Goal: Task Accomplishment & Management: Manage account settings

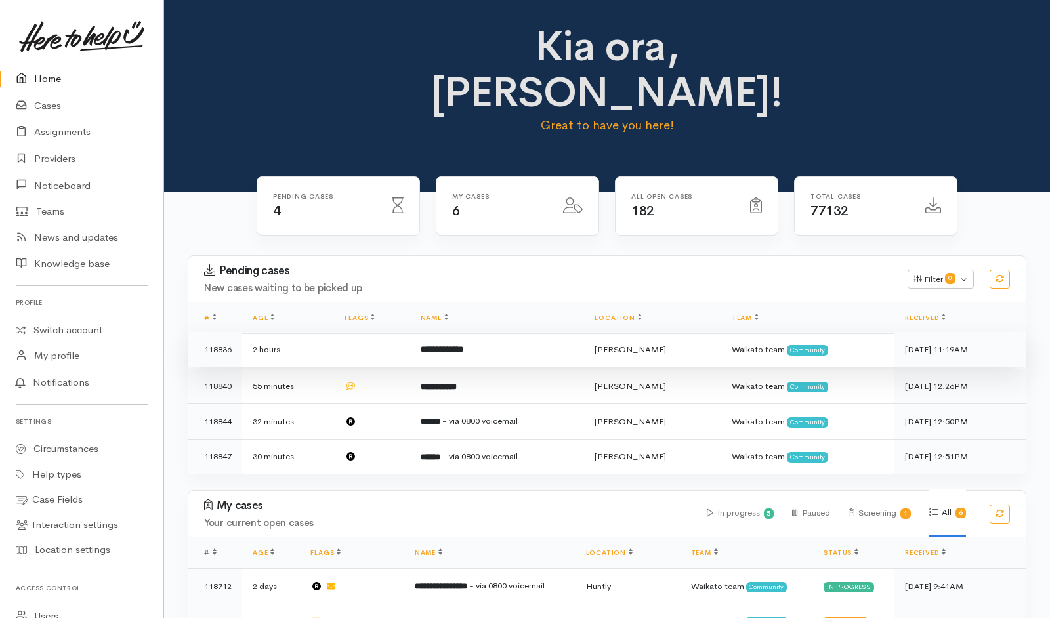
click at [316, 332] on td "2 hours" at bounding box center [288, 349] width 92 height 35
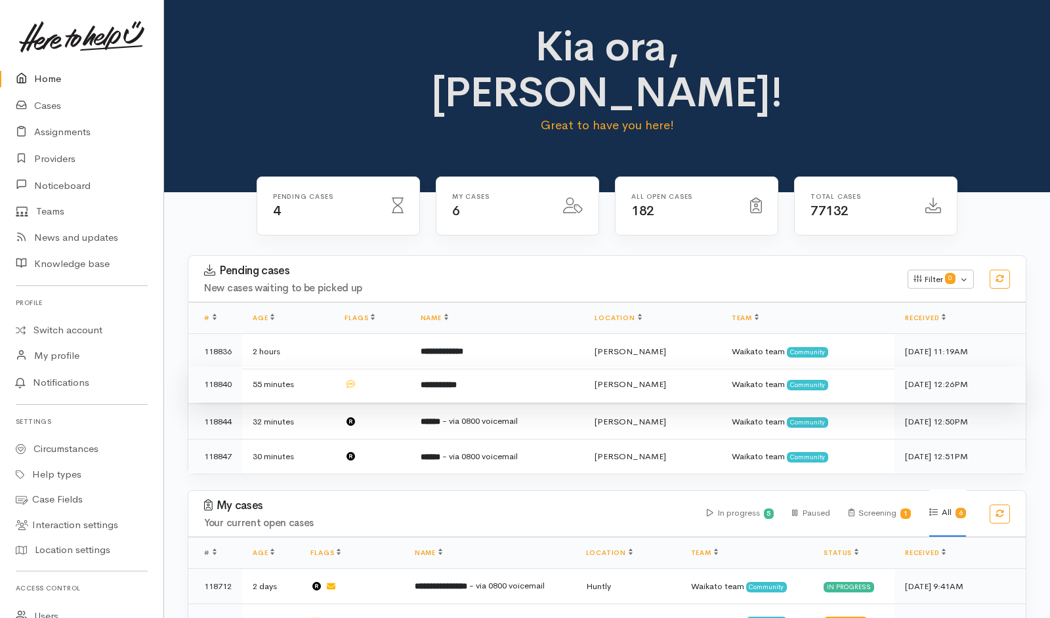
click at [316, 367] on td "55 minutes" at bounding box center [288, 384] width 92 height 35
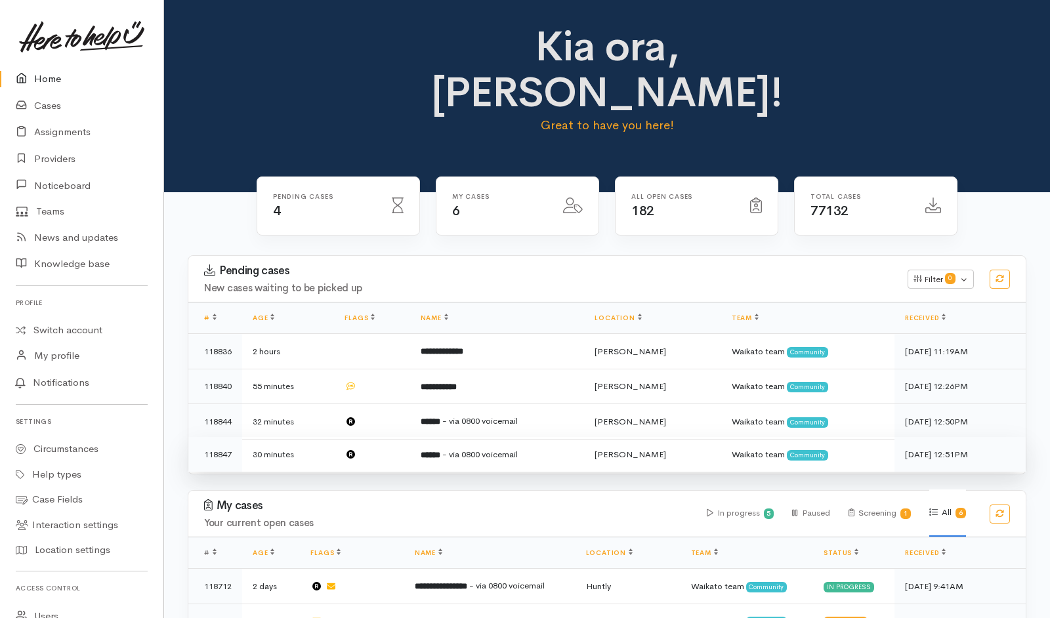
click at [322, 404] on td "32 minutes" at bounding box center [288, 421] width 92 height 35
click at [316, 437] on td "30 minutes" at bounding box center [288, 454] width 92 height 35
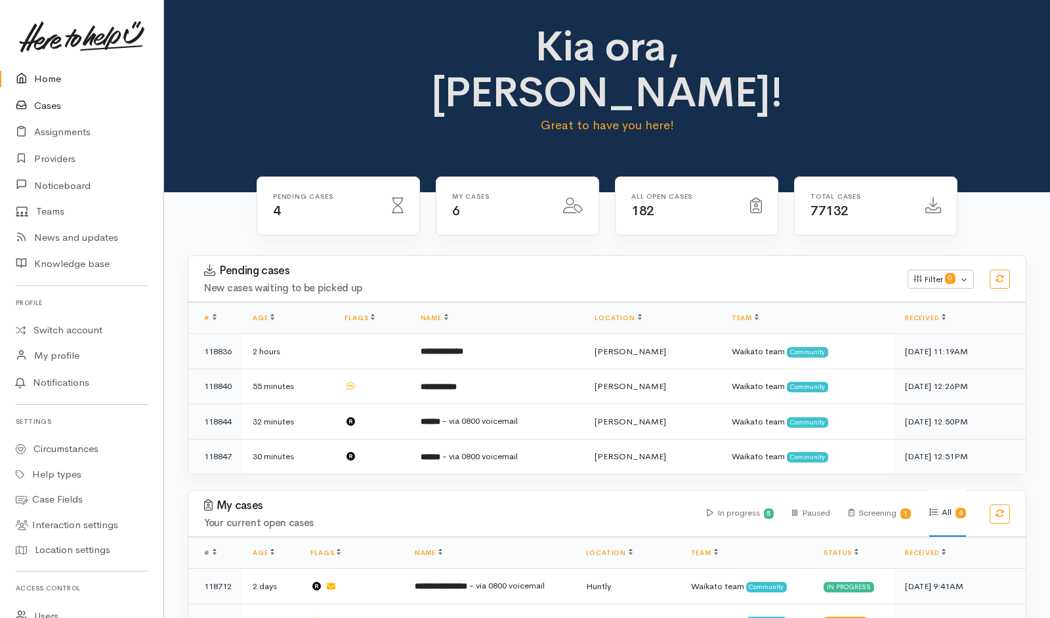
click at [46, 109] on link "Cases" at bounding box center [81, 106] width 163 height 27
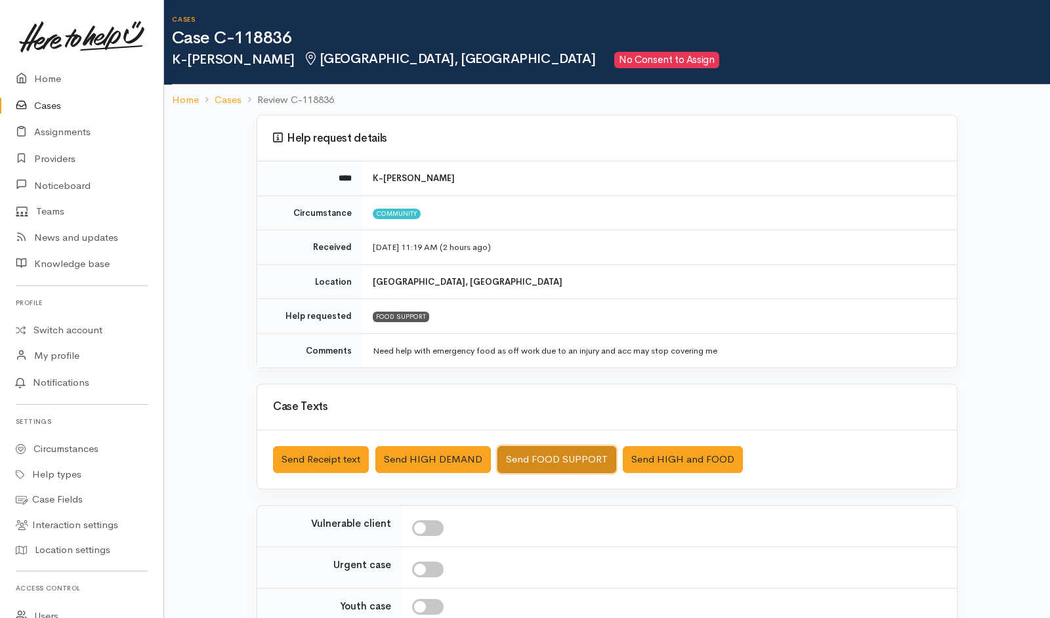
click at [535, 449] on button "Send FOOD SUPPORT" at bounding box center [556, 459] width 119 height 27
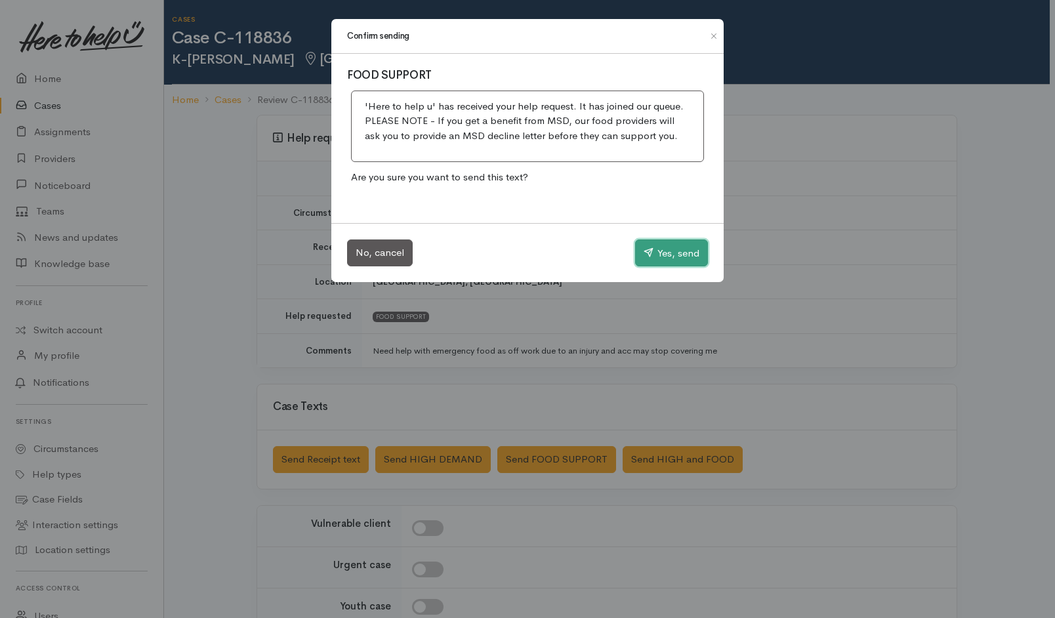
click at [677, 255] on button "Yes, send" at bounding box center [671, 254] width 73 height 28
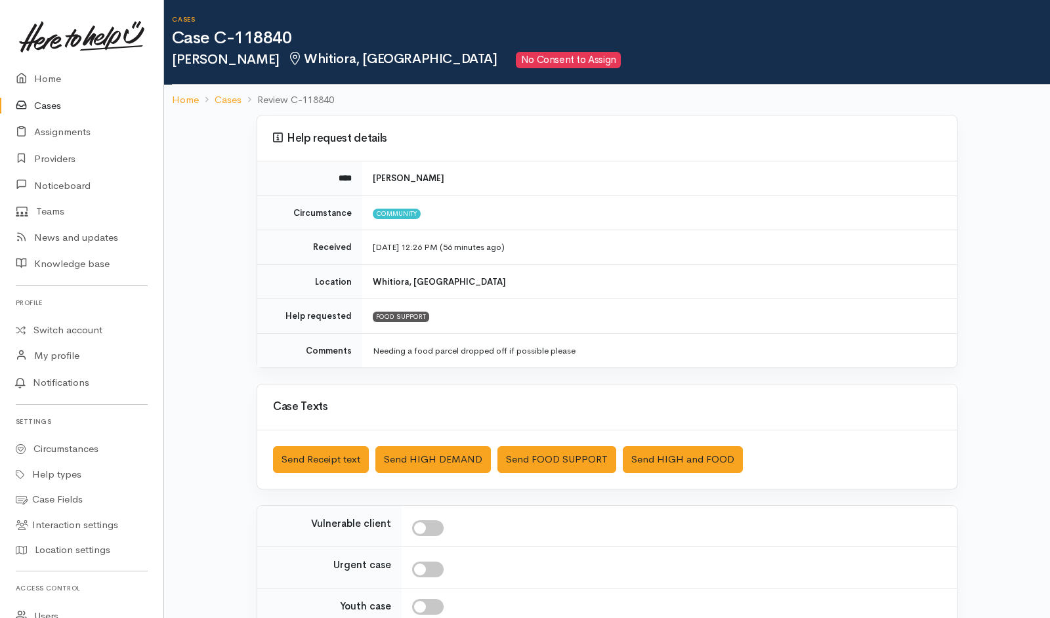
click at [568, 445] on div "Saved The text message has been queued. An error occurred Send Receipt text Sen…" at bounding box center [606, 459] width 699 height 58
click at [568, 454] on button "Send FOOD SUPPORT" at bounding box center [556, 459] width 119 height 27
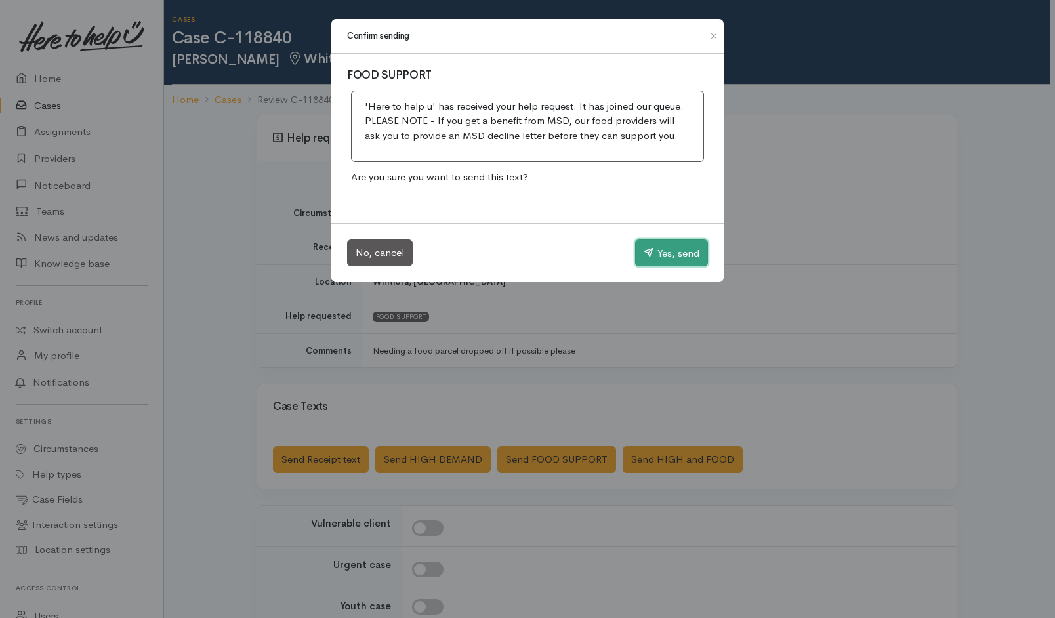
click at [675, 249] on button "Yes, send" at bounding box center [671, 254] width 73 height 28
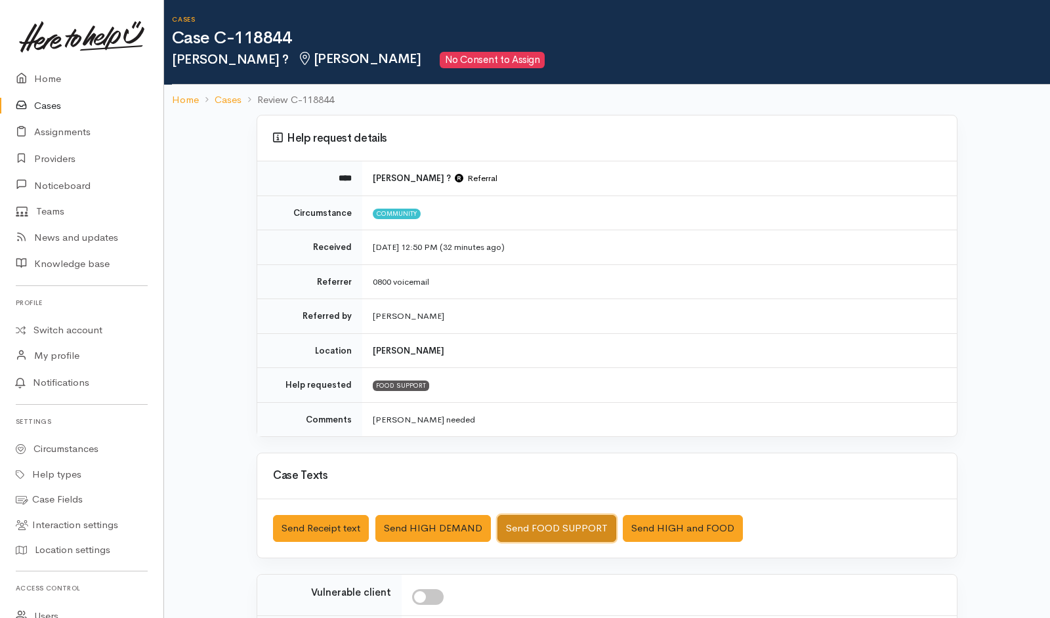
click at [527, 524] on button "Send FOOD SUPPORT" at bounding box center [556, 528] width 119 height 27
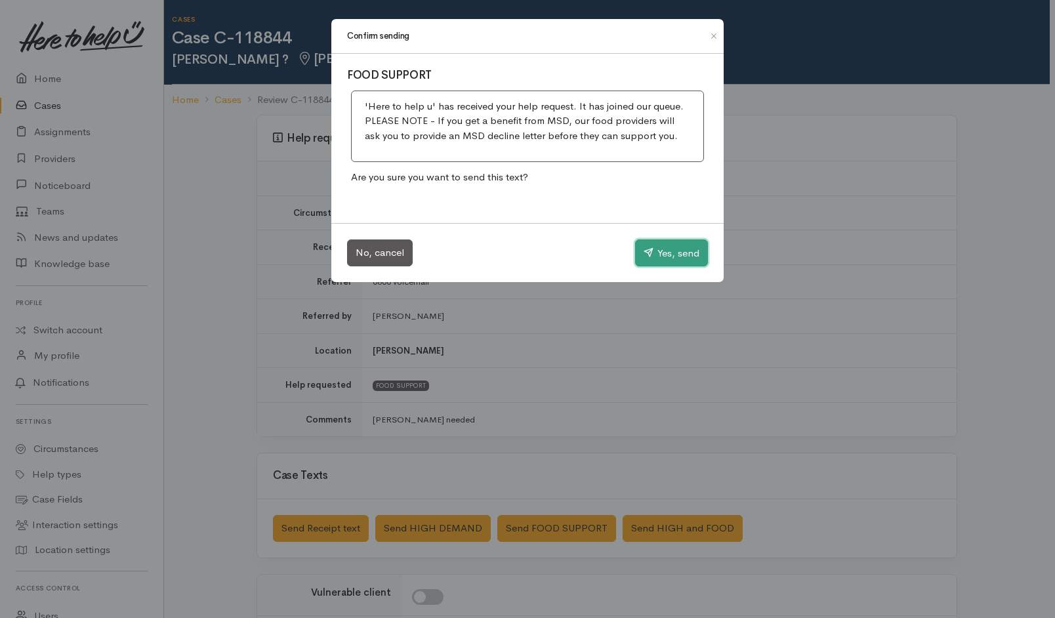
click at [675, 261] on button "Yes, send" at bounding box center [671, 254] width 73 height 28
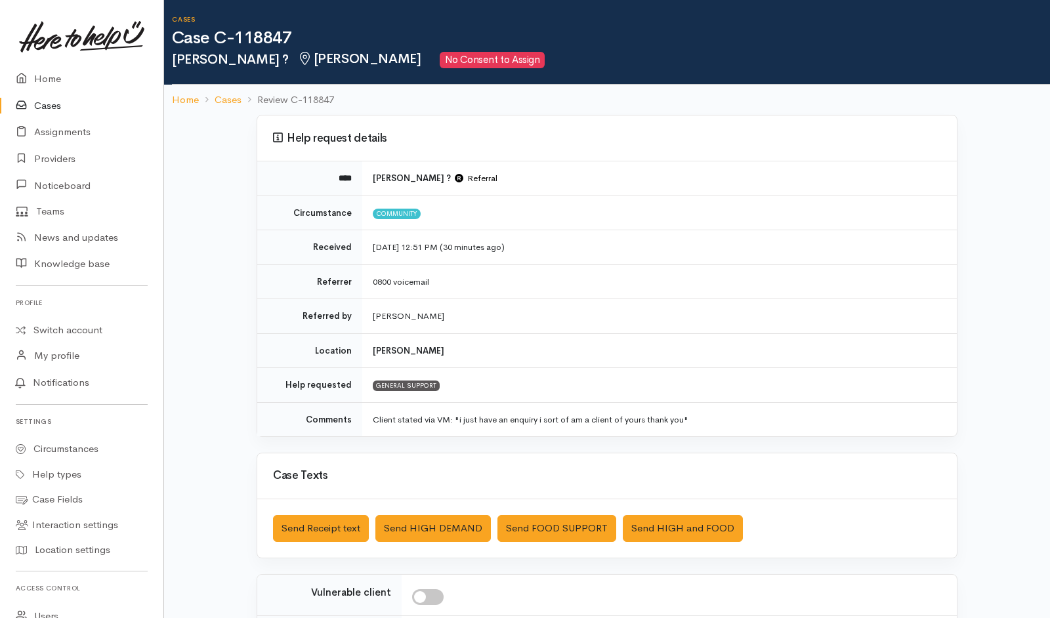
click at [299, 509] on div "Saved The text message has been queued. An error occurred Send Receipt text Sen…" at bounding box center [606, 528] width 699 height 58
click at [306, 522] on button "Send Receipt text" at bounding box center [321, 528] width 96 height 27
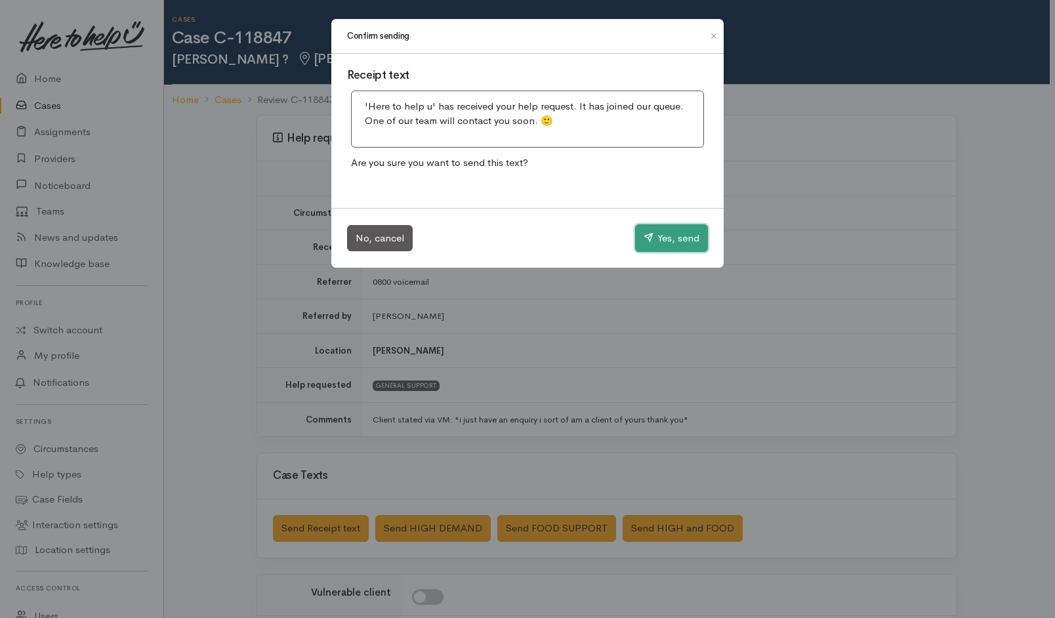
click at [698, 234] on button "Yes, send" at bounding box center [671, 238] width 73 height 28
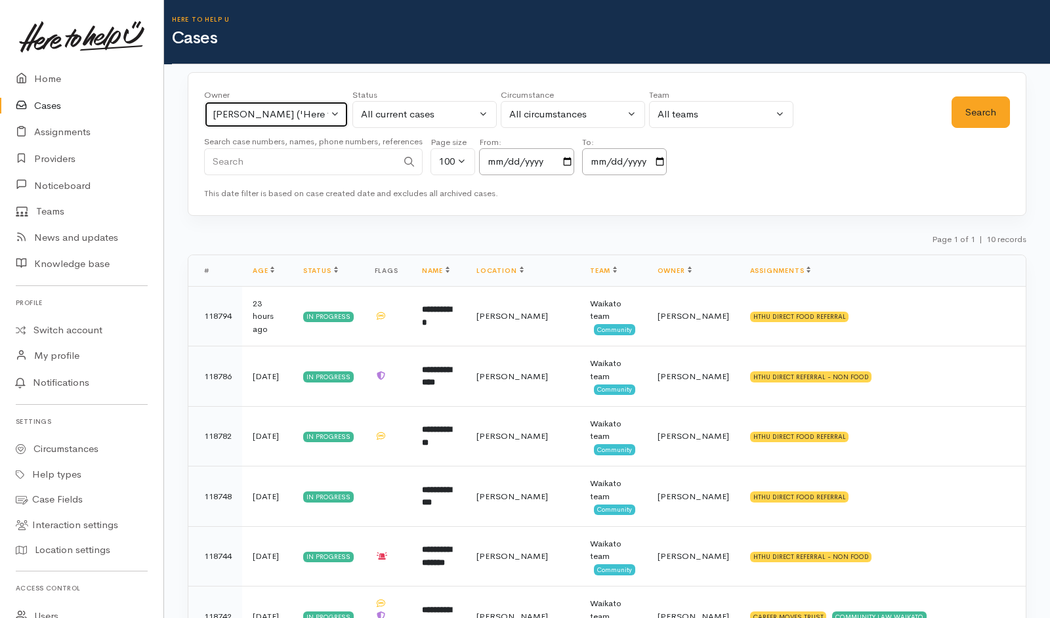
click at [289, 119] on div "[PERSON_NAME] ('Here to help u')" at bounding box center [270, 114] width 115 height 15
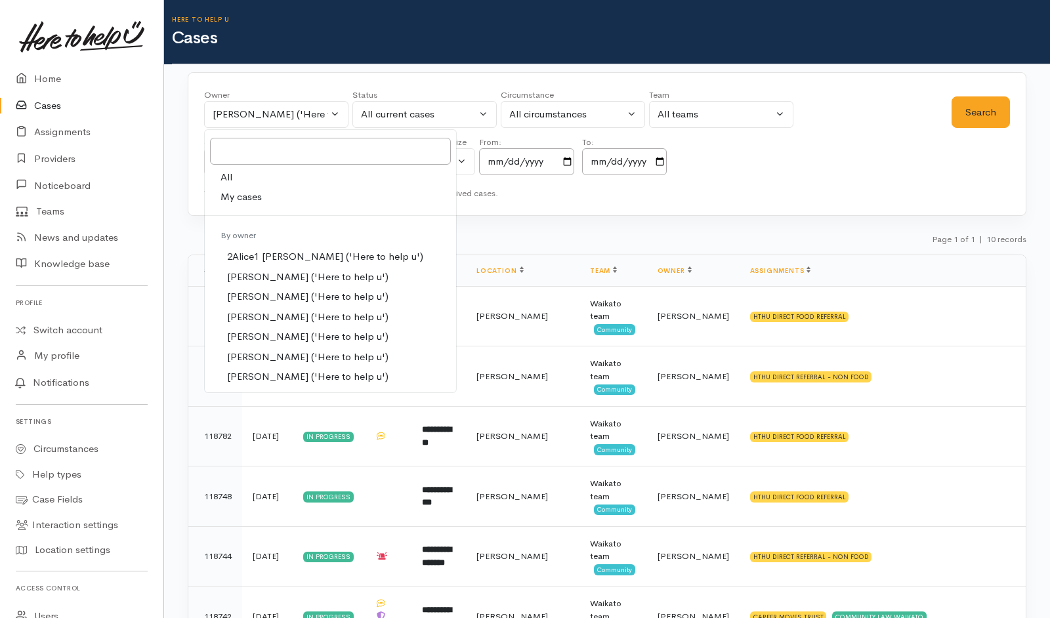
click at [245, 179] on link "All" at bounding box center [330, 177] width 251 height 20
select select "-1"
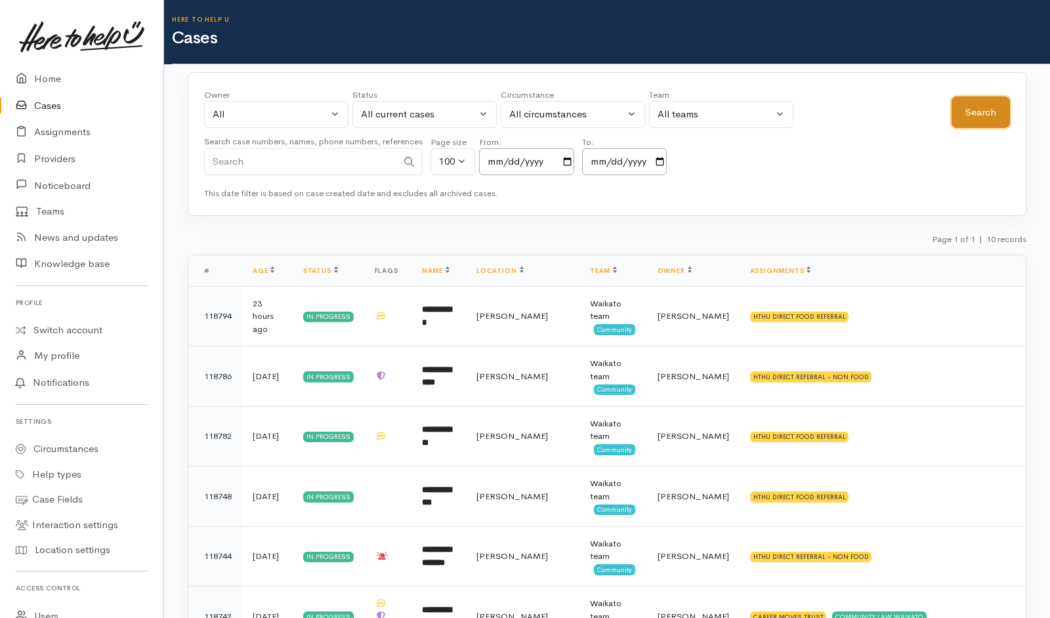
click at [986, 119] on button "Search" at bounding box center [980, 112] width 58 height 32
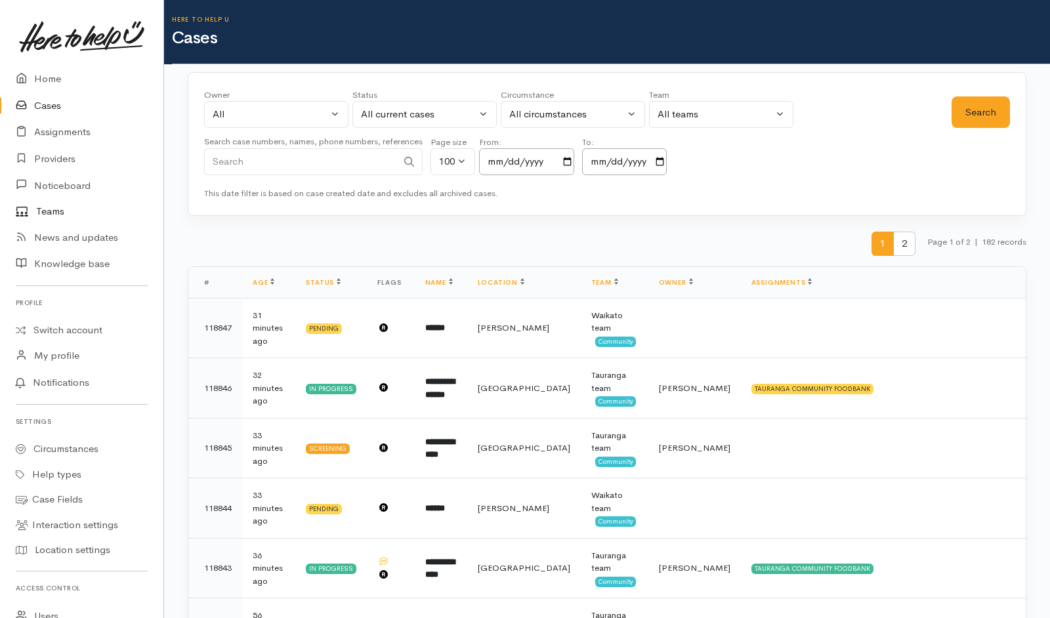
click at [53, 217] on link "Teams" at bounding box center [81, 212] width 163 height 26
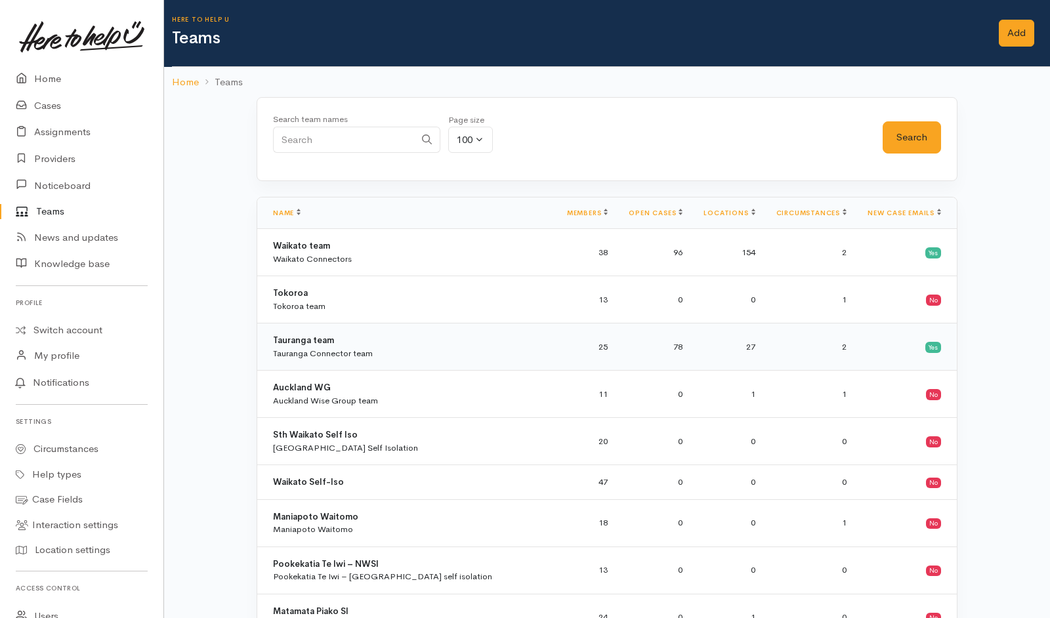
click at [288, 346] on div "Tauranga team Tauranga Connector team" at bounding box center [323, 347] width 100 height 26
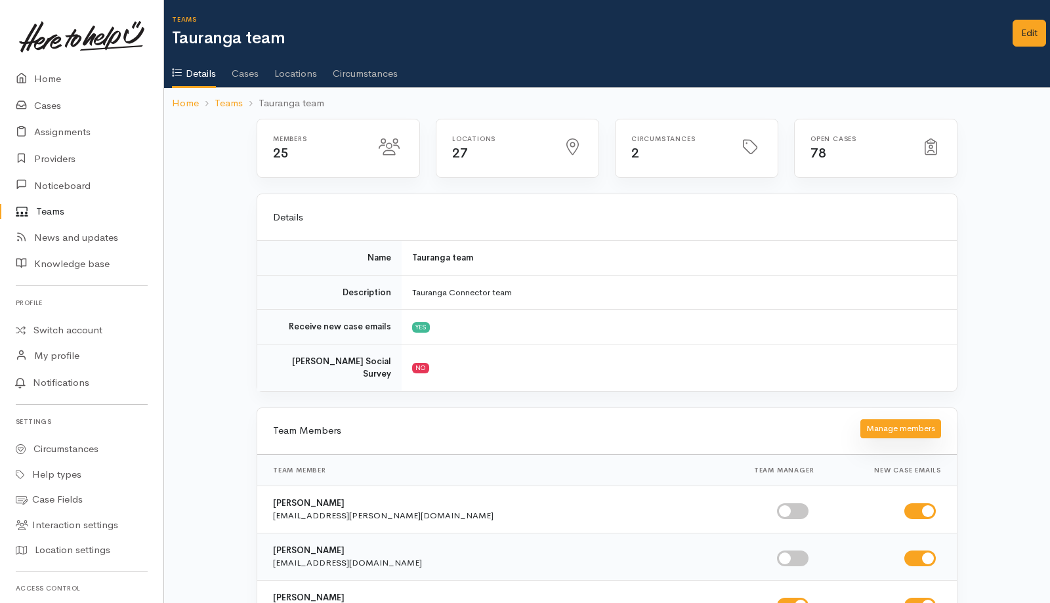
click at [912, 419] on button "Manage members" at bounding box center [900, 428] width 81 height 19
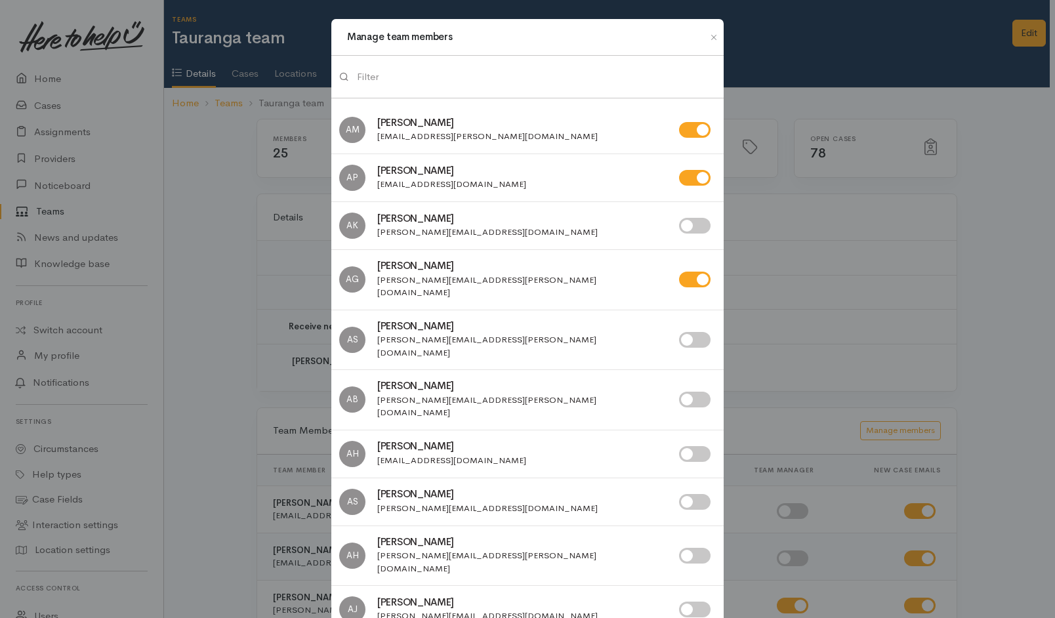
click at [516, 76] on input "search" at bounding box center [536, 77] width 359 height 27
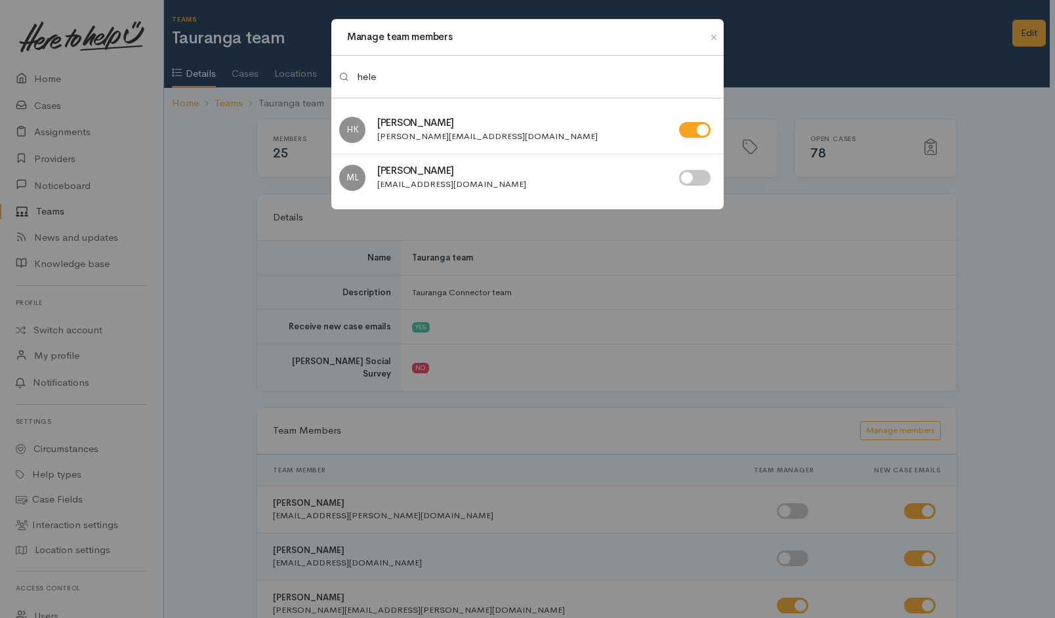
type input "hele"
click at [692, 131] on input "checkbox" at bounding box center [694, 130] width 31 height 16
checkbox input "false"
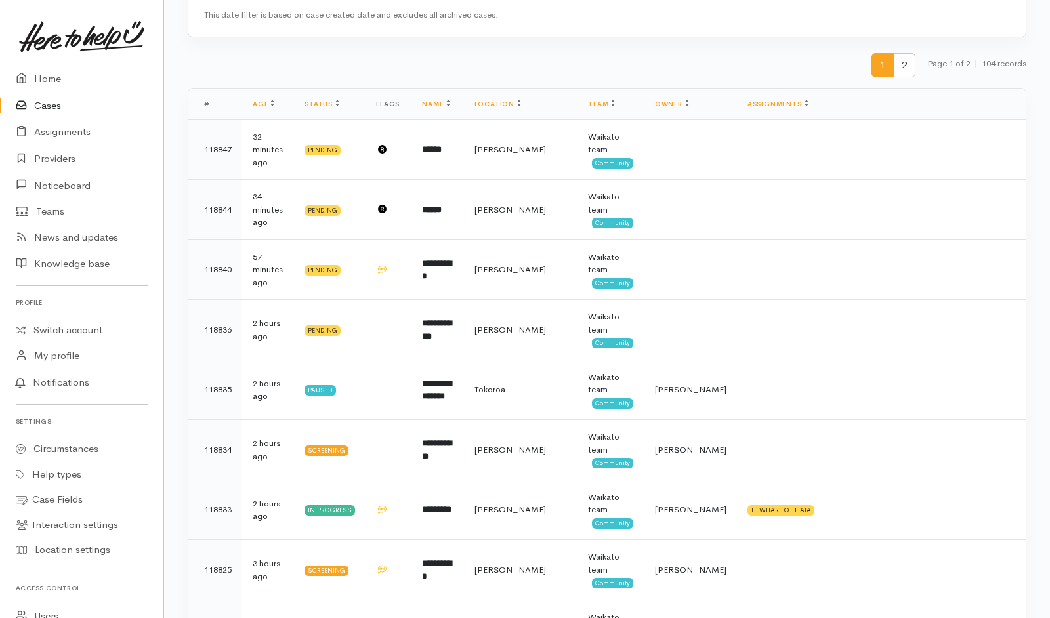
scroll to position [197, 0]
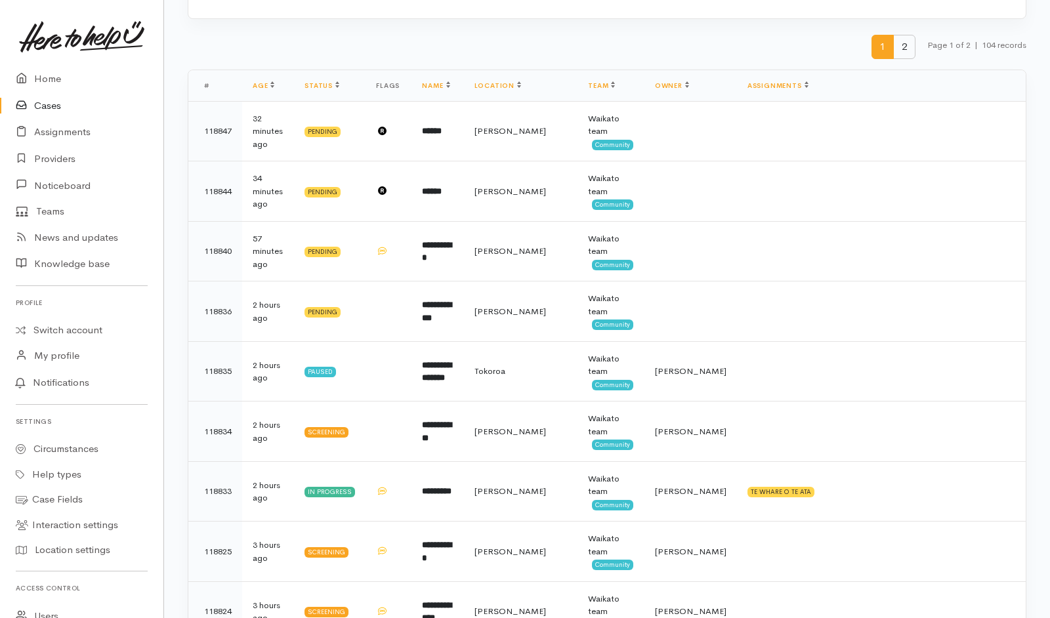
click at [898, 55] on span "2" at bounding box center [904, 47] width 22 height 24
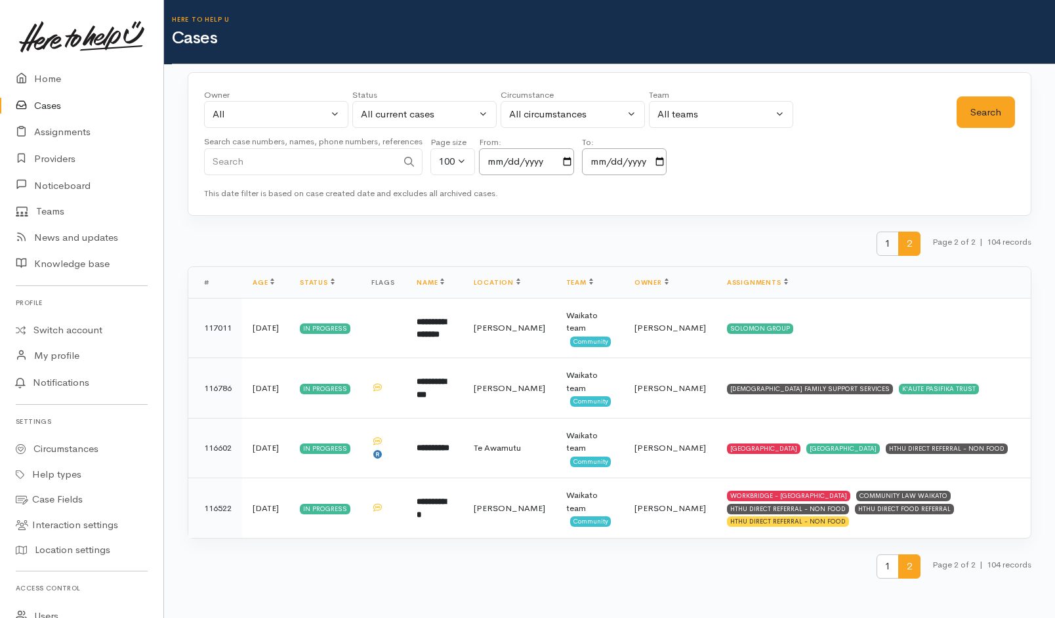
click at [883, 245] on span "1" at bounding box center [888, 244] width 22 height 24
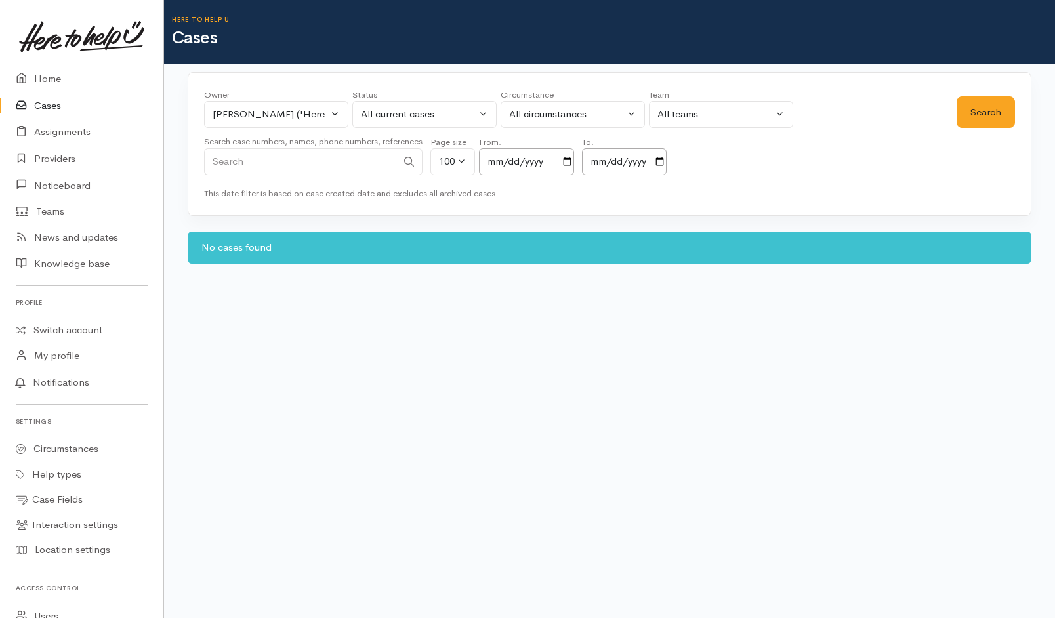
select select "2106"
select select "Unresolved"
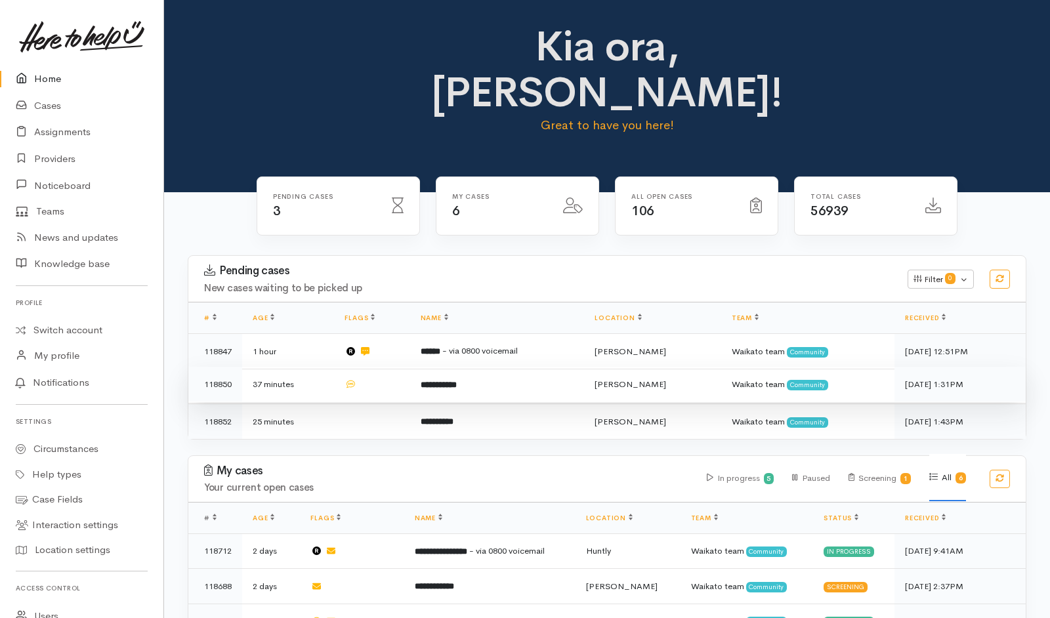
click at [386, 367] on td at bounding box center [371, 384] width 75 height 35
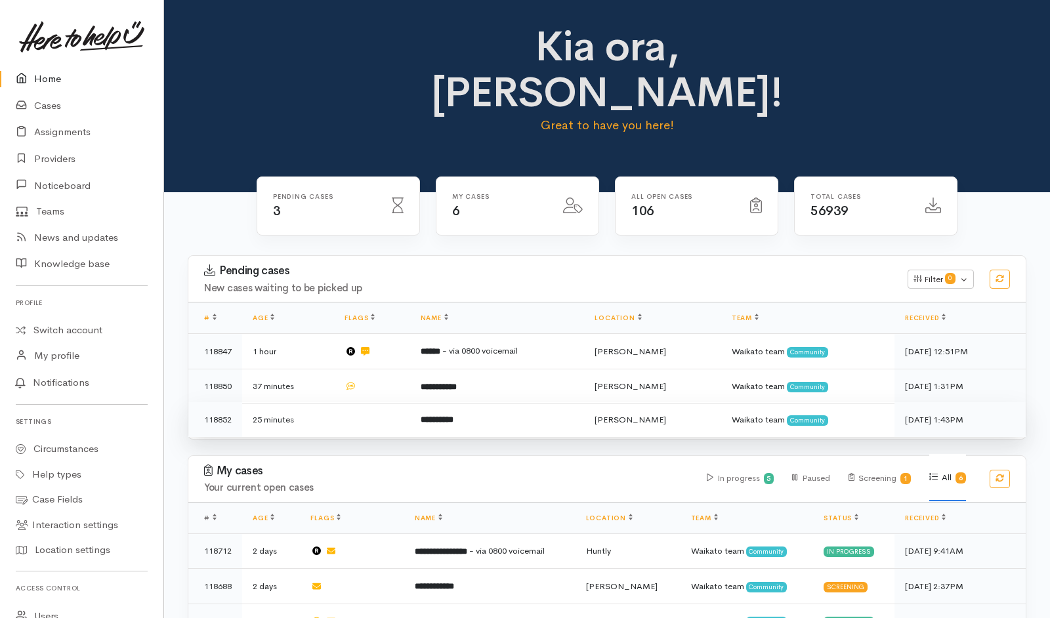
click at [386, 402] on td at bounding box center [371, 419] width 75 height 35
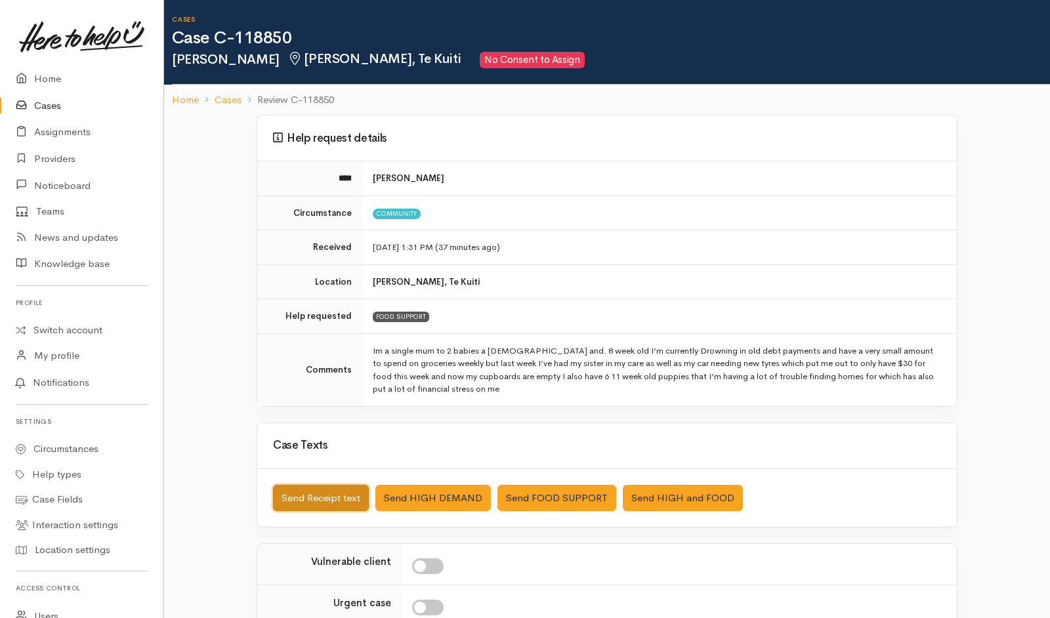
click at [303, 493] on button "Send Receipt text" at bounding box center [321, 498] width 96 height 27
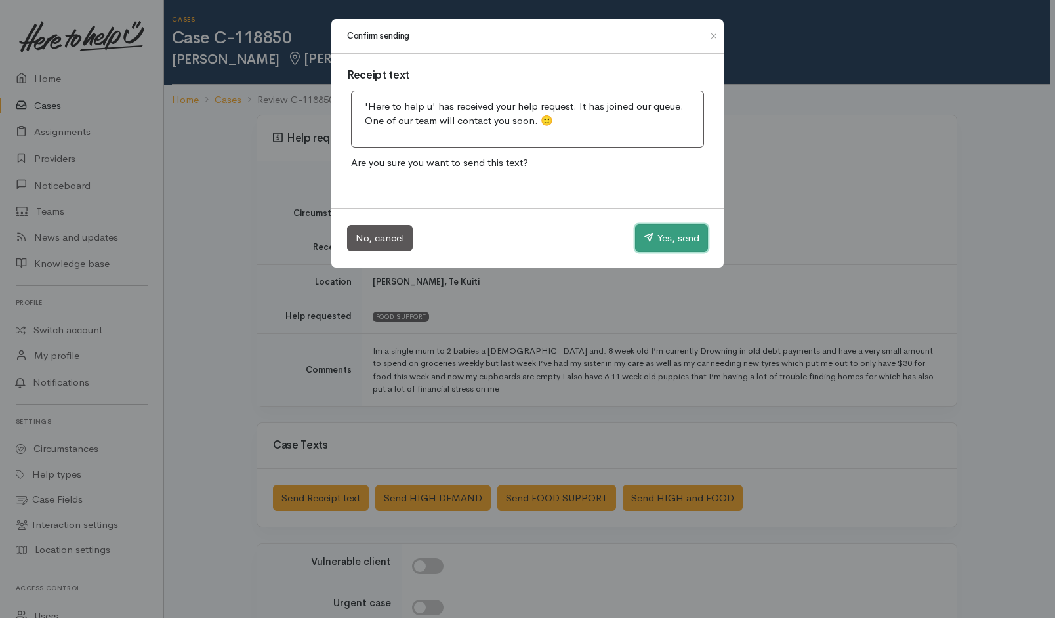
click at [692, 230] on button "Yes, send" at bounding box center [671, 238] width 73 height 28
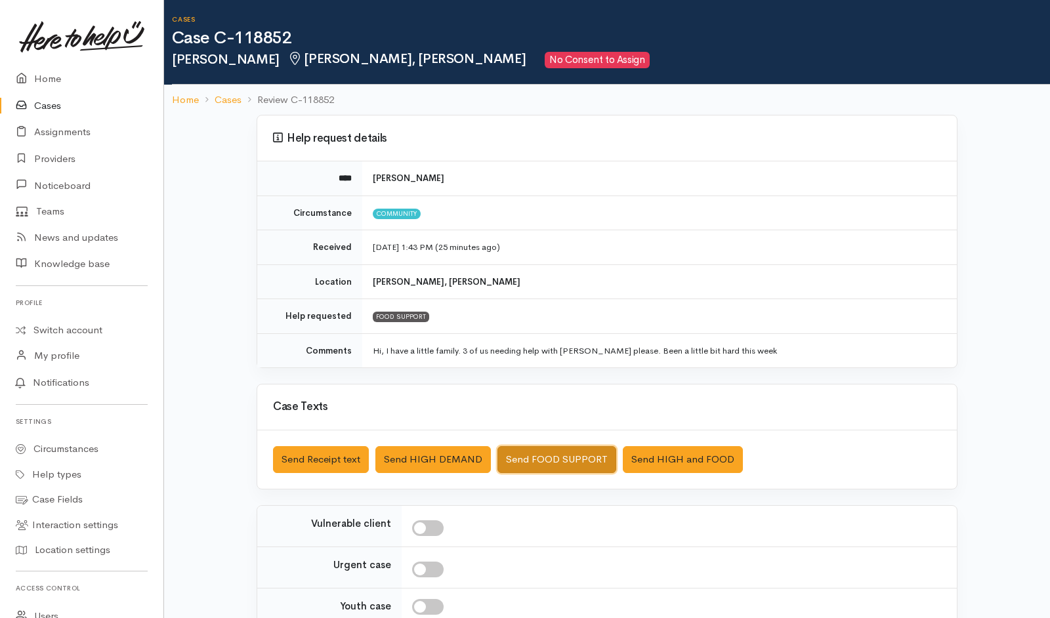
click at [552, 450] on button "Send FOOD SUPPORT" at bounding box center [556, 459] width 119 height 27
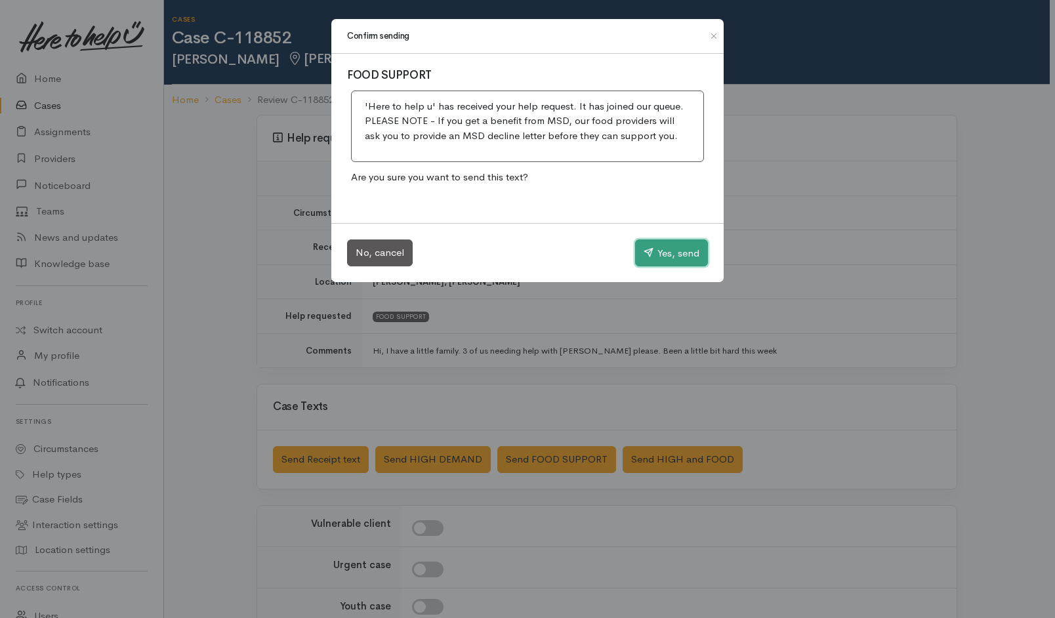
click at [686, 241] on button "Yes, send" at bounding box center [671, 254] width 73 height 28
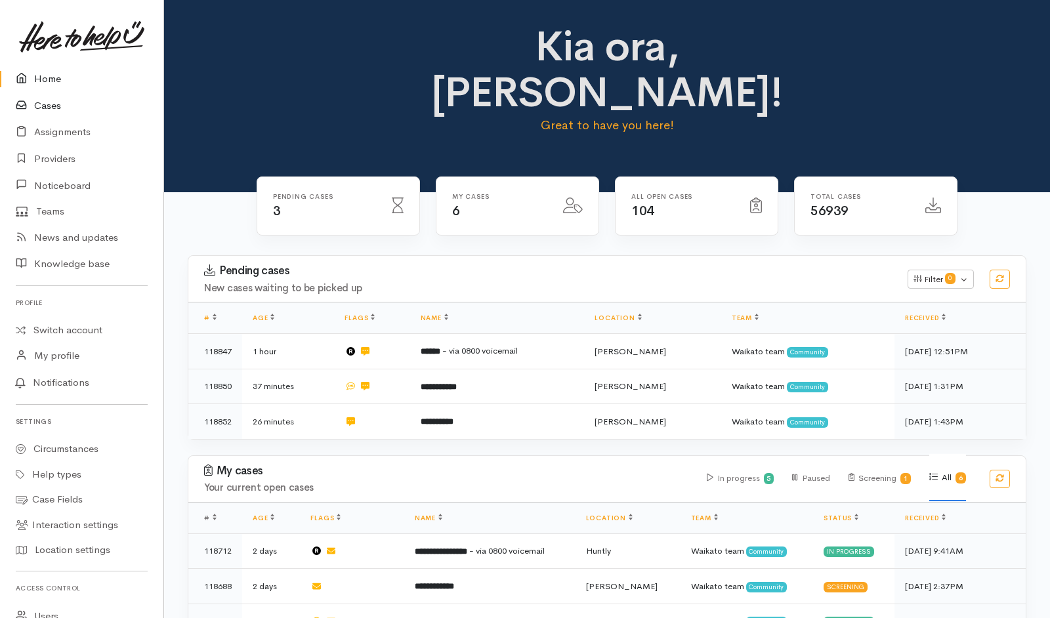
click at [56, 99] on link "Cases" at bounding box center [81, 106] width 163 height 27
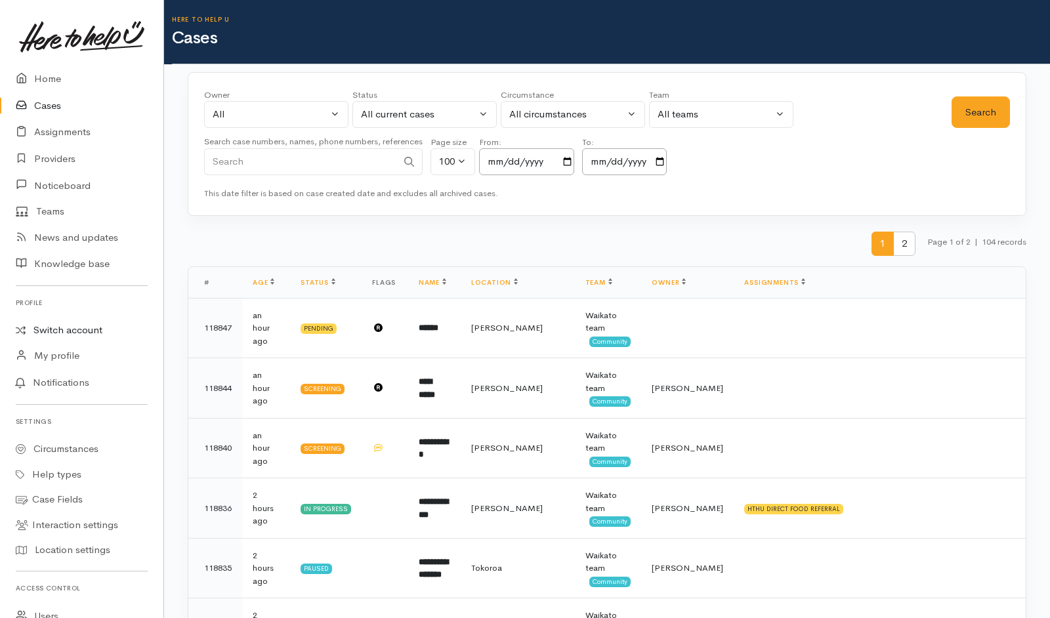
click at [55, 333] on link "Switch account" at bounding box center [81, 331] width 163 height 26
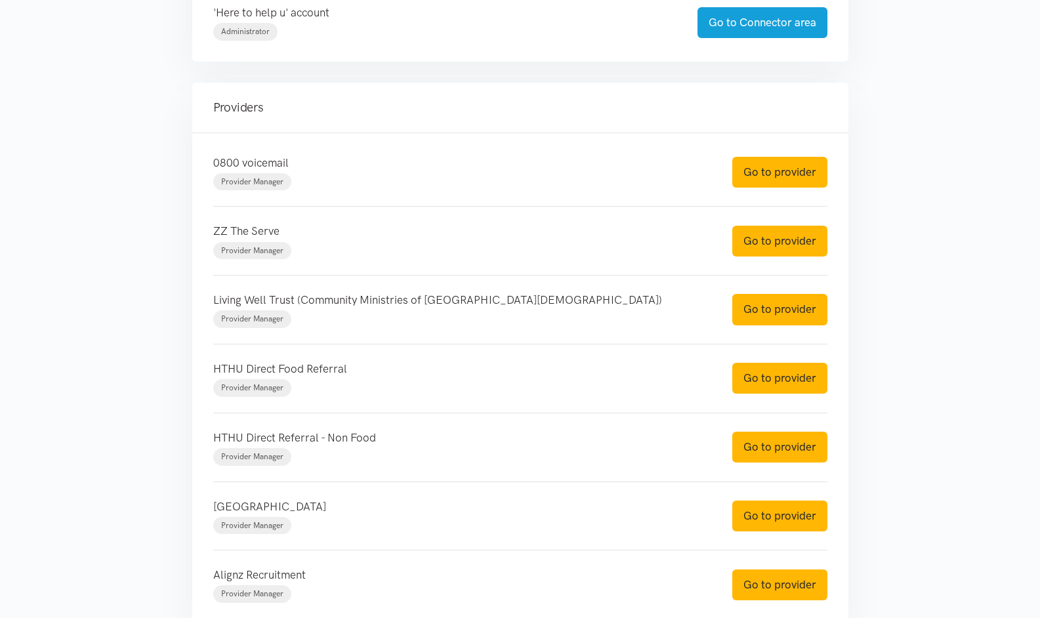
scroll to position [478, 0]
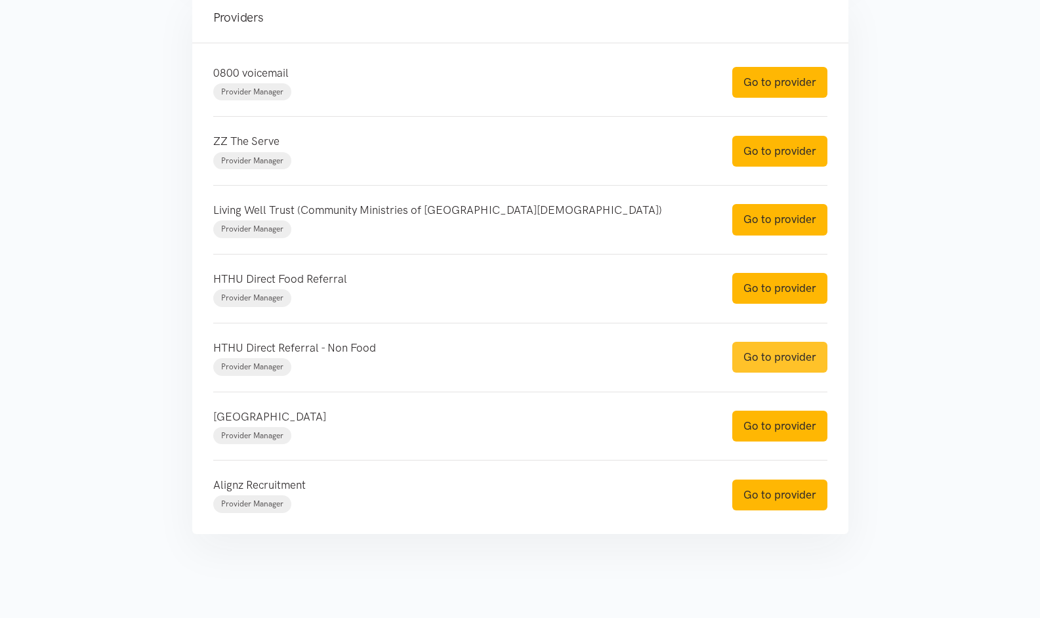
click at [791, 357] on link "Go to provider" at bounding box center [779, 357] width 95 height 31
click at [812, 290] on link "Go to provider" at bounding box center [779, 288] width 95 height 31
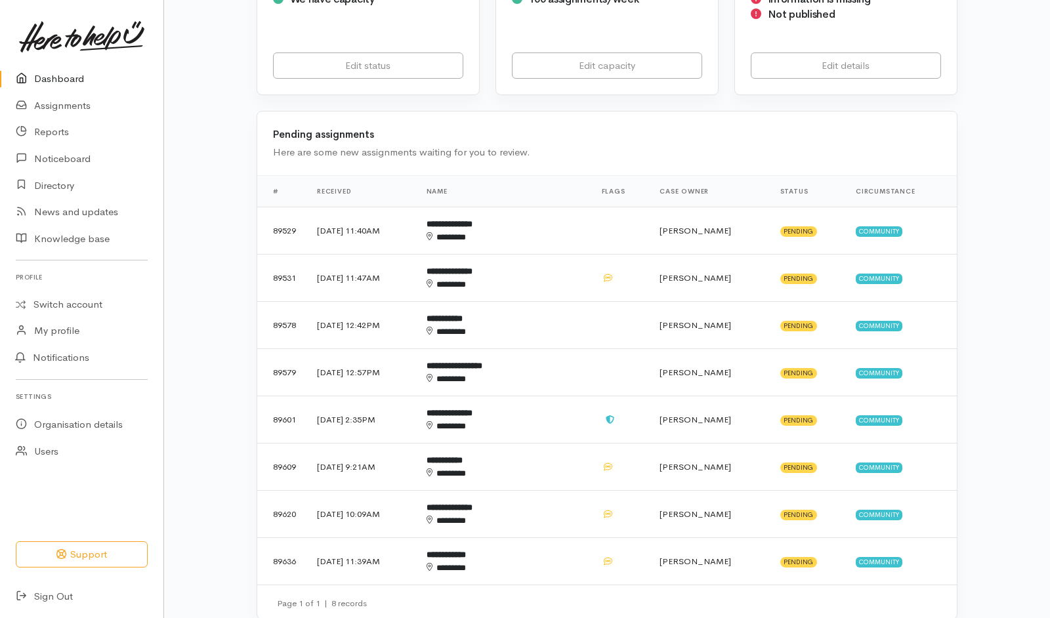
scroll to position [295, 0]
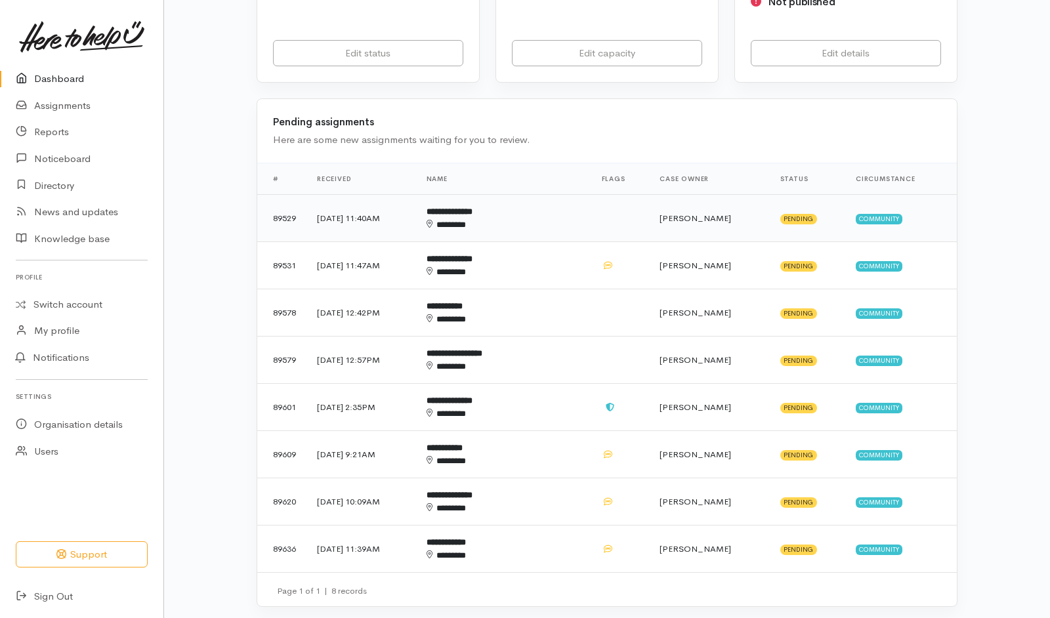
click at [540, 219] on div "********" at bounding box center [484, 225] width 114 height 13
click at [558, 242] on td "**********" at bounding box center [503, 265] width 175 height 47
click at [540, 313] on div "********" at bounding box center [484, 319] width 114 height 13
click at [573, 337] on td "**********" at bounding box center [503, 360] width 175 height 47
click at [540, 407] on div "********" at bounding box center [484, 413] width 114 height 13
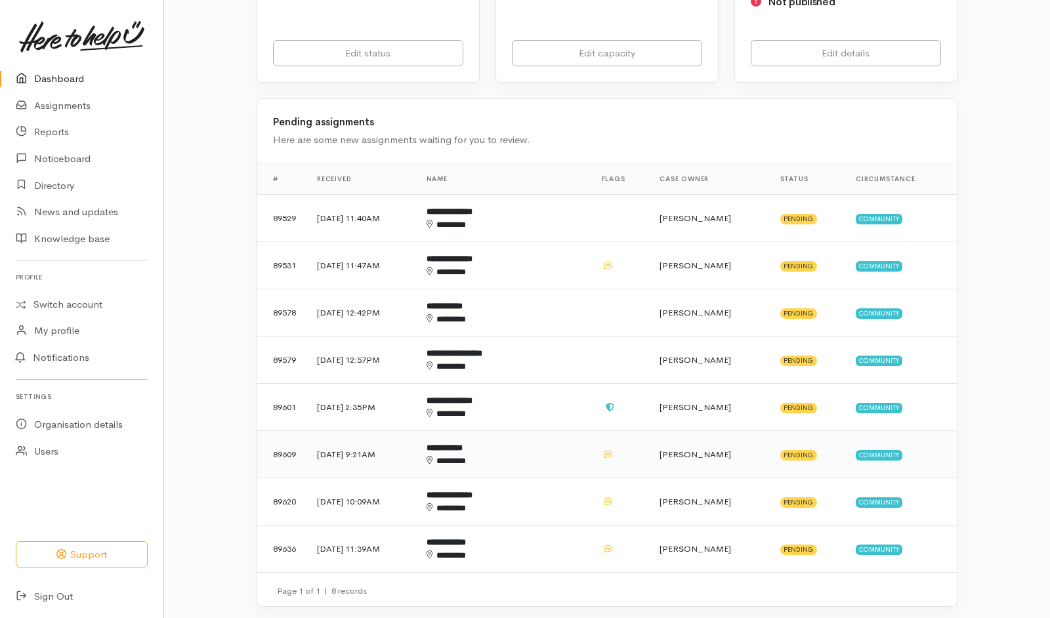
click at [540, 455] on div "********" at bounding box center [484, 461] width 114 height 13
click at [565, 478] on td "**********" at bounding box center [503, 501] width 175 height 47
click at [540, 549] on div "********" at bounding box center [484, 555] width 114 height 13
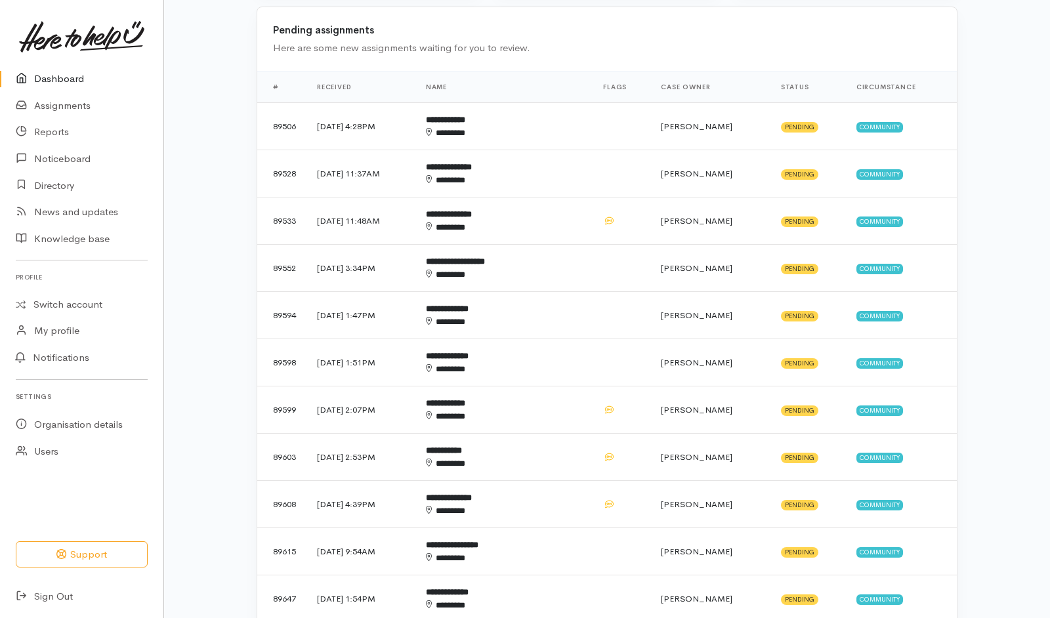
scroll to position [389, 0]
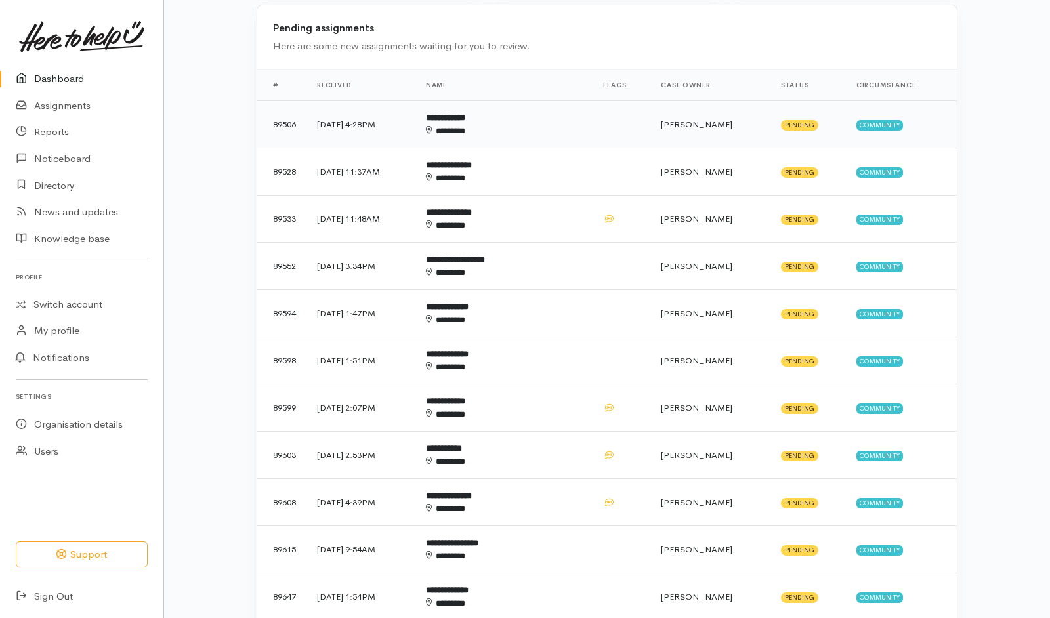
click at [572, 101] on td "**********" at bounding box center [504, 124] width 178 height 47
click at [542, 172] on div "********" at bounding box center [484, 178] width 116 height 13
click at [562, 196] on td "**********" at bounding box center [504, 219] width 178 height 47
click at [579, 243] on td "**********" at bounding box center [504, 266] width 178 height 47
click at [556, 290] on td "**********" at bounding box center [504, 313] width 178 height 47
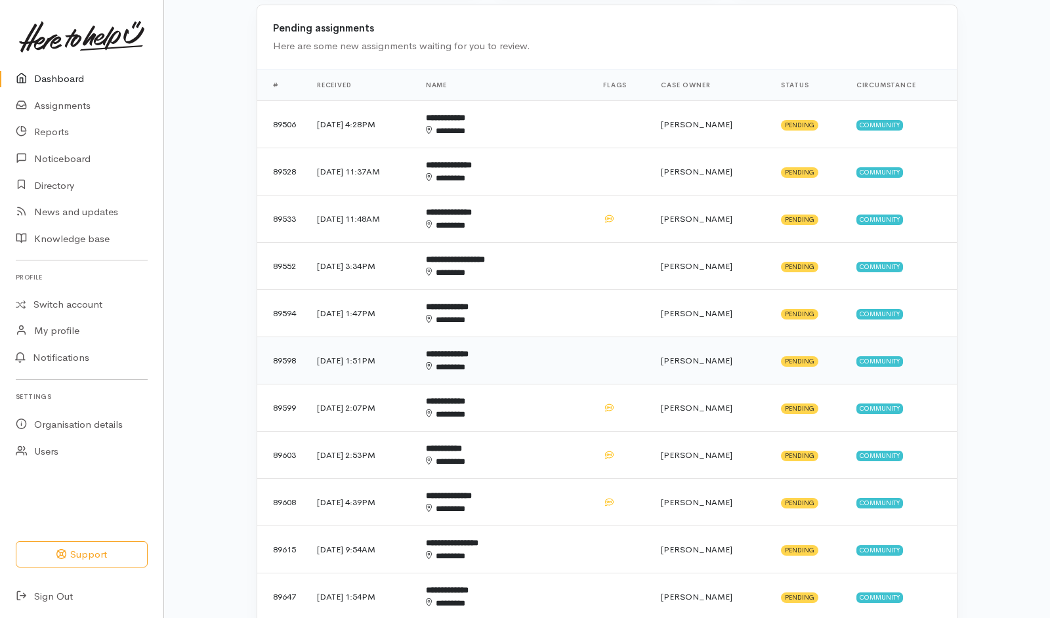
click at [542, 361] on div "********" at bounding box center [484, 367] width 116 height 13
click at [541, 408] on div "********" at bounding box center [484, 414] width 116 height 13
click at [542, 455] on div "********" at bounding box center [484, 461] width 116 height 13
click at [542, 503] on div "********" at bounding box center [484, 509] width 116 height 13
click at [542, 550] on div "********" at bounding box center [484, 556] width 116 height 13
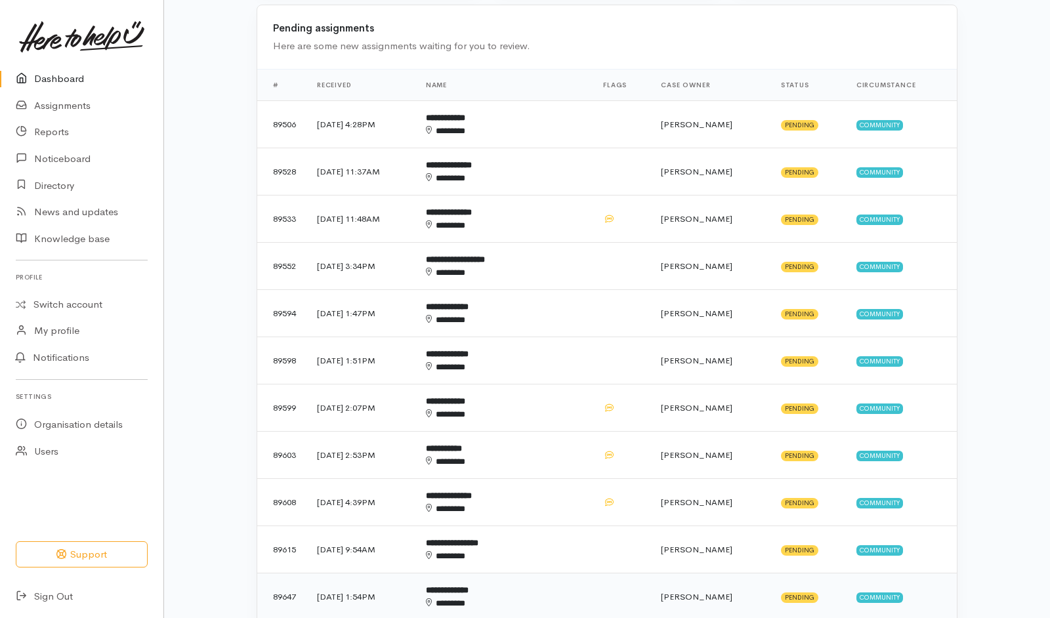
click at [542, 597] on div "********" at bounding box center [484, 603] width 116 height 13
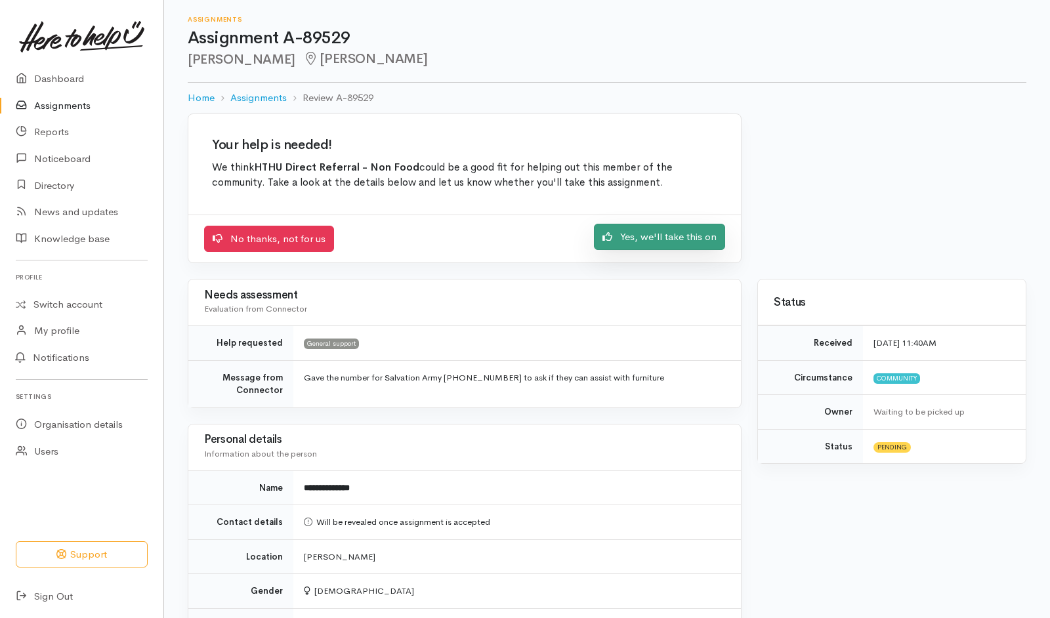
click at [624, 246] on link "Yes, we'll take this on" at bounding box center [659, 237] width 131 height 27
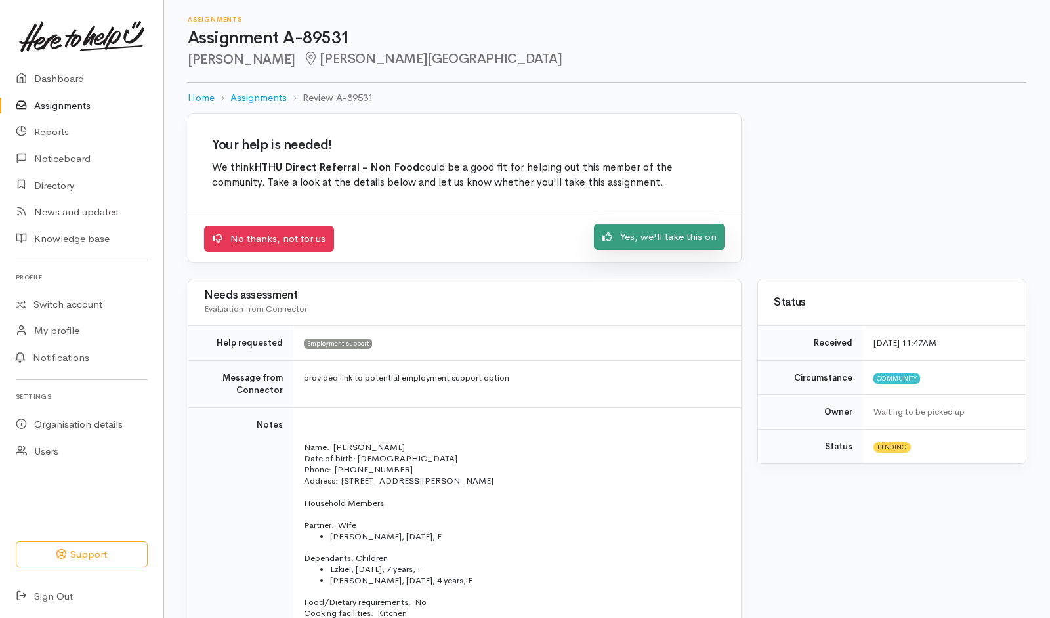
click at [637, 234] on link "Yes, we'll take this on" at bounding box center [659, 237] width 131 height 27
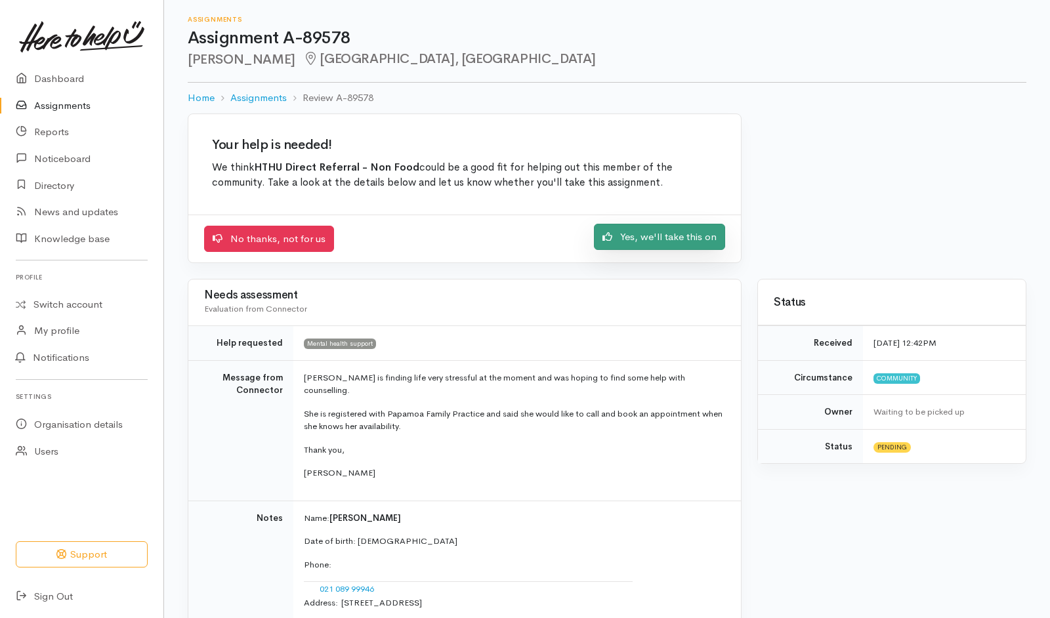
click at [645, 240] on link "Yes, we'll take this on" at bounding box center [659, 237] width 131 height 27
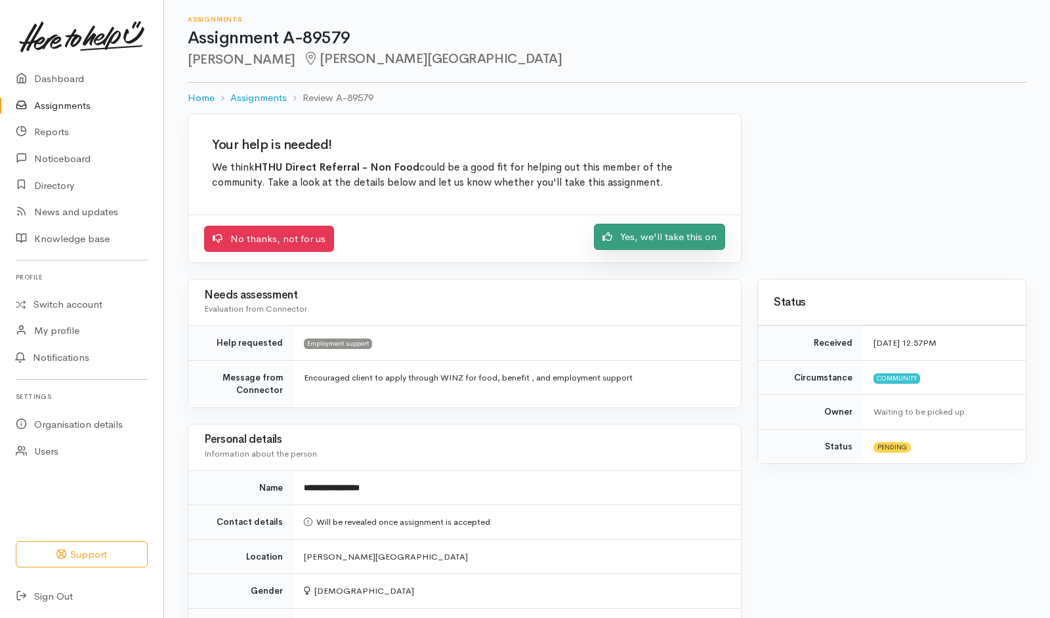
click at [619, 237] on link "Yes, we'll take this on" at bounding box center [659, 237] width 131 height 27
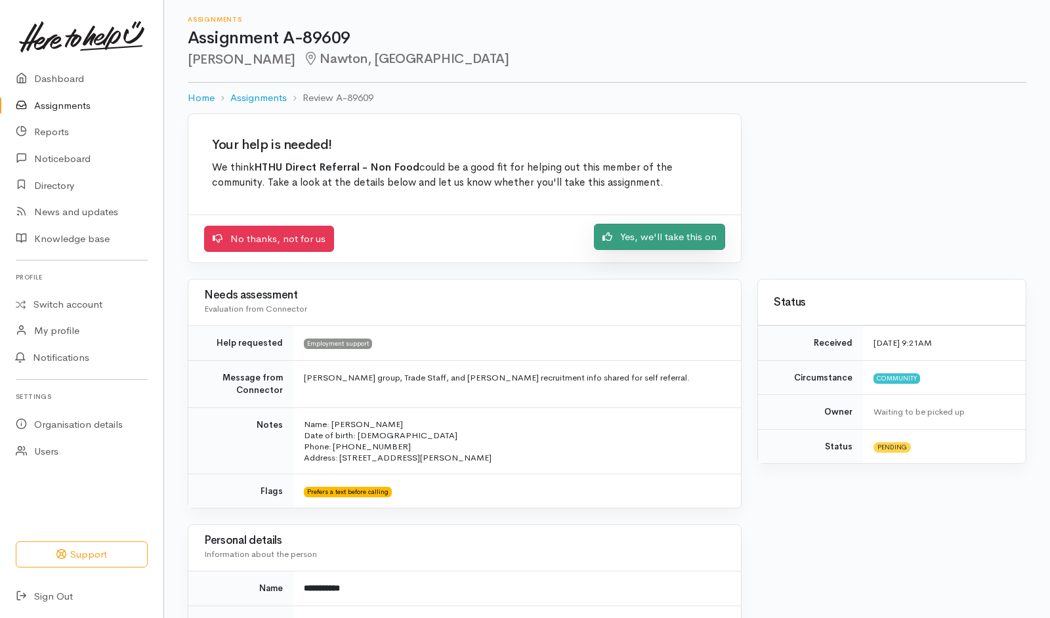
click at [654, 249] on link "Yes, we'll take this on" at bounding box center [659, 237] width 131 height 27
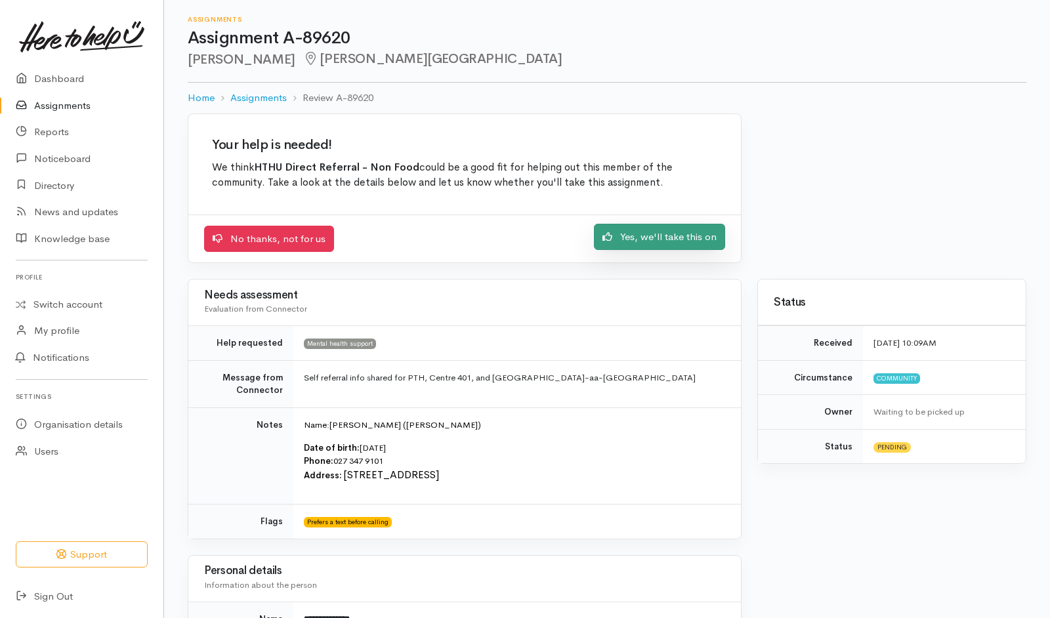
click at [625, 248] on link "Yes, we'll take this on" at bounding box center [659, 237] width 131 height 27
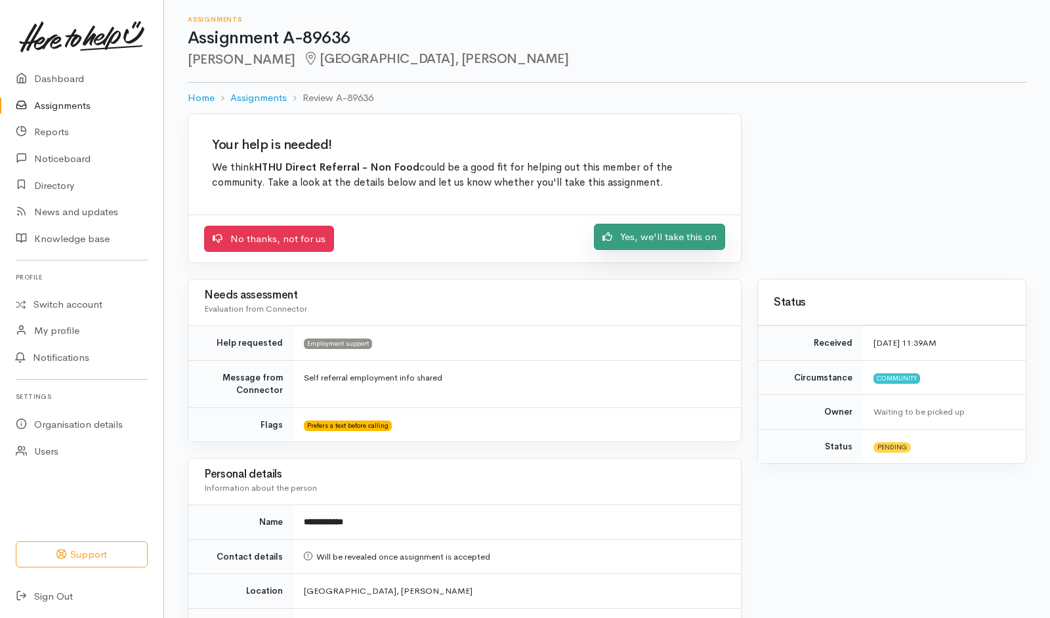
click at [659, 226] on link "Yes, we'll take this on" at bounding box center [659, 237] width 131 height 27
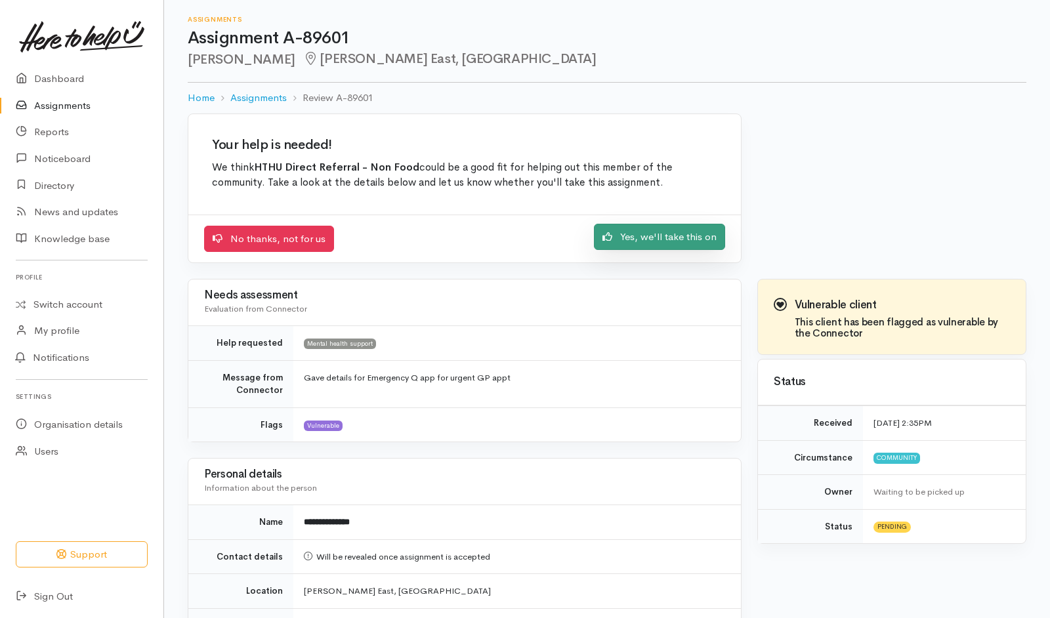
click at [654, 244] on link "Yes, we'll take this on" at bounding box center [659, 237] width 131 height 27
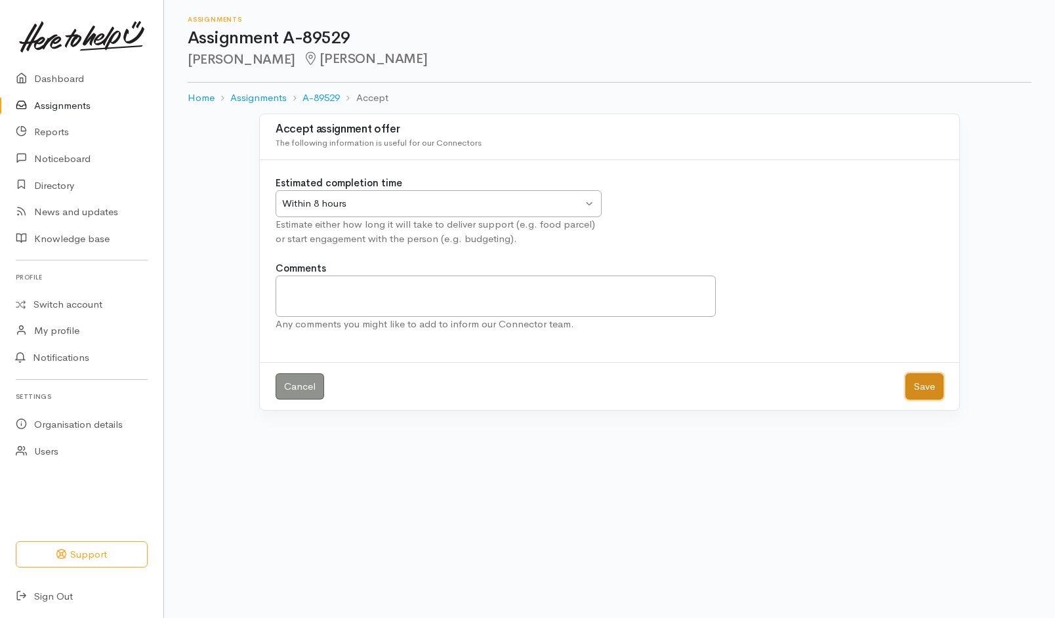
click at [924, 385] on button "Save" at bounding box center [925, 386] width 38 height 27
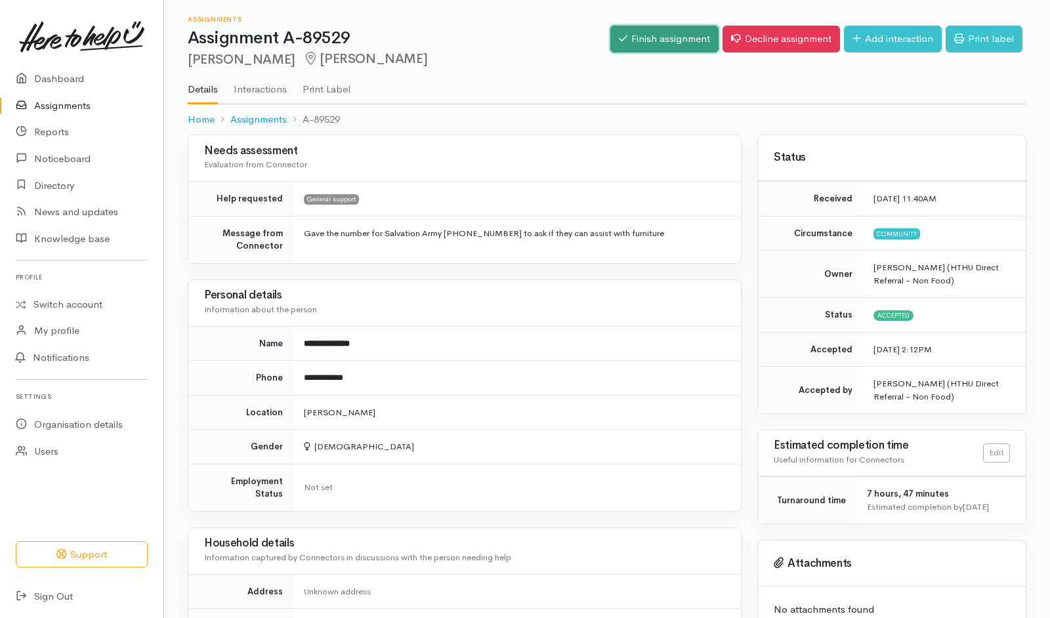
click at [629, 43] on link "Finish assignment" at bounding box center [664, 39] width 108 height 27
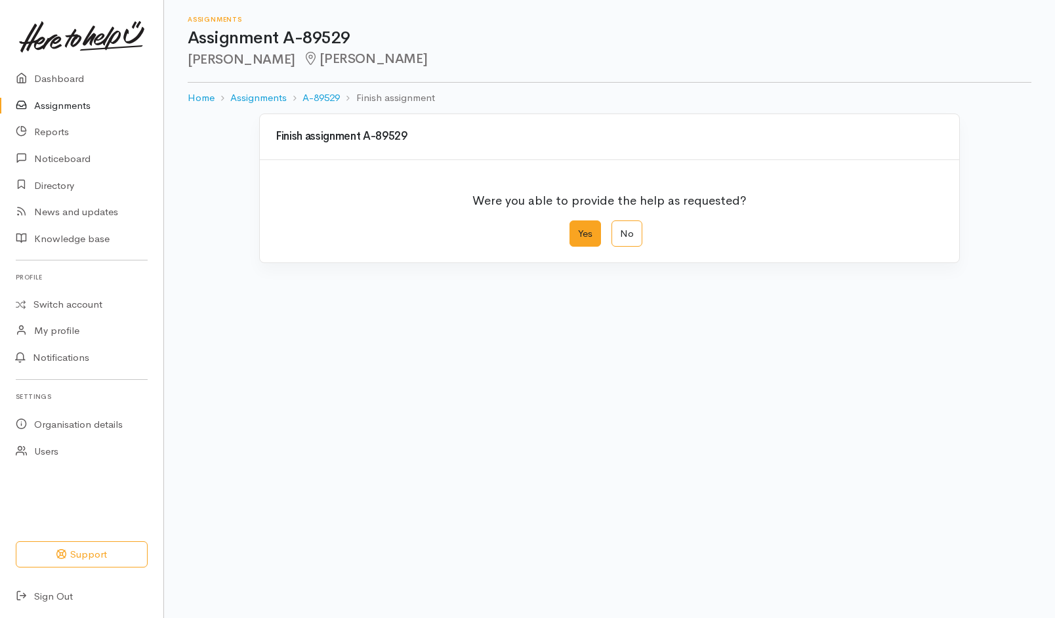
click at [598, 230] on label "Yes" at bounding box center [585, 233] width 31 height 27
click at [578, 229] on input "Yes" at bounding box center [574, 224] width 9 height 9
radio input "true"
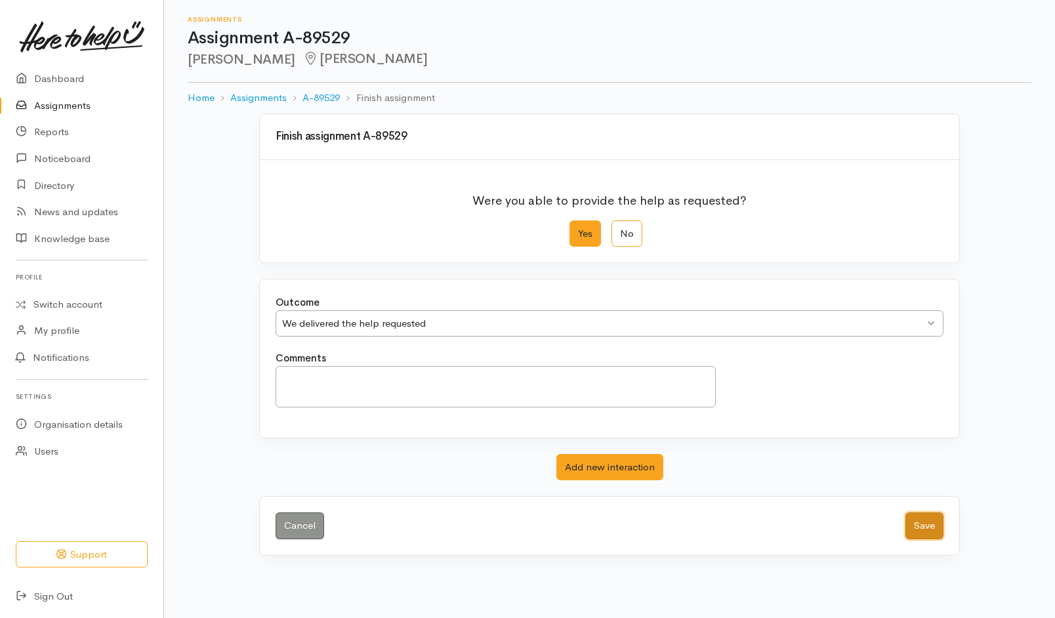
click at [921, 525] on button "Save" at bounding box center [925, 525] width 38 height 27
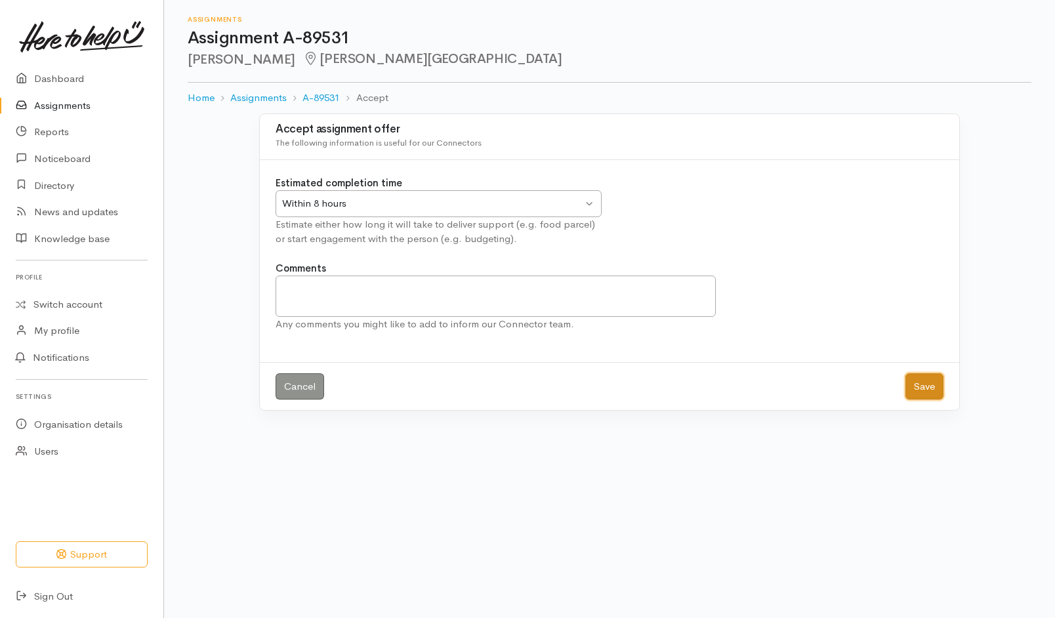
click at [932, 385] on button "Save" at bounding box center [925, 386] width 38 height 27
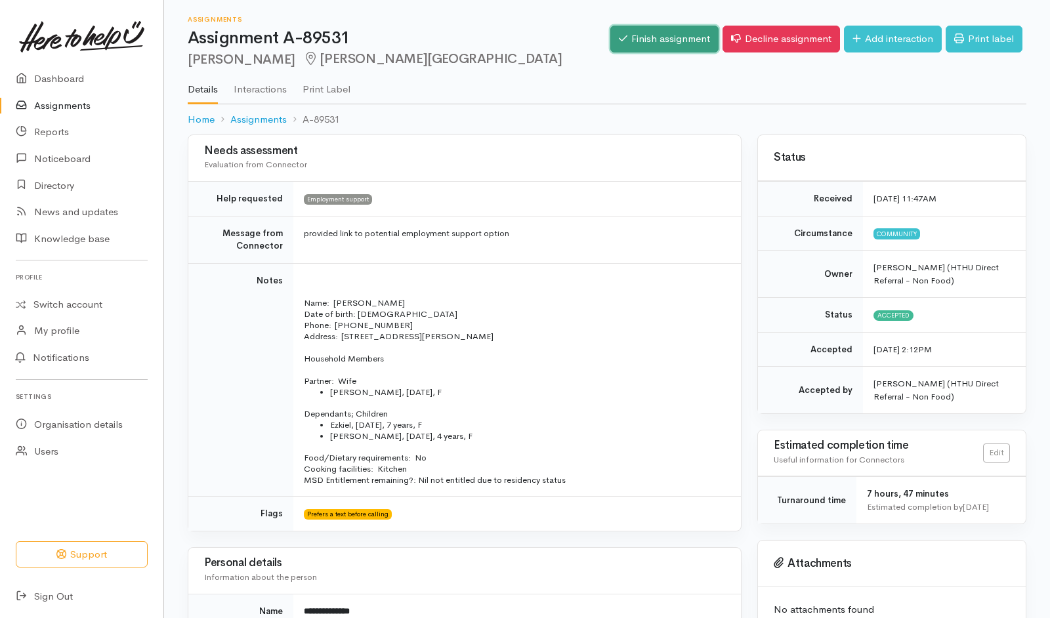
click at [657, 37] on link "Finish assignment" at bounding box center [664, 39] width 108 height 27
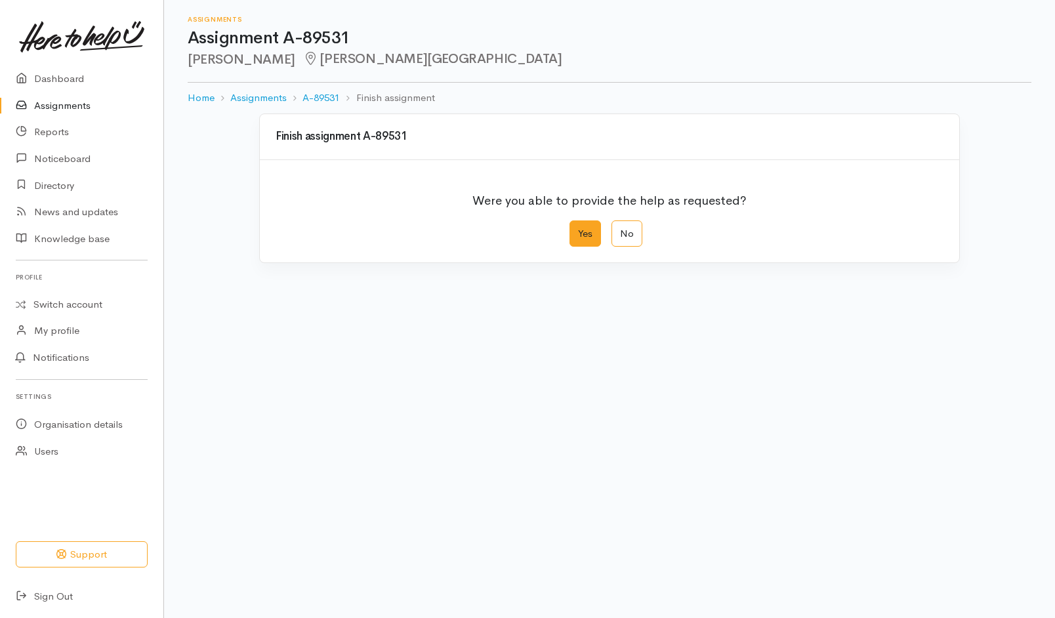
click at [593, 236] on label "Yes" at bounding box center [585, 233] width 31 height 27
click at [578, 229] on input "Yes" at bounding box center [574, 224] width 9 height 9
radio input "true"
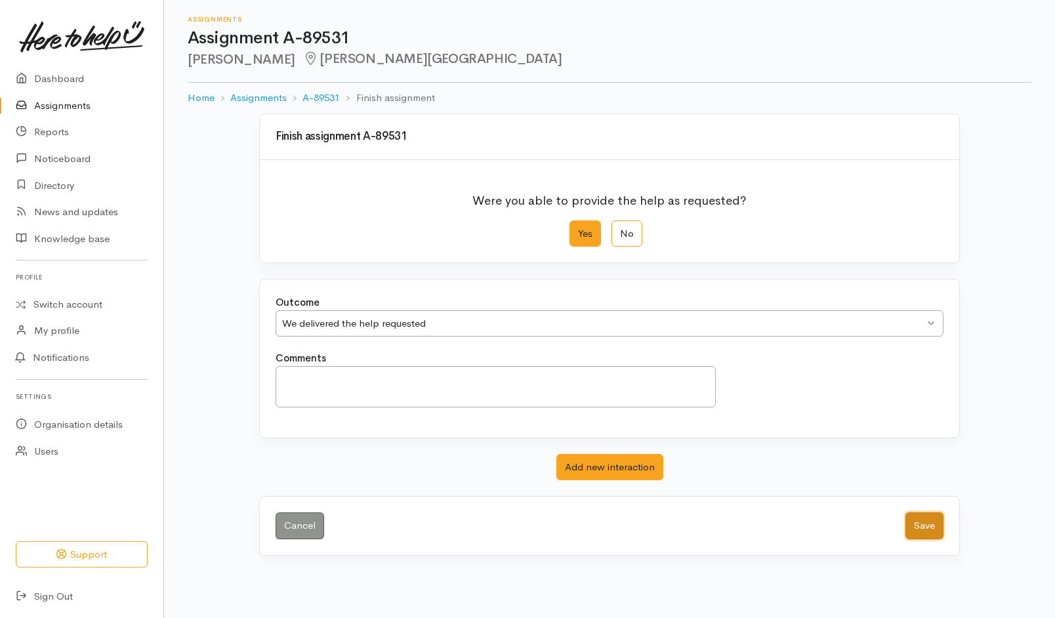
click at [926, 520] on button "Save" at bounding box center [925, 525] width 38 height 27
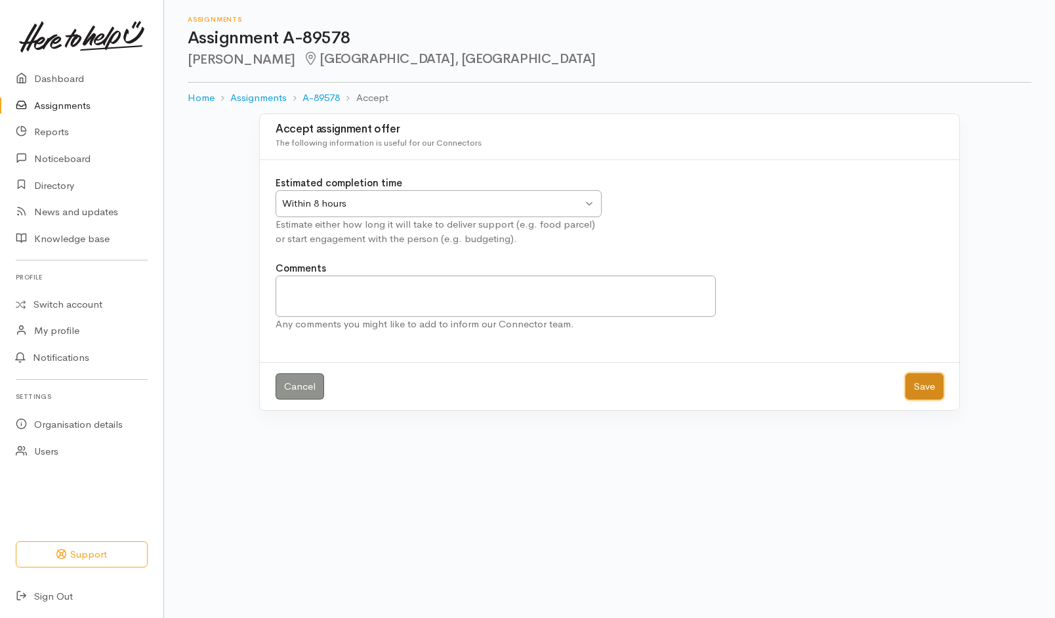
click at [930, 380] on button "Save" at bounding box center [925, 386] width 38 height 27
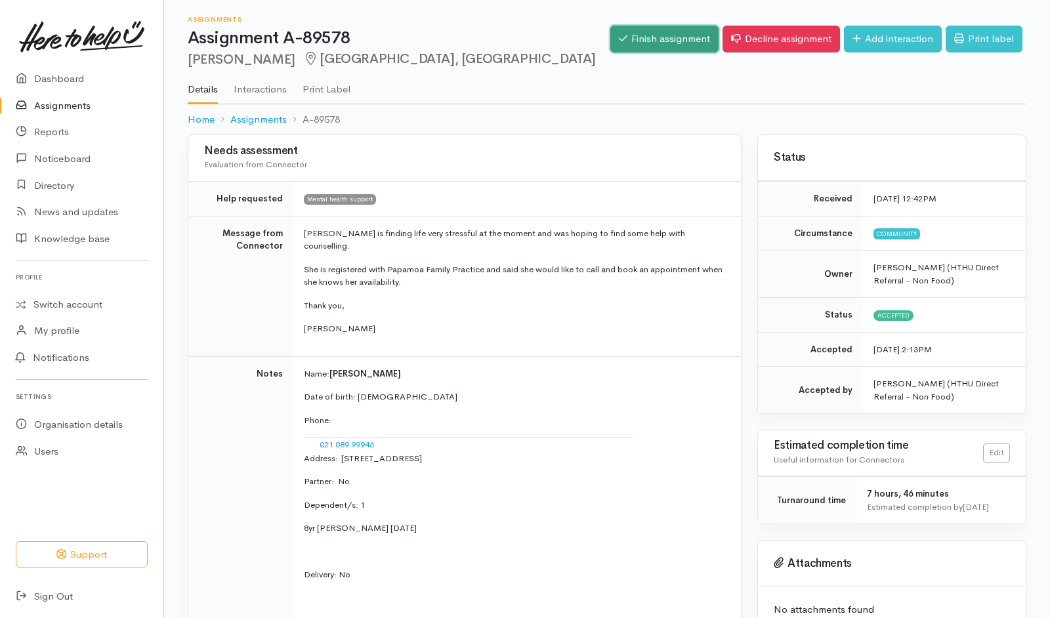
click at [652, 40] on link "Finish assignment" at bounding box center [664, 39] width 108 height 27
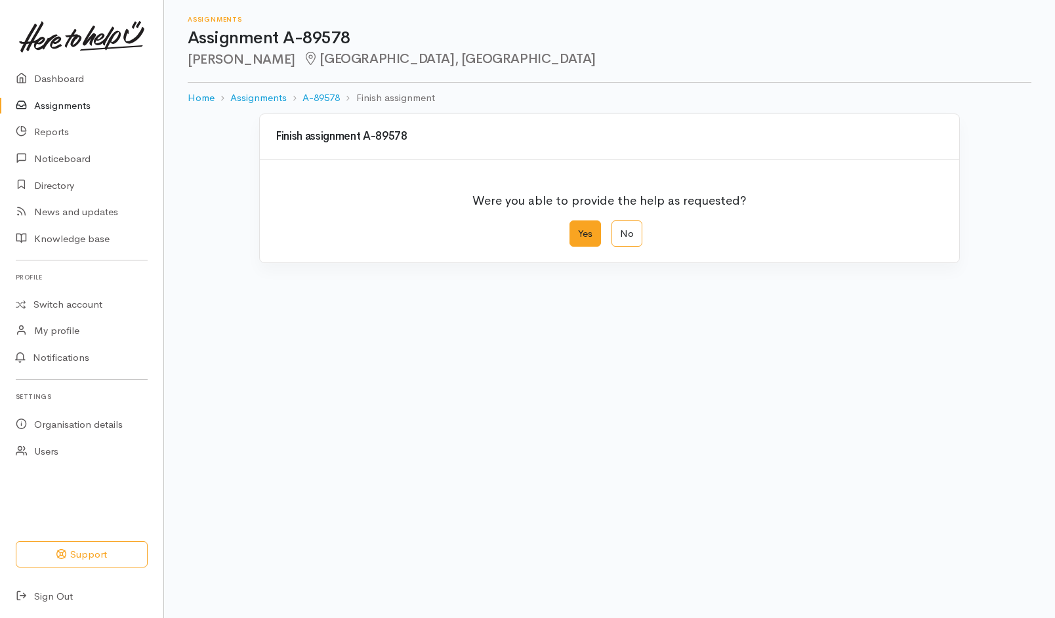
click at [587, 243] on label "Yes" at bounding box center [585, 233] width 31 height 27
click at [578, 229] on input "Yes" at bounding box center [574, 224] width 9 height 9
radio input "true"
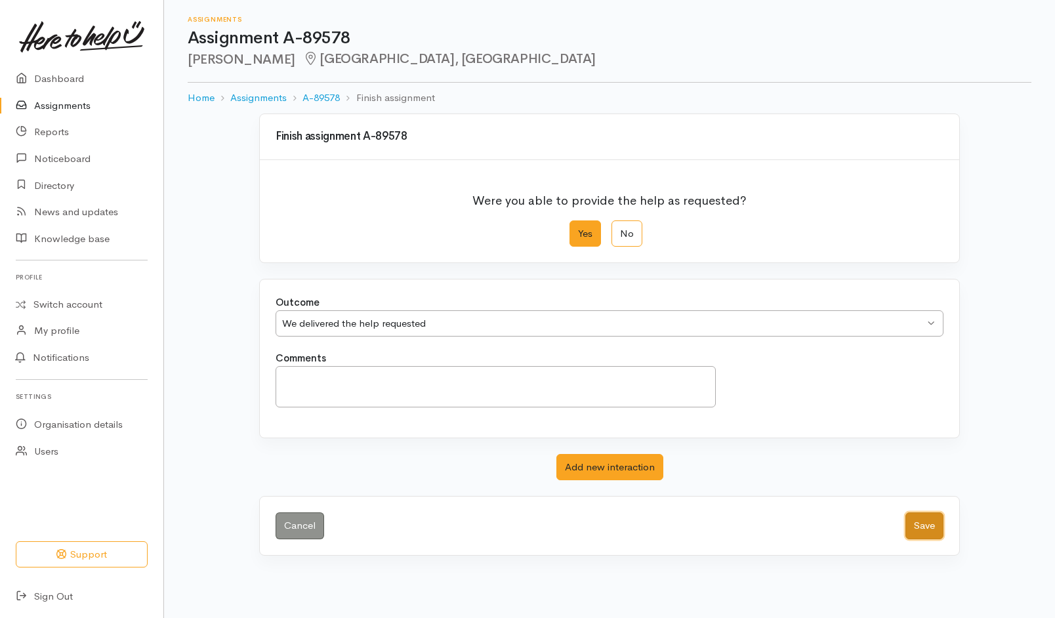
click at [931, 534] on button "Save" at bounding box center [925, 525] width 38 height 27
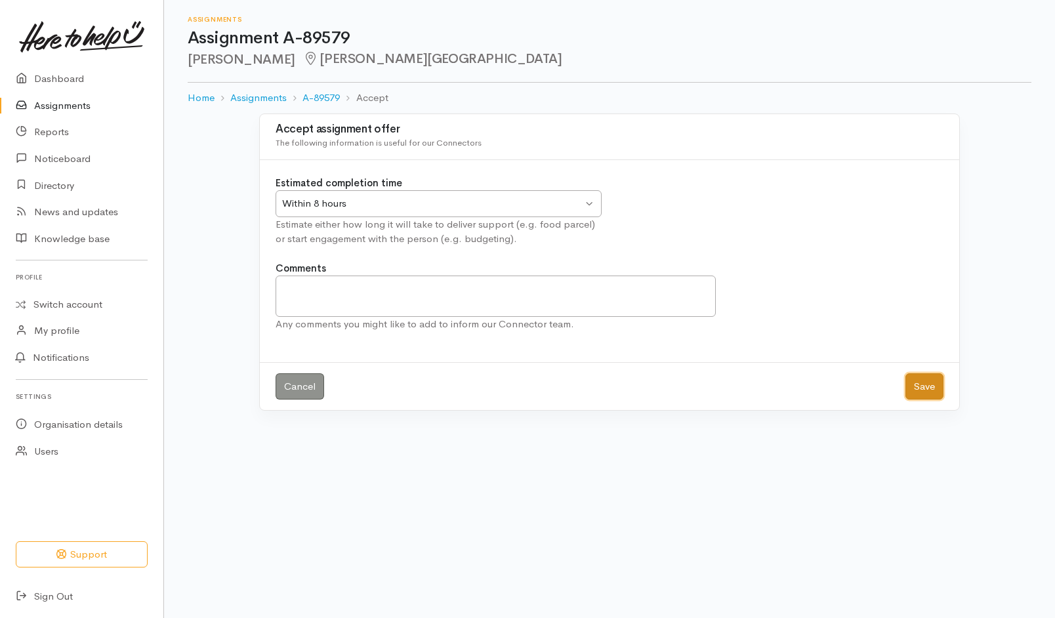
click at [932, 388] on button "Save" at bounding box center [925, 386] width 38 height 27
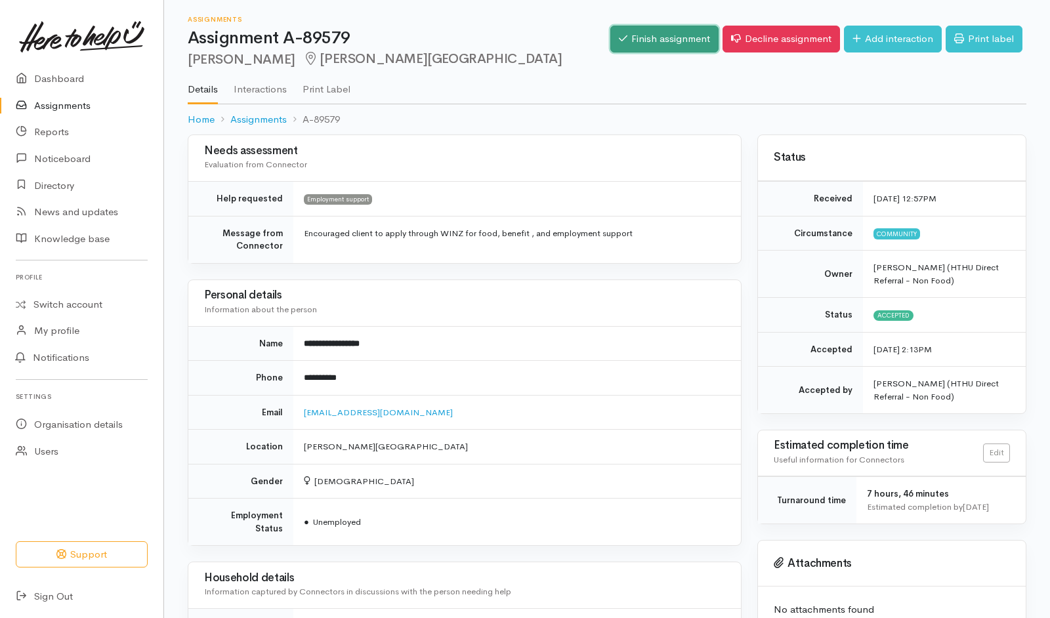
click at [644, 45] on link "Finish assignment" at bounding box center [664, 39] width 108 height 27
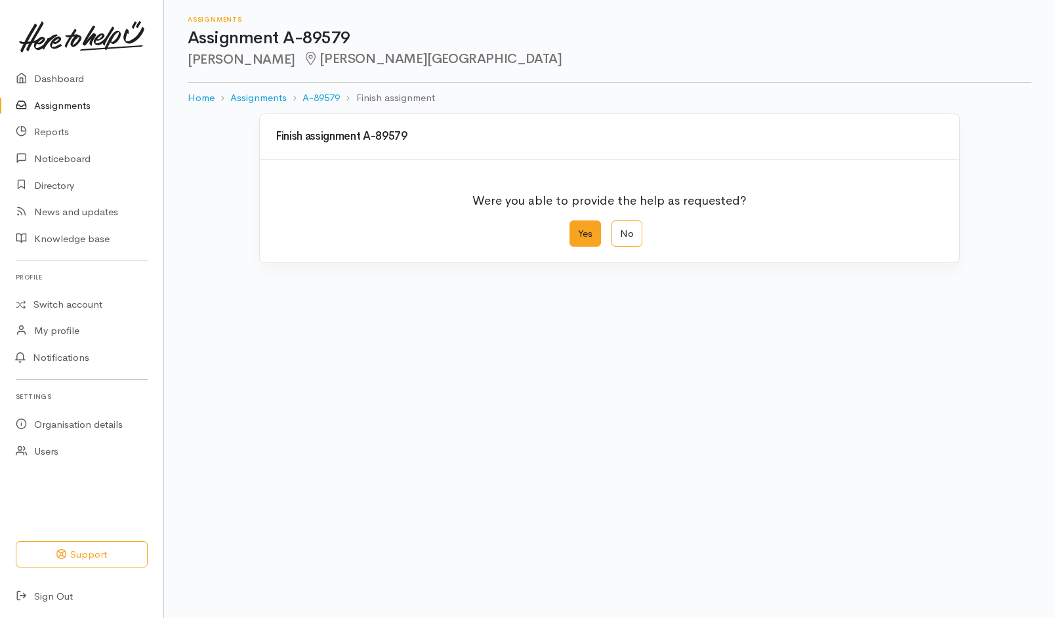
click at [593, 228] on label "Yes" at bounding box center [585, 233] width 31 height 27
click at [578, 228] on input "Yes" at bounding box center [574, 224] width 9 height 9
radio input "true"
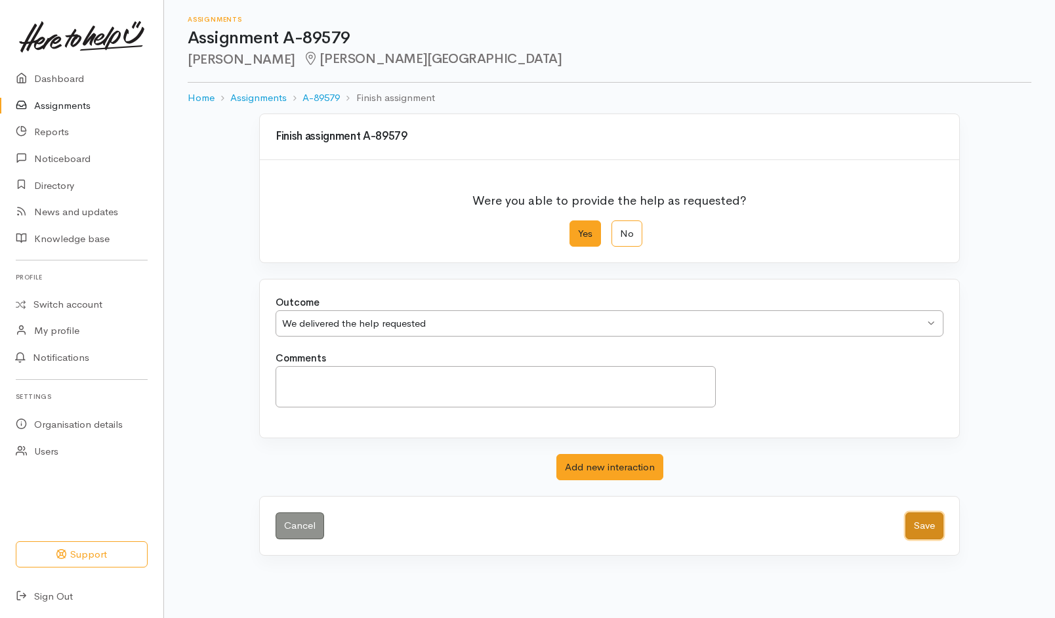
click at [936, 522] on button "Save" at bounding box center [925, 525] width 38 height 27
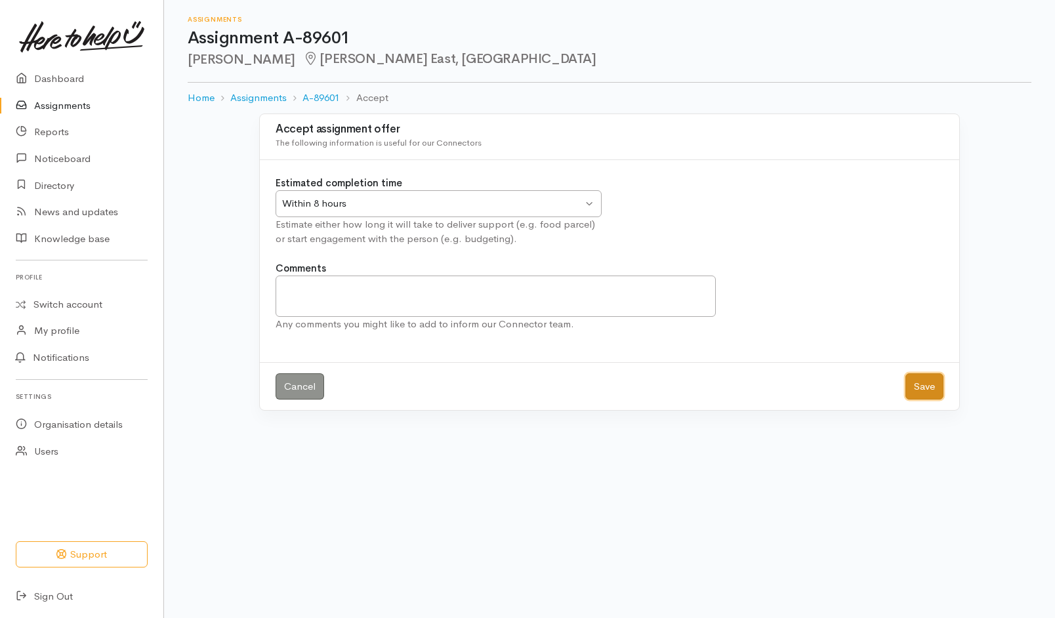
click at [928, 381] on button "Save" at bounding box center [925, 386] width 38 height 27
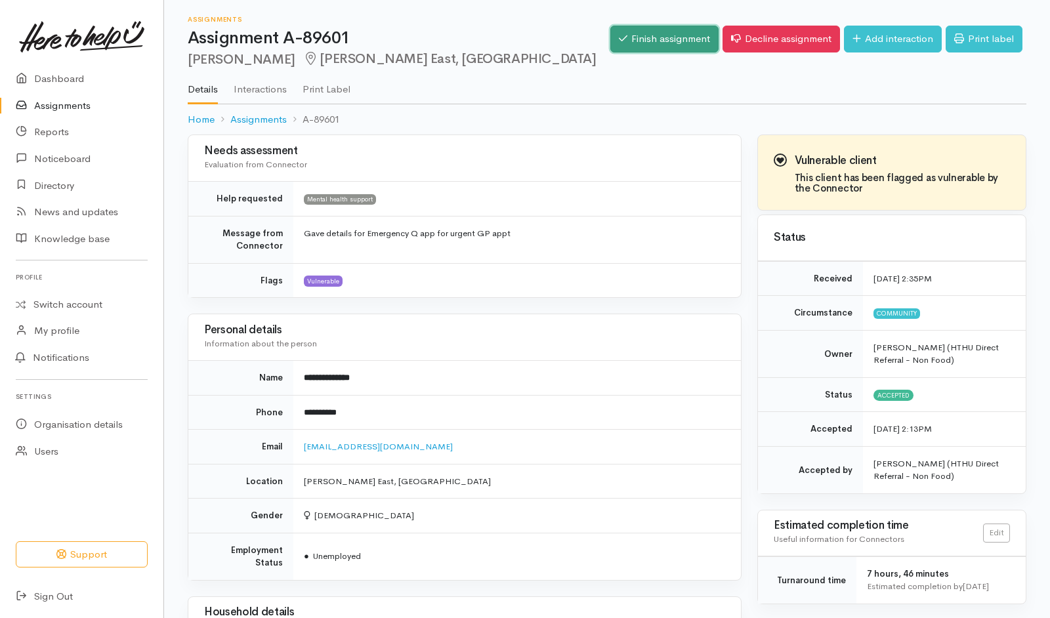
click at [670, 38] on link "Finish assignment" at bounding box center [664, 39] width 108 height 27
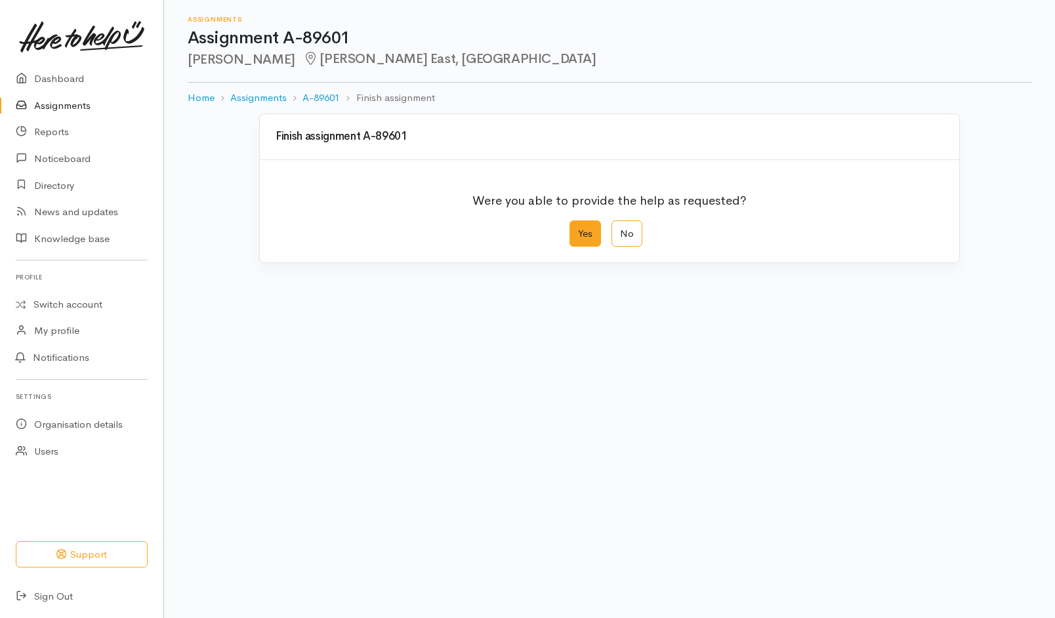
click at [574, 243] on label "Yes" at bounding box center [585, 233] width 31 height 27
click at [574, 229] on input "Yes" at bounding box center [574, 224] width 9 height 9
radio input "true"
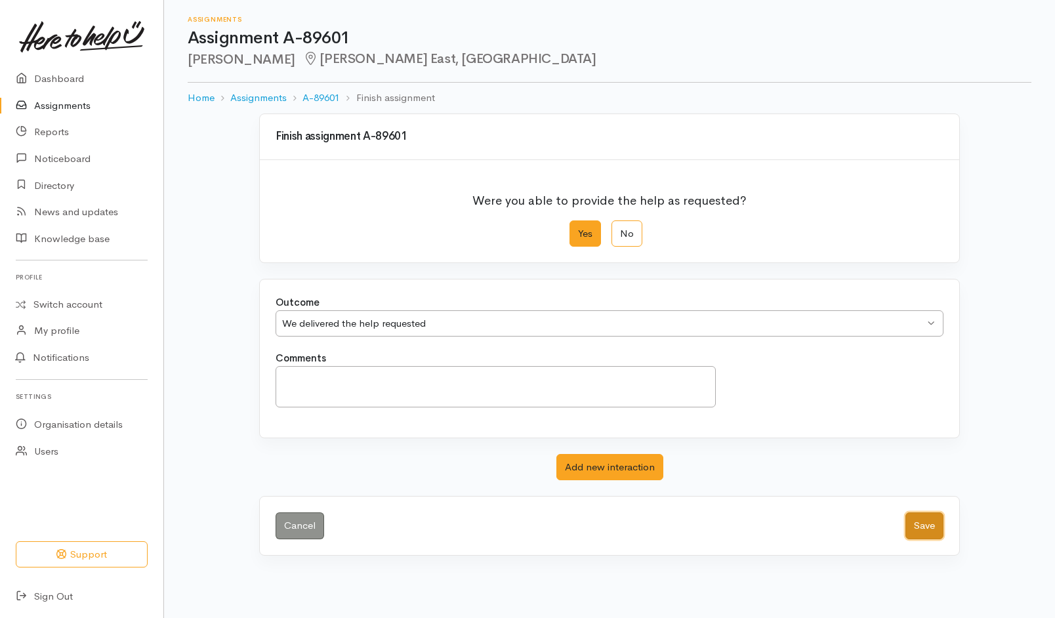
click at [921, 514] on button "Save" at bounding box center [925, 525] width 38 height 27
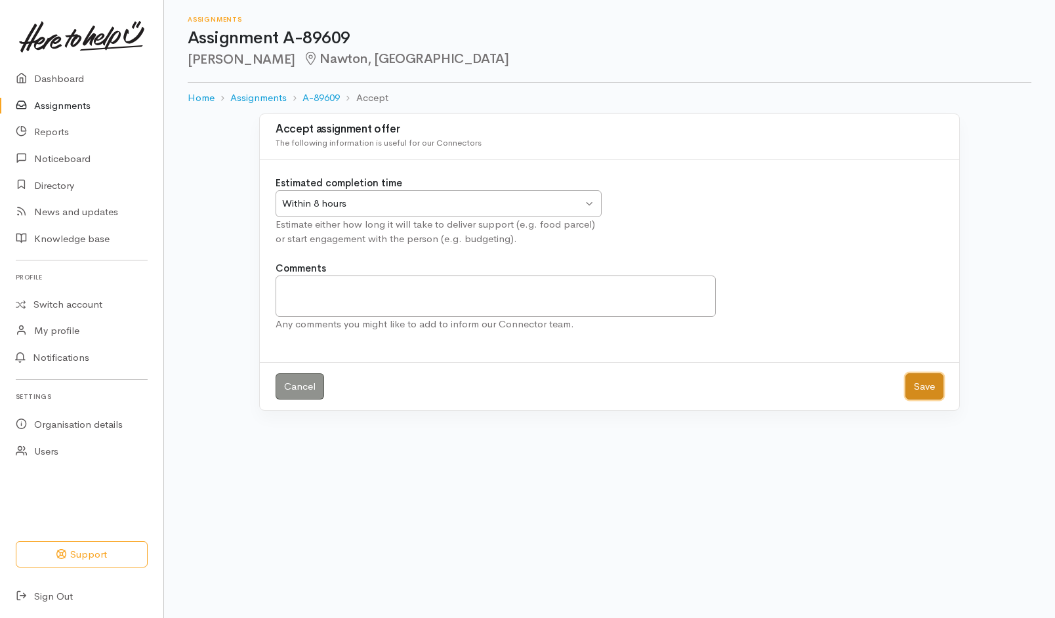
click at [911, 382] on button "Save" at bounding box center [925, 386] width 38 height 27
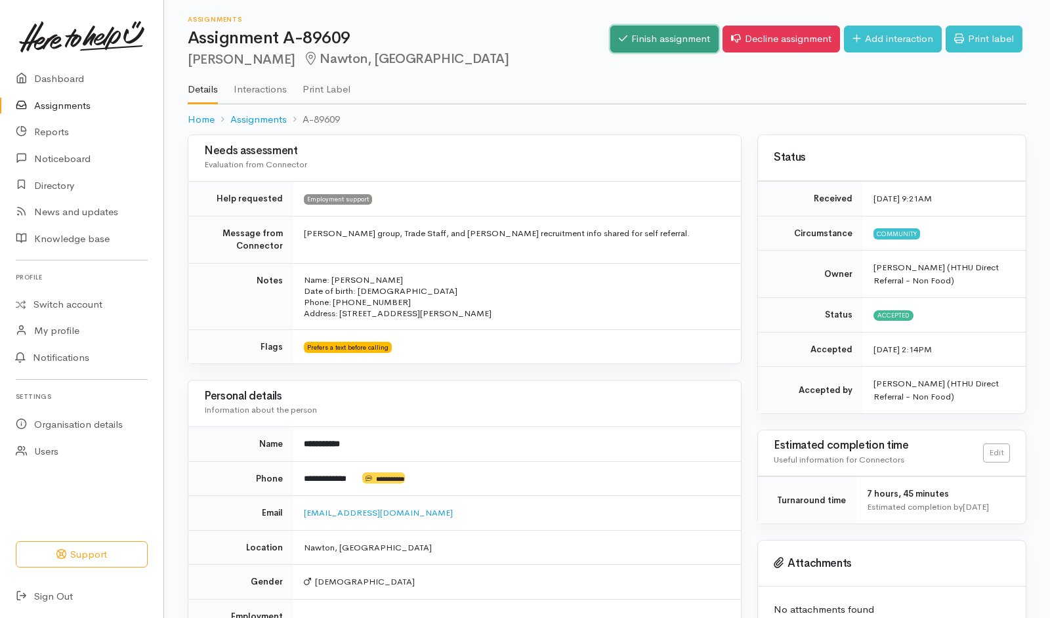
click at [677, 26] on link "Finish assignment" at bounding box center [664, 39] width 108 height 27
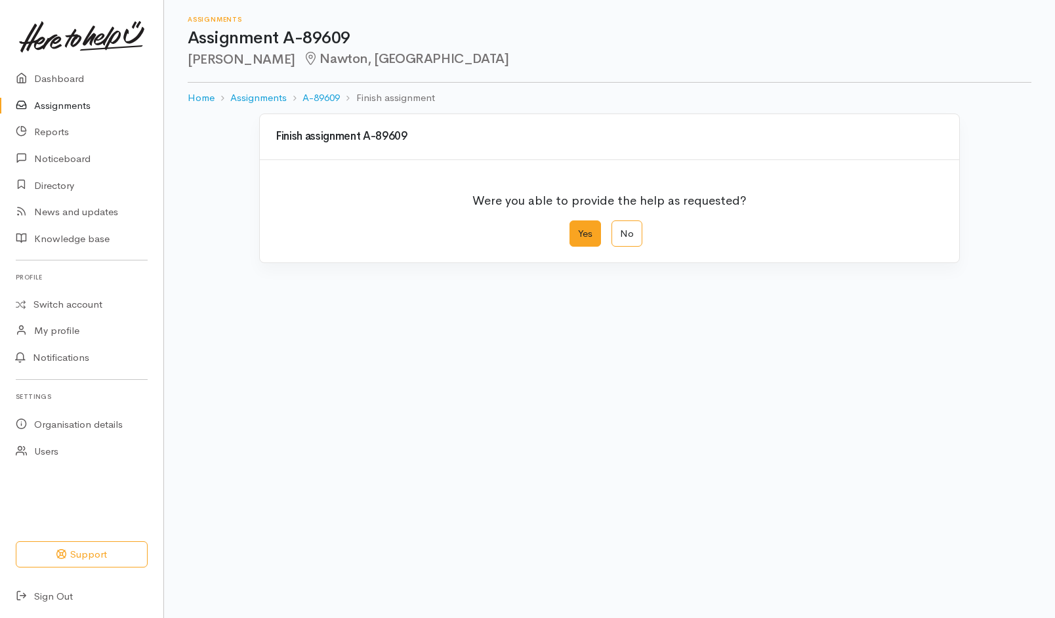
click at [593, 232] on label "Yes" at bounding box center [585, 233] width 31 height 27
click at [578, 229] on input "Yes" at bounding box center [574, 224] width 9 height 9
radio input "true"
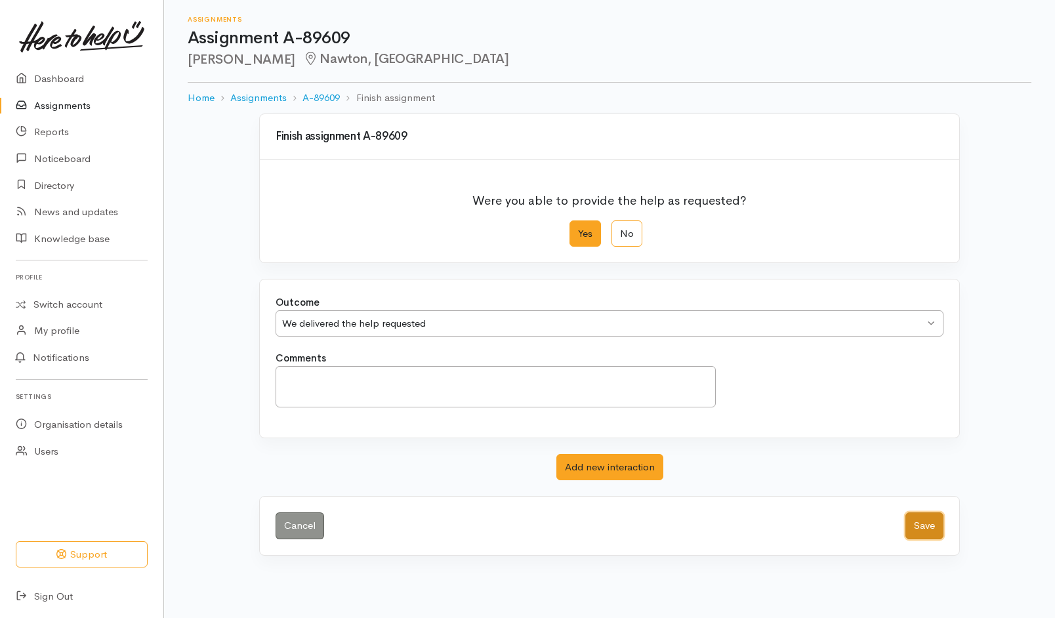
click at [922, 521] on button "Save" at bounding box center [925, 525] width 38 height 27
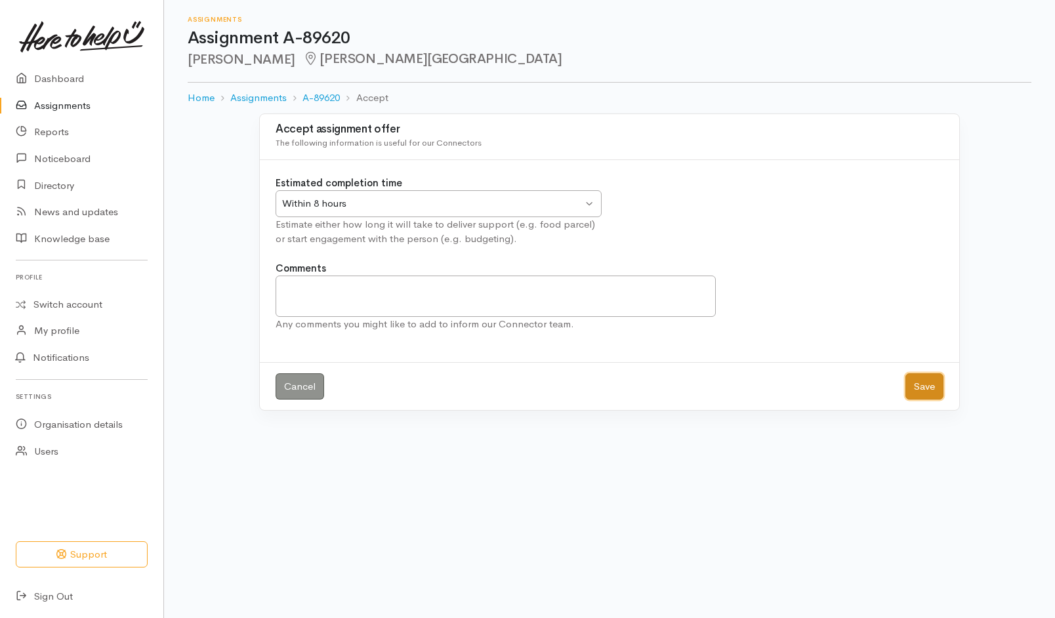
click at [932, 388] on button "Save" at bounding box center [925, 386] width 38 height 27
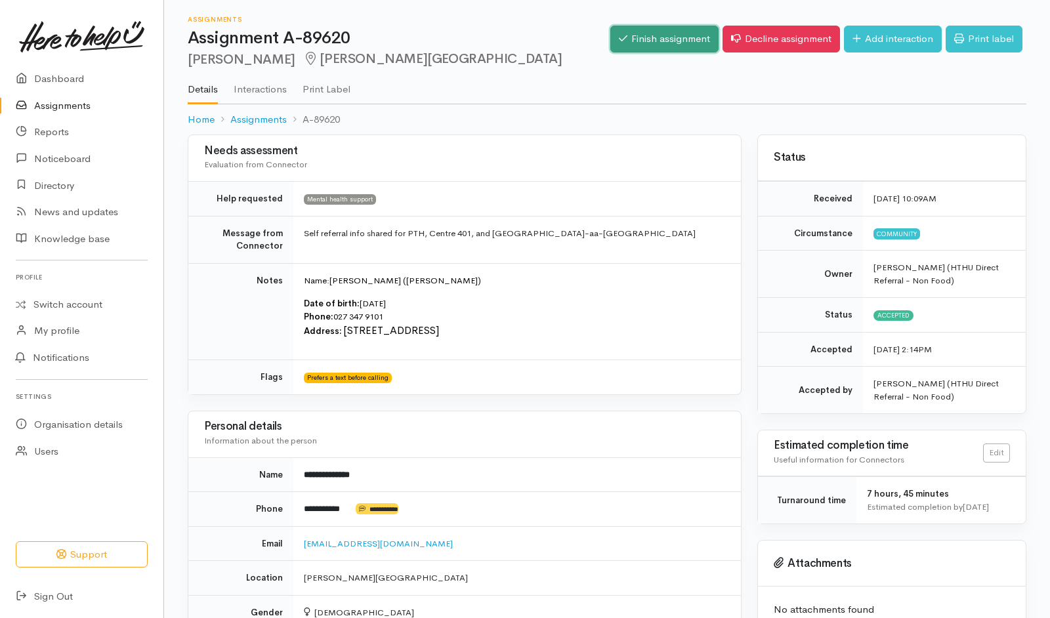
click at [656, 43] on link "Finish assignment" at bounding box center [664, 39] width 108 height 27
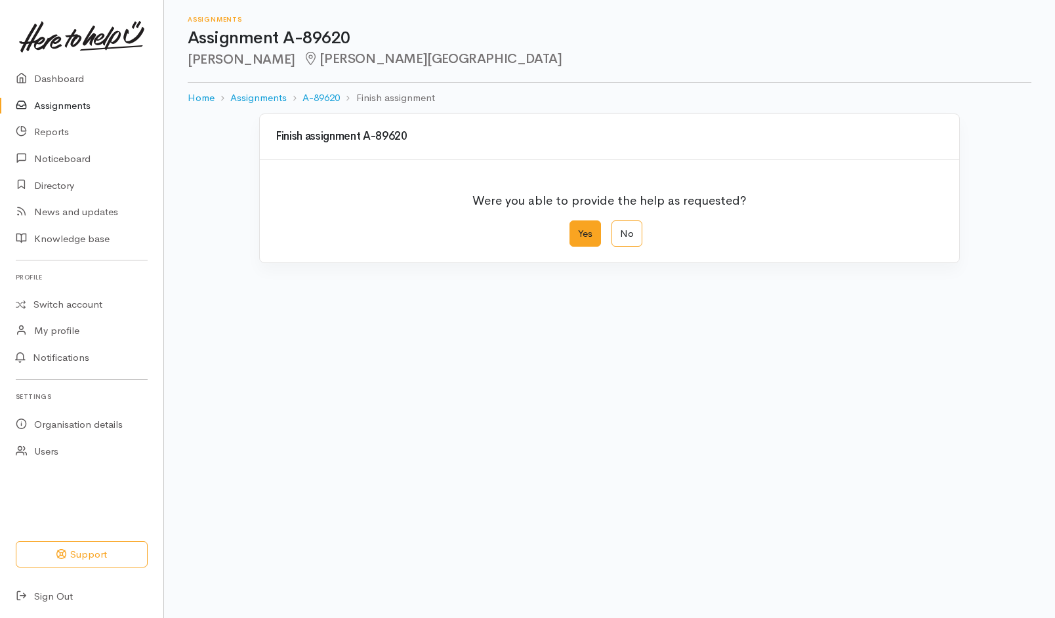
click at [586, 236] on label "Yes" at bounding box center [585, 233] width 31 height 27
click at [578, 229] on input "Yes" at bounding box center [574, 224] width 9 height 9
radio input "true"
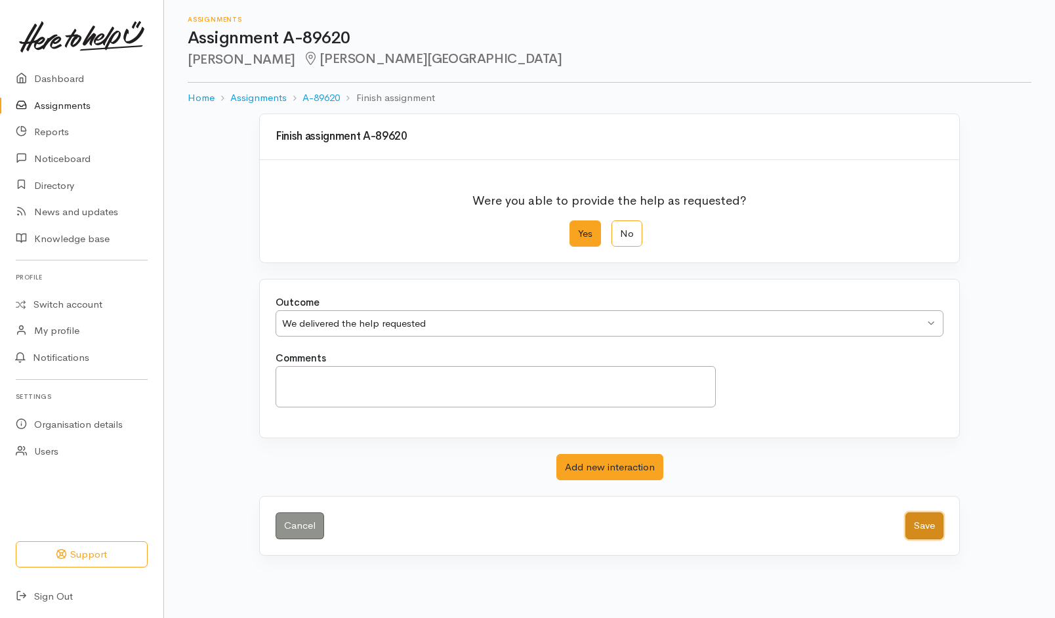
click at [923, 515] on button "Save" at bounding box center [925, 525] width 38 height 27
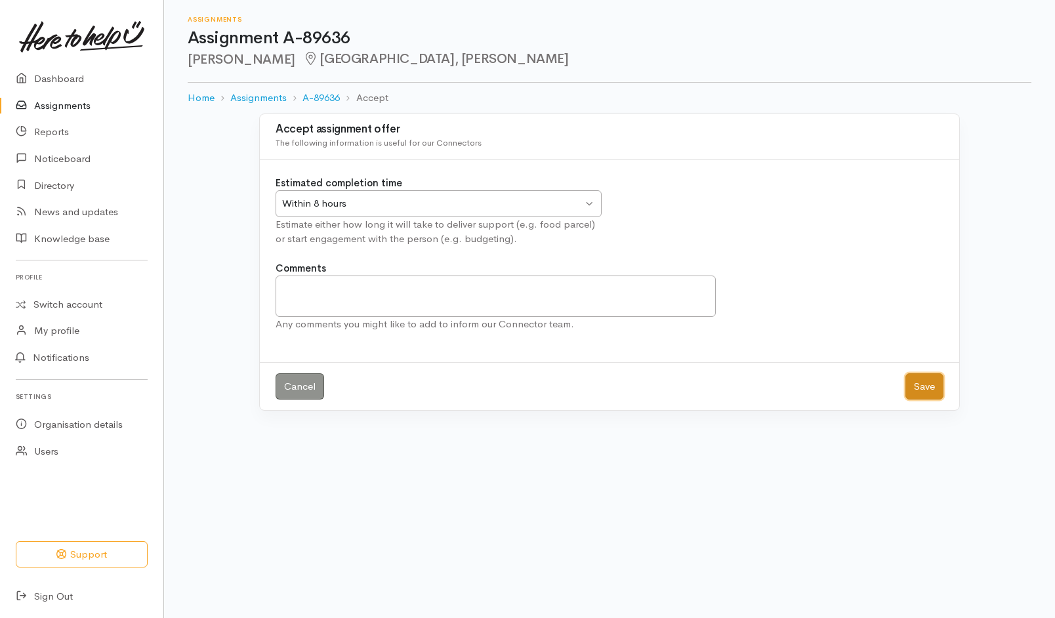
click at [927, 392] on button "Save" at bounding box center [925, 386] width 38 height 27
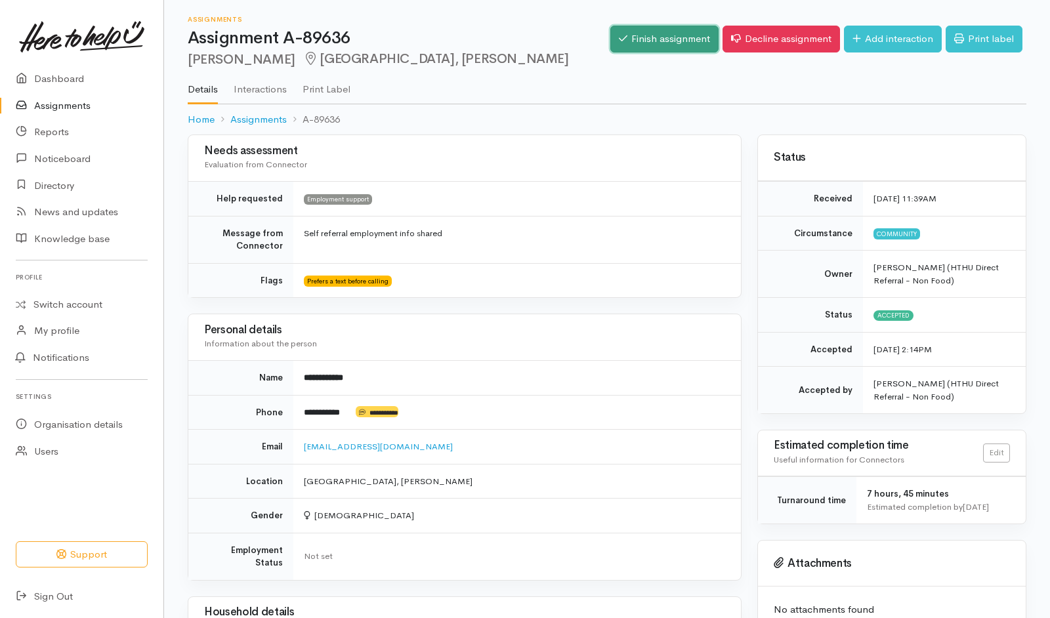
click at [633, 38] on link "Finish assignment" at bounding box center [664, 39] width 108 height 27
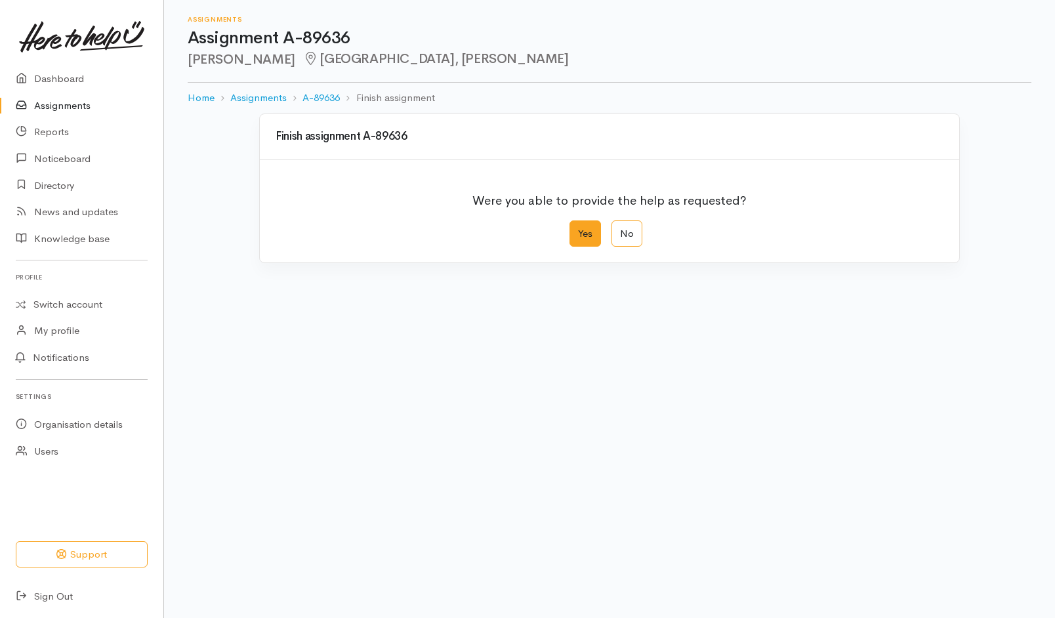
click at [592, 228] on label "Yes" at bounding box center [585, 233] width 31 height 27
click at [578, 228] on input "Yes" at bounding box center [574, 224] width 9 height 9
radio input "true"
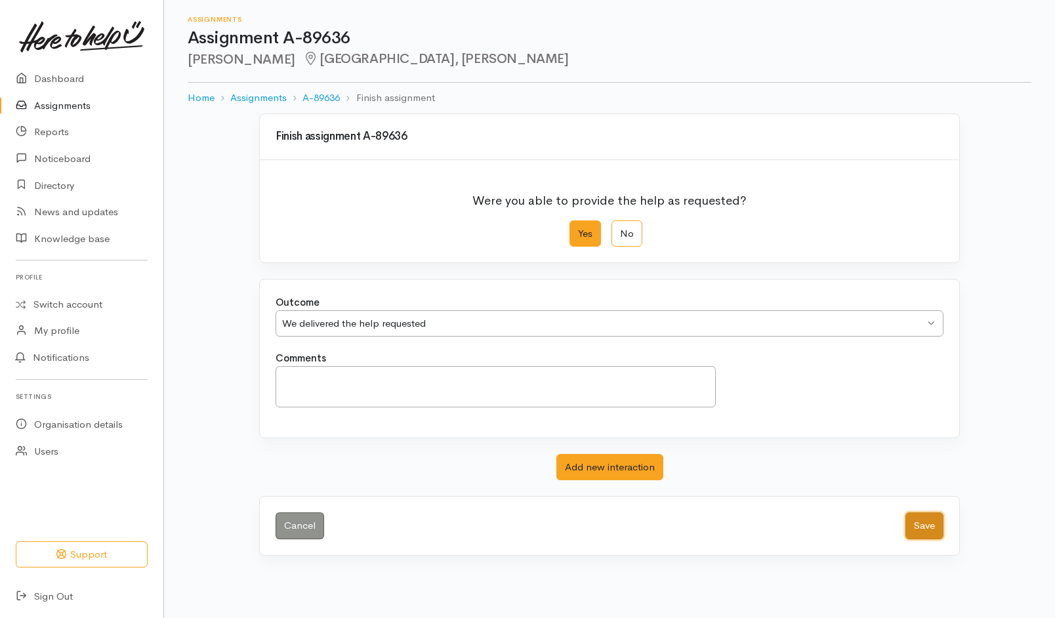
click at [934, 514] on button "Save" at bounding box center [925, 525] width 38 height 27
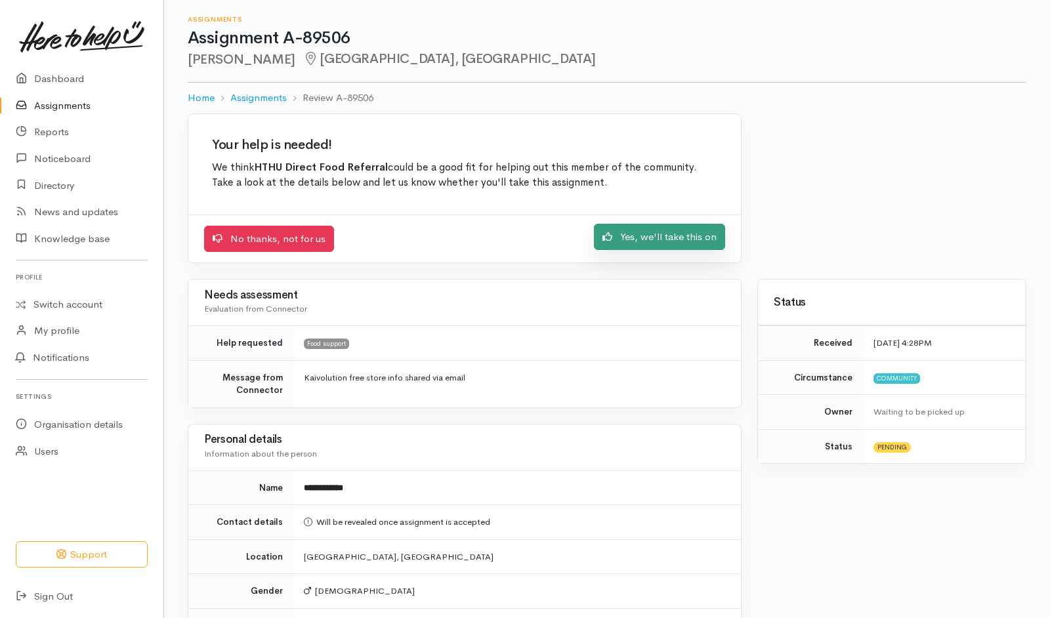
click at [669, 240] on link "Yes, we'll take this on" at bounding box center [659, 237] width 131 height 27
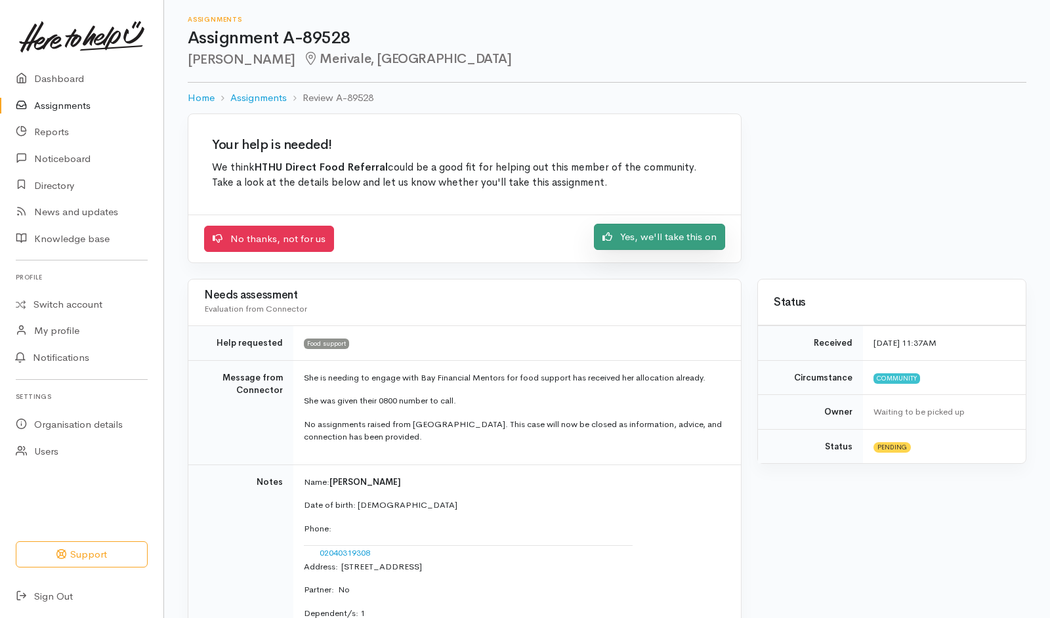
click at [656, 227] on link "Yes, we'll take this on" at bounding box center [659, 237] width 131 height 27
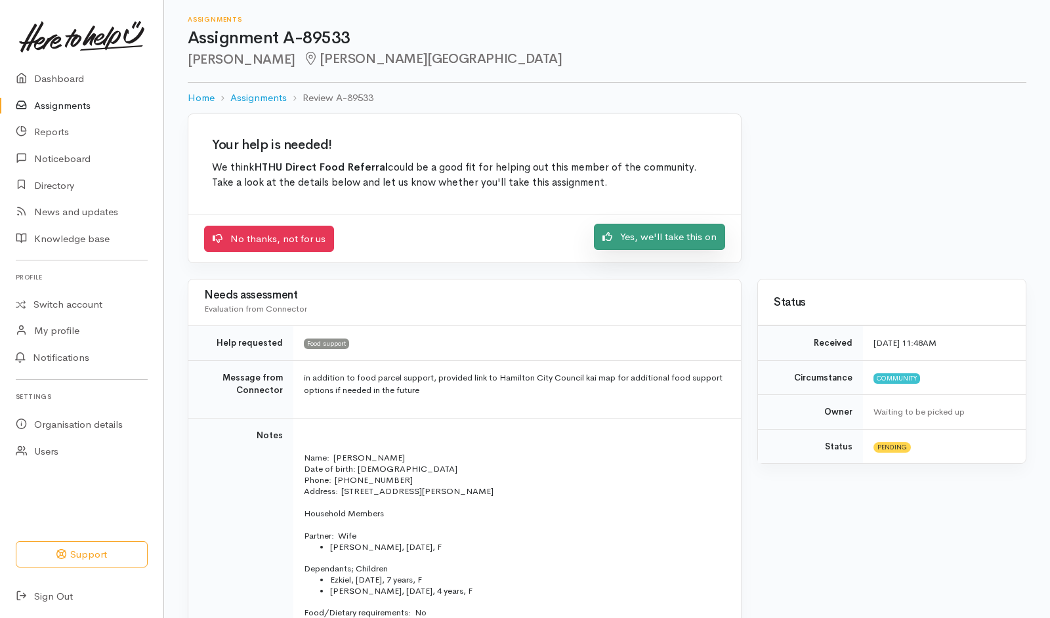
click at [660, 226] on link "Yes, we'll take this on" at bounding box center [659, 237] width 131 height 27
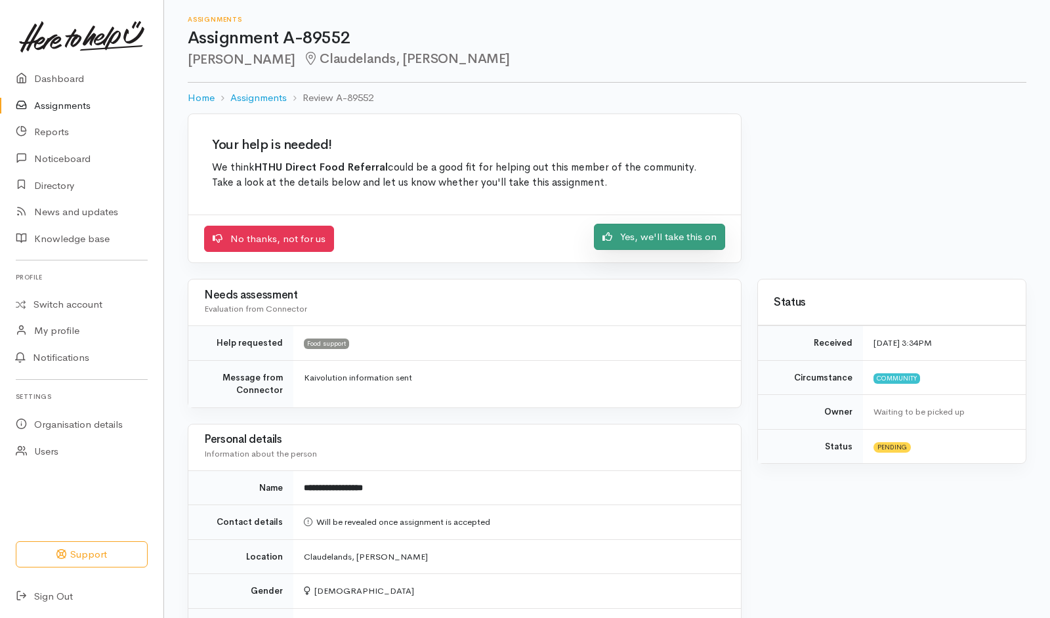
click at [701, 239] on link "Yes, we'll take this on" at bounding box center [659, 237] width 131 height 27
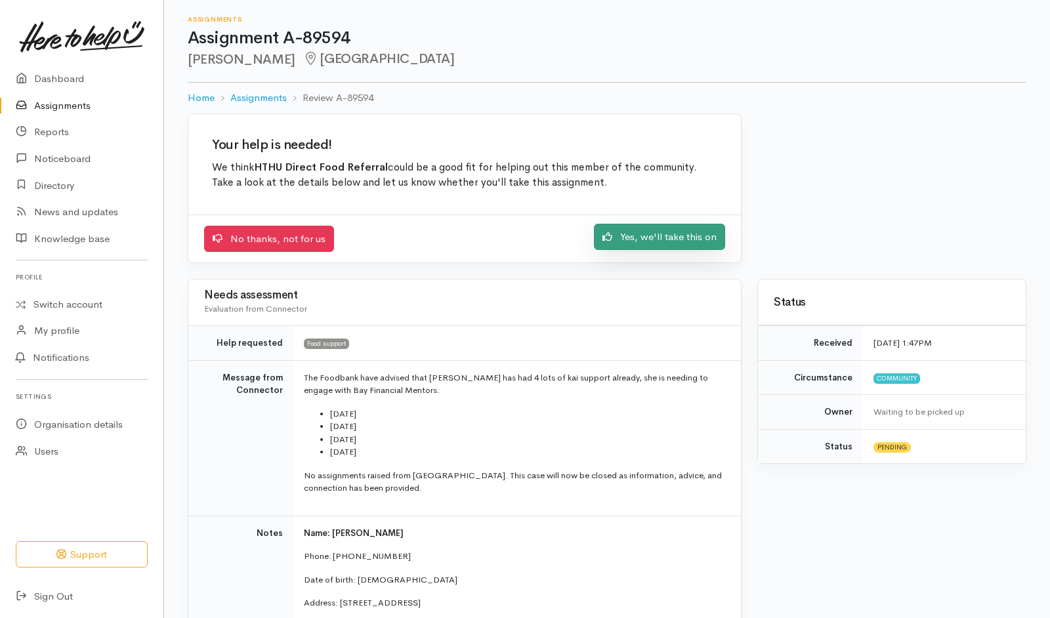
click at [666, 243] on link "Yes, we'll take this on" at bounding box center [659, 237] width 131 height 27
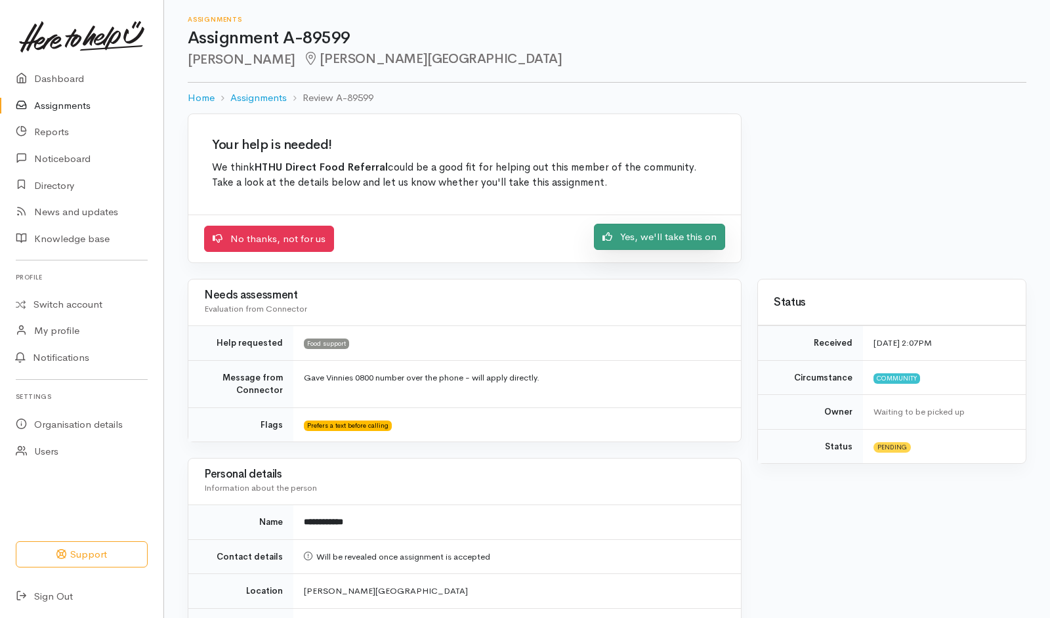
click at [652, 249] on link "Yes, we'll take this on" at bounding box center [659, 237] width 131 height 27
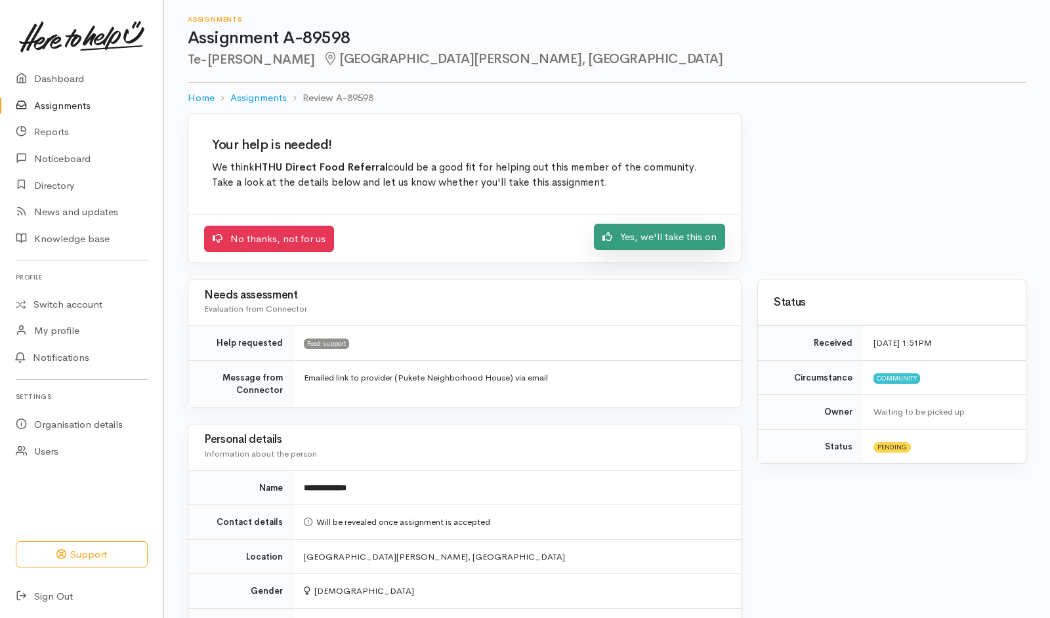
click at [621, 245] on link "Yes, we'll take this on" at bounding box center [659, 237] width 131 height 27
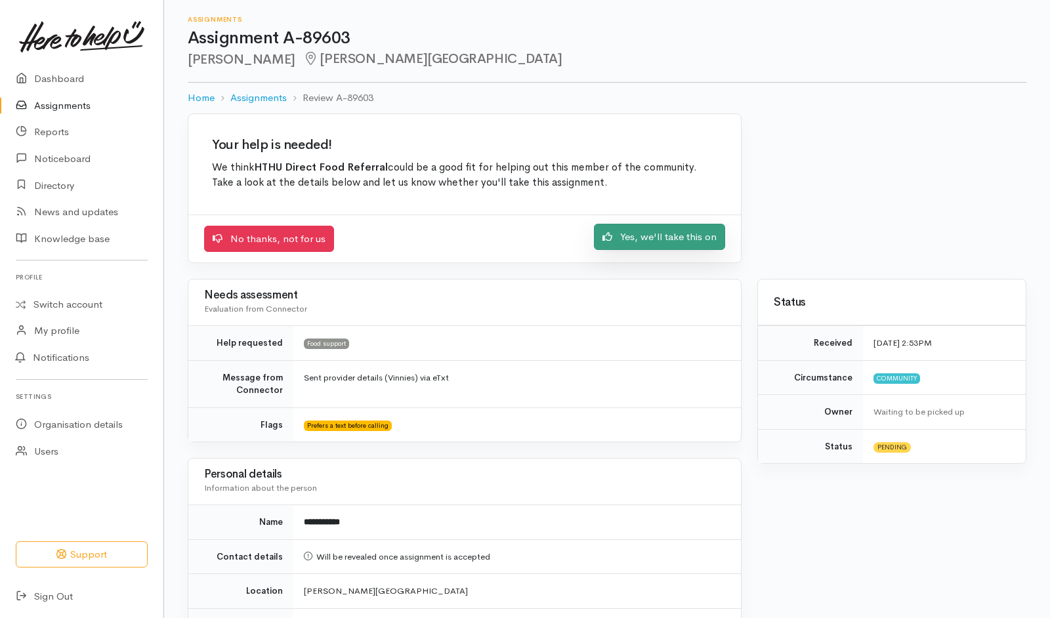
click at [667, 248] on link "Yes, we'll take this on" at bounding box center [659, 237] width 131 height 27
click at [664, 236] on link "Yes, we'll take this on" at bounding box center [659, 237] width 131 height 27
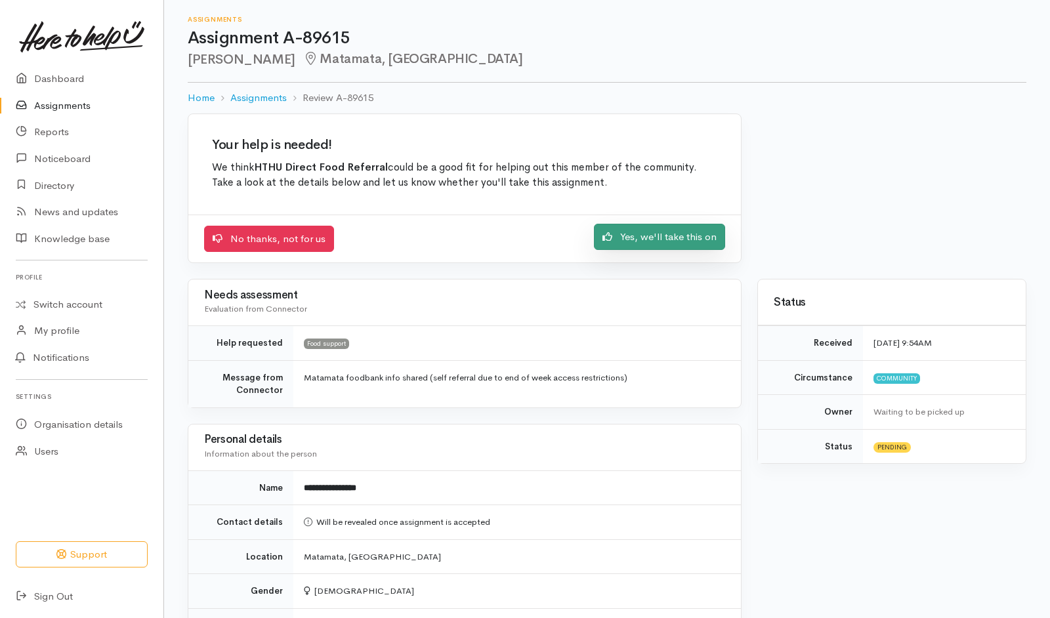
click at [664, 247] on link "Yes, we'll take this on" at bounding box center [659, 237] width 131 height 27
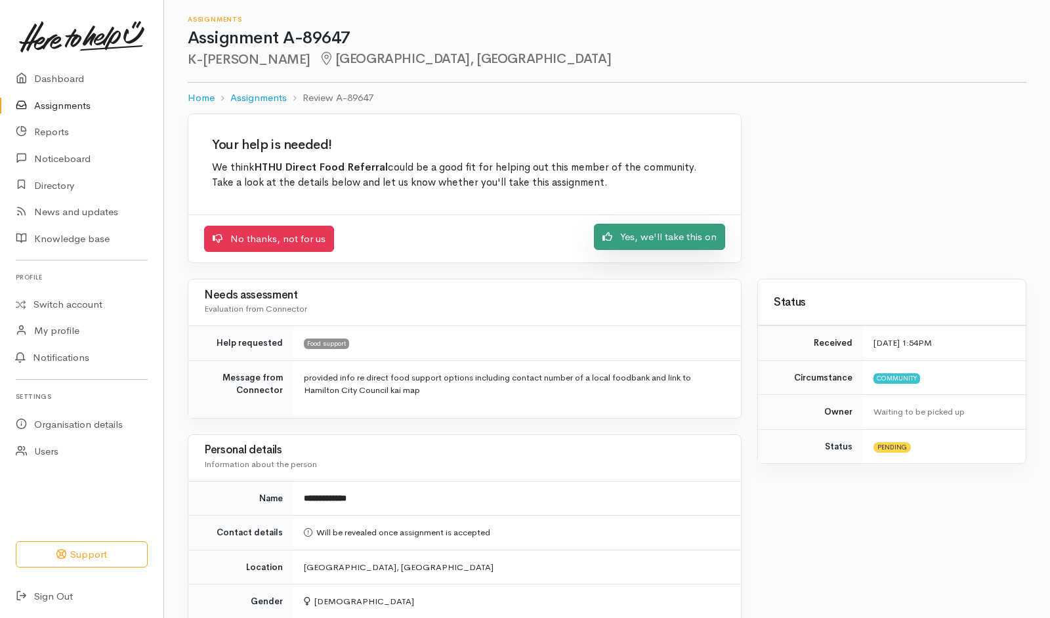
click at [659, 247] on link "Yes, we'll take this on" at bounding box center [659, 237] width 131 height 27
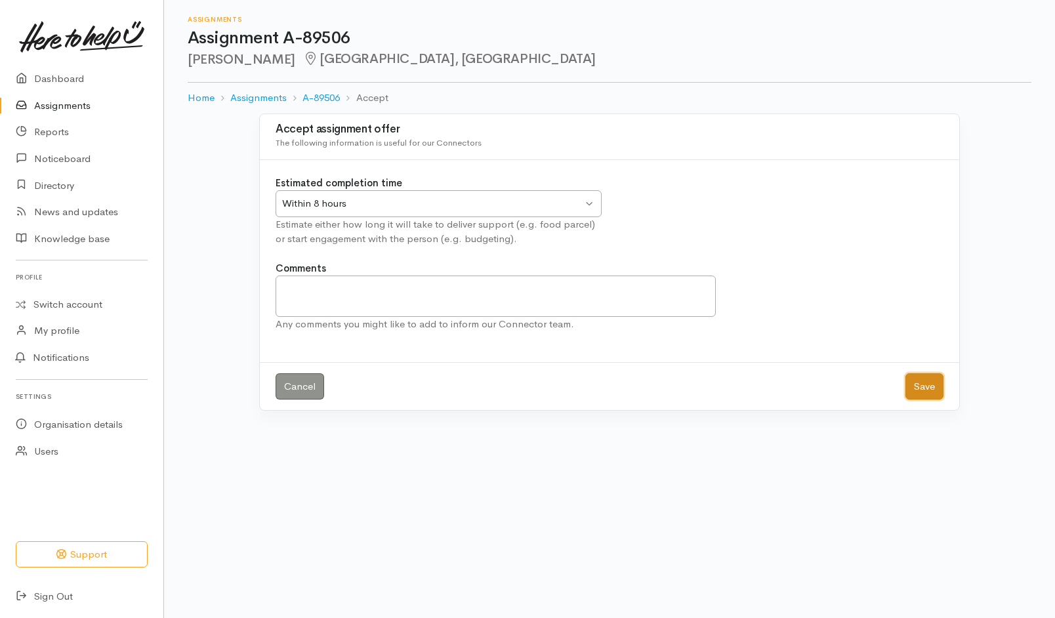
click at [907, 392] on button "Save" at bounding box center [925, 386] width 38 height 27
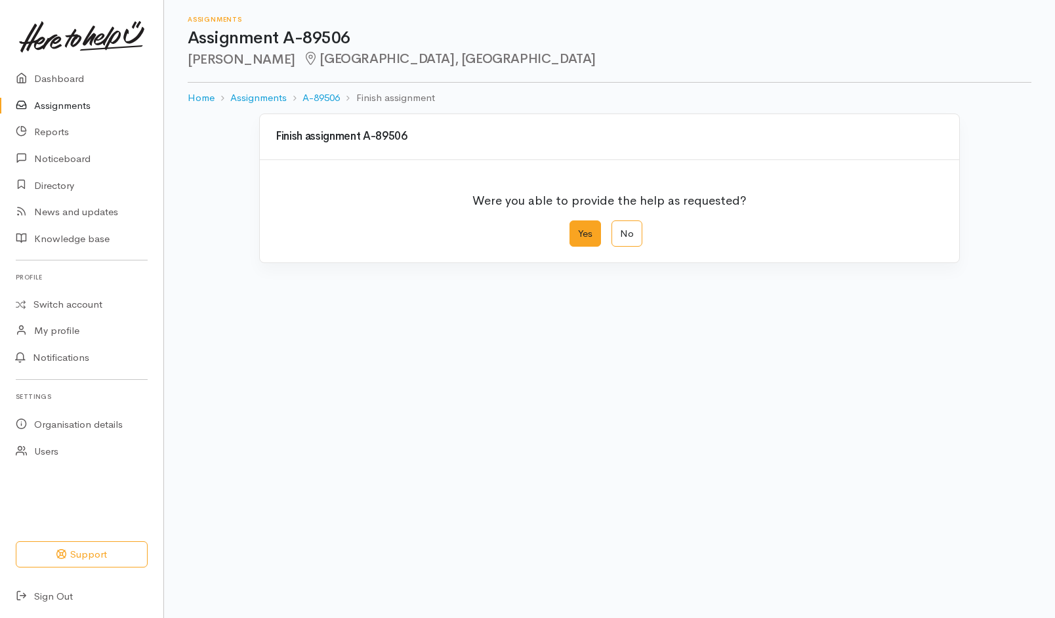
click at [591, 238] on label "Yes" at bounding box center [585, 233] width 31 height 27
click at [578, 229] on input "Yes" at bounding box center [574, 224] width 9 height 9
radio input "true"
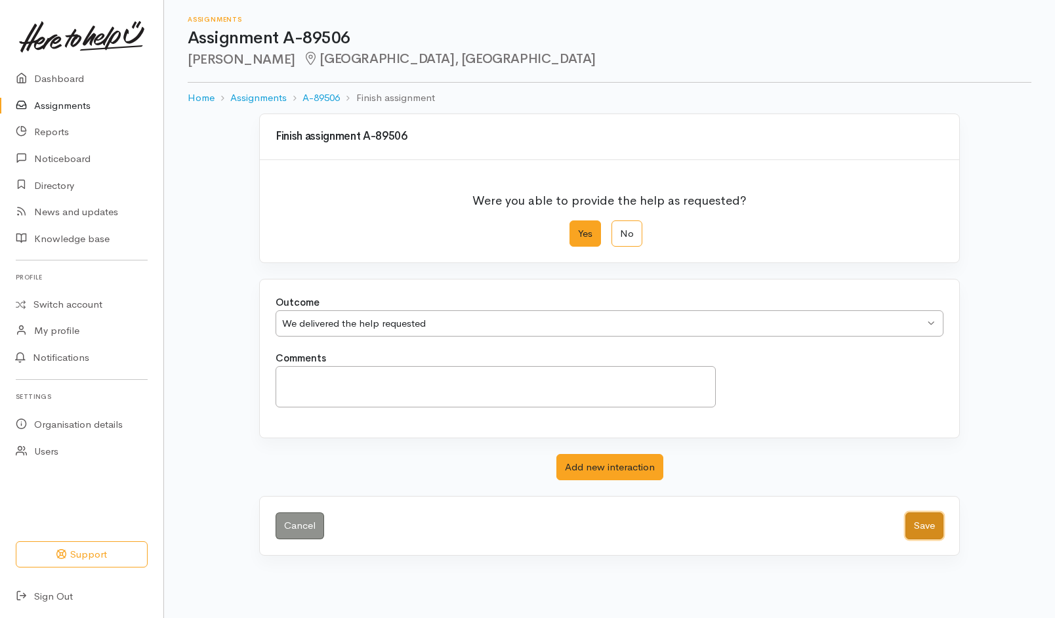
click at [936, 534] on button "Save" at bounding box center [925, 525] width 38 height 27
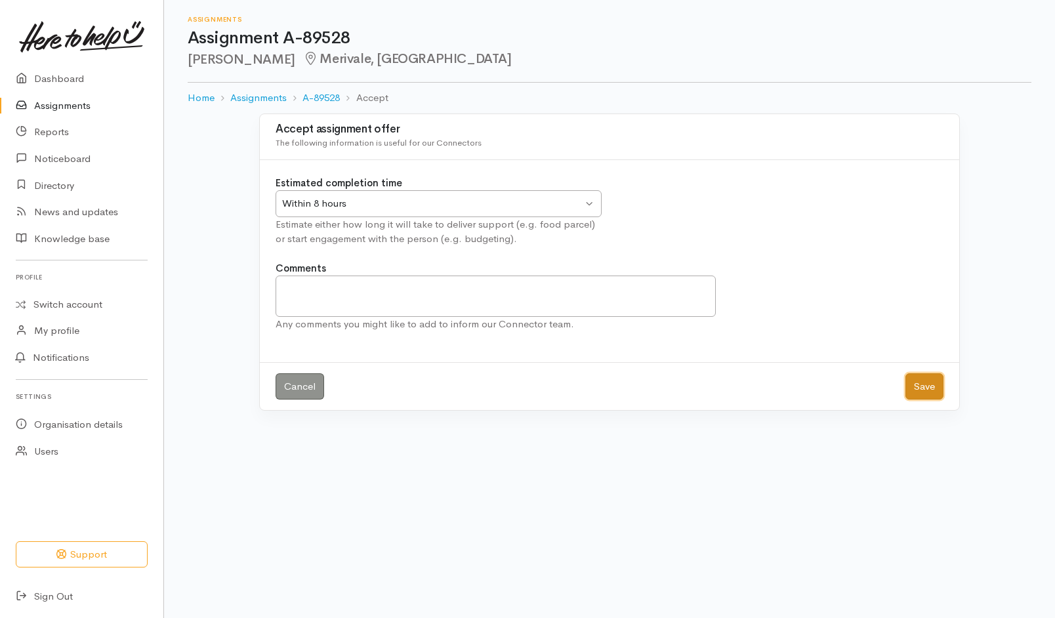
click at [938, 394] on button "Save" at bounding box center [925, 386] width 38 height 27
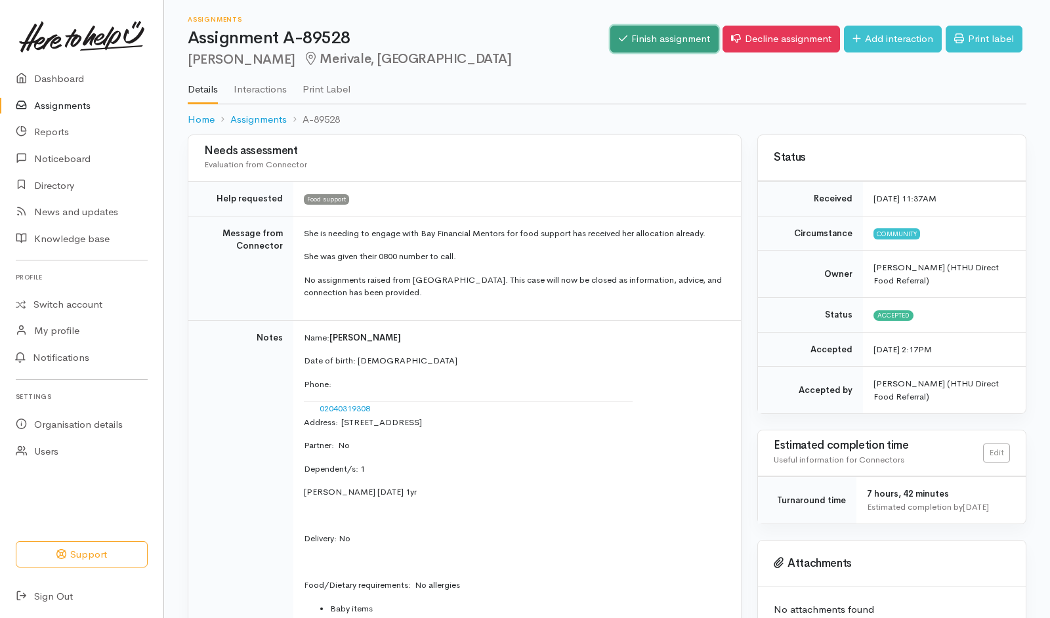
click at [651, 31] on link "Finish assignment" at bounding box center [664, 39] width 108 height 27
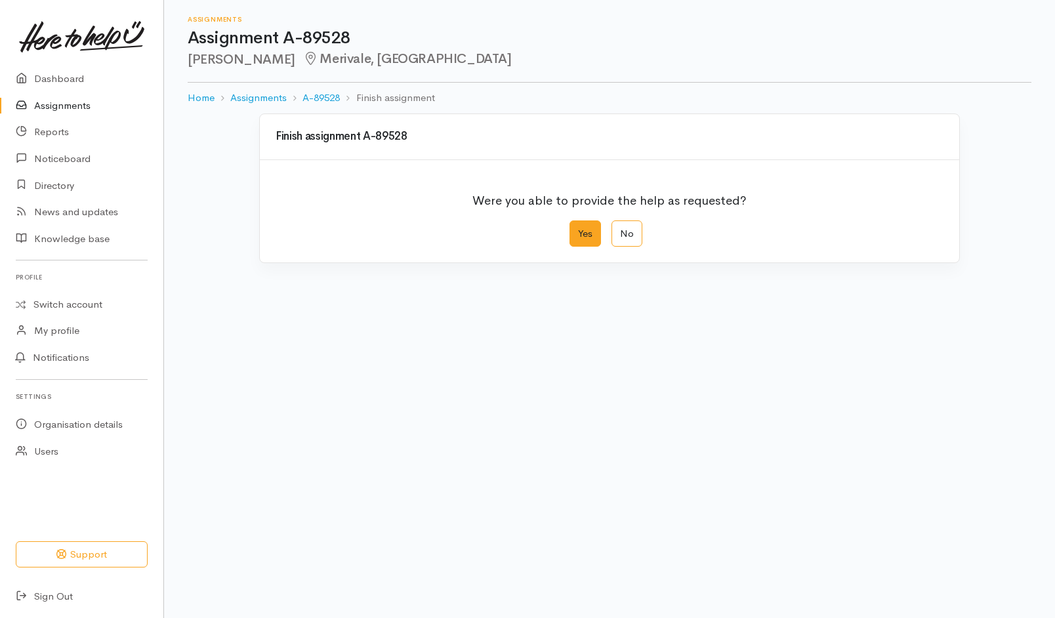
click at [585, 240] on label "Yes" at bounding box center [585, 233] width 31 height 27
click at [578, 229] on input "Yes" at bounding box center [574, 224] width 9 height 9
radio input "true"
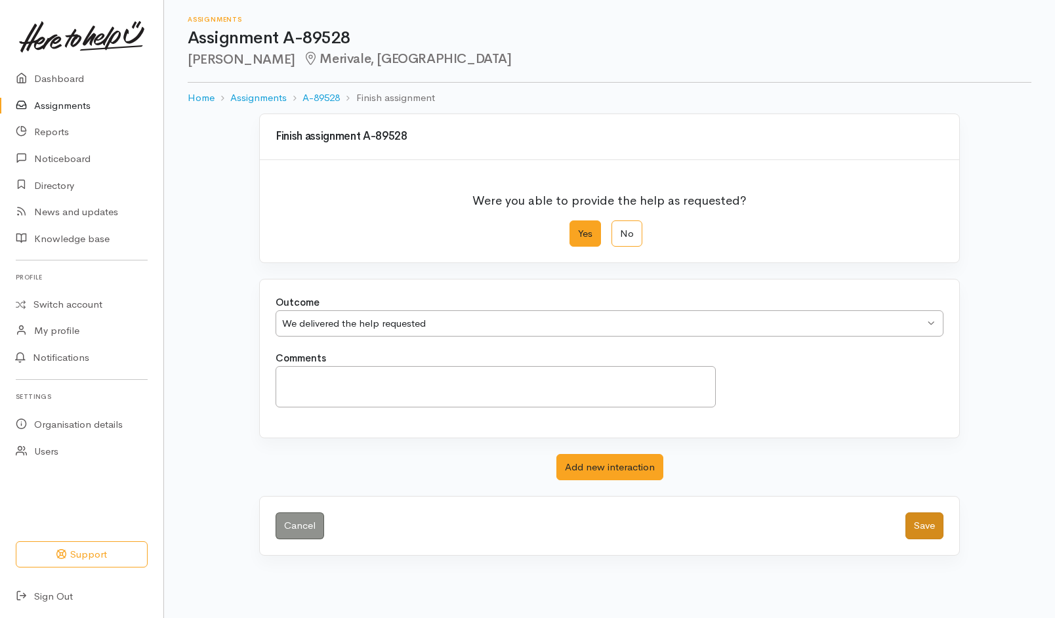
click at [921, 513] on button "Save" at bounding box center [925, 525] width 38 height 27
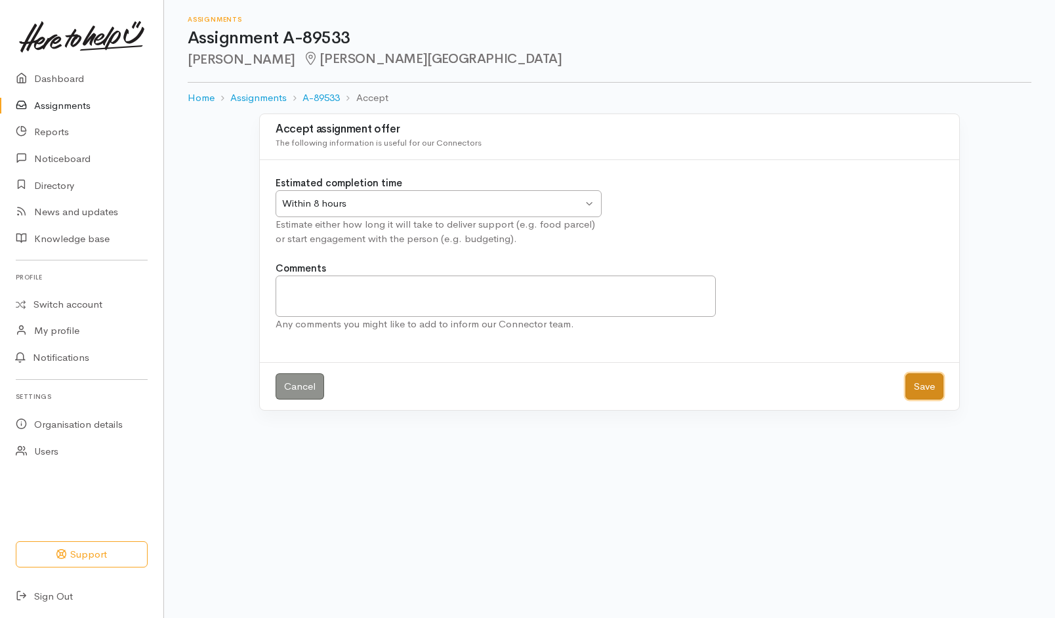
click at [923, 386] on button "Save" at bounding box center [925, 386] width 38 height 27
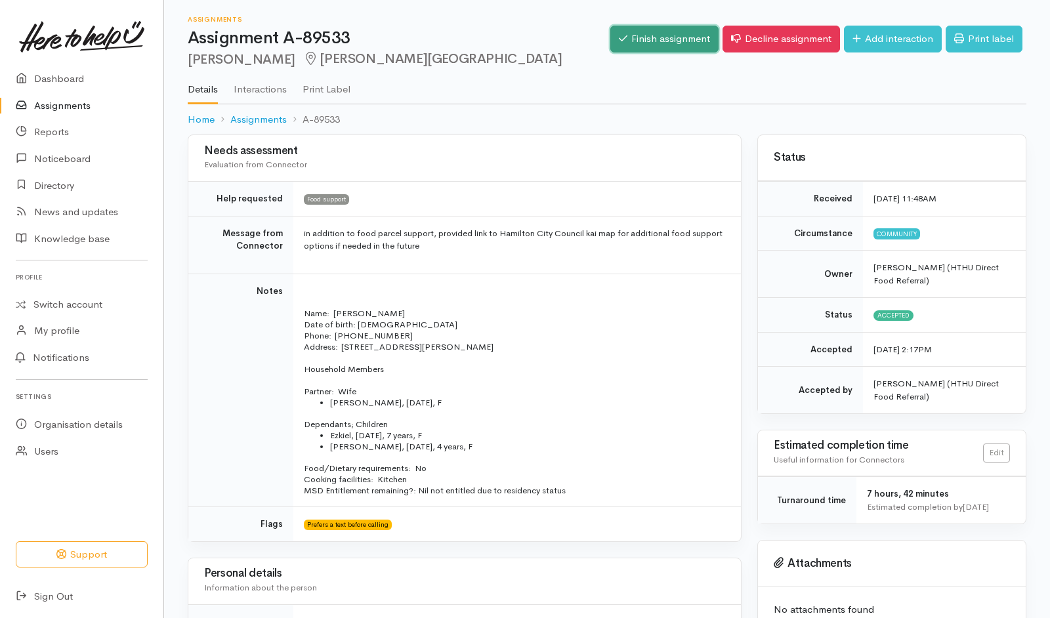
click at [664, 45] on link "Finish assignment" at bounding box center [664, 39] width 108 height 27
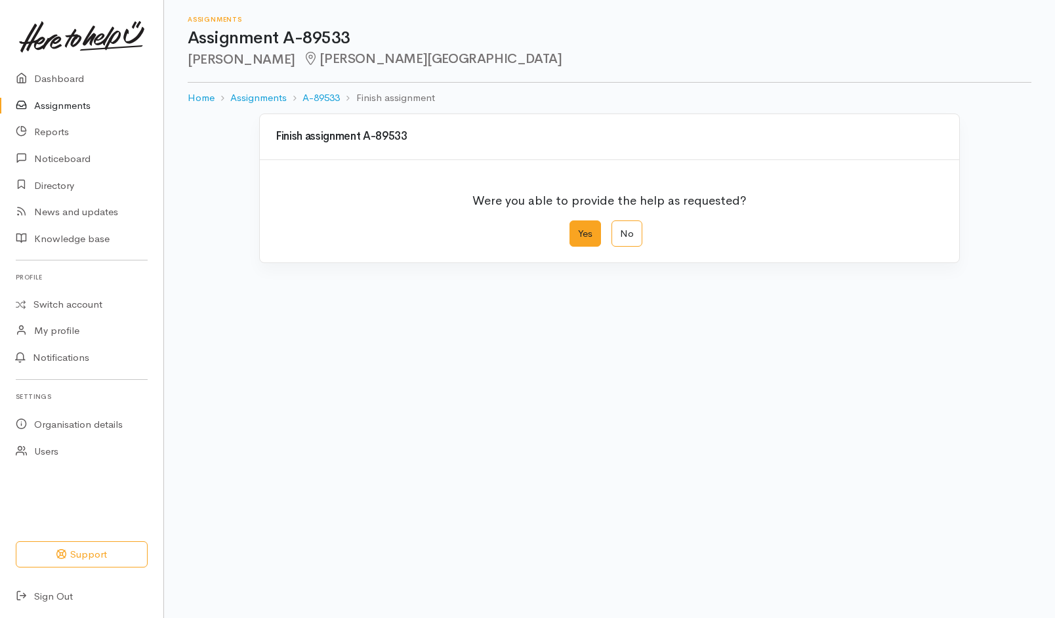
click at [586, 243] on label "Yes" at bounding box center [585, 233] width 31 height 27
click at [578, 229] on input "Yes" at bounding box center [574, 224] width 9 height 9
radio input "true"
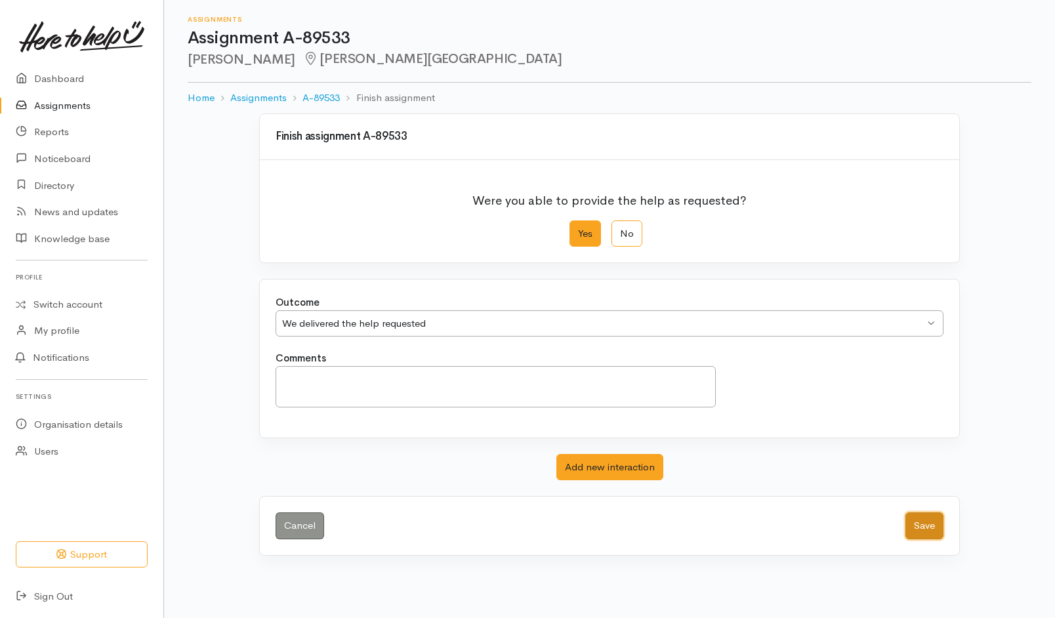
click at [926, 522] on button "Save" at bounding box center [925, 525] width 38 height 27
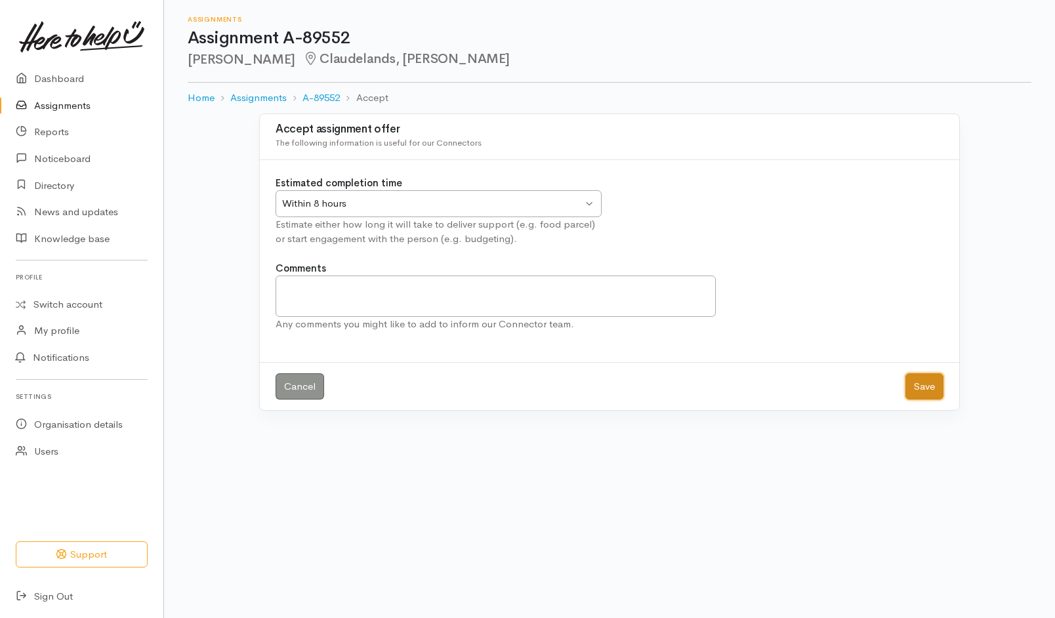
click at [933, 389] on button "Save" at bounding box center [925, 386] width 38 height 27
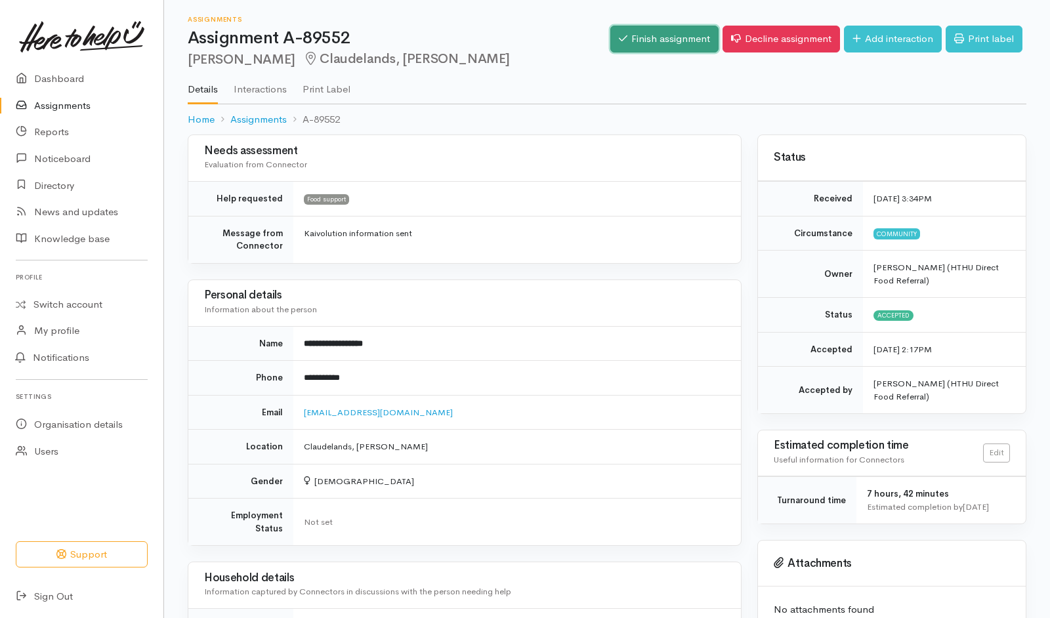
click at [646, 43] on link "Finish assignment" at bounding box center [664, 39] width 108 height 27
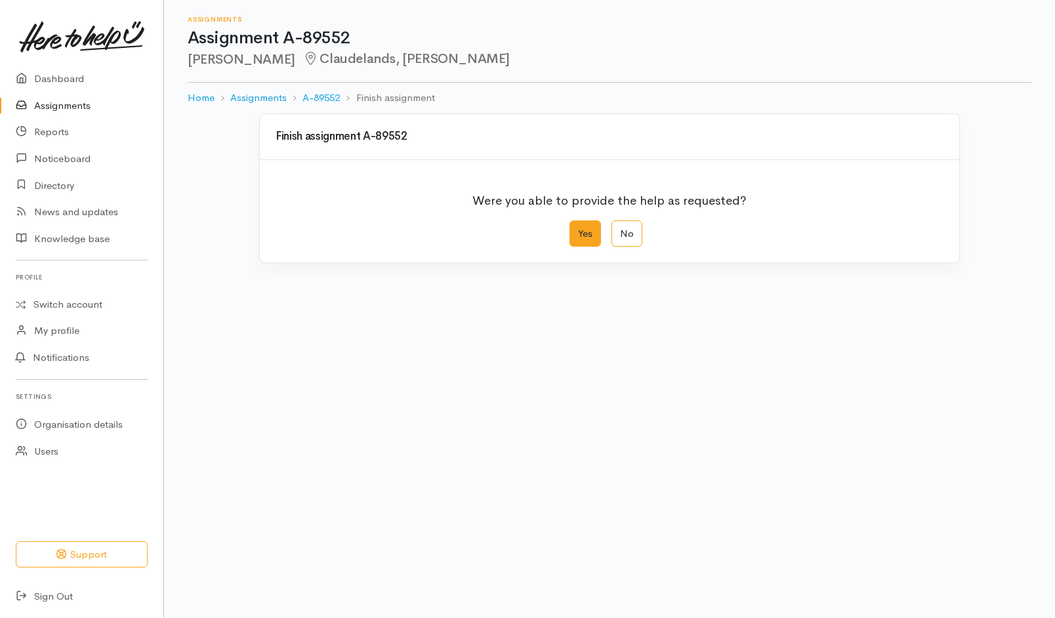
click at [594, 245] on label "Yes" at bounding box center [585, 233] width 31 height 27
click at [578, 229] on input "Yes" at bounding box center [574, 224] width 9 height 9
radio input "true"
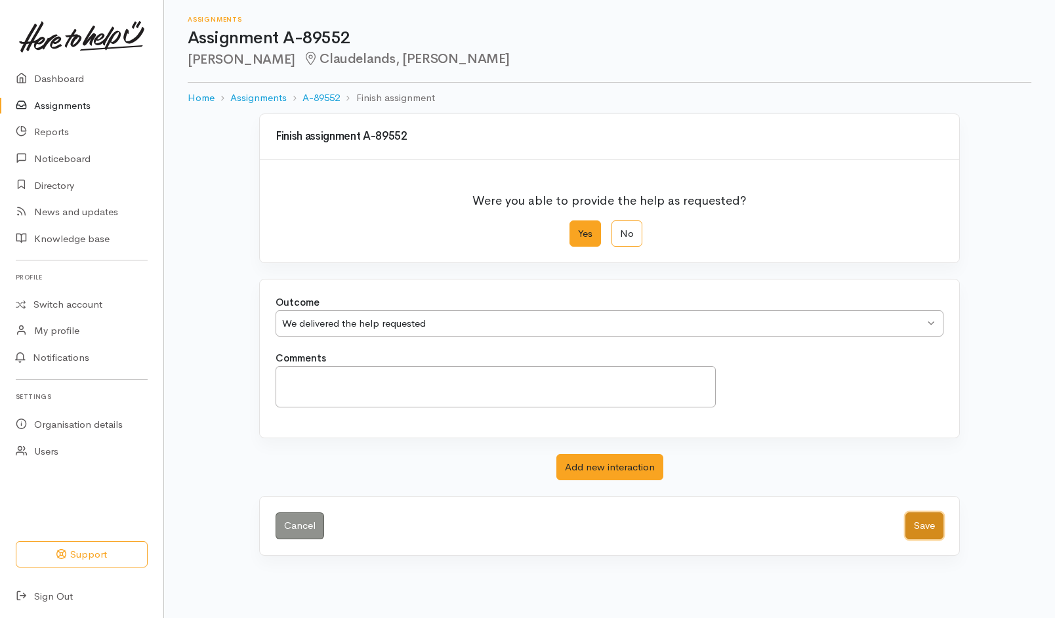
click at [921, 529] on button "Save" at bounding box center [925, 525] width 38 height 27
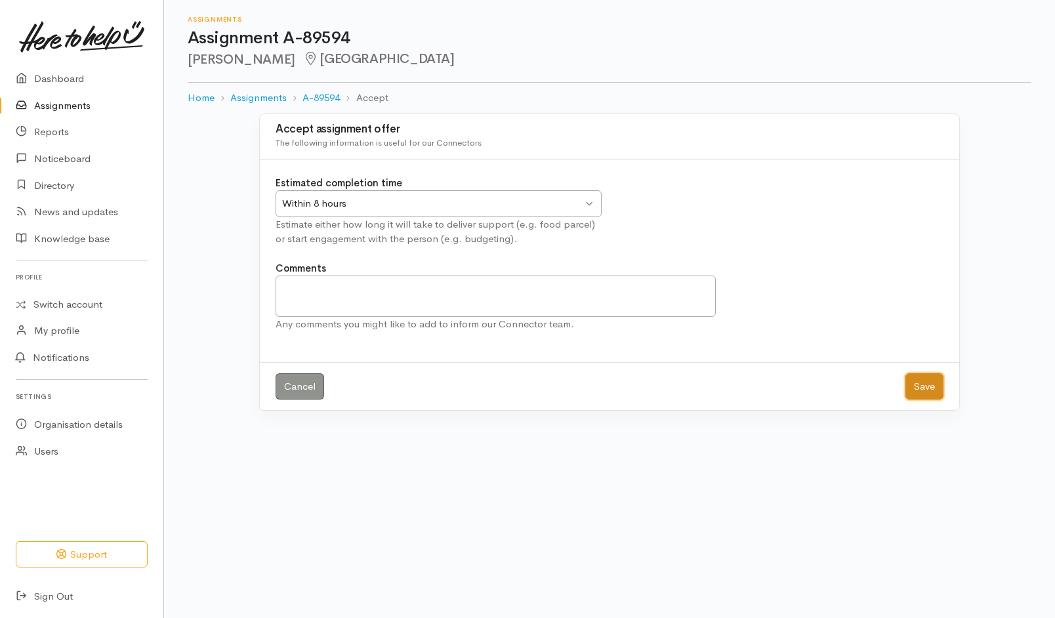
click at [931, 396] on button "Save" at bounding box center [925, 386] width 38 height 27
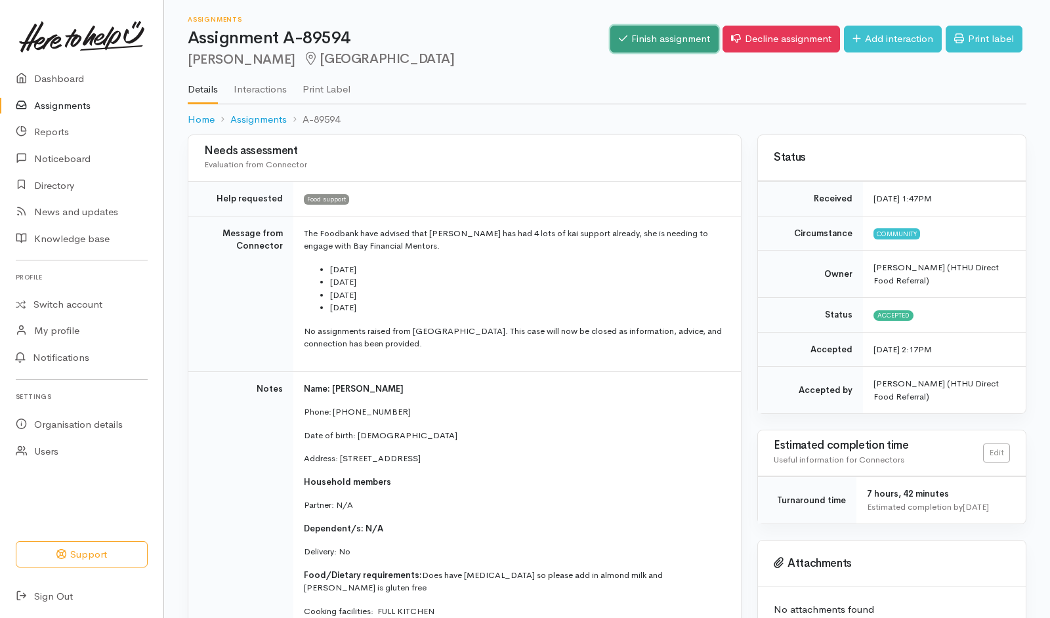
click at [636, 51] on link "Finish assignment" at bounding box center [664, 39] width 108 height 27
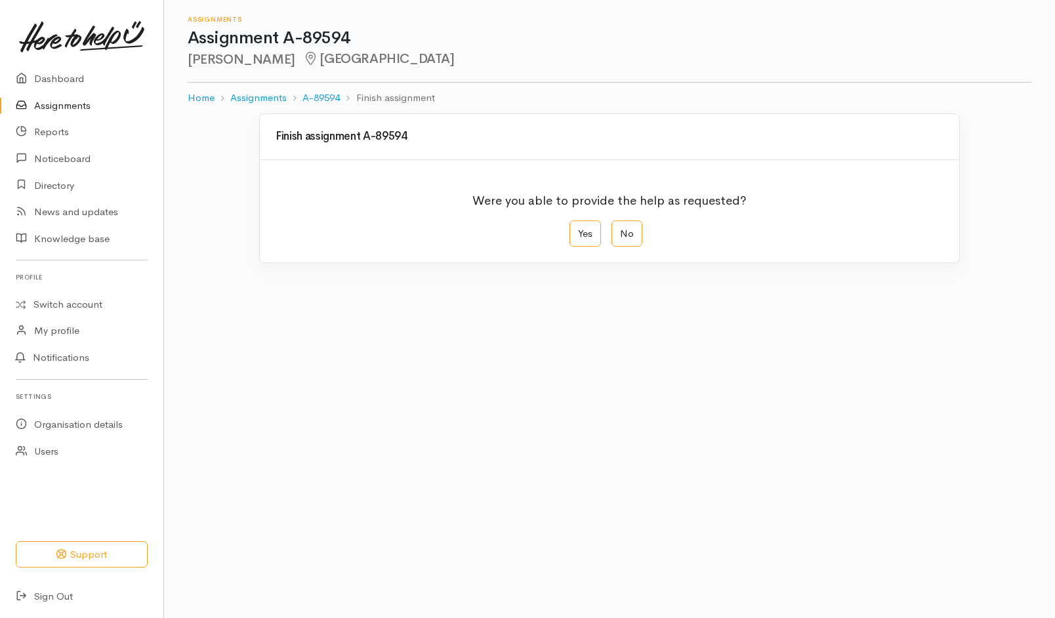
click at [1032, 392] on body "Support Your 'Here to help u' liaison Your contact within the 'Here to help u' …" at bounding box center [527, 309] width 1055 height 618
click at [579, 228] on label "Yes" at bounding box center [585, 233] width 31 height 27
click at [578, 228] on input "Yes" at bounding box center [574, 224] width 9 height 9
radio input "true"
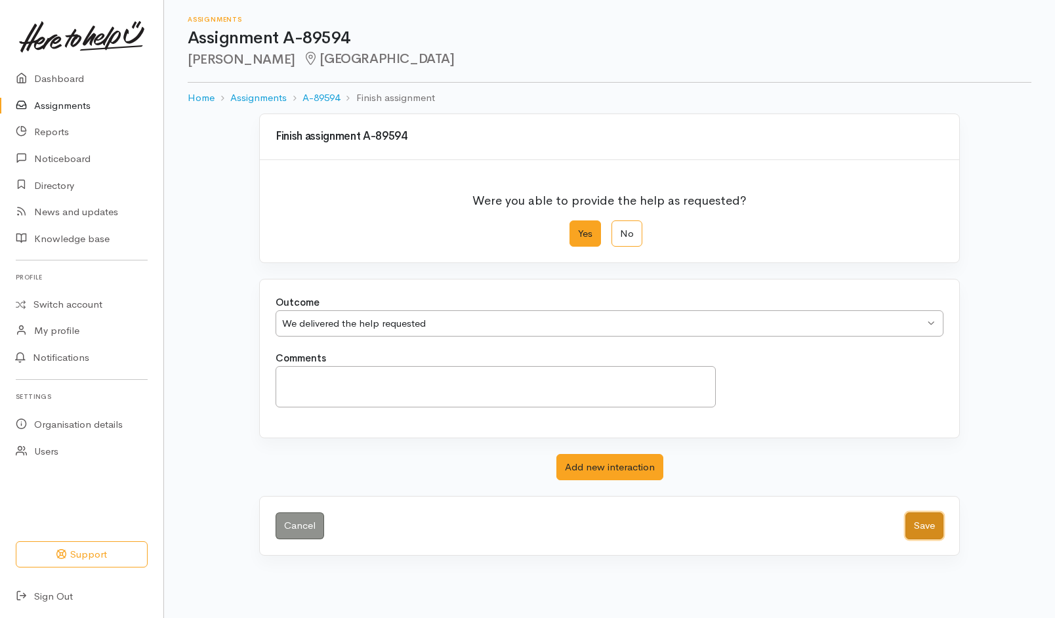
click at [919, 535] on button "Save" at bounding box center [925, 525] width 38 height 27
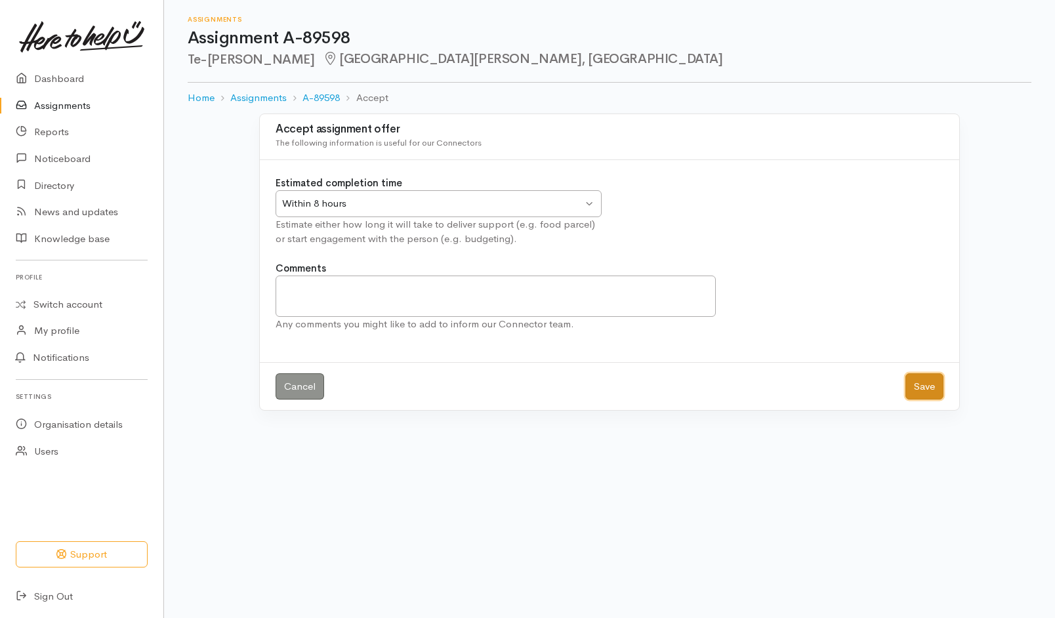
click at [917, 396] on button "Save" at bounding box center [925, 386] width 38 height 27
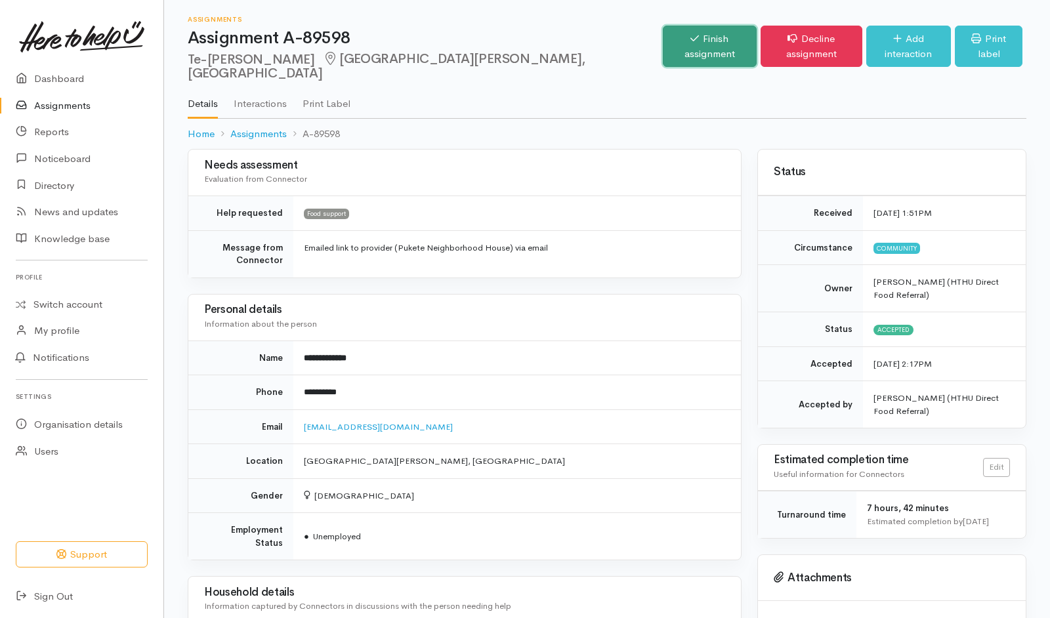
click at [663, 50] on link "Finish assignment" at bounding box center [710, 46] width 94 height 41
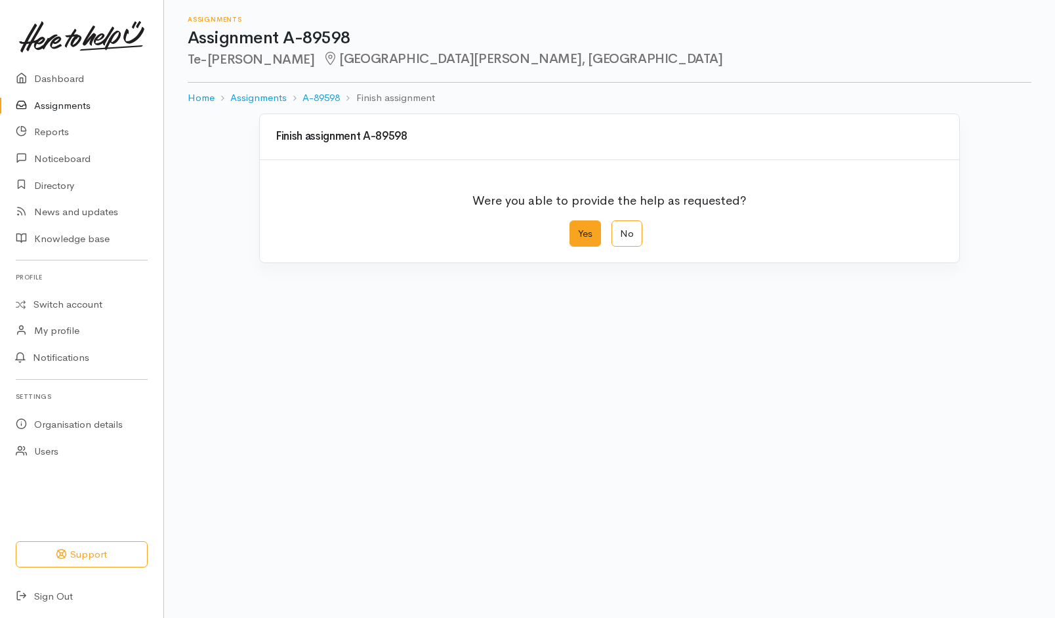
click at [594, 238] on label "Yes" at bounding box center [585, 233] width 31 height 27
click at [578, 229] on input "Yes" at bounding box center [574, 224] width 9 height 9
radio input "true"
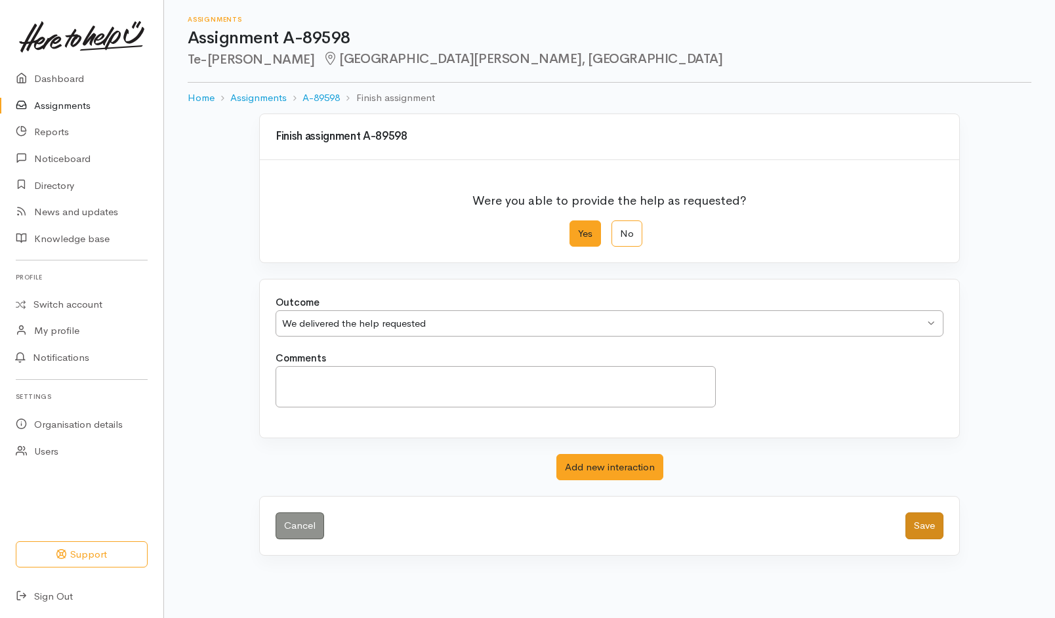
click at [919, 514] on button "Save" at bounding box center [925, 525] width 38 height 27
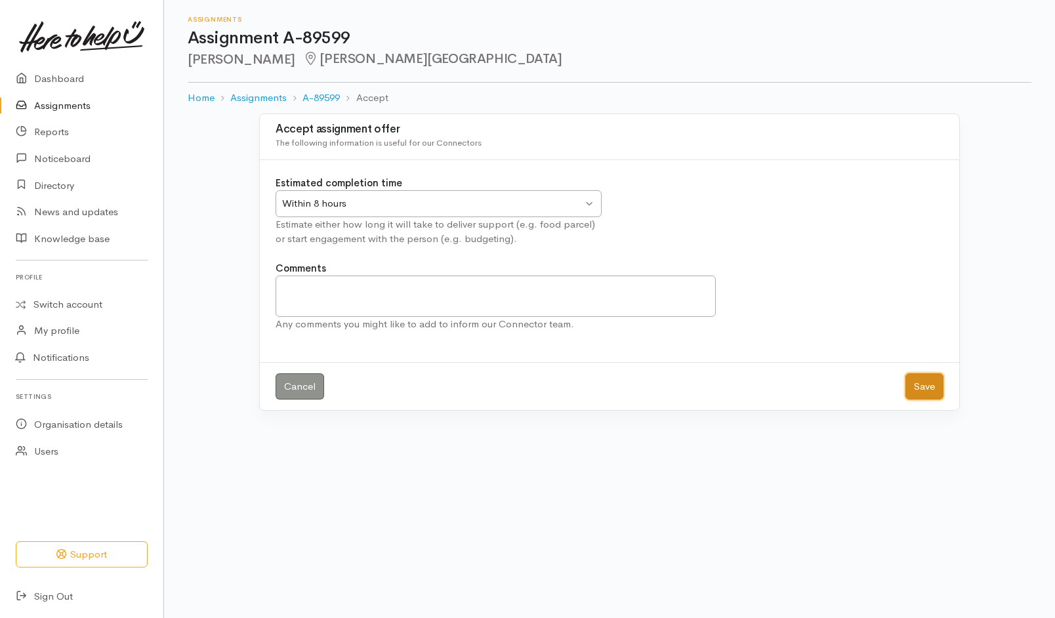
click at [927, 388] on button "Save" at bounding box center [925, 386] width 38 height 27
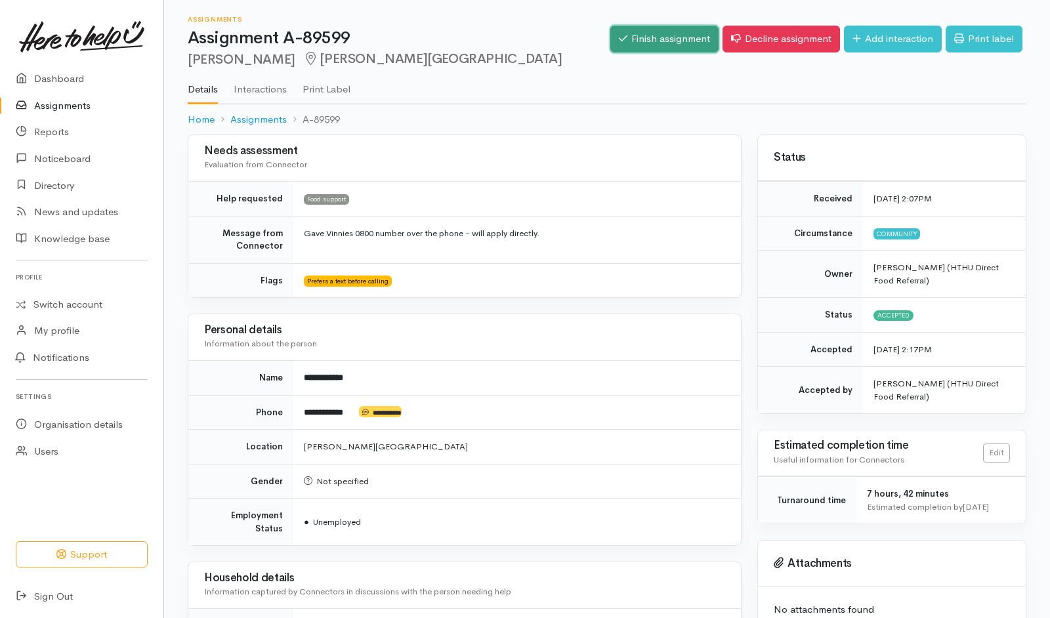
click at [649, 44] on link "Finish assignment" at bounding box center [664, 39] width 108 height 27
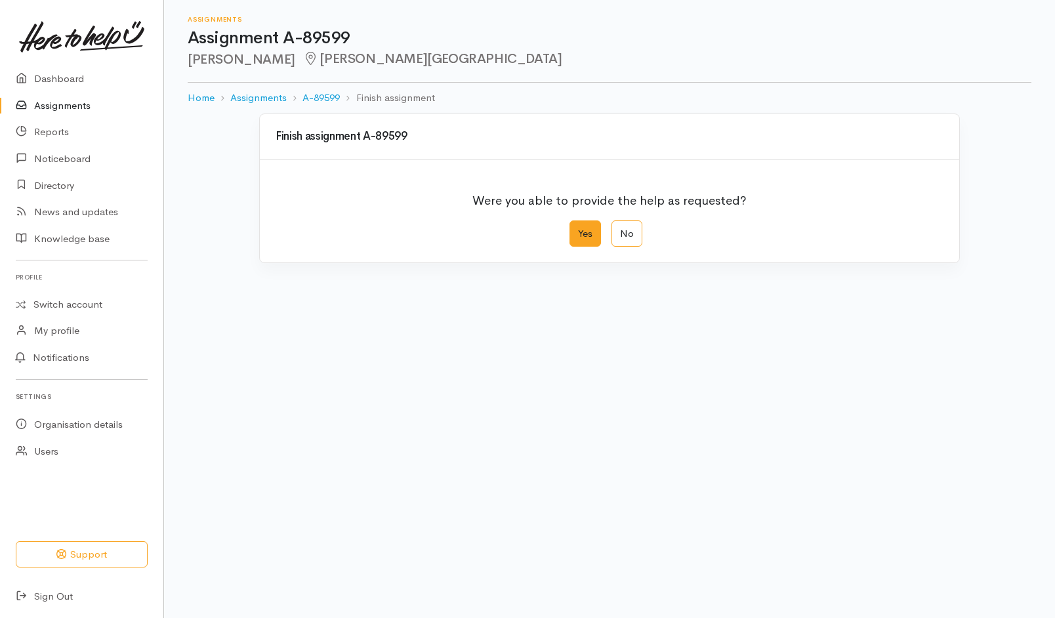
click at [577, 245] on label "Yes" at bounding box center [585, 233] width 31 height 27
click at [577, 229] on input "Yes" at bounding box center [574, 224] width 9 height 9
radio input "true"
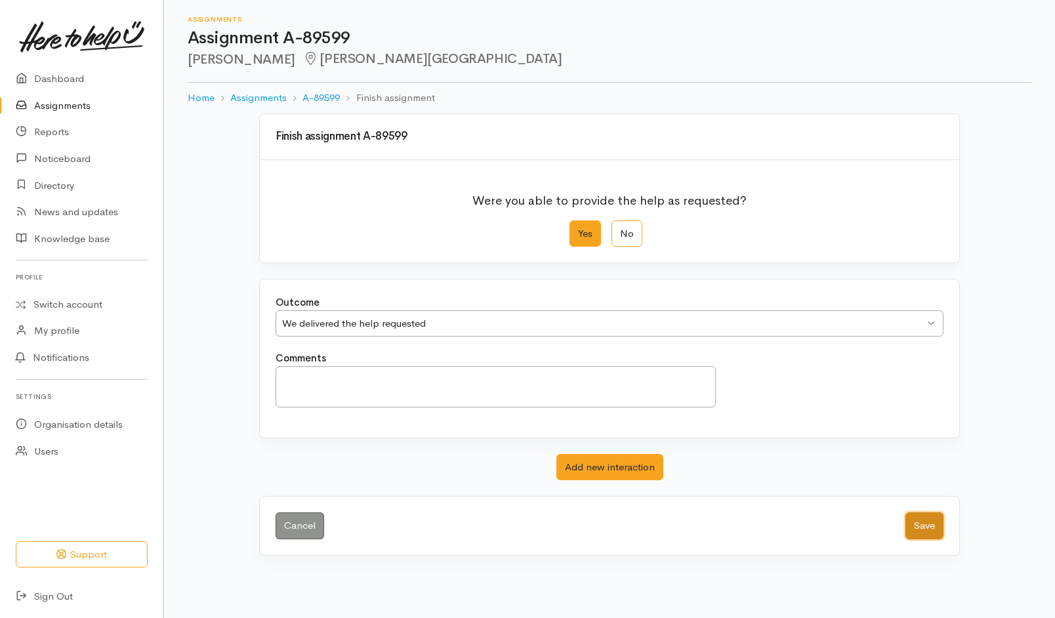
click at [940, 527] on button "Save" at bounding box center [925, 525] width 38 height 27
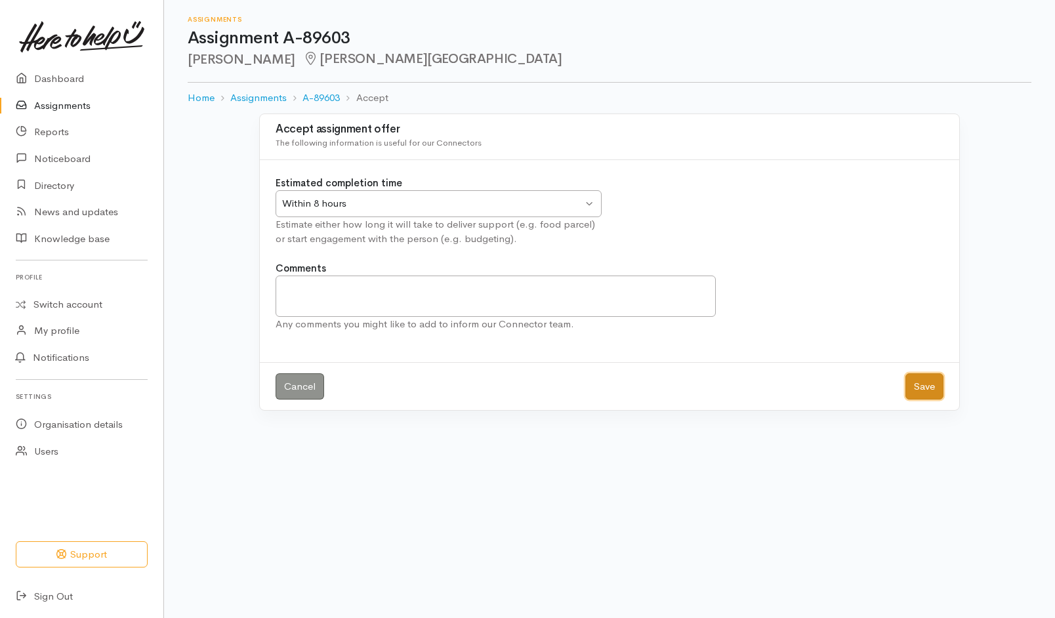
click at [928, 386] on button "Save" at bounding box center [925, 386] width 38 height 27
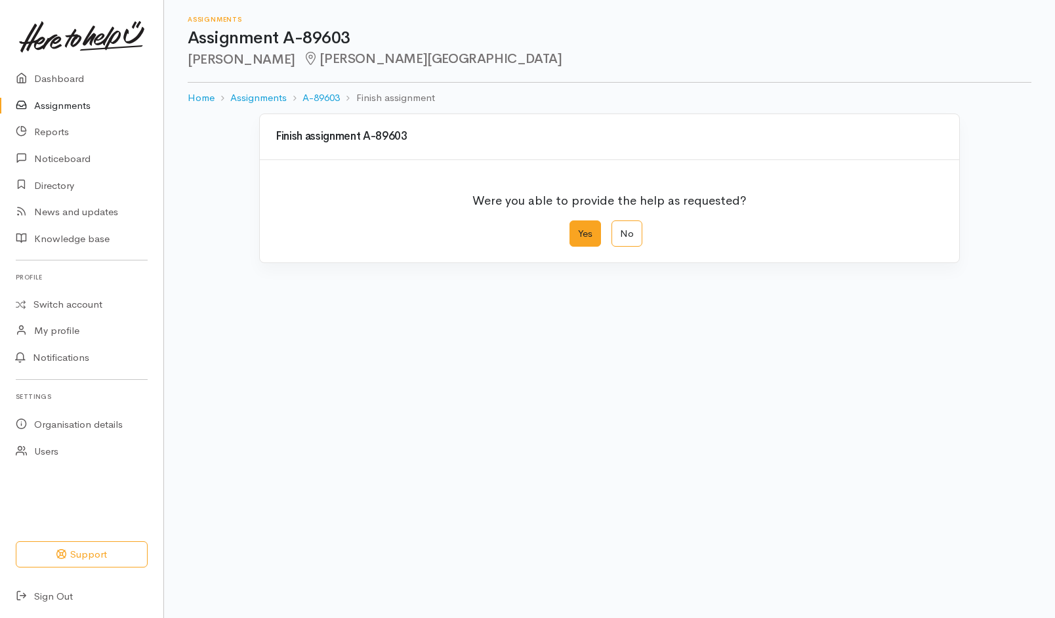
click at [590, 243] on label "Yes" at bounding box center [585, 233] width 31 height 27
click at [578, 229] on input "Yes" at bounding box center [574, 224] width 9 height 9
radio input "true"
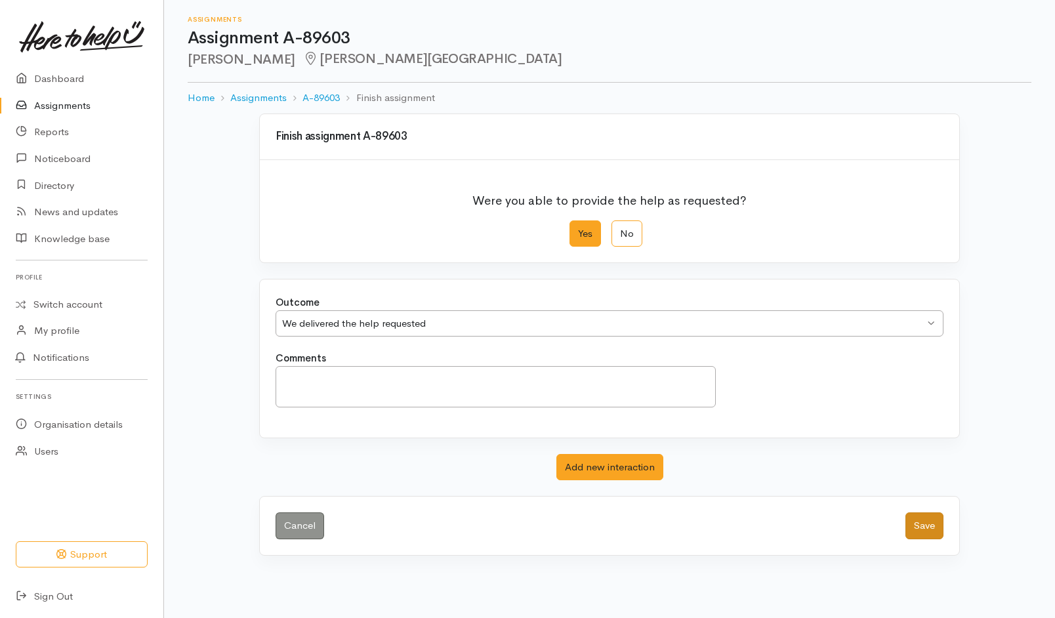
click at [934, 536] on button "Save" at bounding box center [925, 525] width 38 height 27
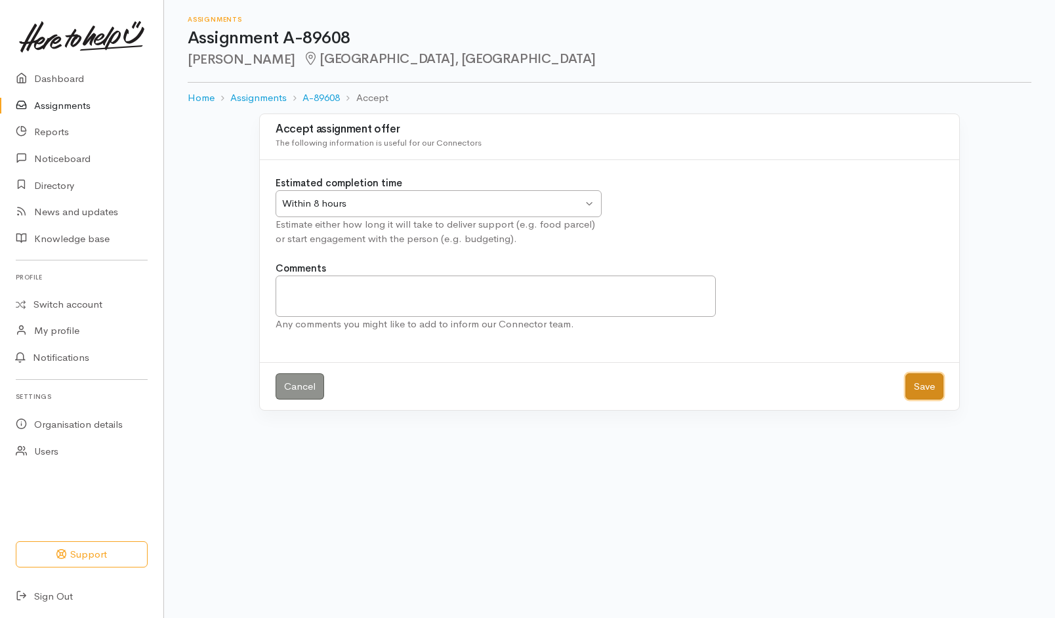
click at [938, 391] on button "Save" at bounding box center [925, 386] width 38 height 27
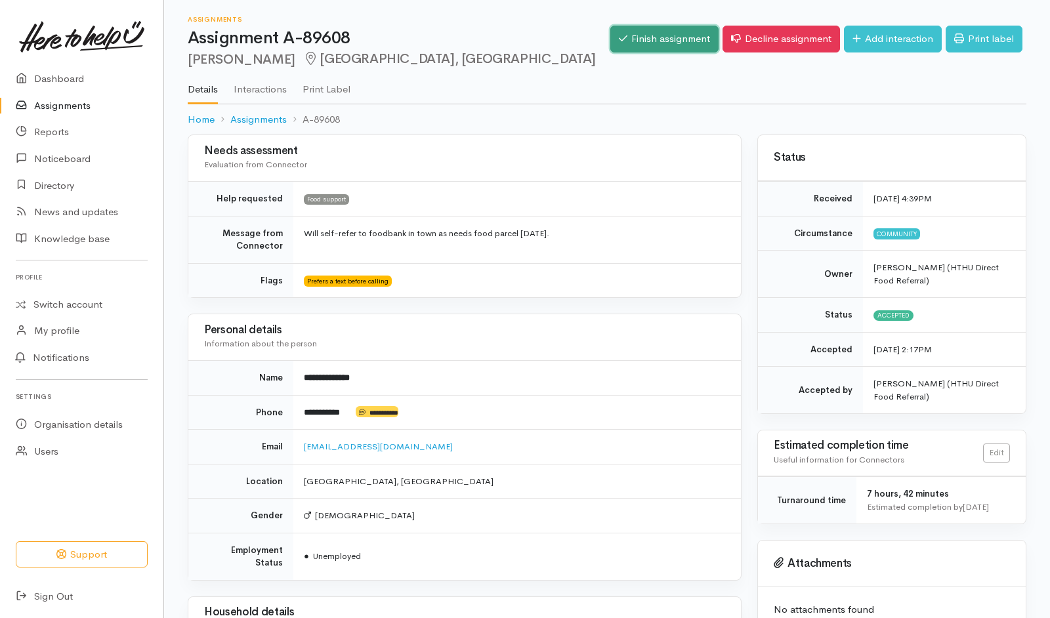
click at [648, 39] on link "Finish assignment" at bounding box center [664, 39] width 108 height 27
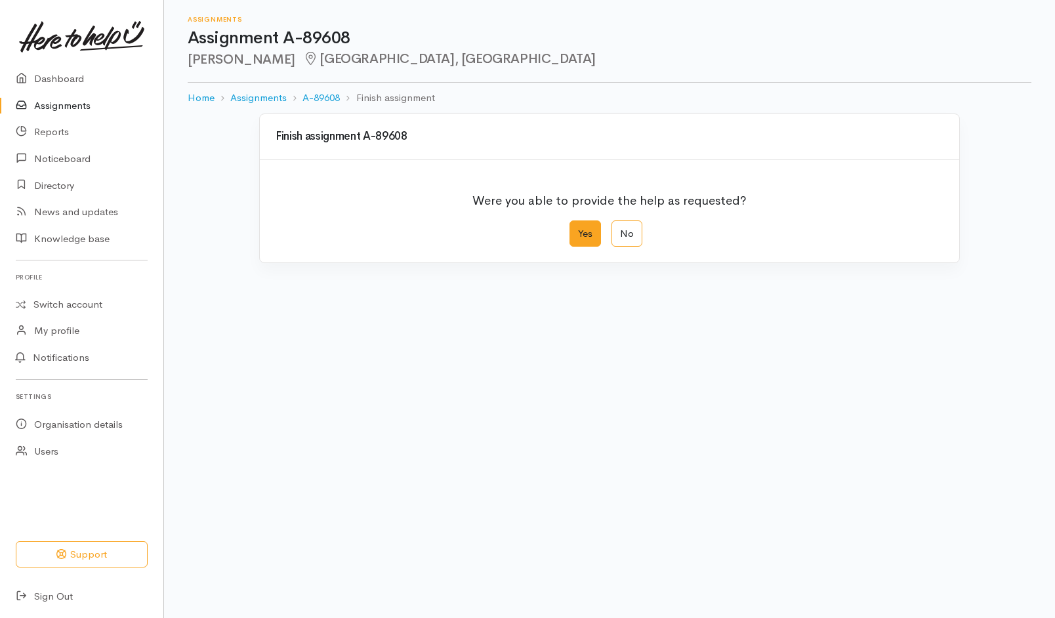
click at [589, 245] on label "Yes" at bounding box center [585, 233] width 31 height 27
click at [578, 229] on input "Yes" at bounding box center [574, 224] width 9 height 9
radio input "true"
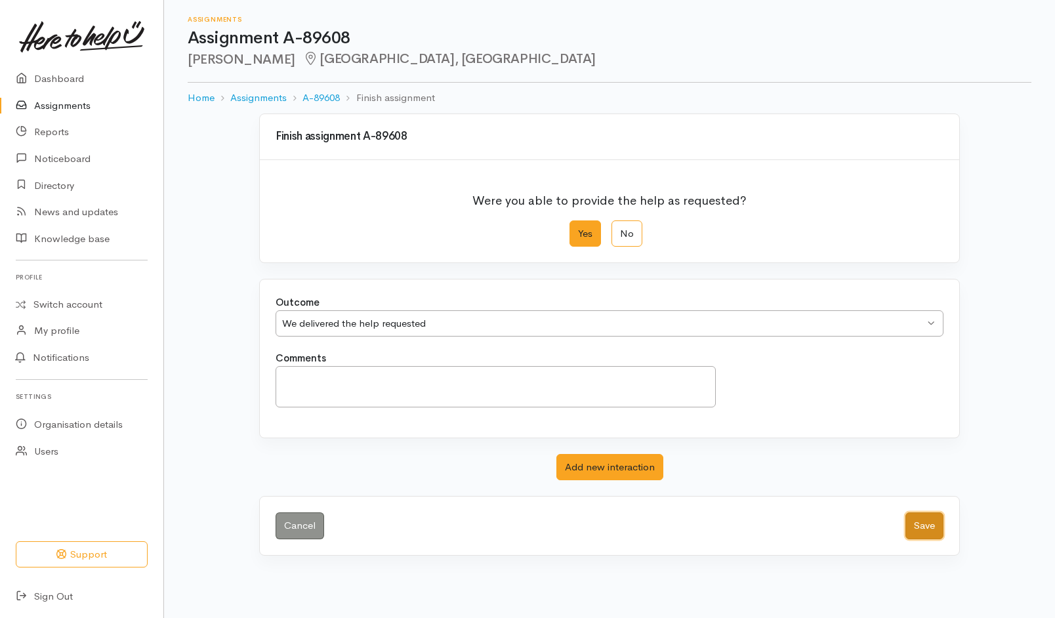
click at [932, 530] on button "Save" at bounding box center [925, 525] width 38 height 27
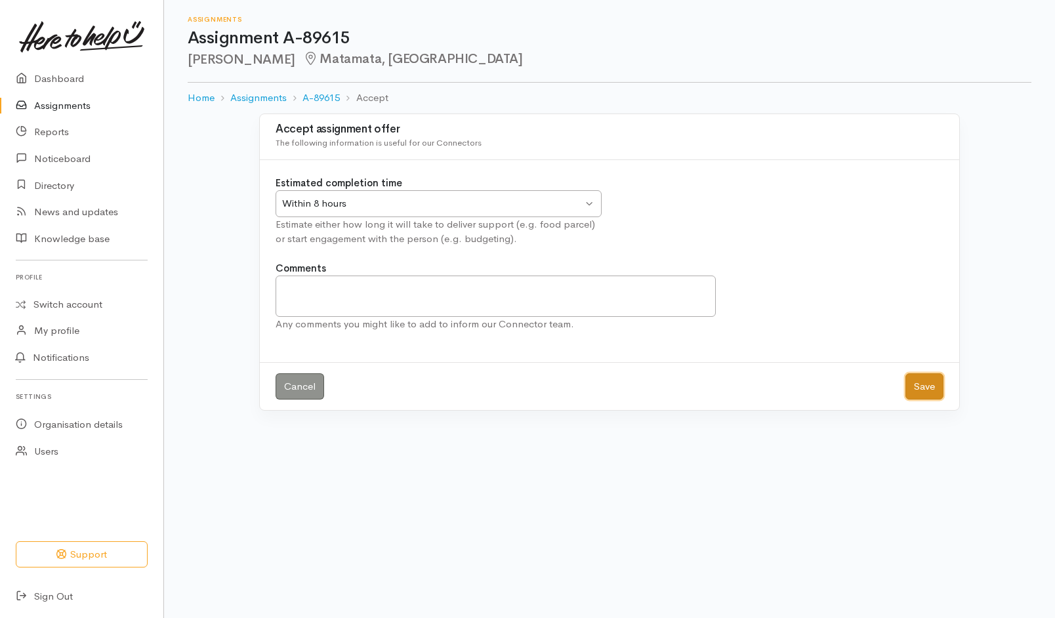
click at [933, 383] on button "Save" at bounding box center [925, 386] width 38 height 27
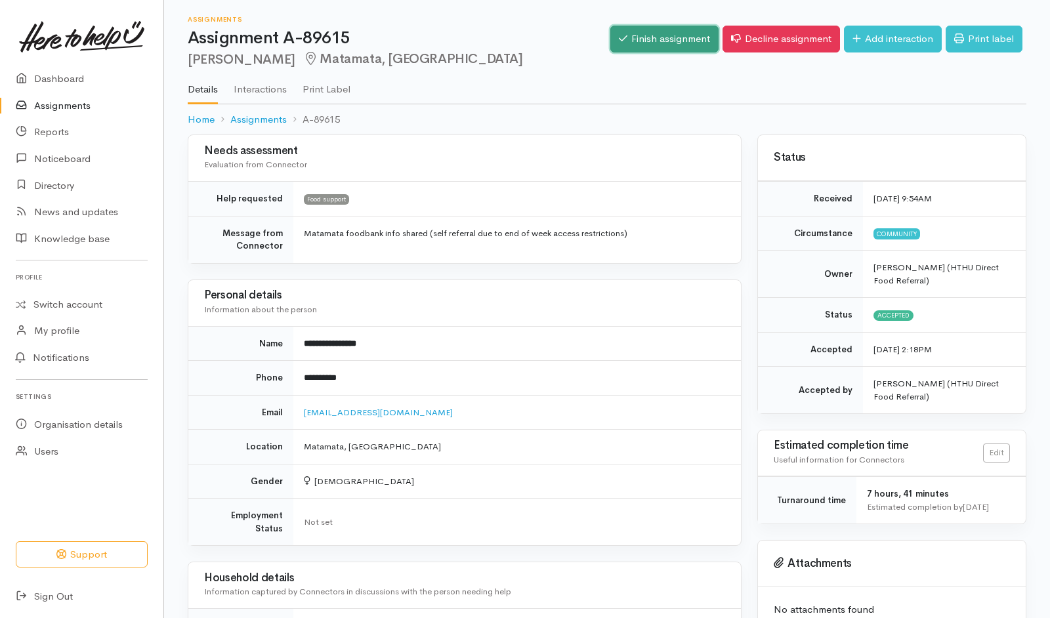
click at [651, 43] on link "Finish assignment" at bounding box center [664, 39] width 108 height 27
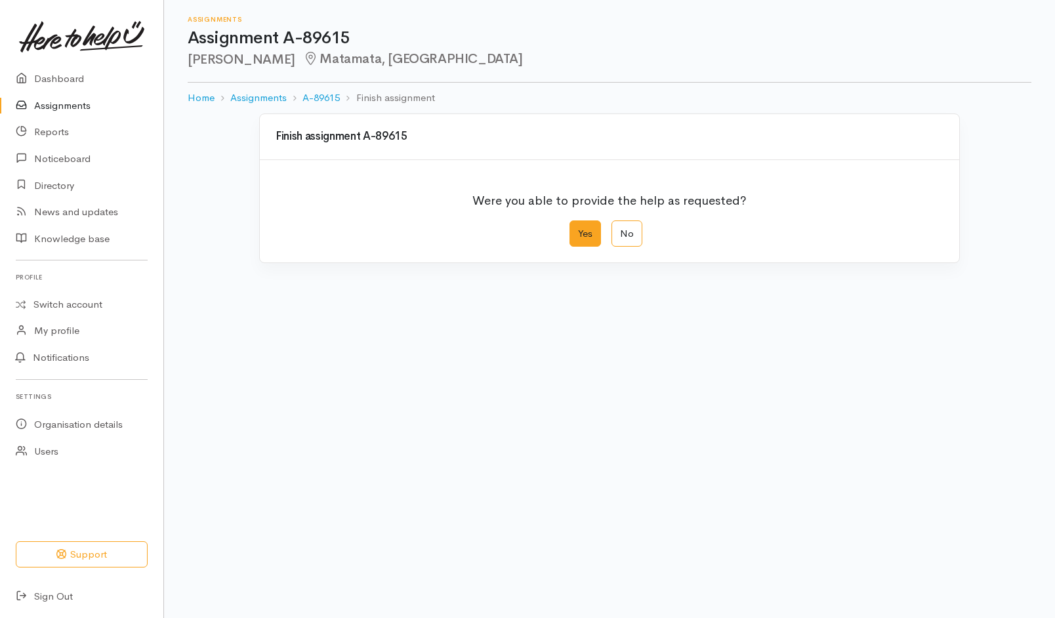
click at [593, 238] on label "Yes" at bounding box center [585, 233] width 31 height 27
click at [578, 229] on input "Yes" at bounding box center [574, 224] width 9 height 9
radio input "true"
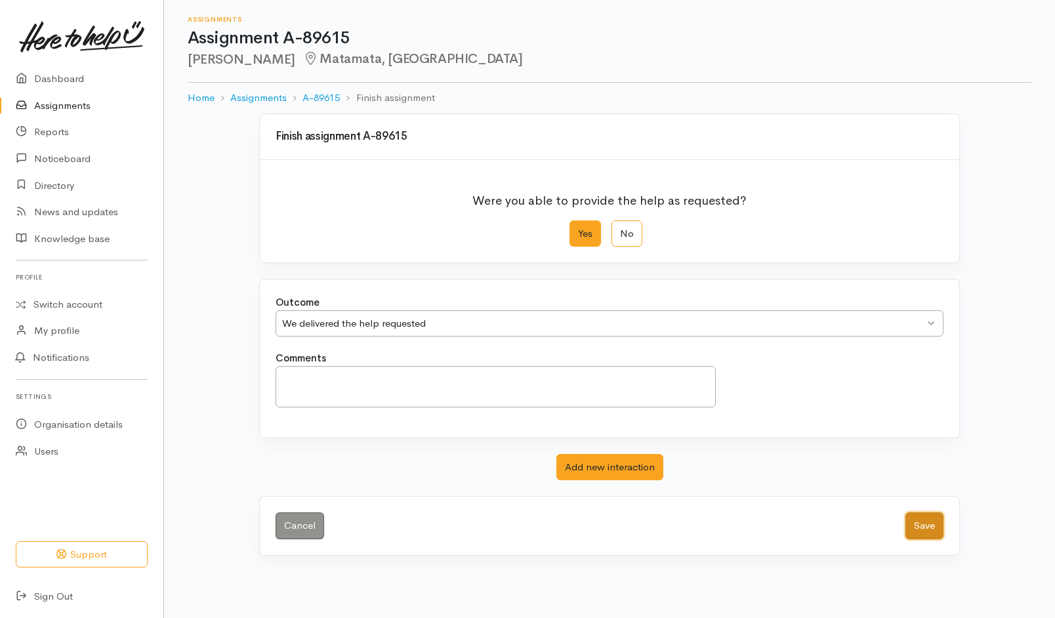
click at [917, 518] on button "Save" at bounding box center [925, 525] width 38 height 27
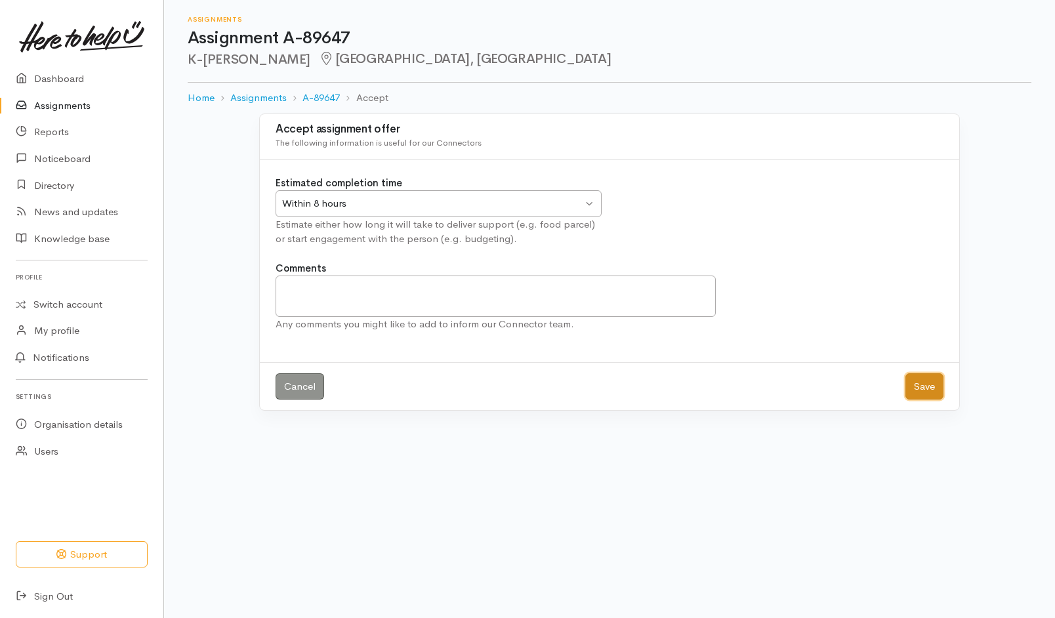
click at [934, 381] on button "Save" at bounding box center [925, 386] width 38 height 27
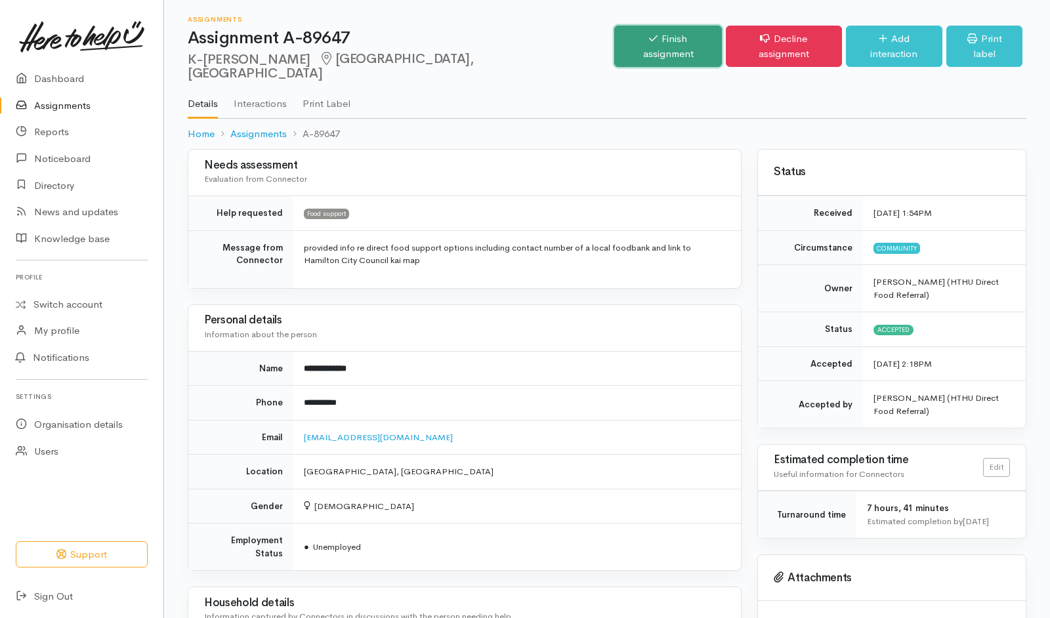
click at [644, 35] on link "Finish assignment" at bounding box center [667, 46] width 107 height 41
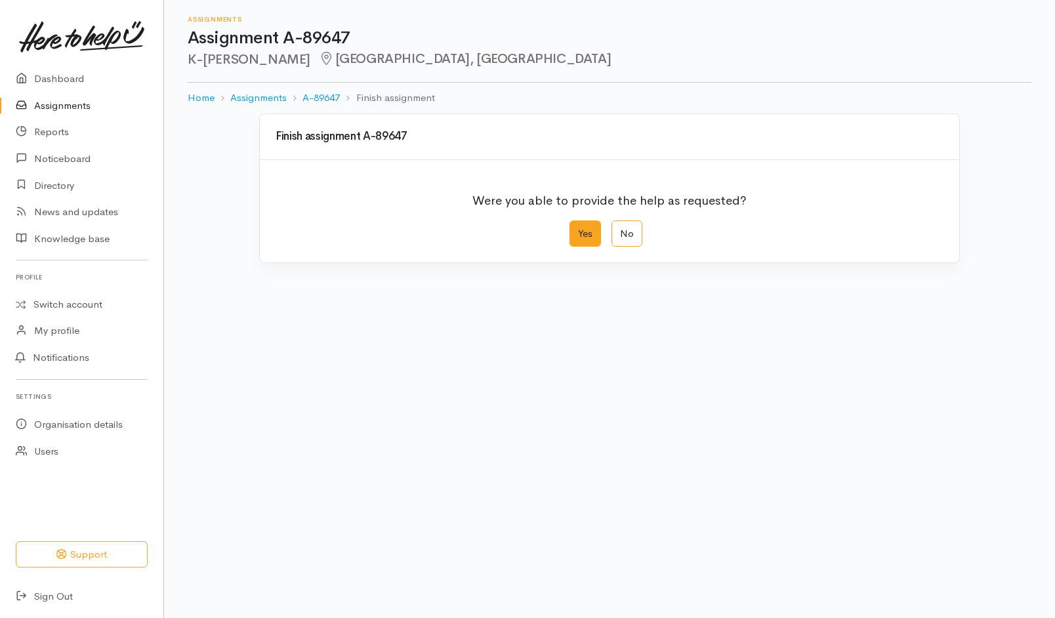
click at [587, 243] on label "Yes" at bounding box center [585, 233] width 31 height 27
click at [578, 229] on input "Yes" at bounding box center [574, 224] width 9 height 9
radio input "true"
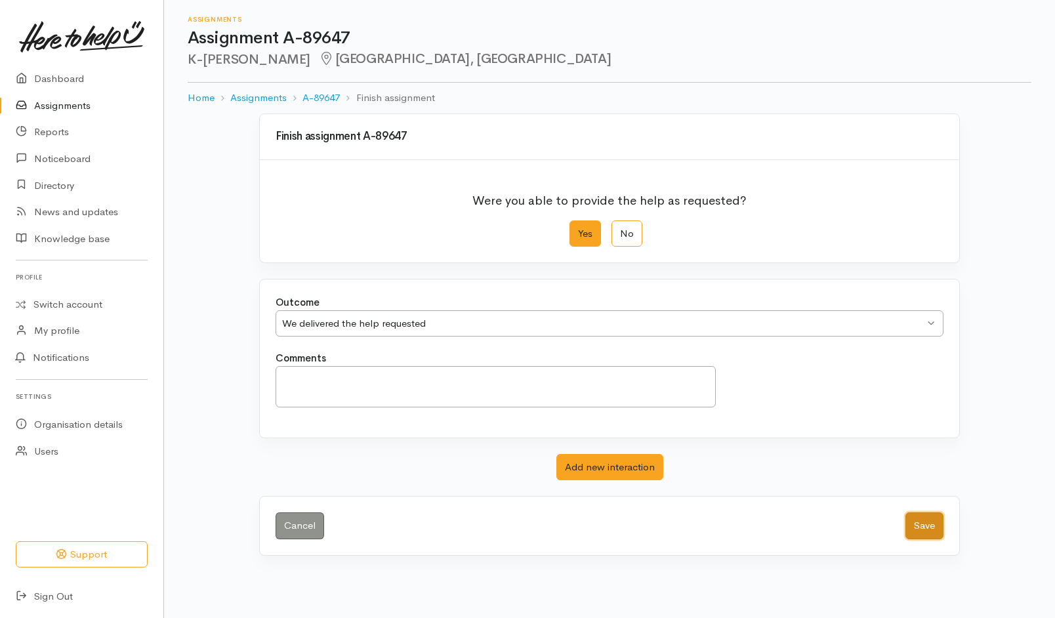
click at [929, 526] on button "Save" at bounding box center [925, 525] width 38 height 27
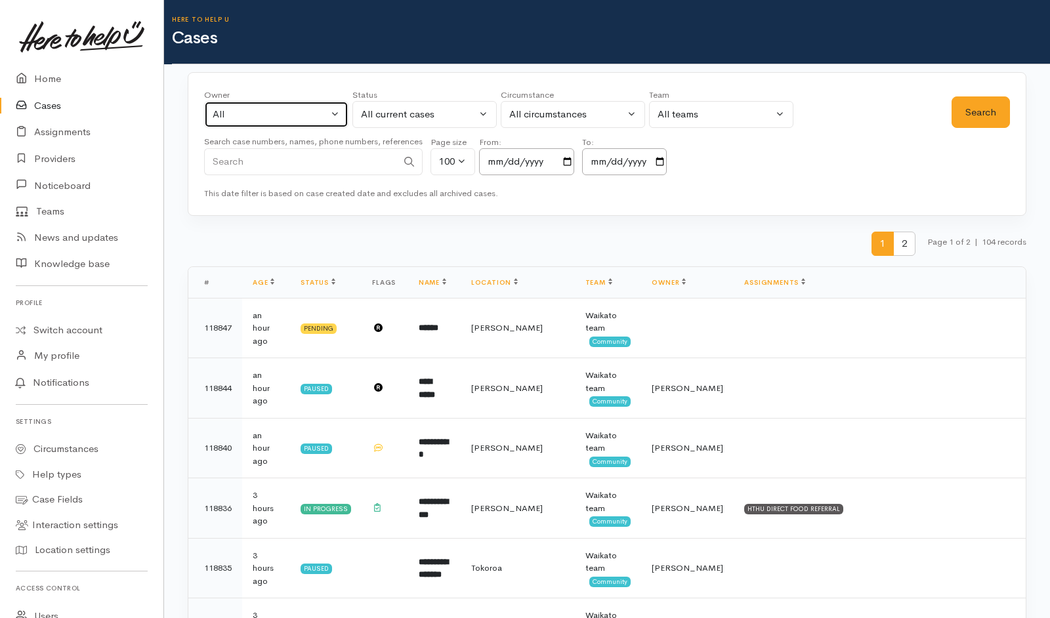
click at [259, 112] on div "All" at bounding box center [270, 114] width 115 height 15
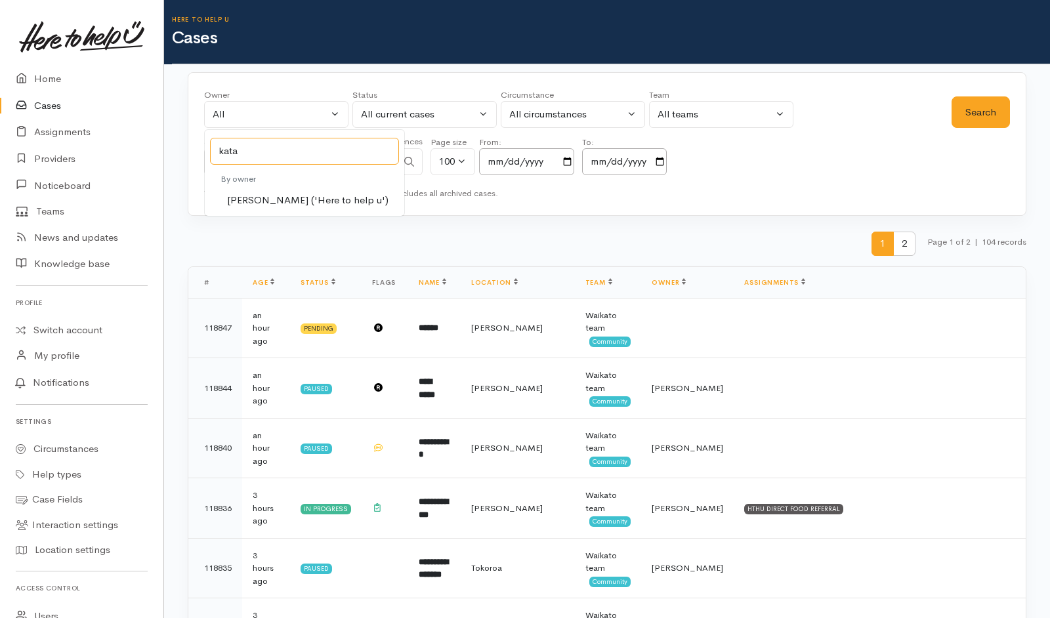
type input "kata"
click at [294, 199] on span "[PERSON_NAME] ('Here to help u')" at bounding box center [307, 200] width 161 height 15
select select "1252"
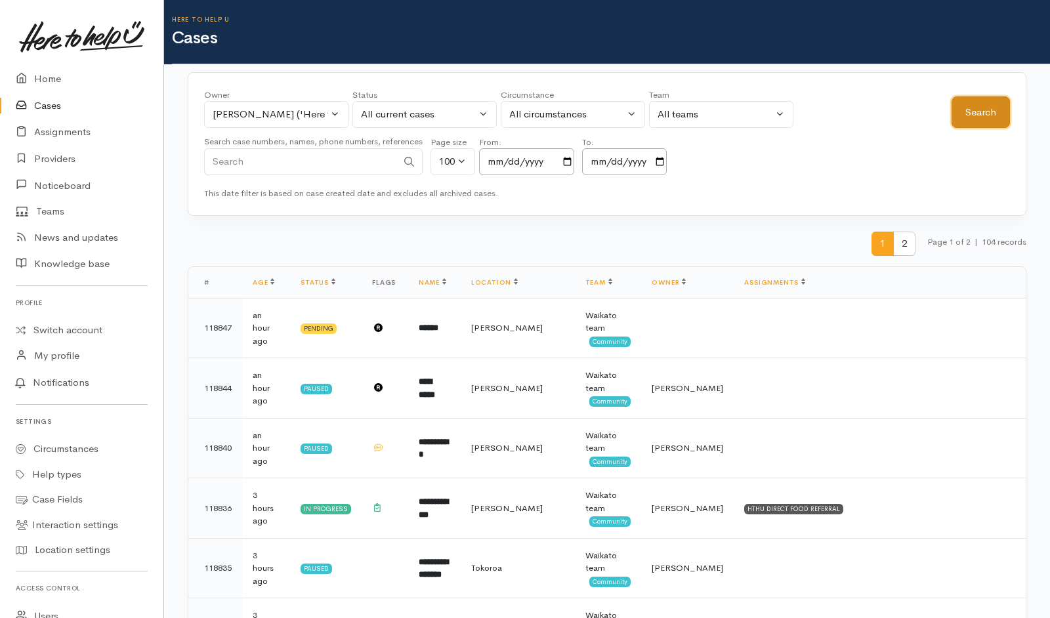
click at [975, 112] on button "Search" at bounding box center [980, 112] width 58 height 32
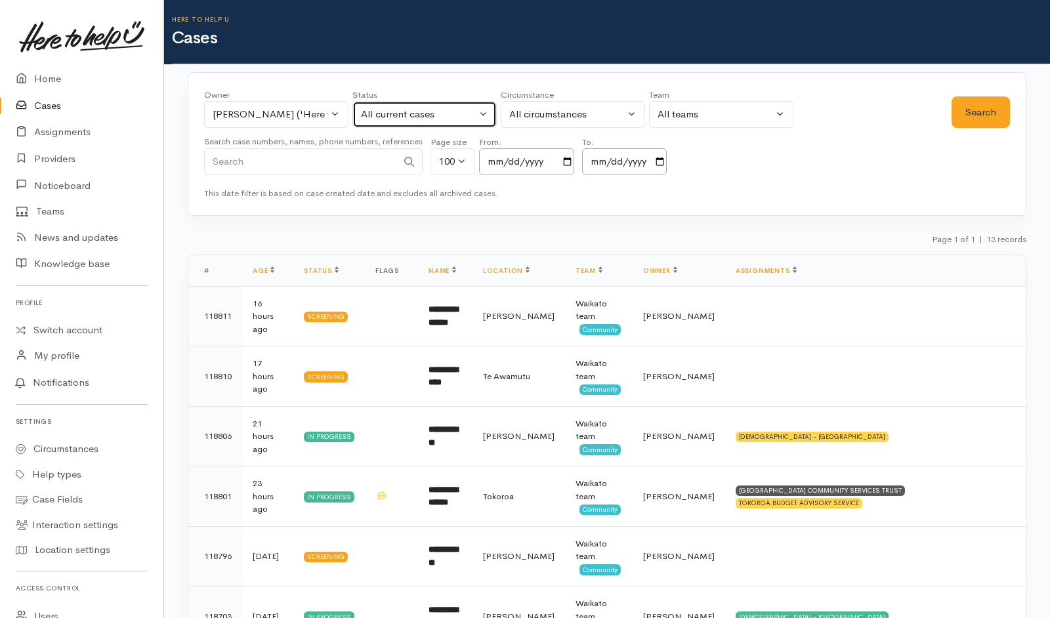
click at [440, 110] on div "All current cases" at bounding box center [418, 114] width 115 height 15
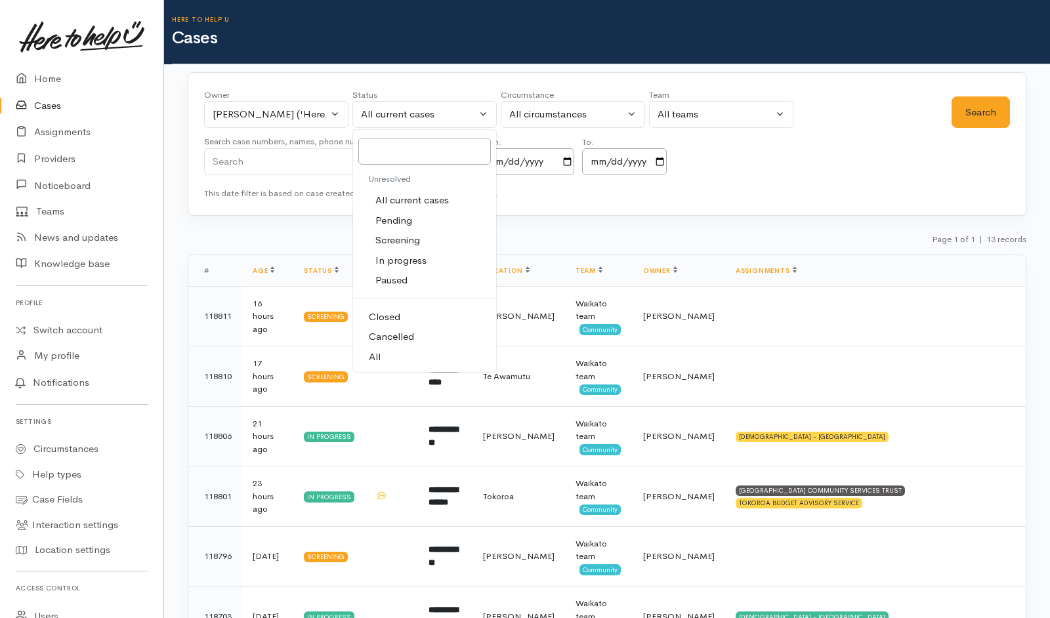
click at [383, 360] on link "All" at bounding box center [424, 357] width 143 height 20
select select "All"
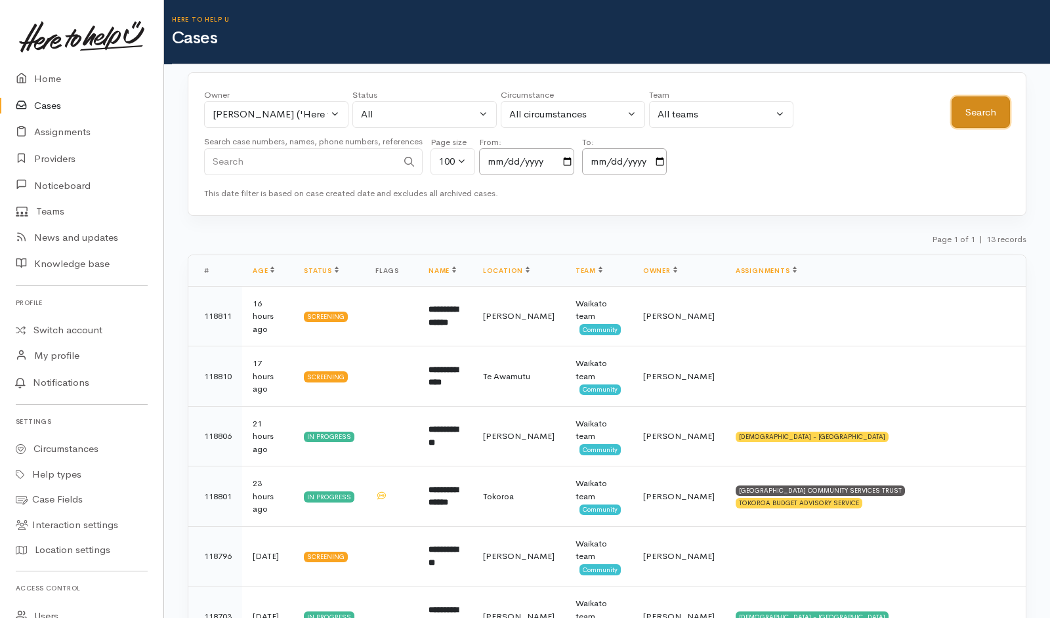
click at [971, 112] on button "Search" at bounding box center [980, 112] width 58 height 32
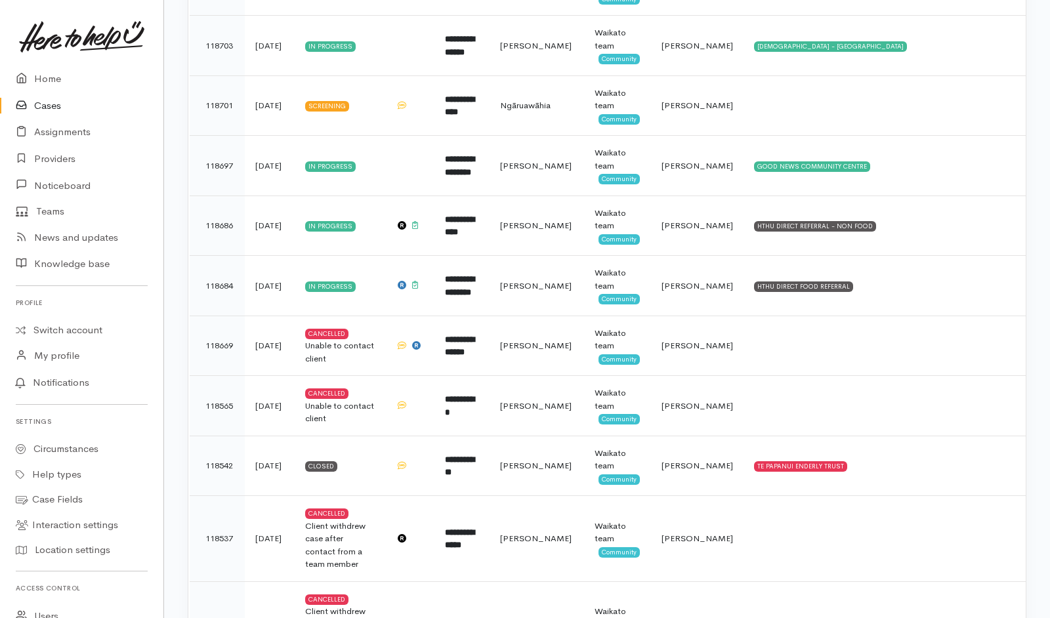
scroll to position [560, 0]
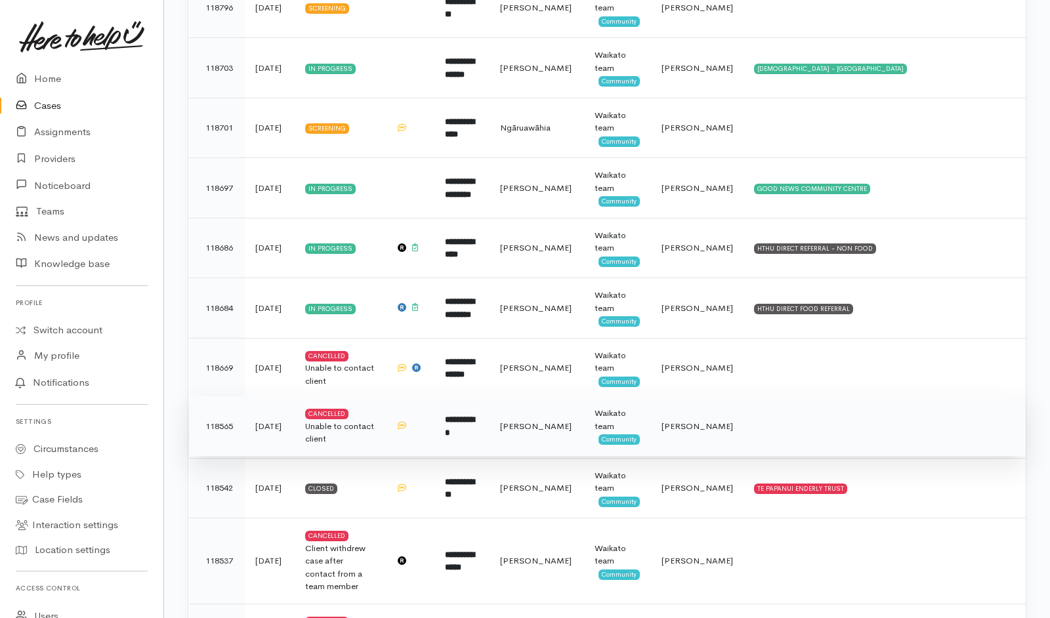
click at [803, 450] on td at bounding box center [884, 426] width 282 height 60
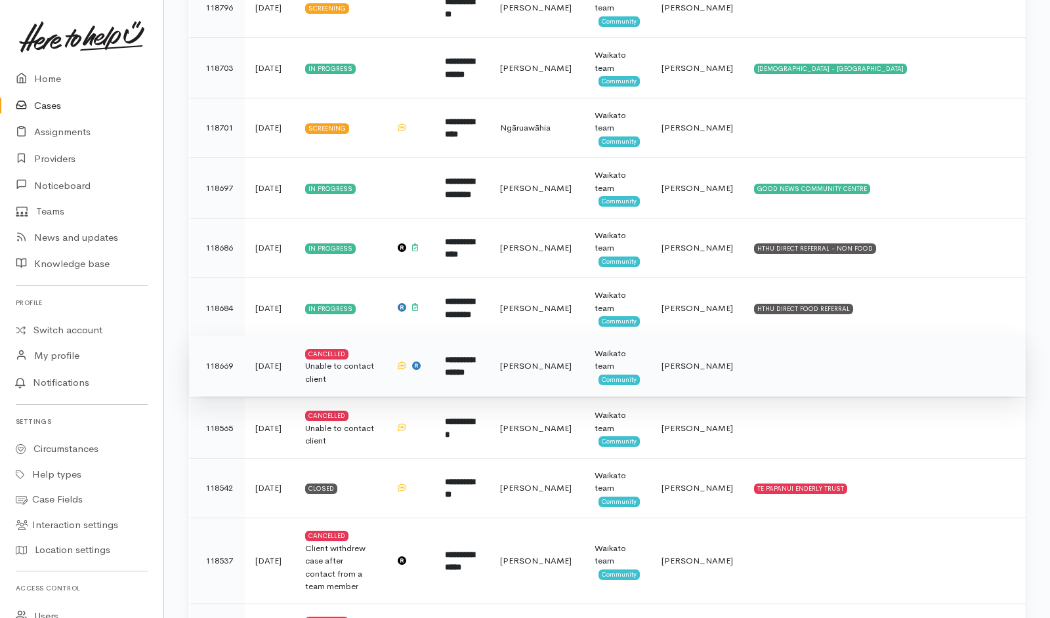
click at [820, 364] on td at bounding box center [884, 366] width 282 height 60
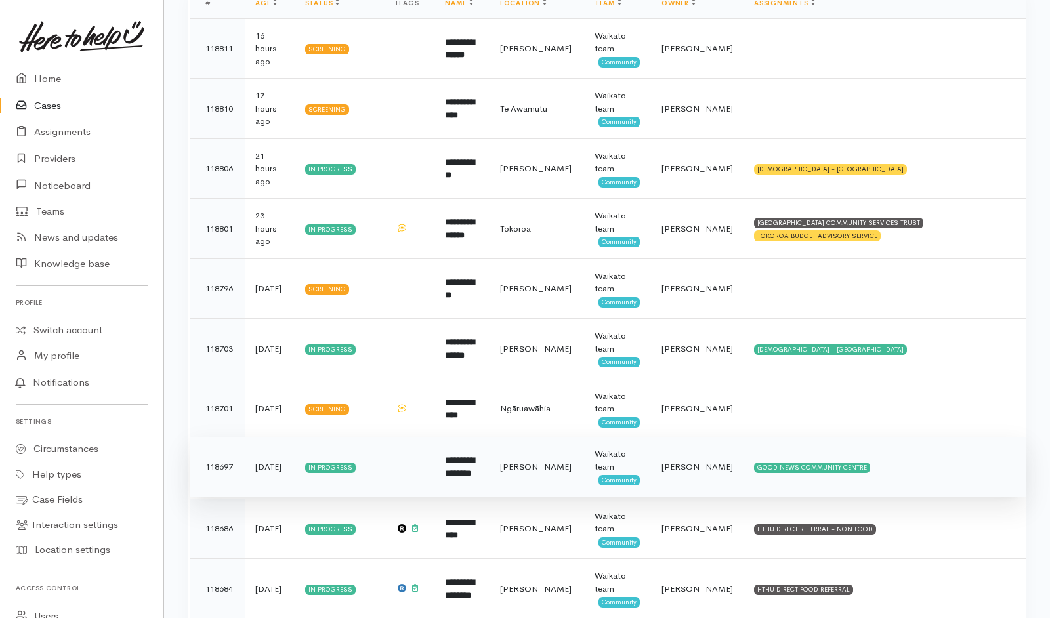
scroll to position [279, 0]
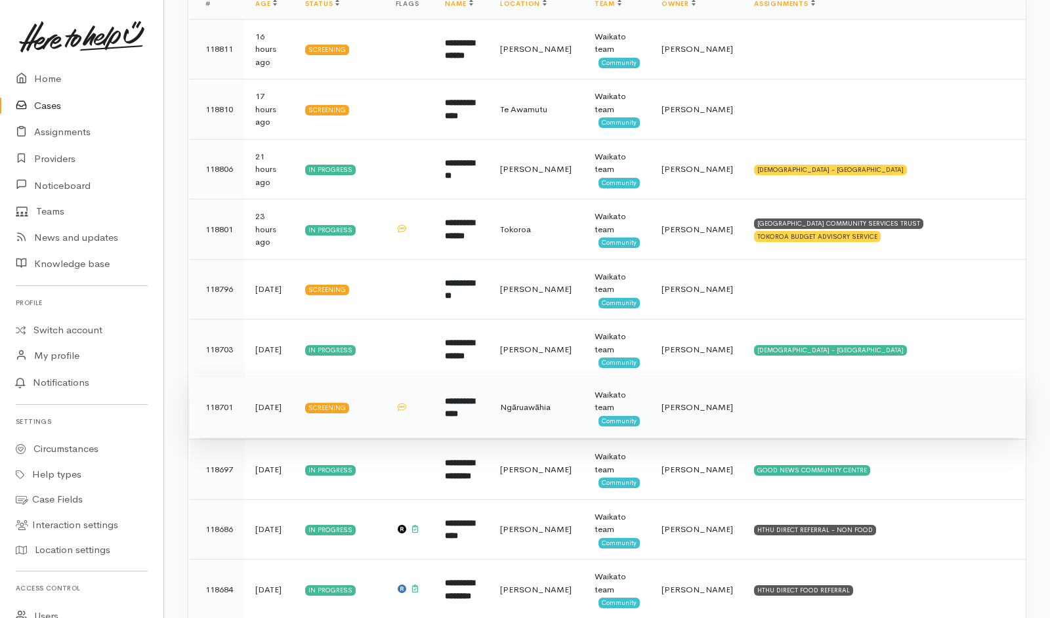
click at [776, 409] on td at bounding box center [884, 407] width 282 height 60
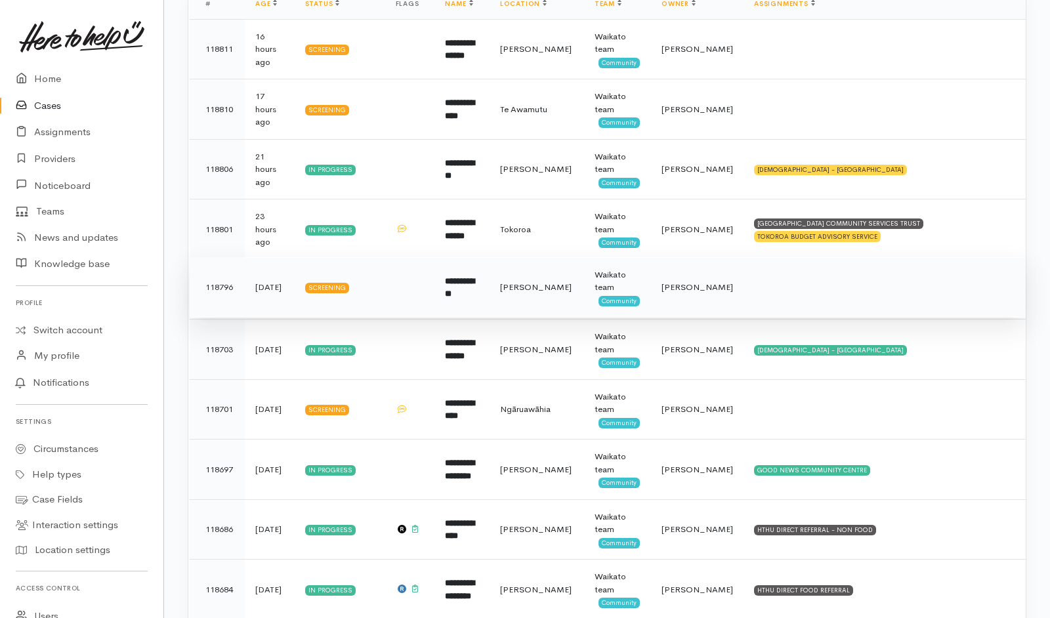
click at [820, 278] on td at bounding box center [884, 287] width 282 height 60
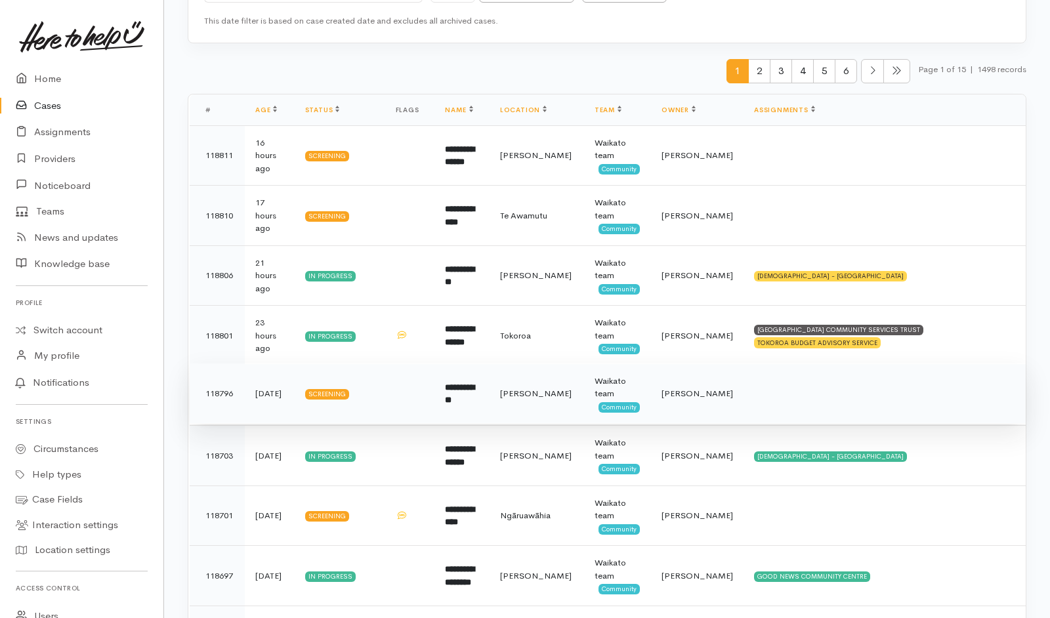
scroll to position [167, 0]
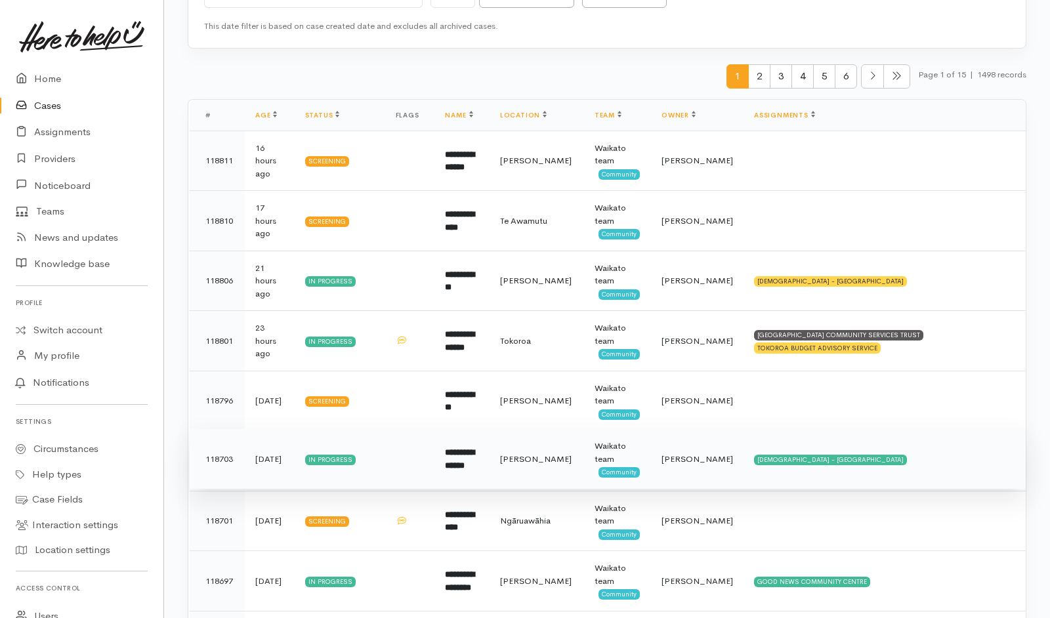
click at [413, 458] on td at bounding box center [410, 459] width 50 height 60
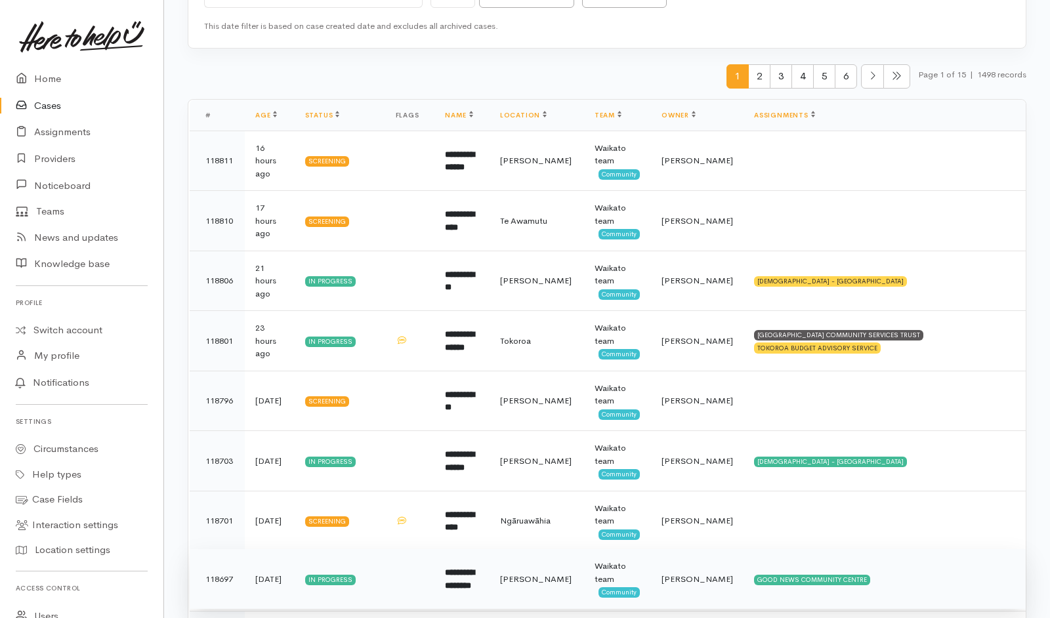
click at [413, 584] on td at bounding box center [410, 579] width 50 height 60
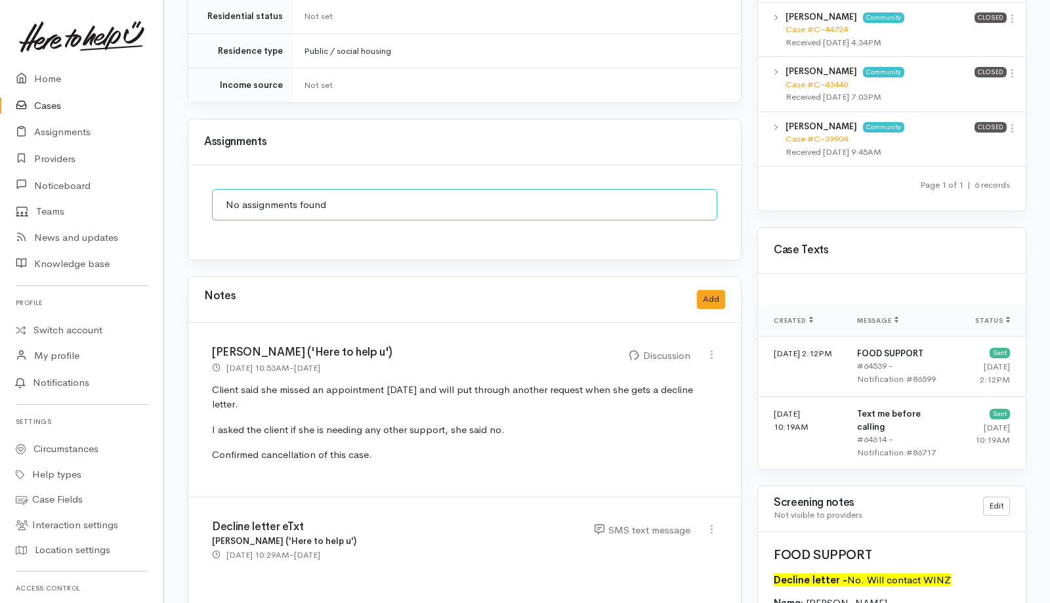
scroll to position [898, 0]
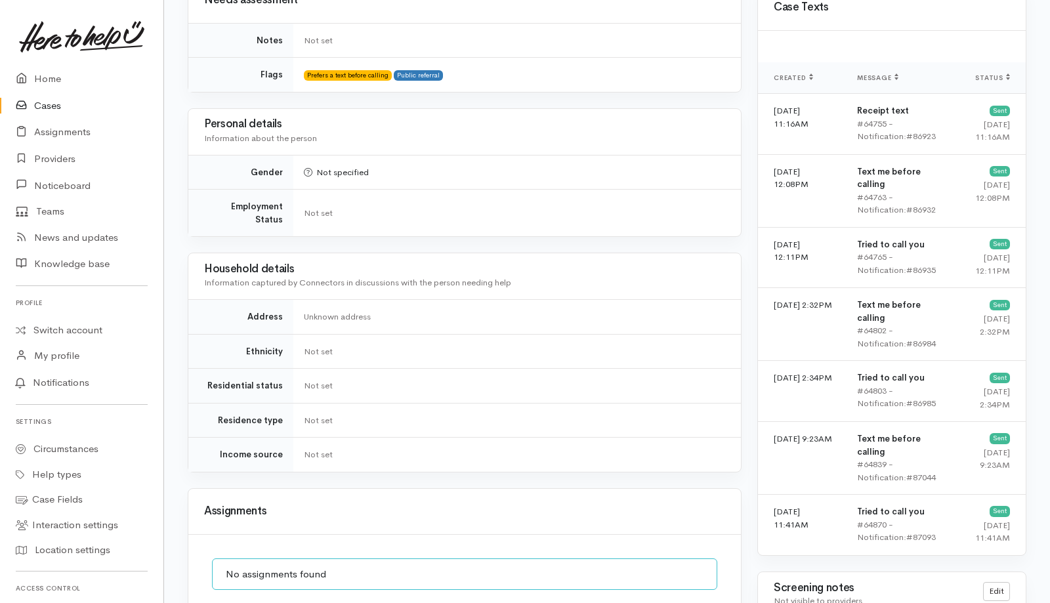
scroll to position [1035, 0]
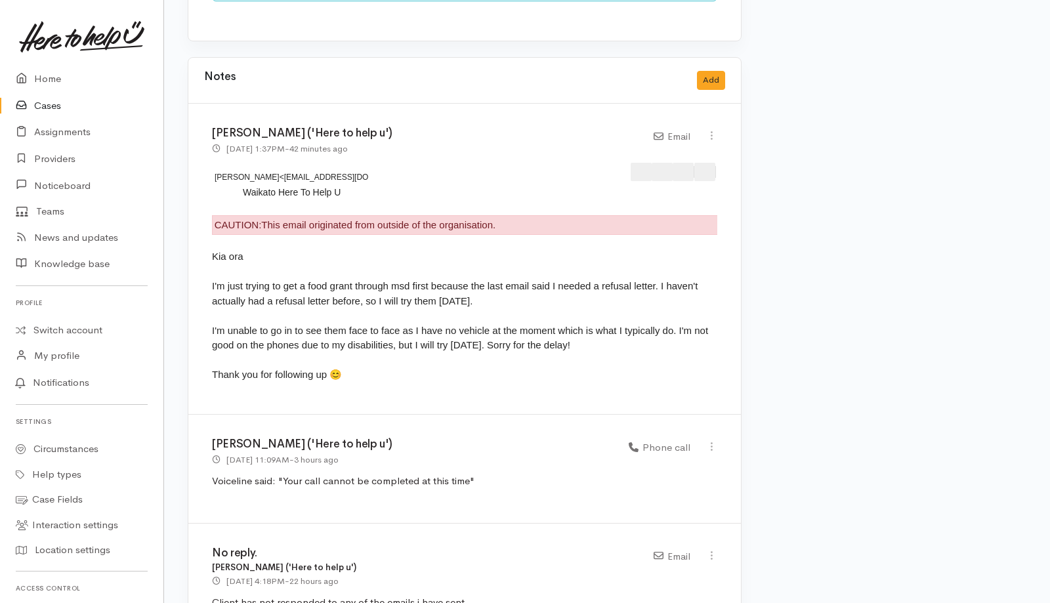
scroll to position [1142, 0]
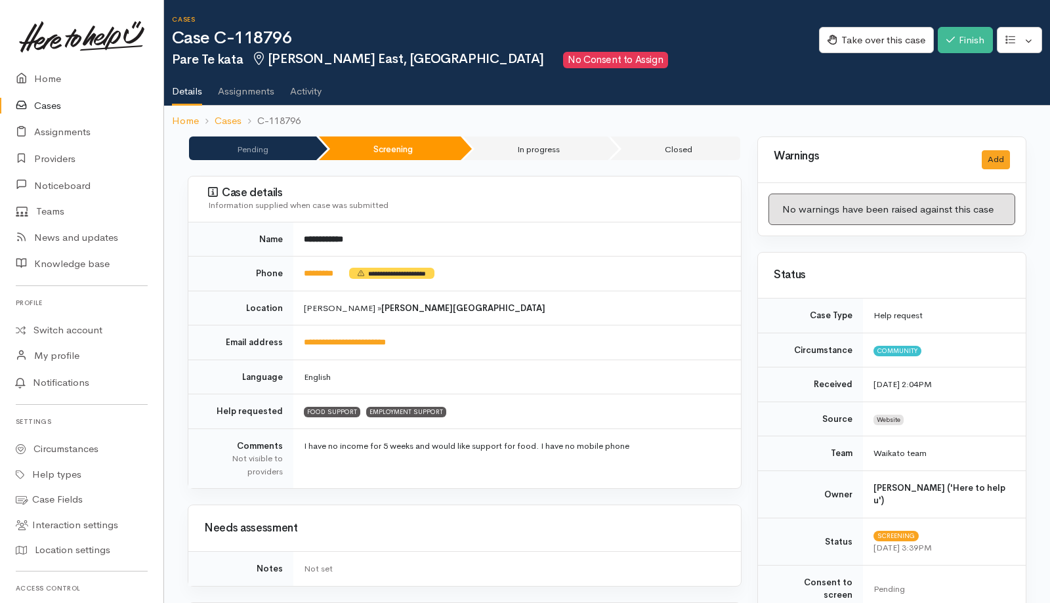
click at [315, 93] on link "Activity" at bounding box center [305, 86] width 31 height 37
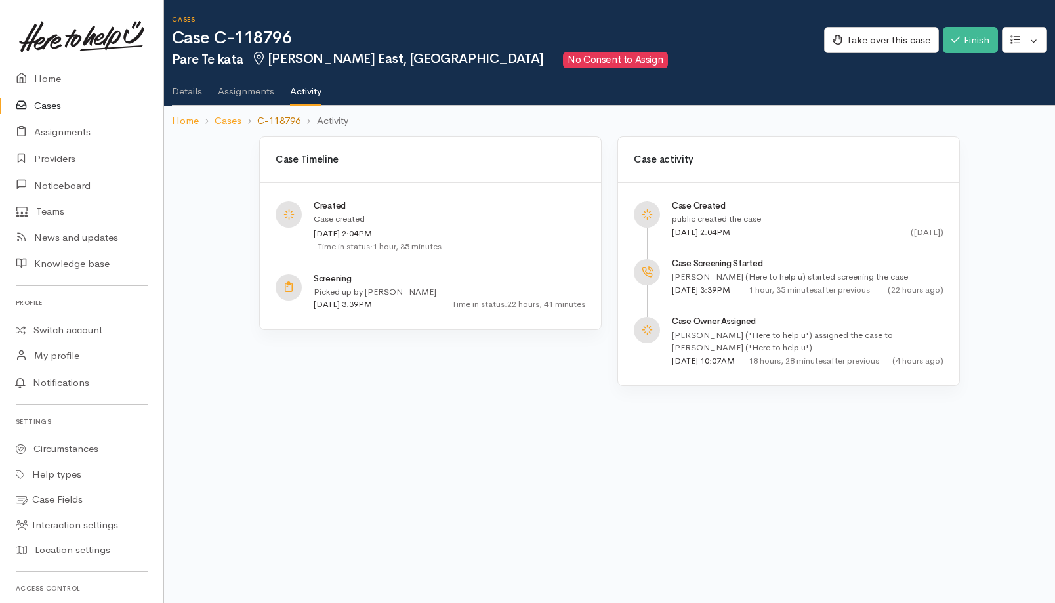
click at [276, 121] on link "C-118796" at bounding box center [278, 121] width 43 height 15
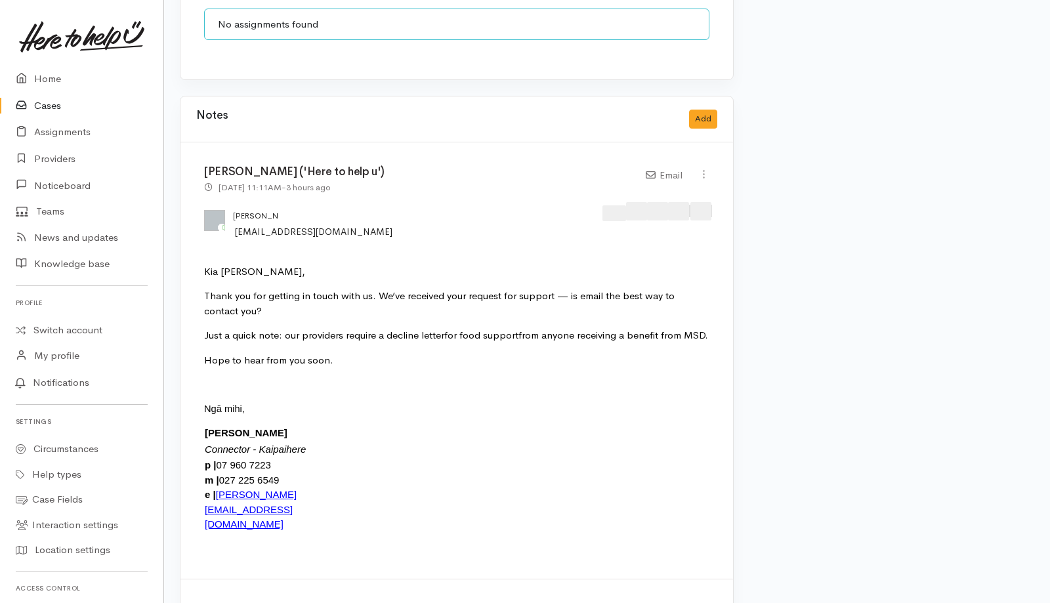
scroll to position [1041, 8]
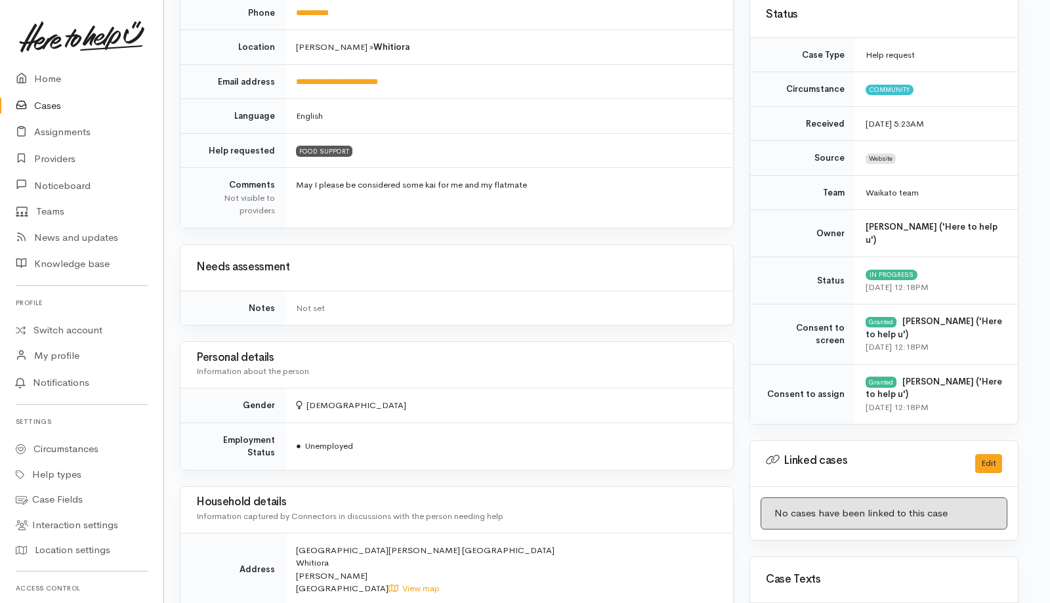
scroll to position [309, 8]
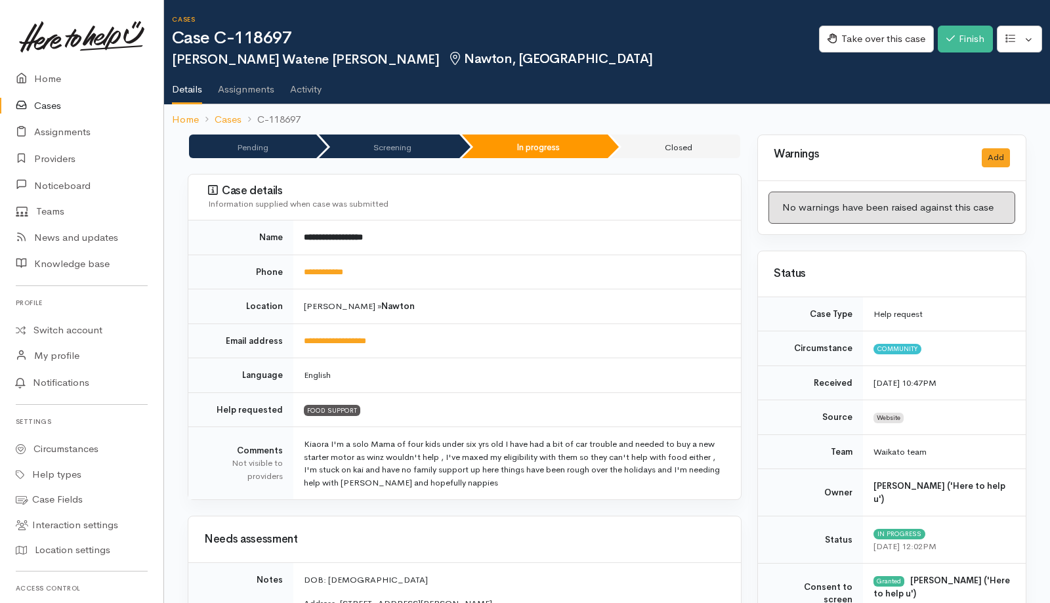
click at [306, 94] on link "Activity" at bounding box center [305, 84] width 31 height 37
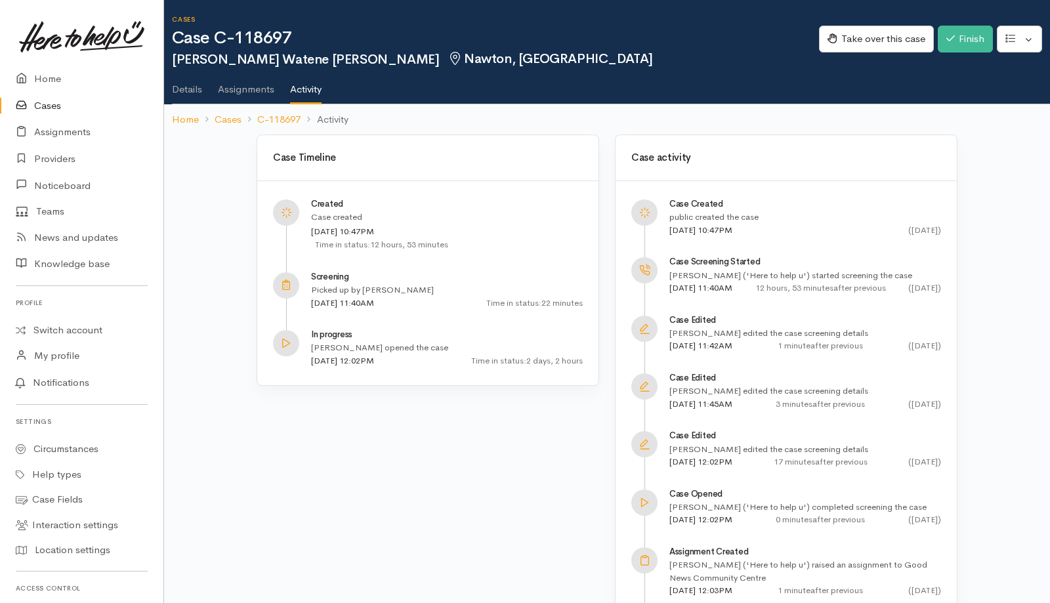
scroll to position [114, 0]
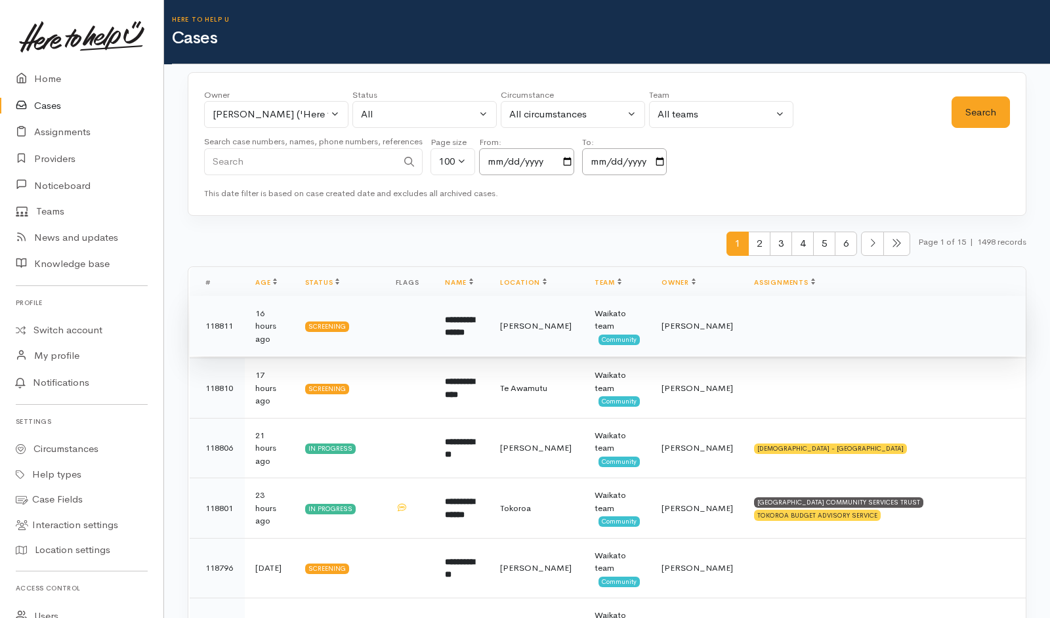
click at [396, 333] on td at bounding box center [410, 326] width 50 height 60
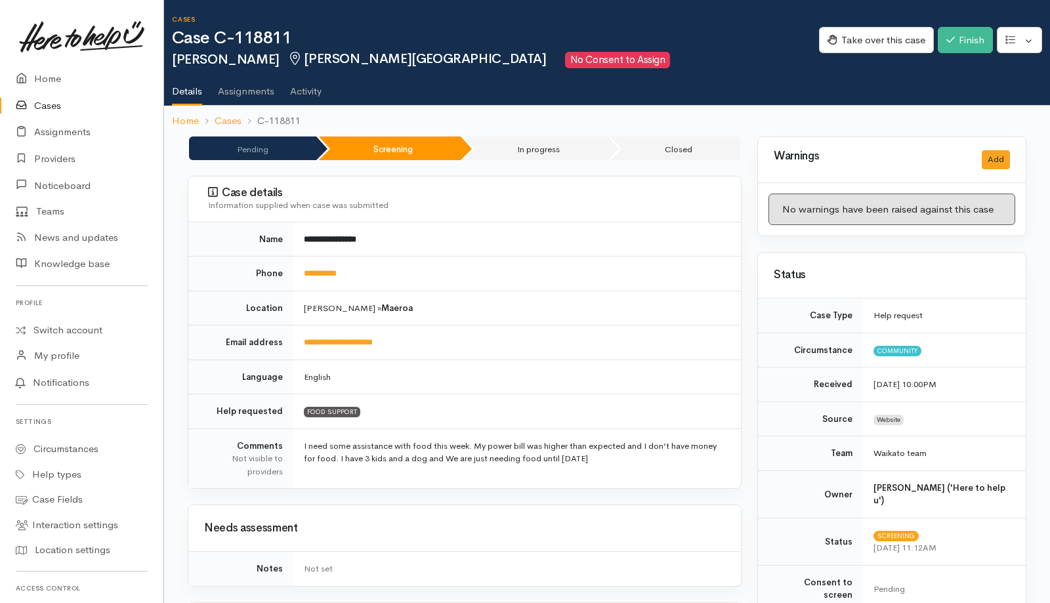
click at [308, 95] on link "Activity" at bounding box center [305, 86] width 31 height 37
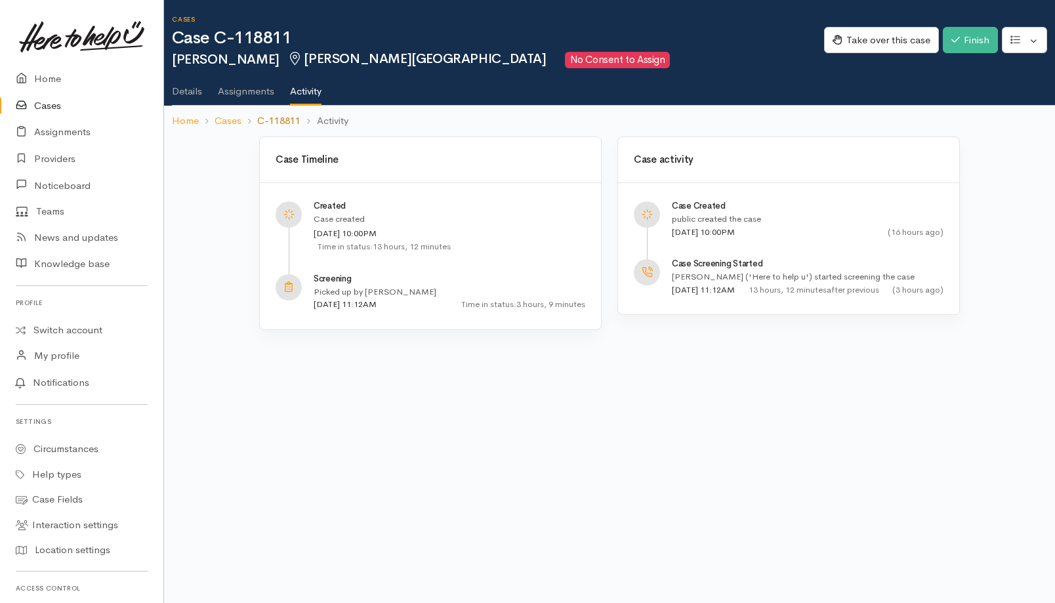
click at [272, 121] on link "C-118811" at bounding box center [278, 121] width 43 height 15
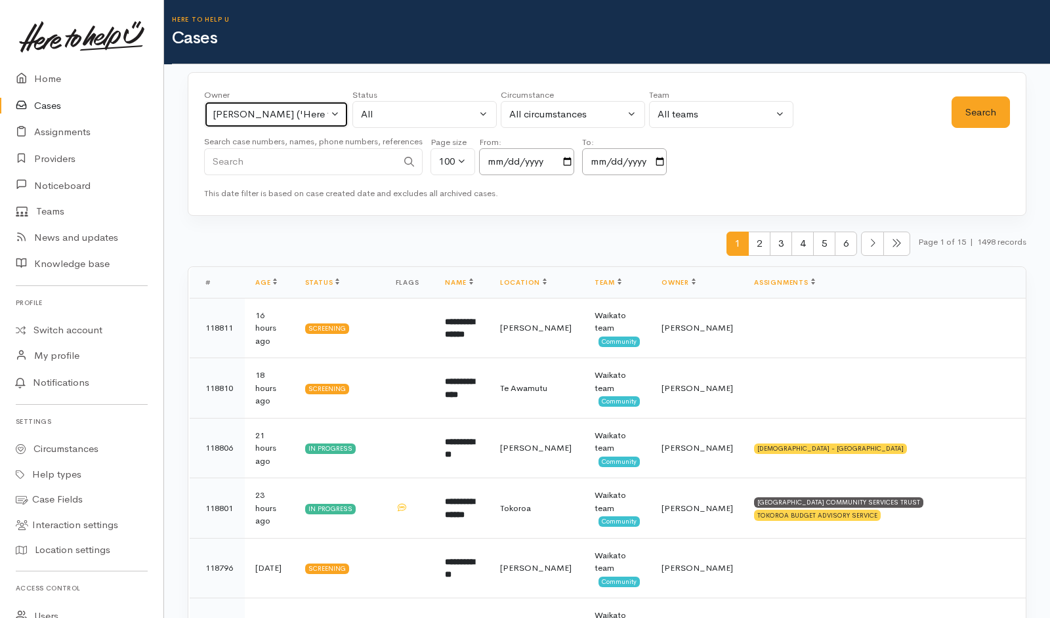
click at [283, 113] on div "[PERSON_NAME] ('Here to help u')" at bounding box center [270, 114] width 115 height 15
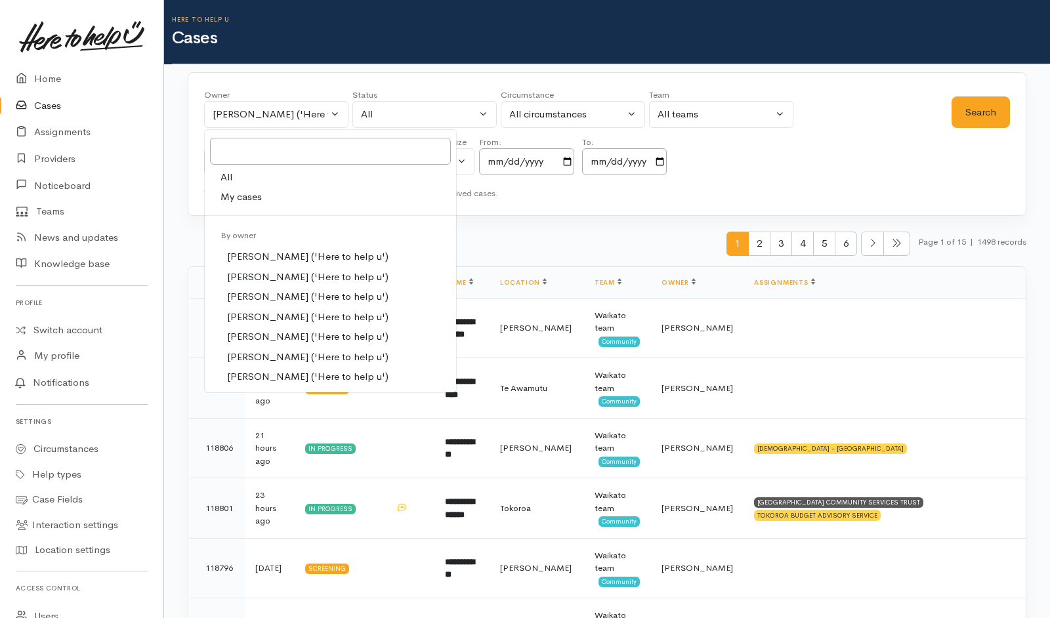
click at [239, 173] on link "All" at bounding box center [330, 177] width 251 height 20
select select "-1"
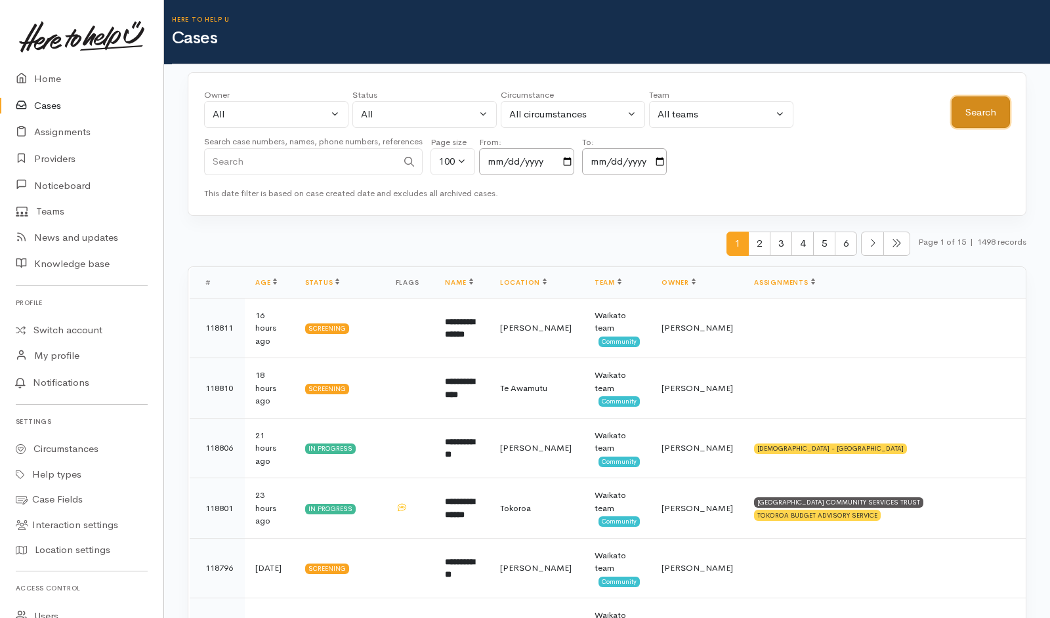
click at [965, 107] on button "Search" at bounding box center [980, 112] width 58 height 32
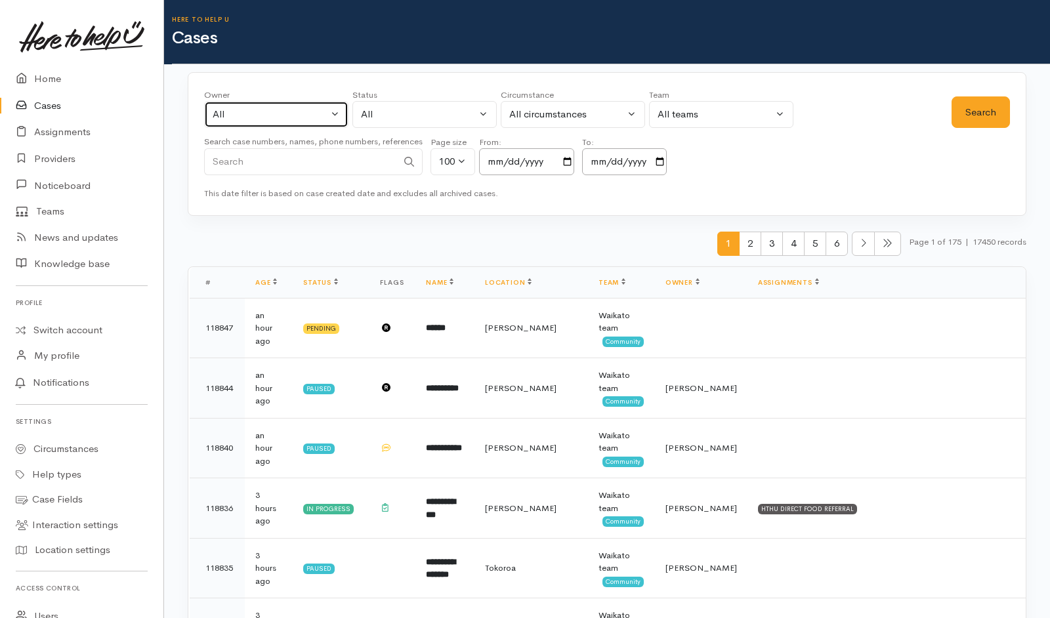
click at [304, 120] on div "All" at bounding box center [270, 114] width 115 height 15
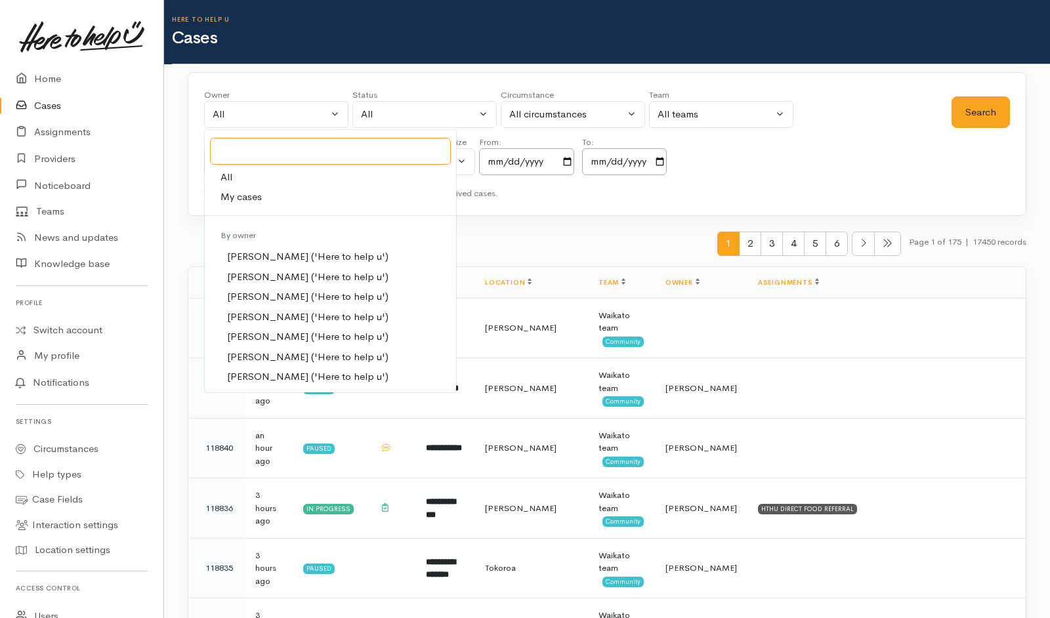
scroll to position [469, 0]
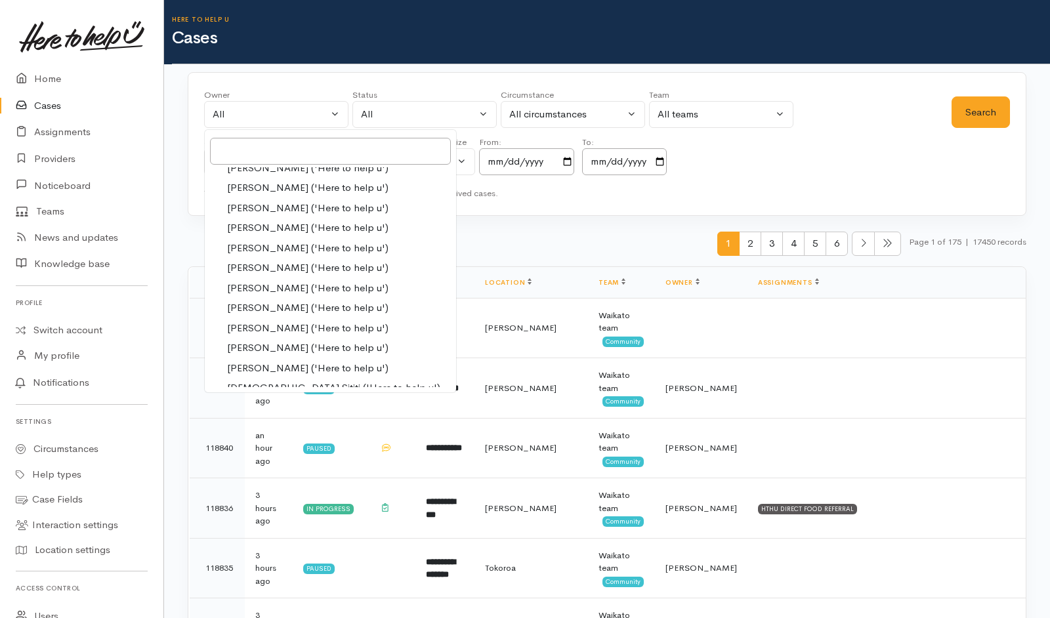
click at [575, 239] on div "1 2 3 4 5 6 Page 1 of 175 | 17450 records" at bounding box center [607, 249] width 839 height 35
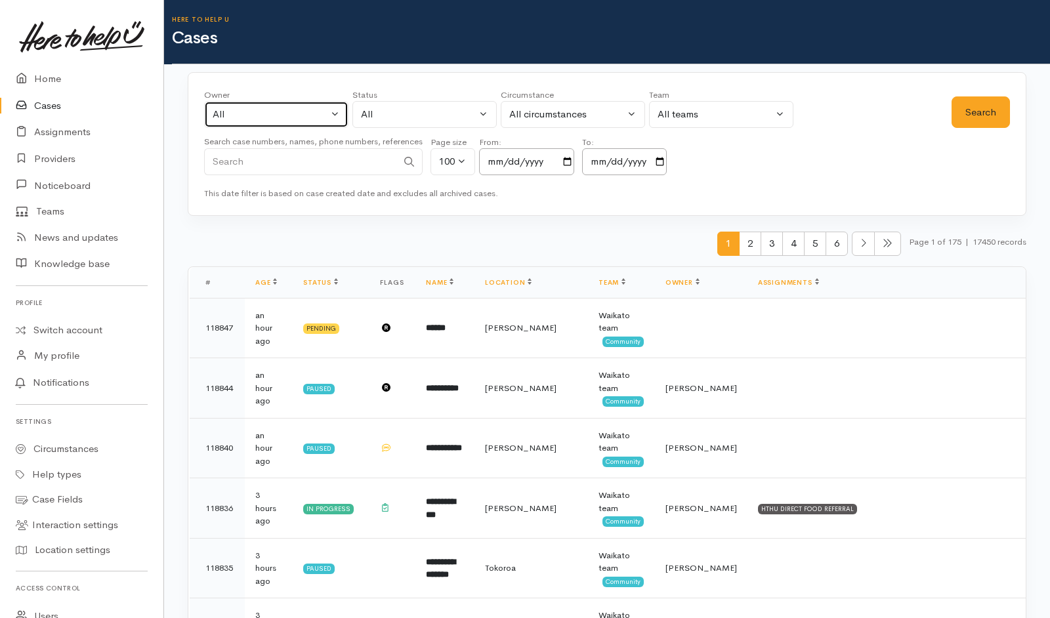
click at [341, 123] on button "All" at bounding box center [276, 114] width 144 height 27
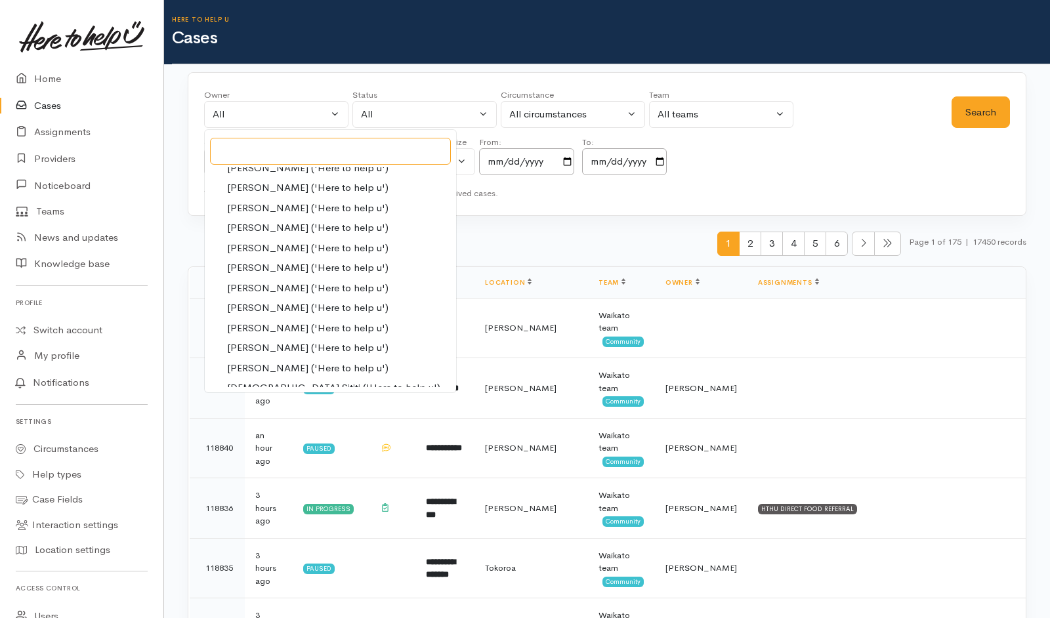
type input "l"
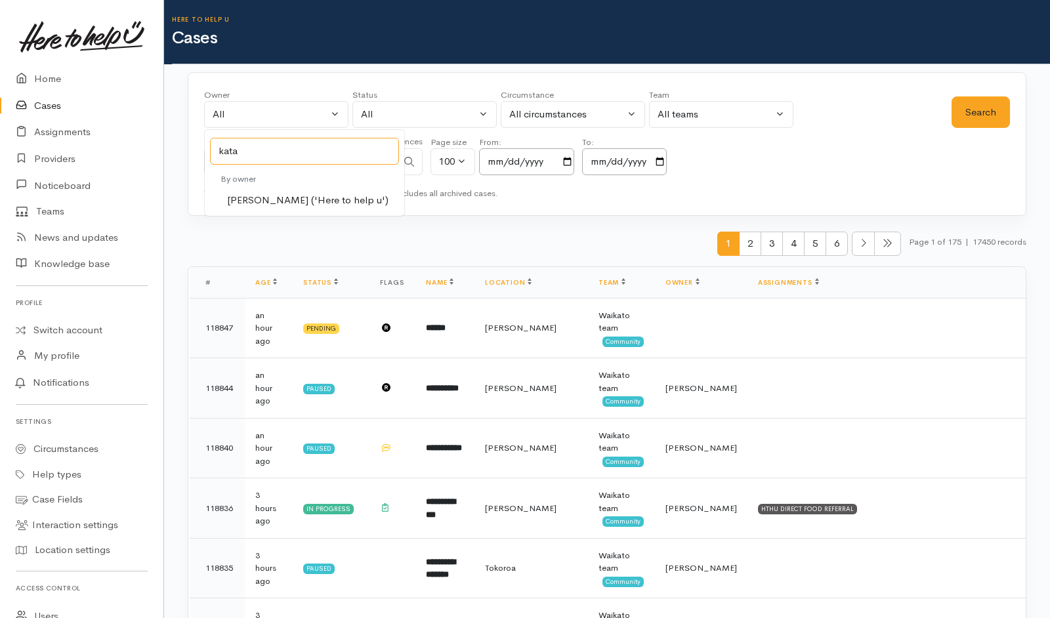
type input "kata"
click at [316, 192] on link "[PERSON_NAME] ('Here to help u')" at bounding box center [304, 200] width 199 height 20
select select "1252"
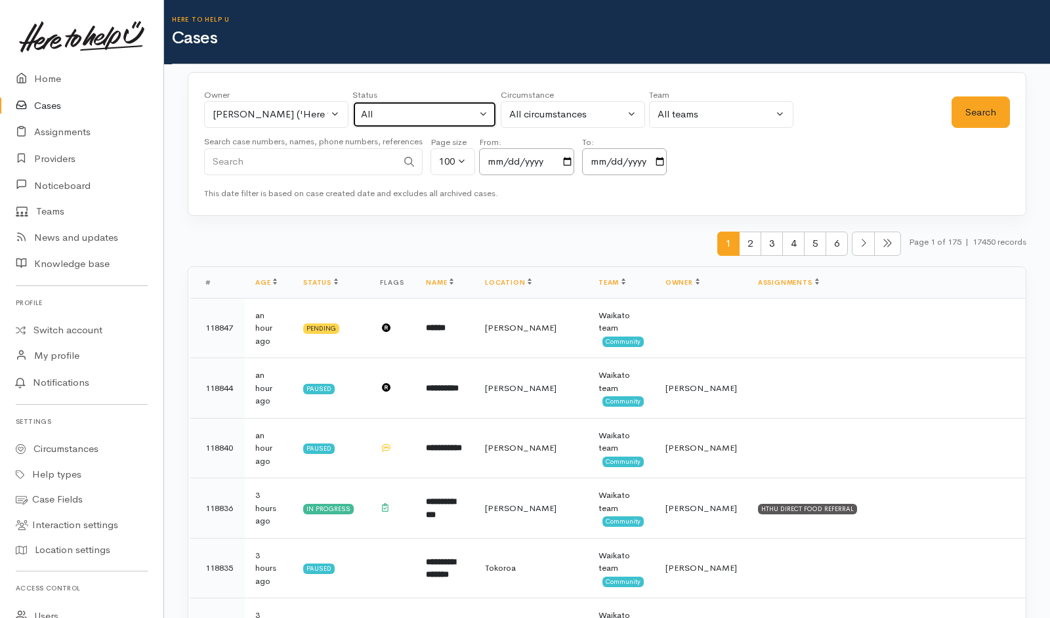
click at [403, 118] on div "All" at bounding box center [418, 114] width 115 height 15
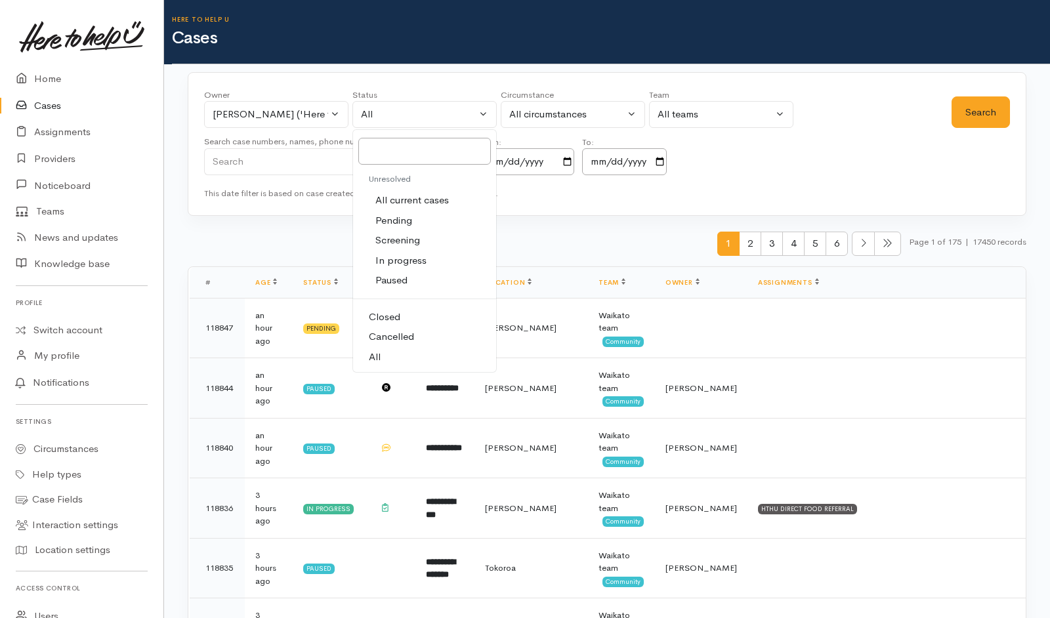
click at [402, 207] on span "All current cases" at bounding box center [411, 200] width 73 height 15
select select "Unresolved"
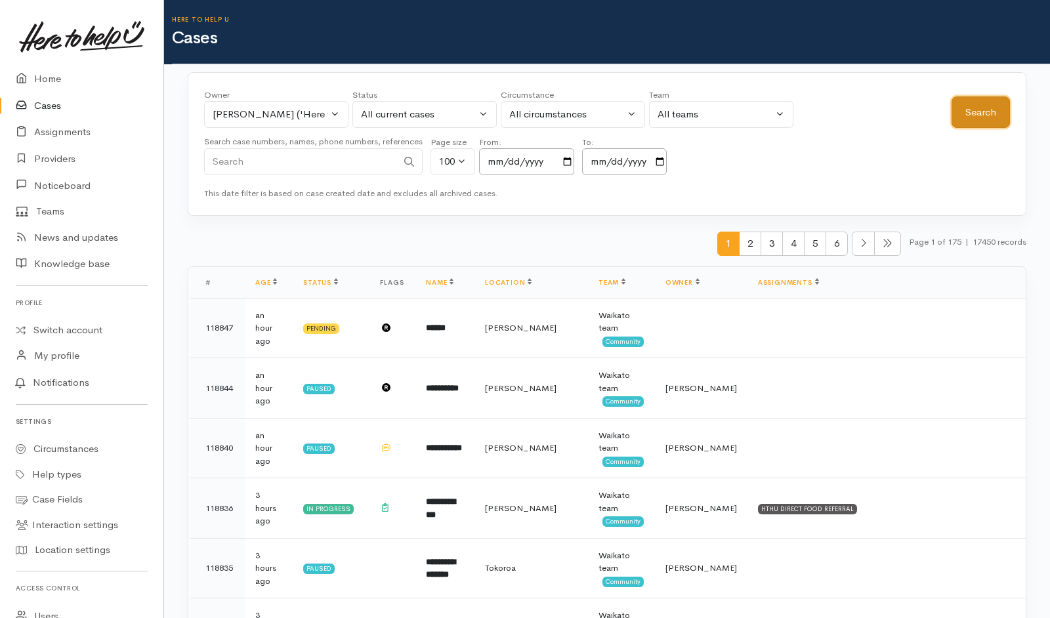
click at [978, 119] on button "Search" at bounding box center [980, 112] width 58 height 32
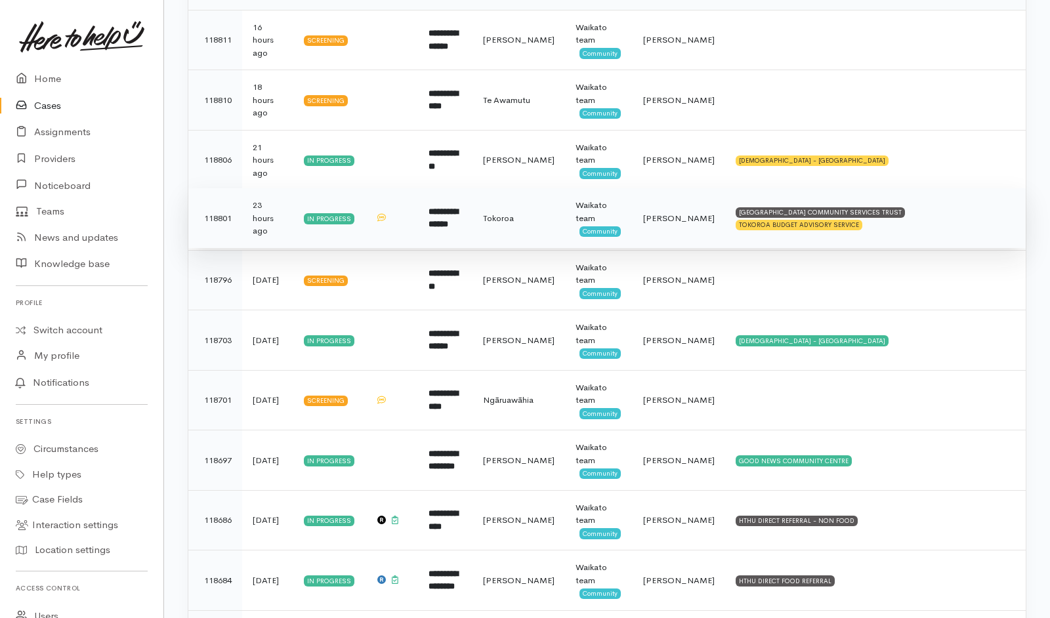
scroll to position [274, 0]
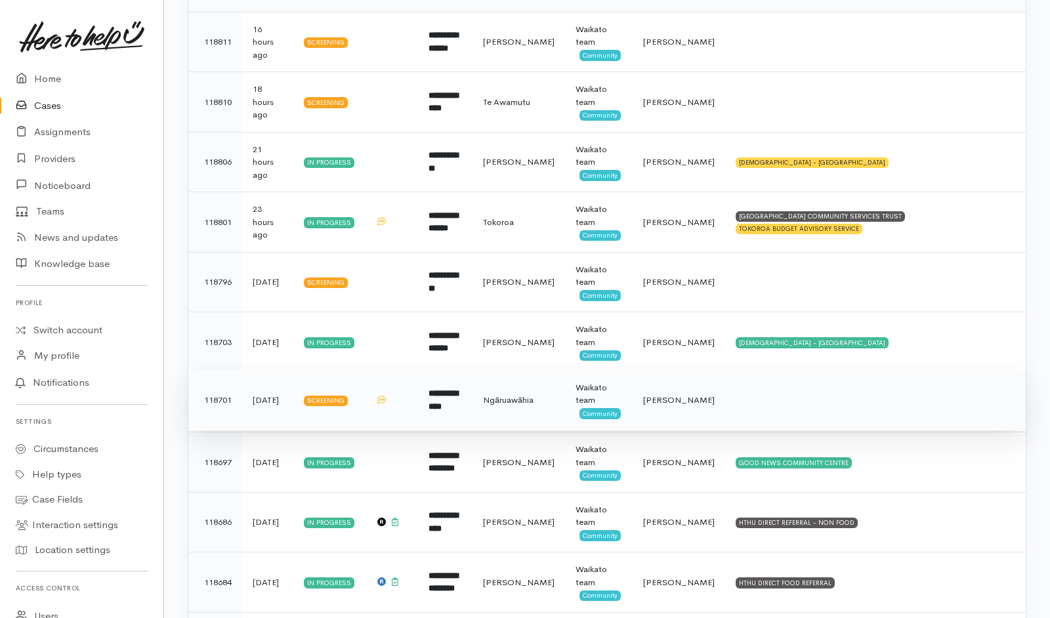
click at [835, 413] on td at bounding box center [875, 400] width 301 height 60
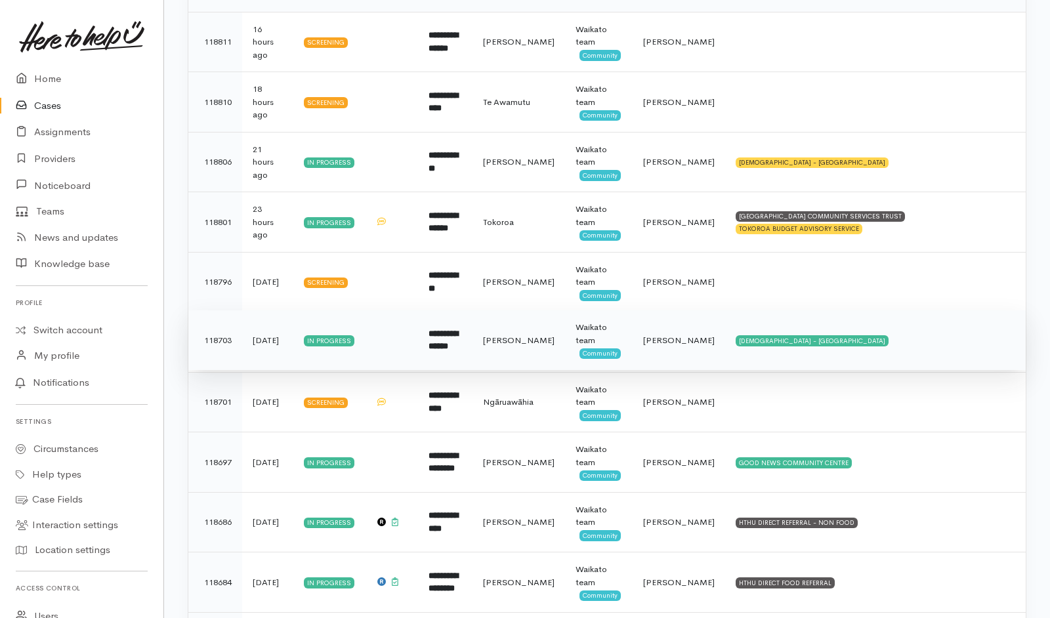
click at [844, 338] on td "SALVATION ARMY - HAMILTON CITY" at bounding box center [875, 340] width 301 height 60
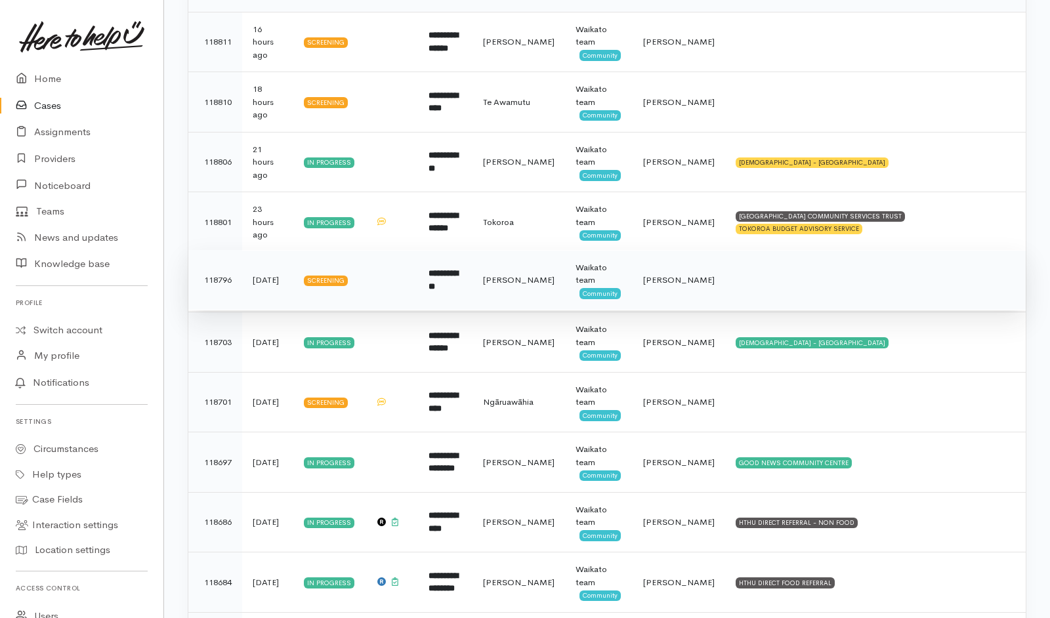
click at [865, 293] on td at bounding box center [875, 280] width 301 height 60
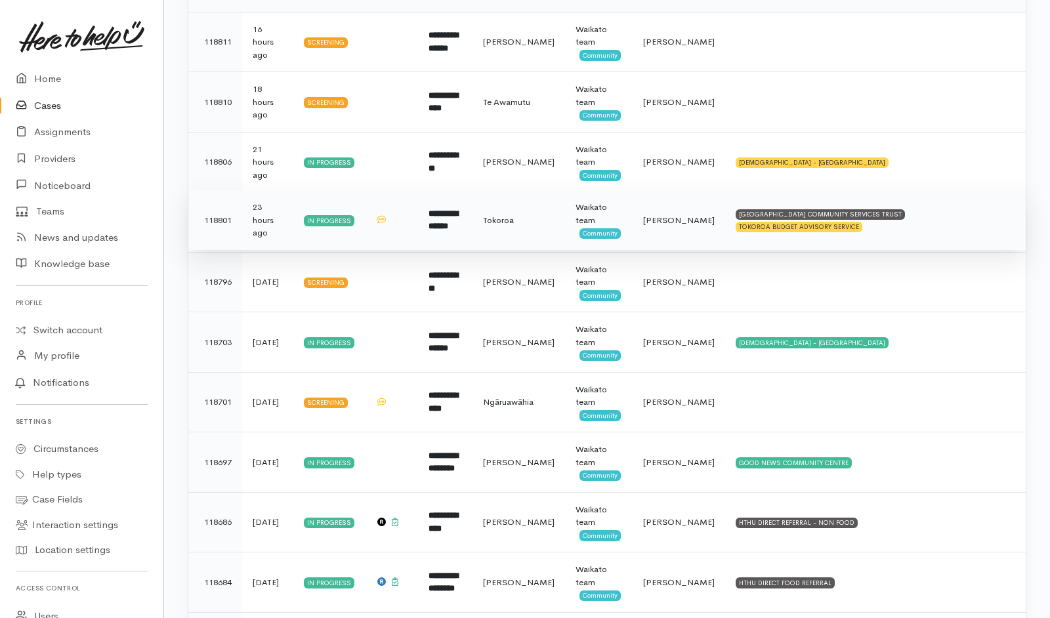
click at [953, 213] on td "SOUTH WAIKATO PACIFIC ISLANDS COMMUNITY SERVICES TRUST TOKOROA BUDGET ADVISORY …" at bounding box center [875, 220] width 301 height 60
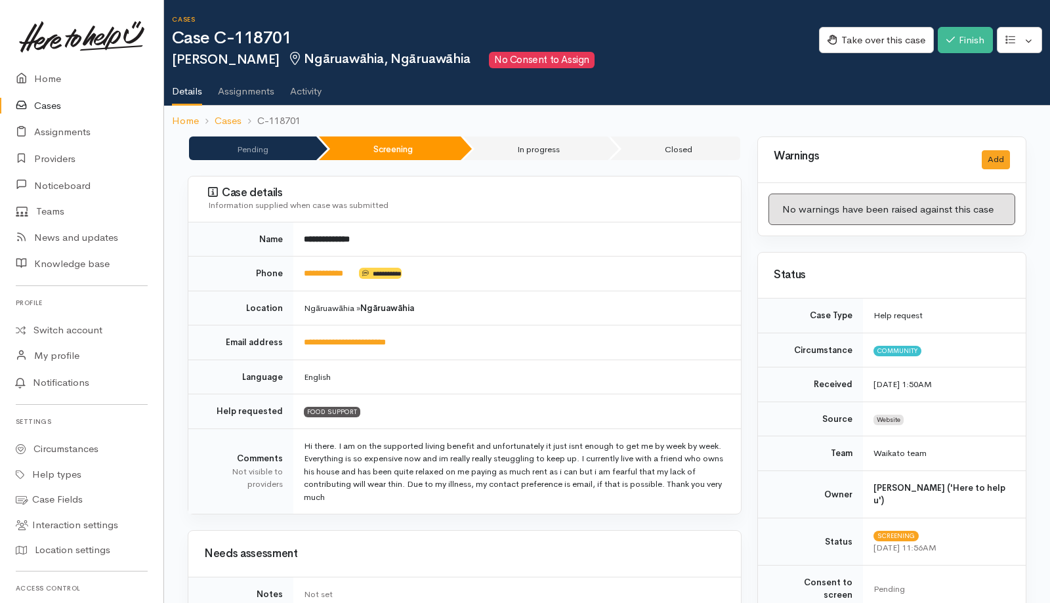
click at [268, 97] on link "Assignments" at bounding box center [246, 86] width 56 height 37
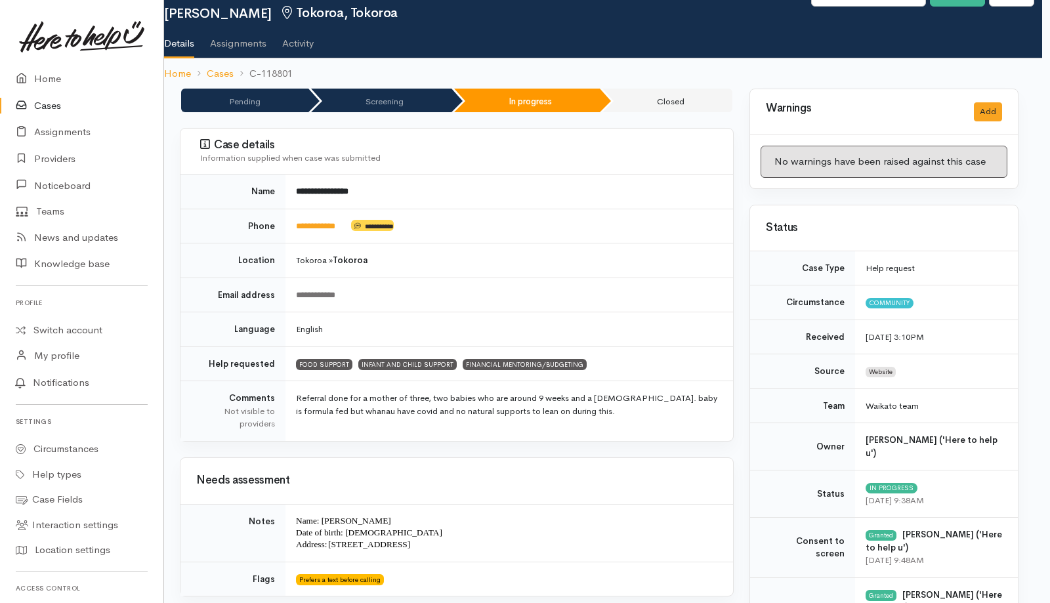
scroll to position [22, 8]
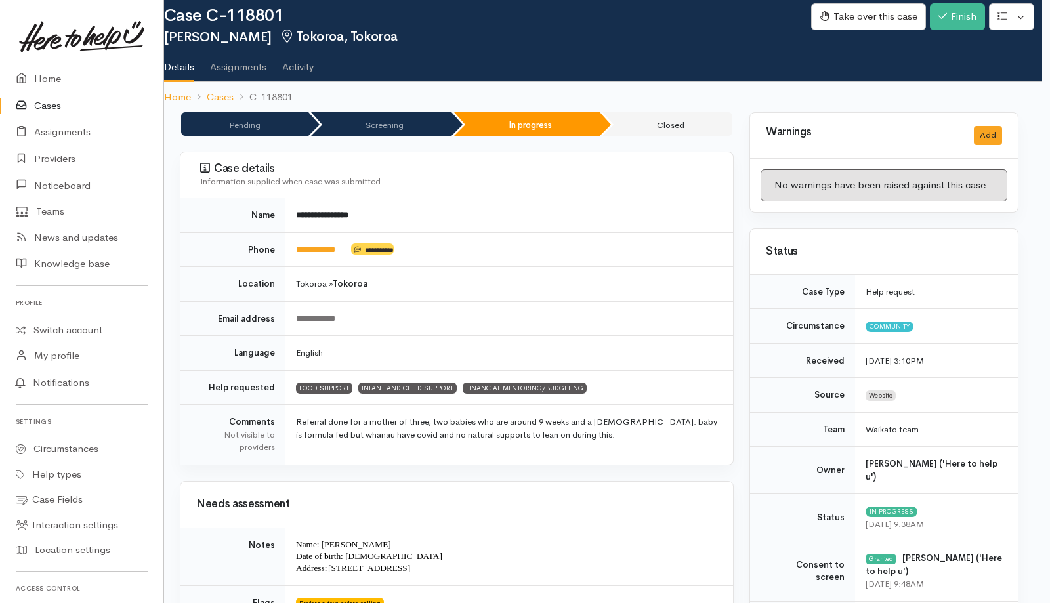
click at [314, 68] on link "Activity" at bounding box center [297, 62] width 31 height 37
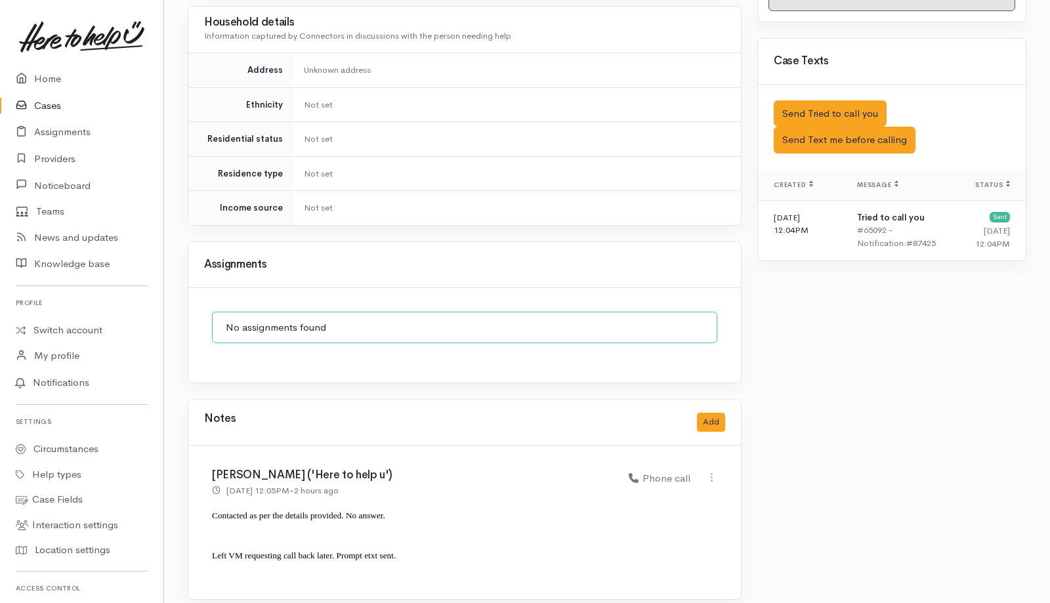
scroll to position [0, 8]
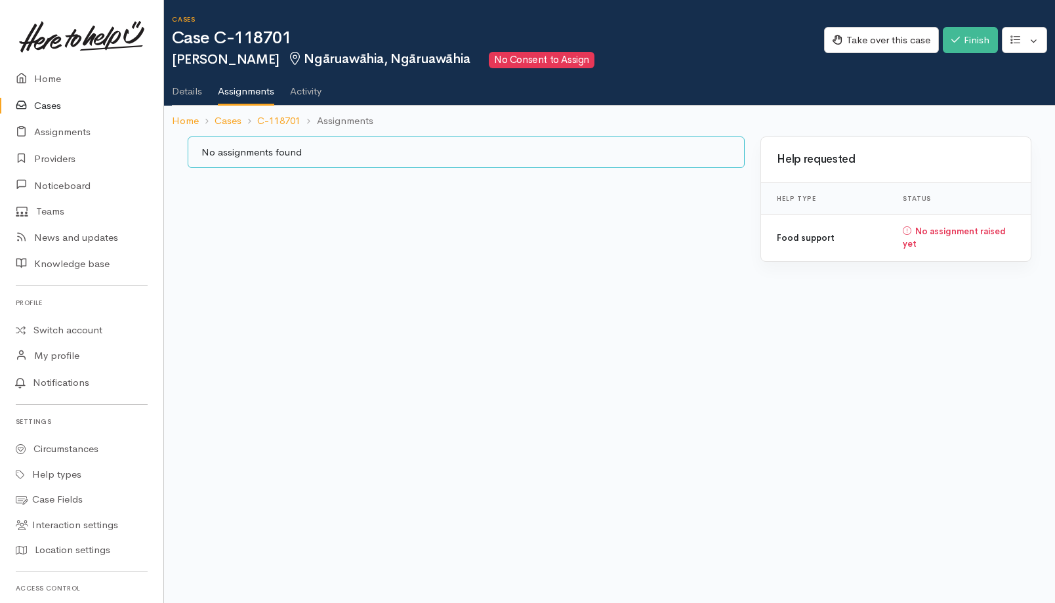
click at [308, 97] on link "Activity" at bounding box center [305, 86] width 31 height 37
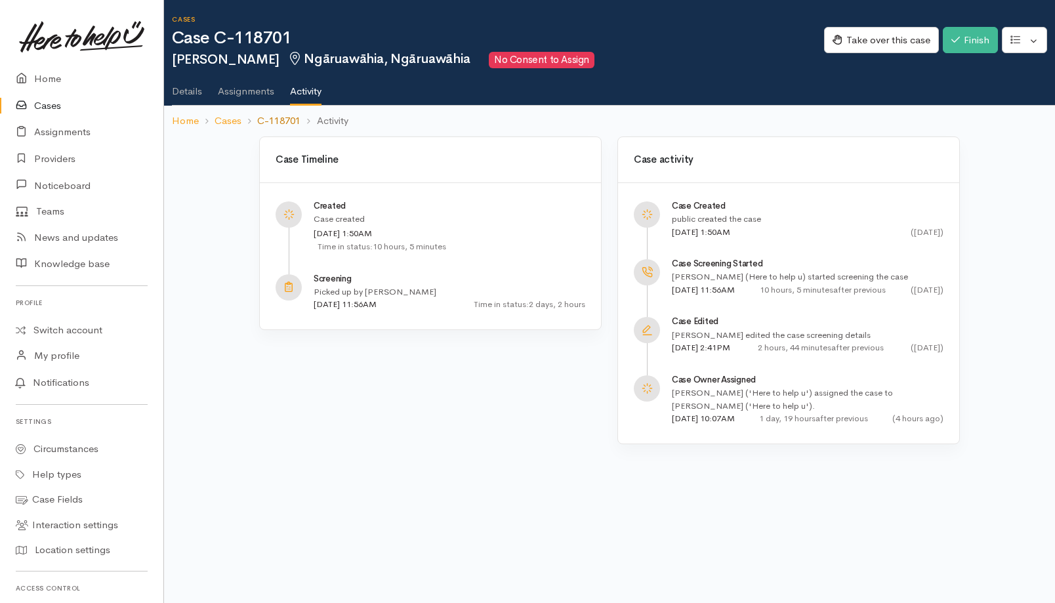
click at [278, 123] on link "C-118701" at bounding box center [278, 121] width 43 height 15
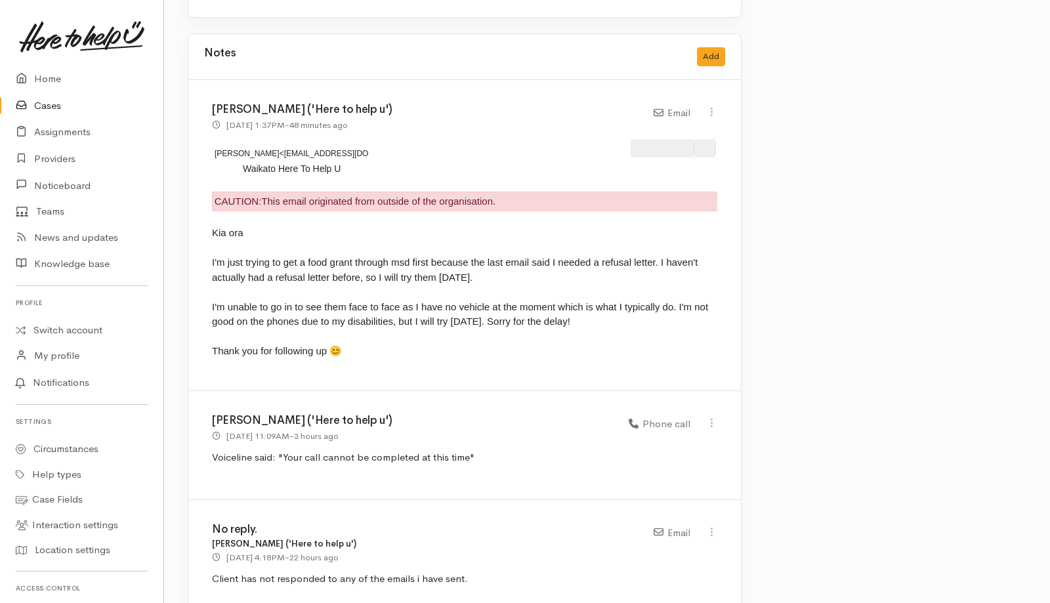
scroll to position [1167, 0]
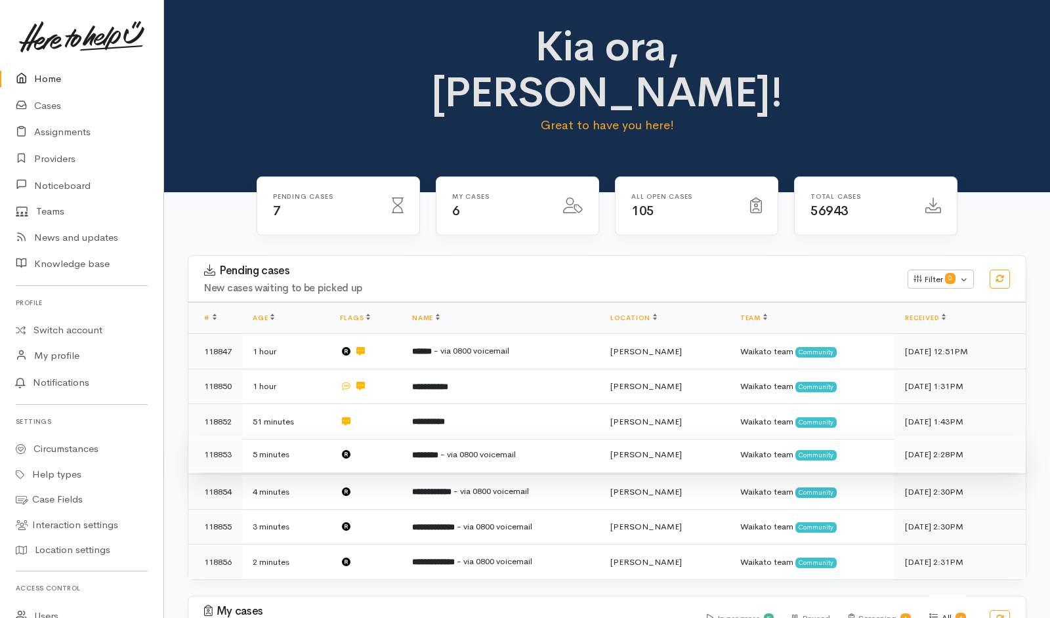
click at [385, 437] on td at bounding box center [365, 454] width 72 height 35
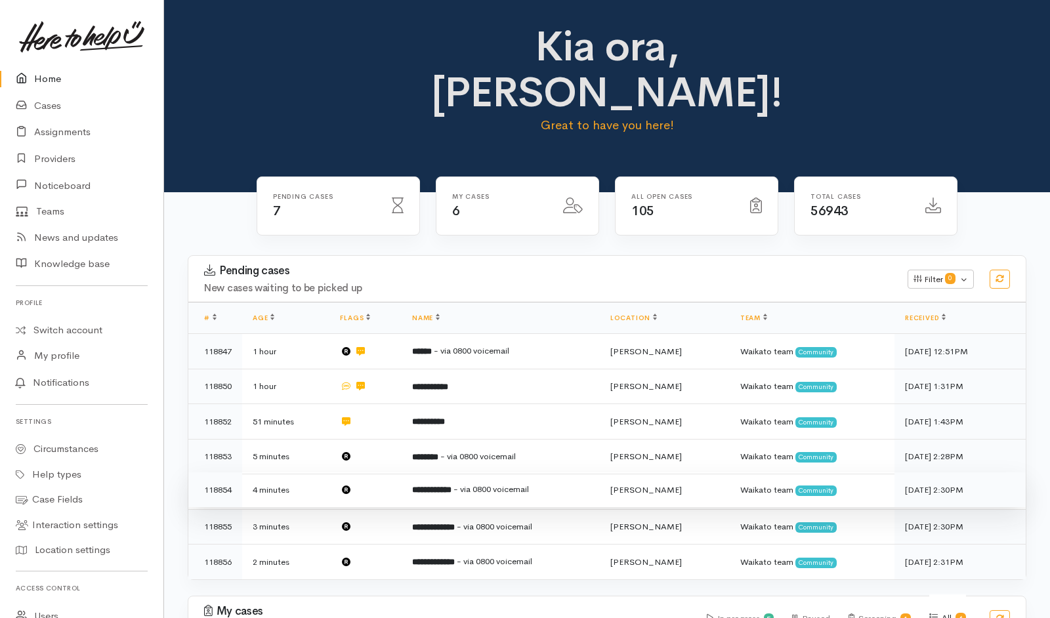
click at [385, 472] on td at bounding box center [365, 489] width 72 height 35
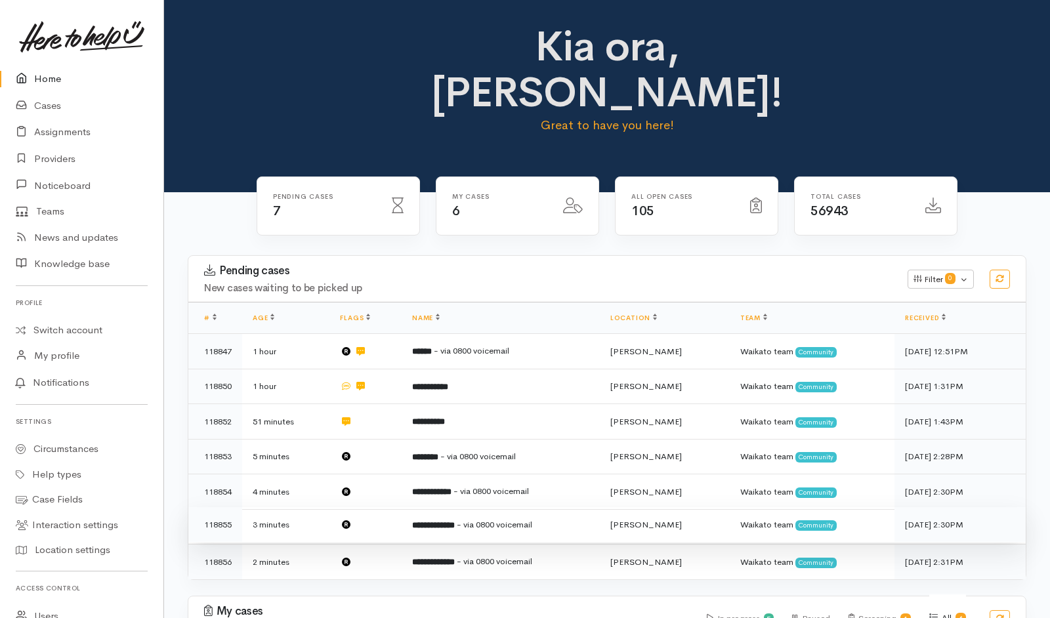
click at [377, 507] on td at bounding box center [365, 524] width 72 height 35
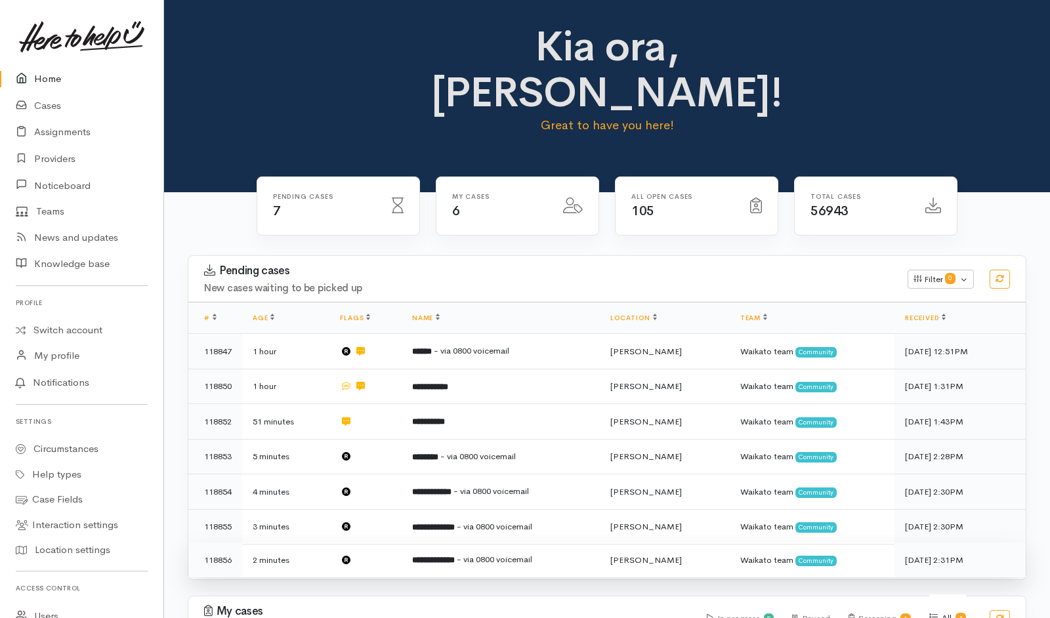
click at [373, 543] on td at bounding box center [365, 560] width 72 height 35
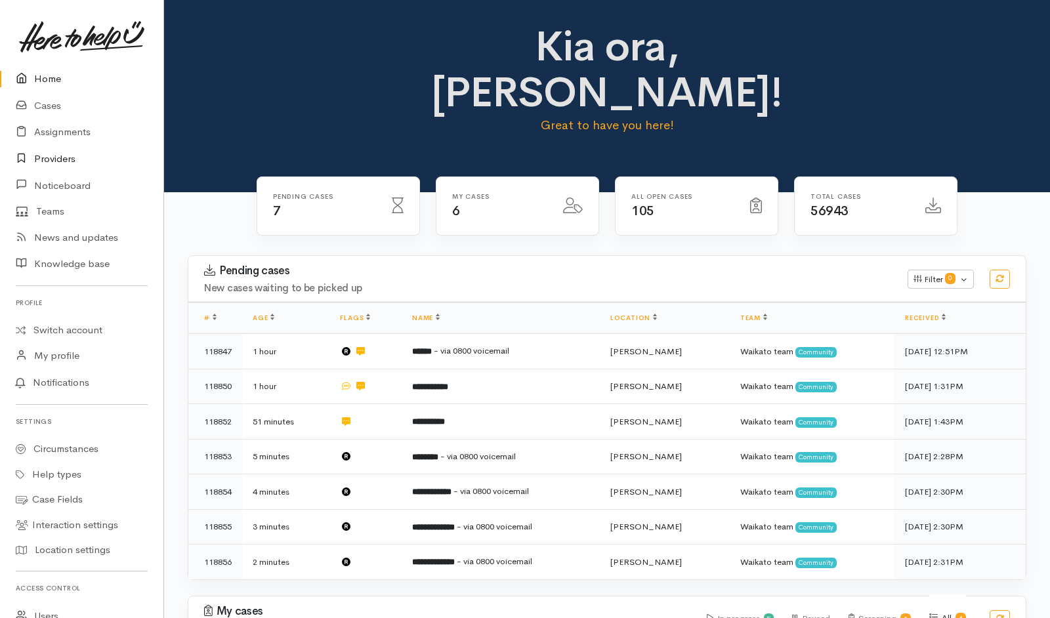
click at [64, 155] on link "Providers" at bounding box center [81, 159] width 163 height 27
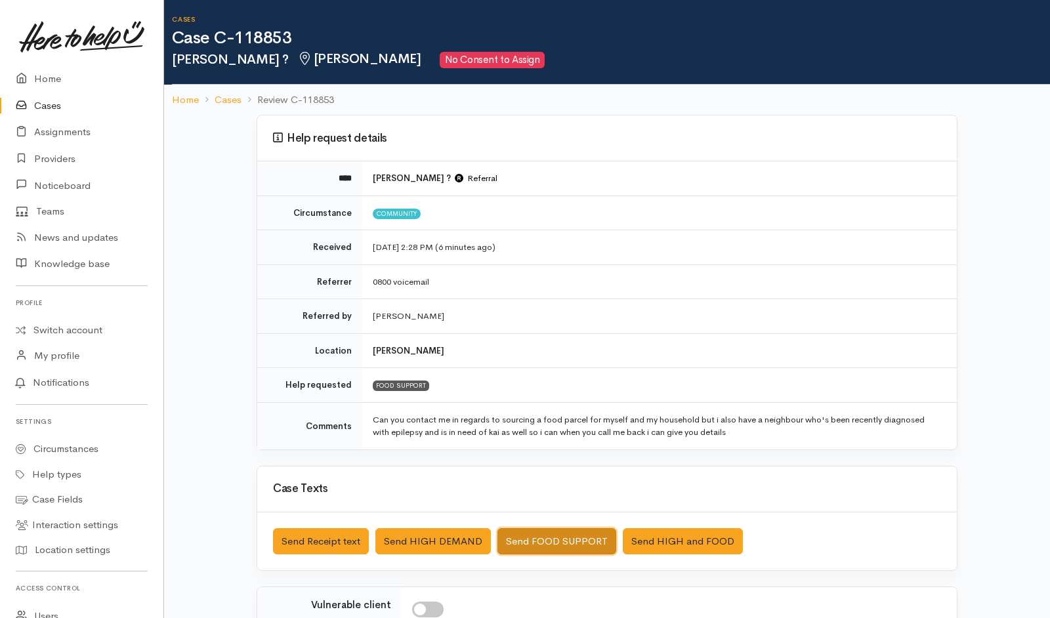
click at [552, 533] on button "Send FOOD SUPPORT" at bounding box center [556, 541] width 119 height 27
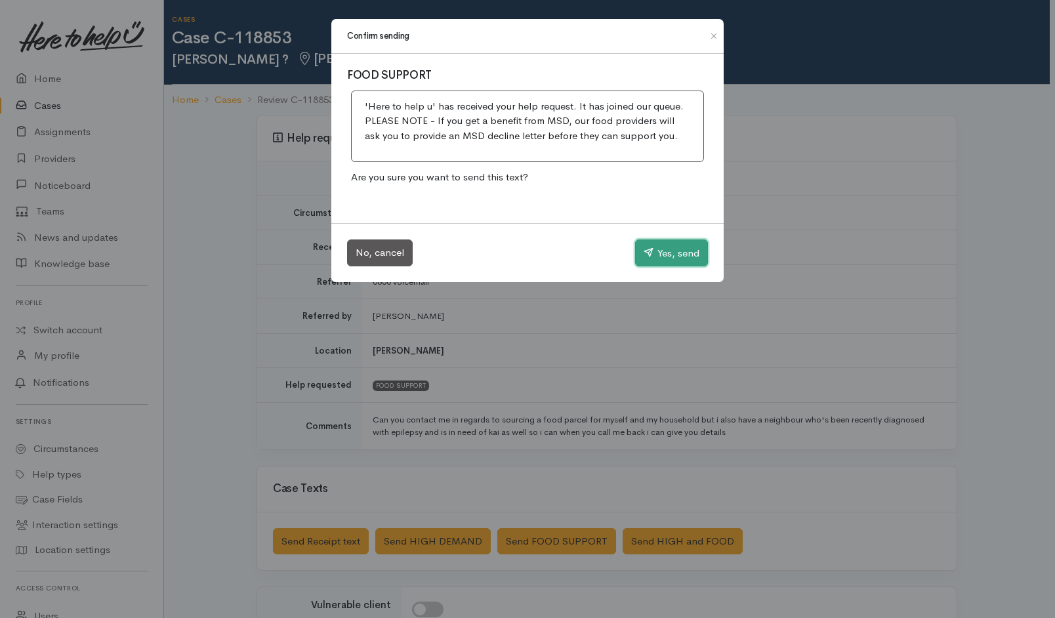
click at [660, 257] on button "Yes, send" at bounding box center [671, 254] width 73 height 28
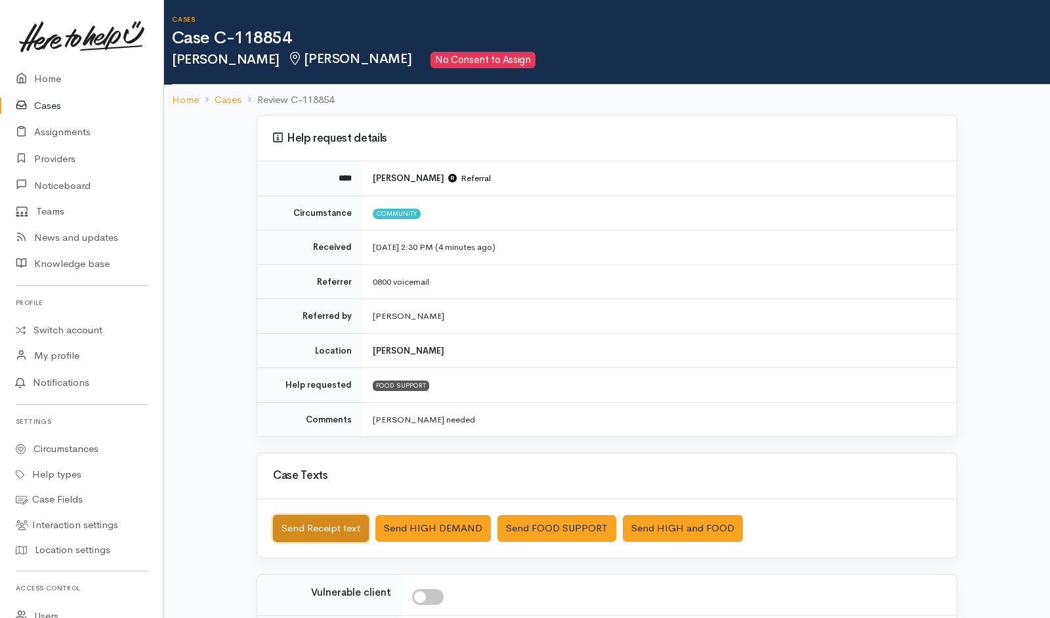
click at [331, 530] on button "Send Receipt text" at bounding box center [321, 528] width 96 height 27
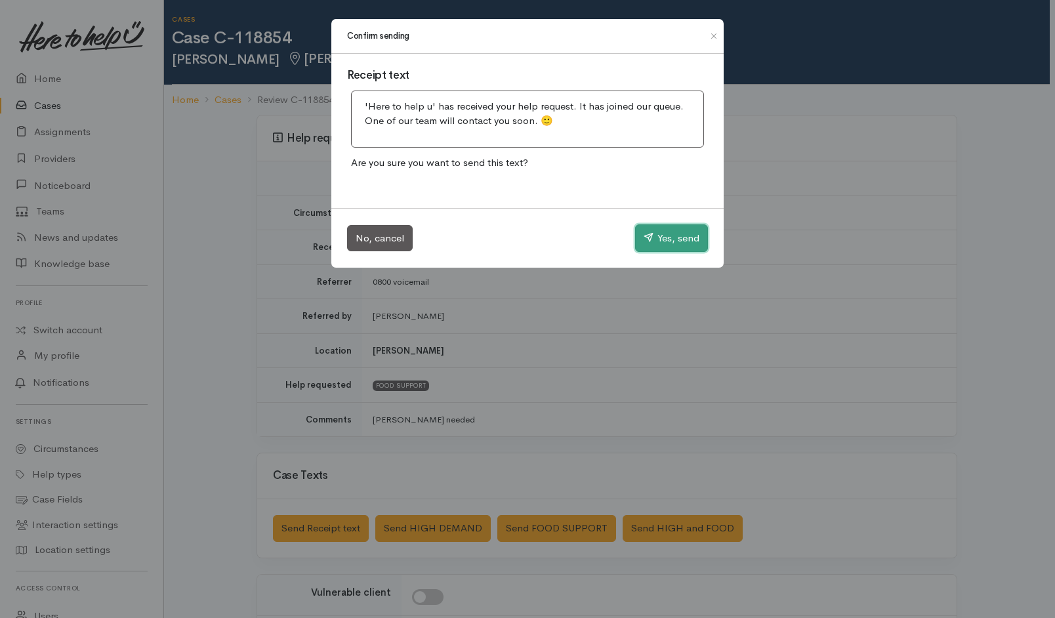
click at [678, 241] on button "Yes, send" at bounding box center [671, 238] width 73 height 28
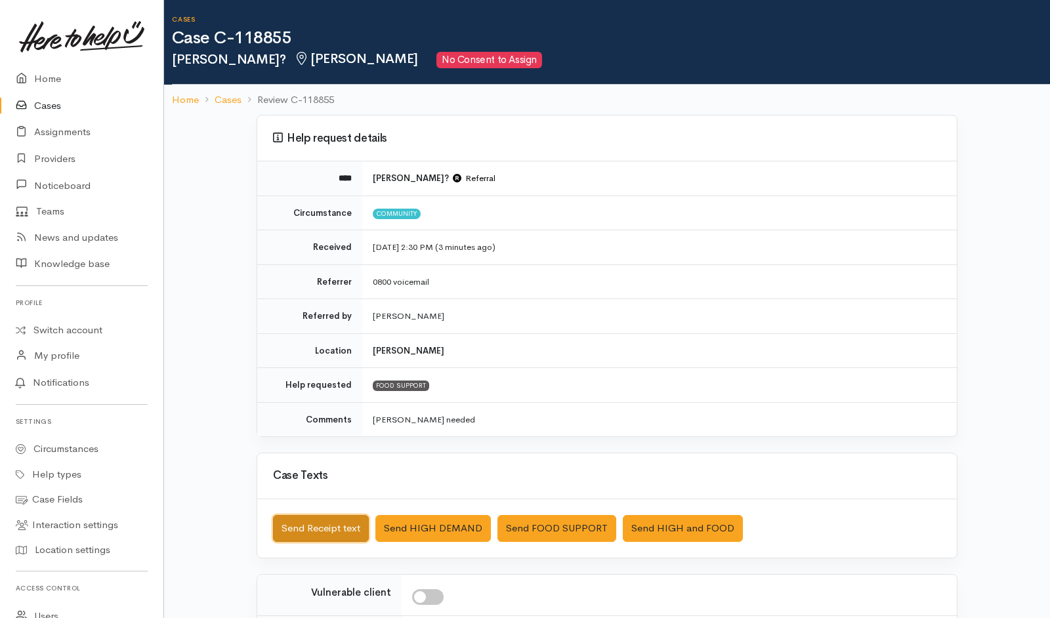
click at [324, 532] on button "Send Receipt text" at bounding box center [321, 528] width 96 height 27
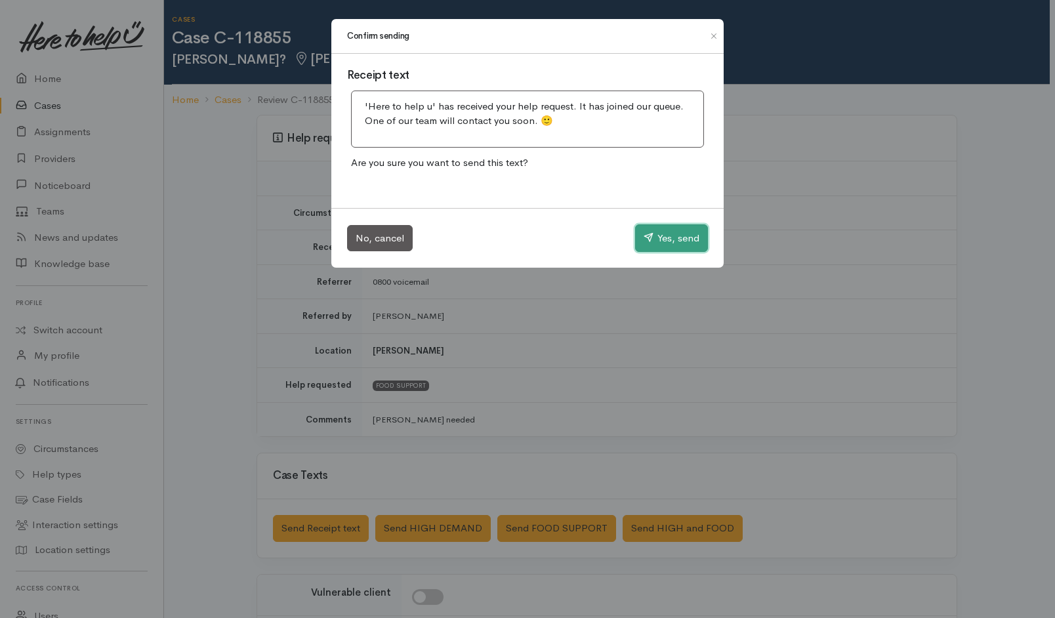
click at [682, 229] on button "Yes, send" at bounding box center [671, 238] width 73 height 28
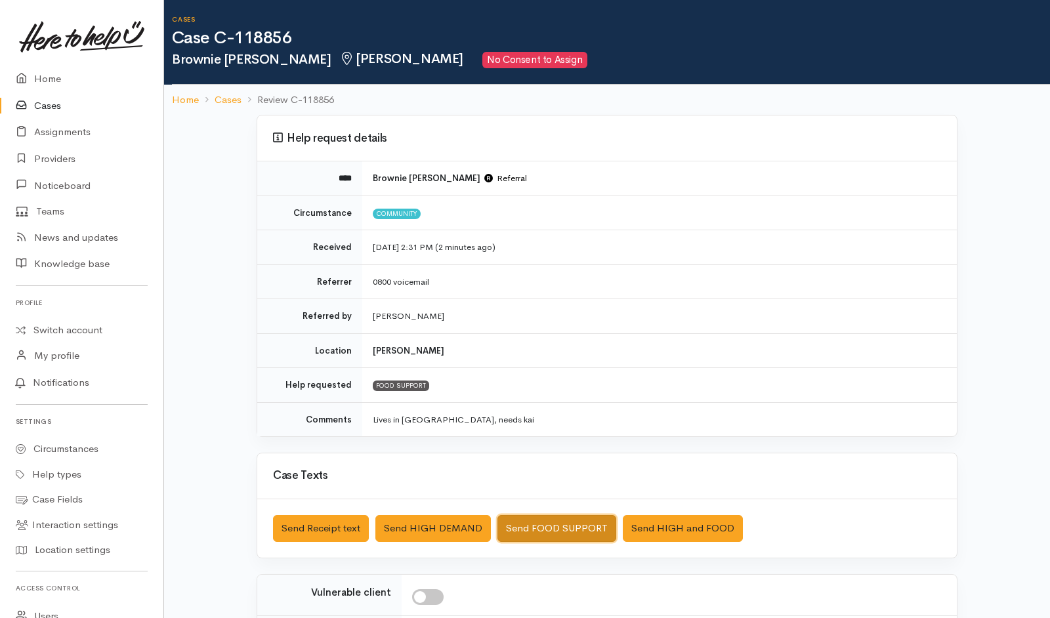
click at [532, 520] on button "Send FOOD SUPPORT" at bounding box center [556, 528] width 119 height 27
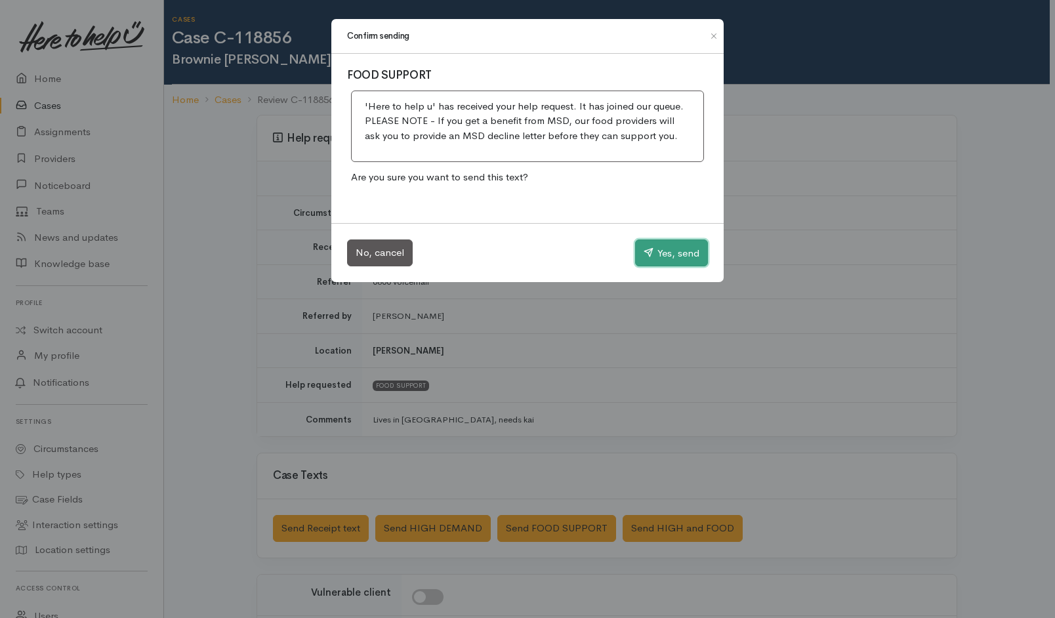
click at [667, 262] on button "Yes, send" at bounding box center [671, 254] width 73 height 28
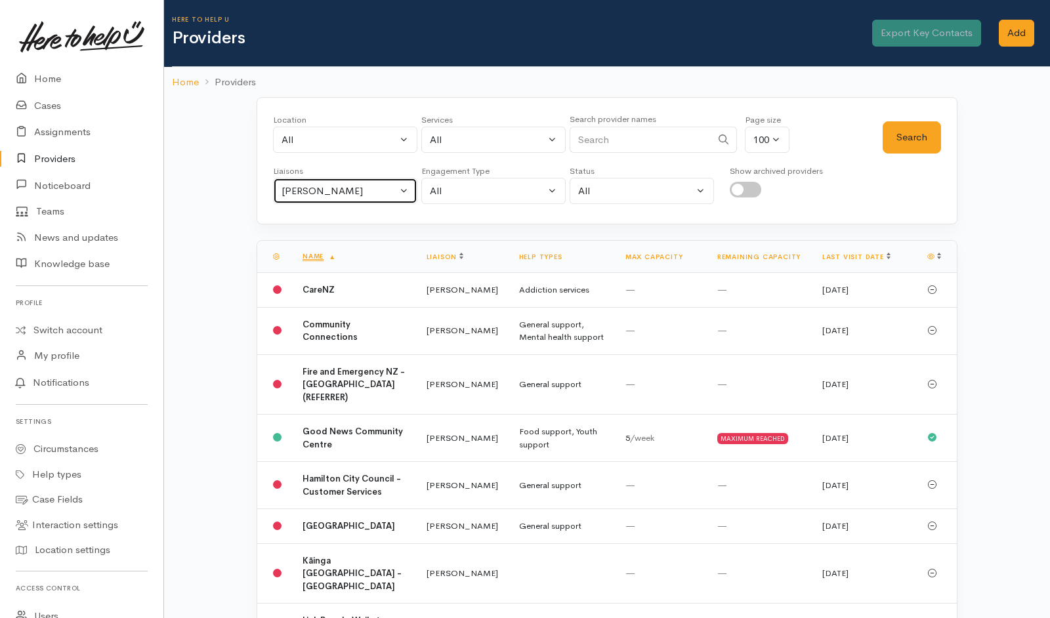
click at [407, 181] on button "[PERSON_NAME]" at bounding box center [345, 191] width 144 height 27
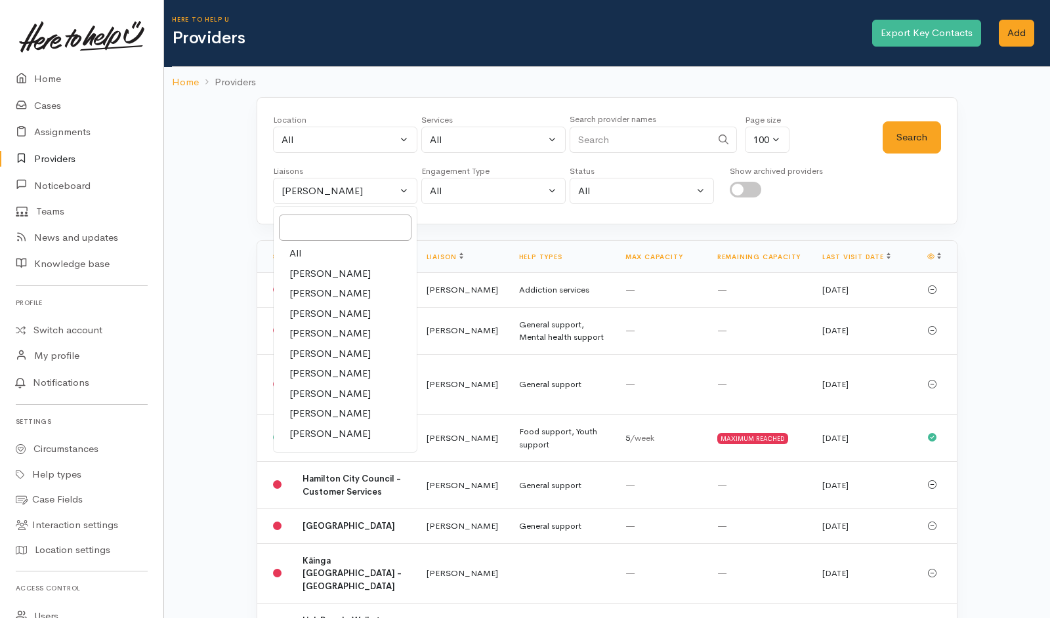
click at [340, 248] on link "All" at bounding box center [345, 253] width 143 height 20
select select "null"
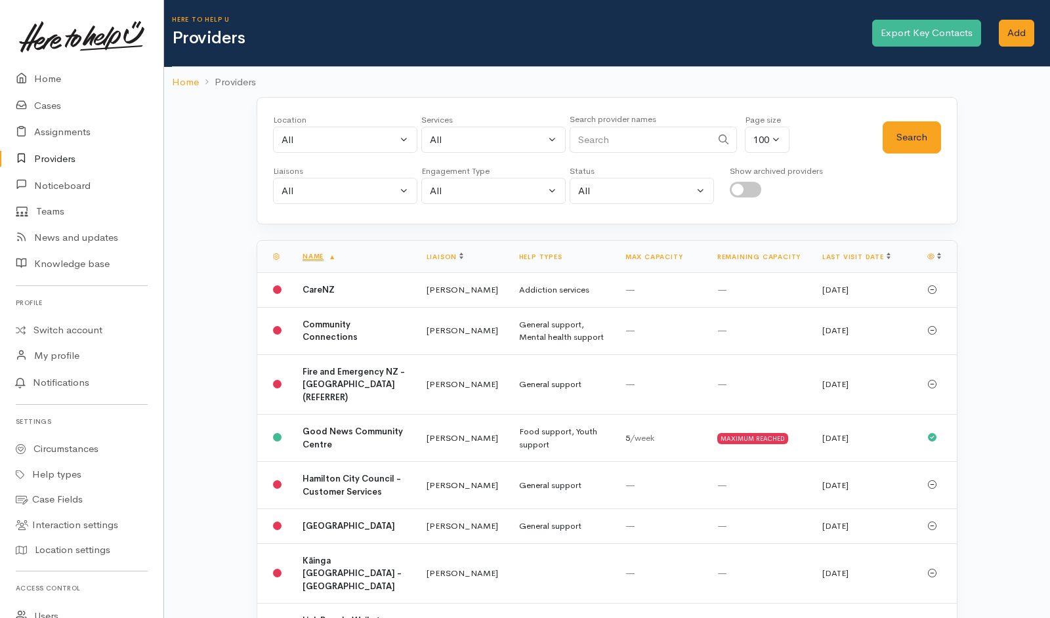
click at [665, 135] on input "Search" at bounding box center [641, 140] width 142 height 27
type input "mahi"
click at [888, 152] on button "Search" at bounding box center [912, 137] width 58 height 32
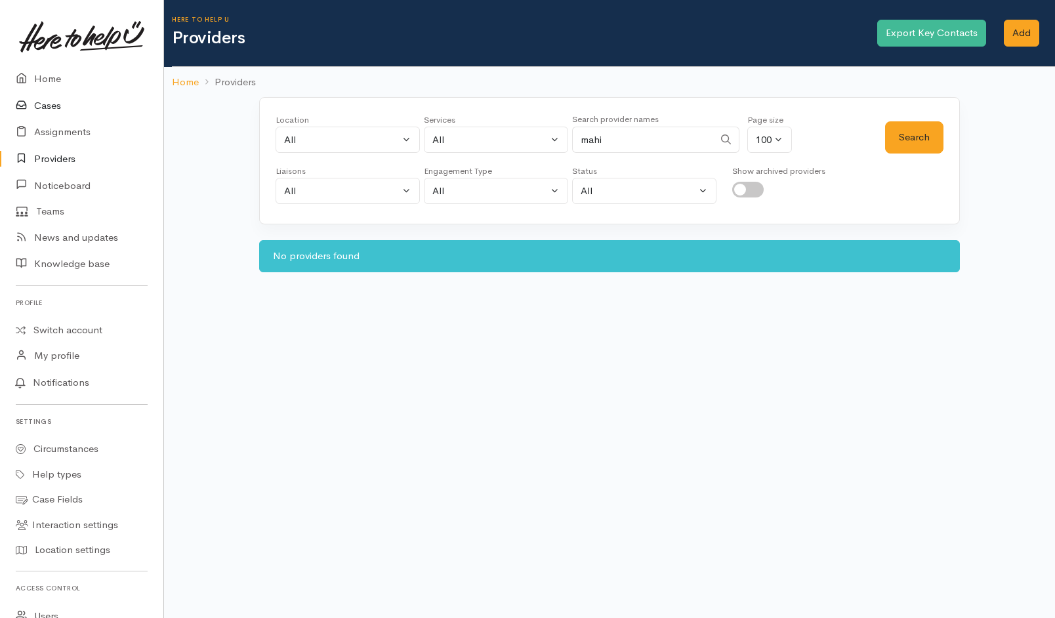
click at [43, 98] on link "Cases" at bounding box center [81, 106] width 163 height 27
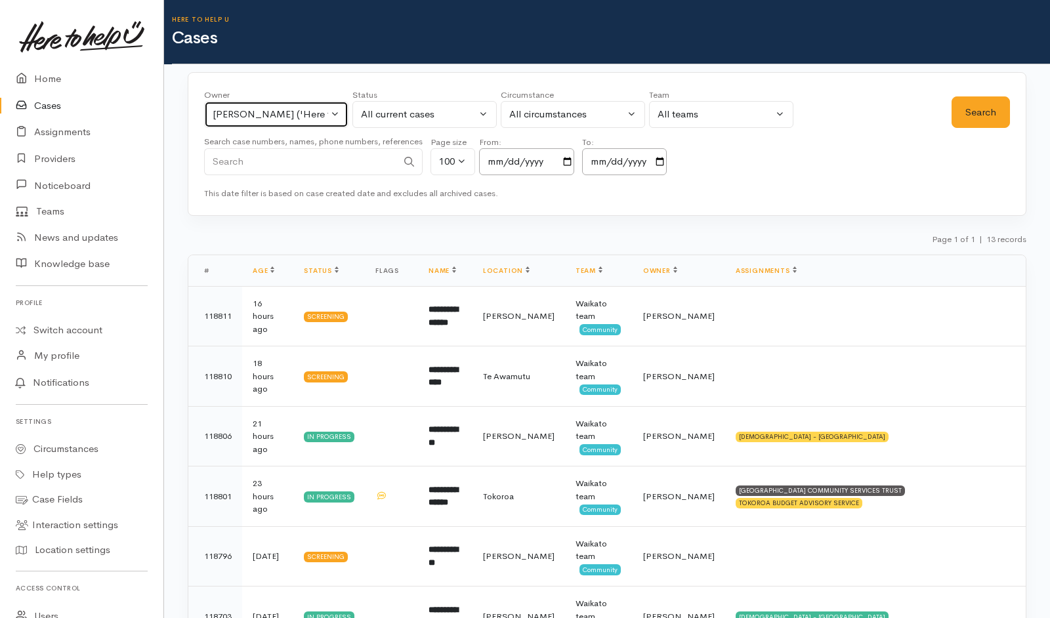
click at [275, 120] on div "Katarina Daly ('Here to help u')" at bounding box center [270, 114] width 115 height 15
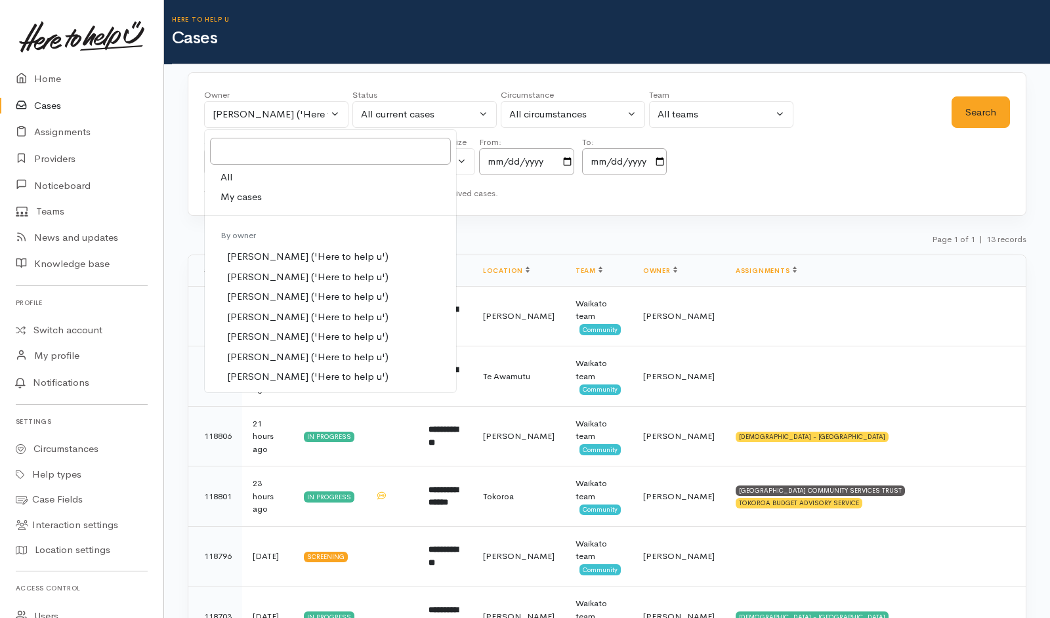
click at [238, 180] on link "All" at bounding box center [330, 177] width 251 height 20
select select "-1"
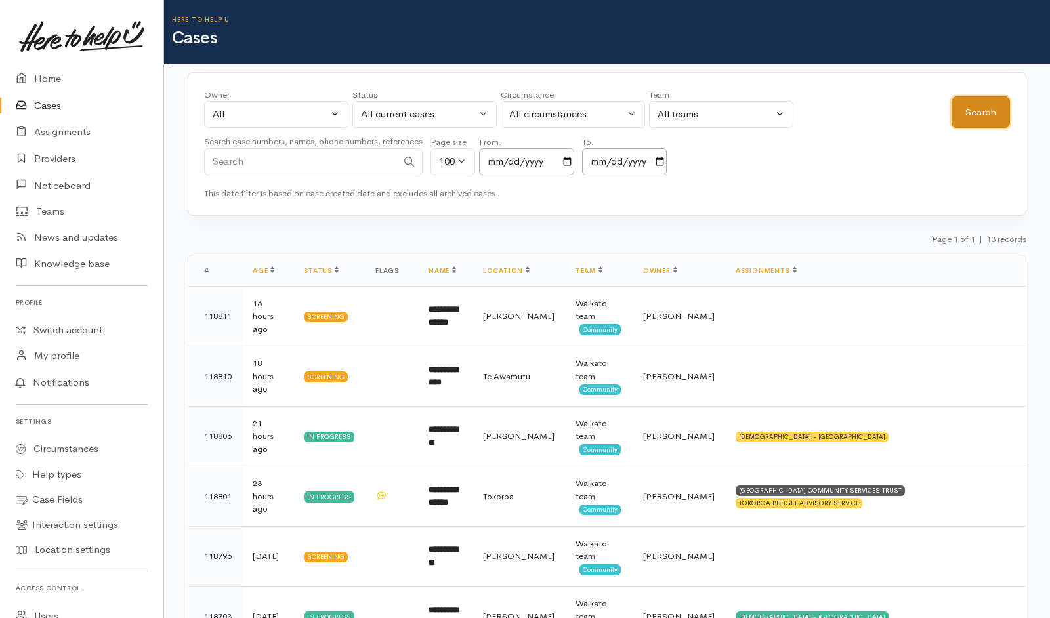
click at [984, 113] on button "Search" at bounding box center [980, 112] width 58 height 32
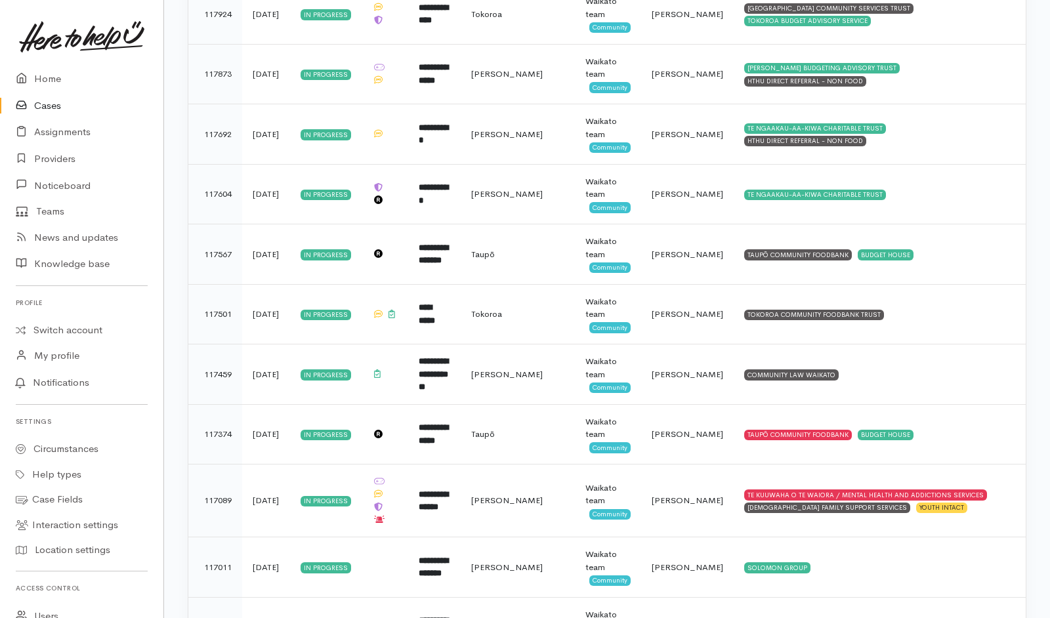
scroll to position [5702, 0]
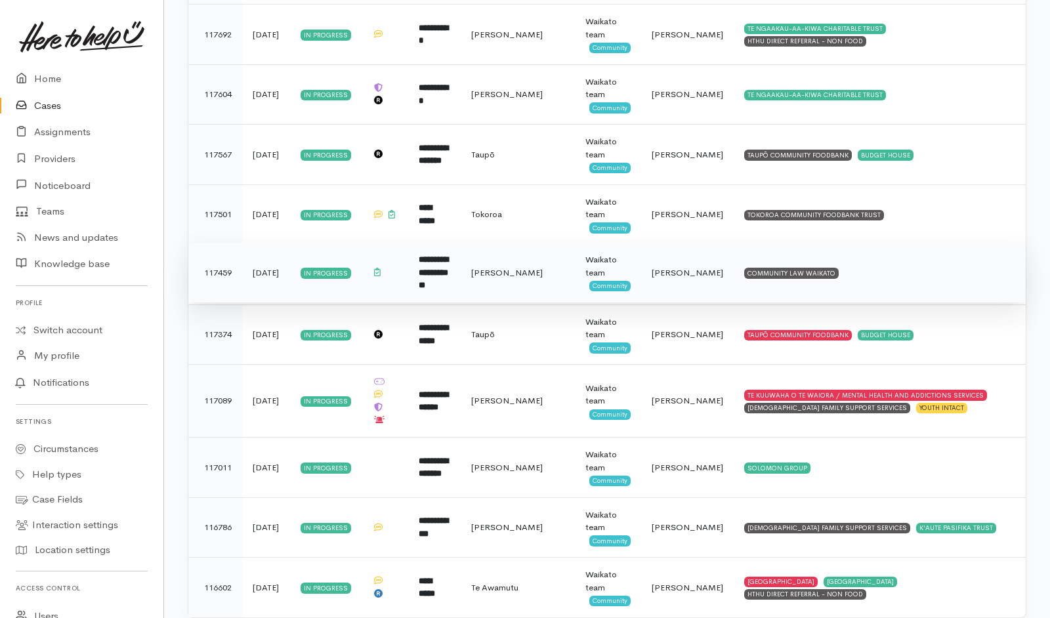
click at [848, 243] on td "COMMUNITY LAW WAIKATO" at bounding box center [880, 273] width 292 height 60
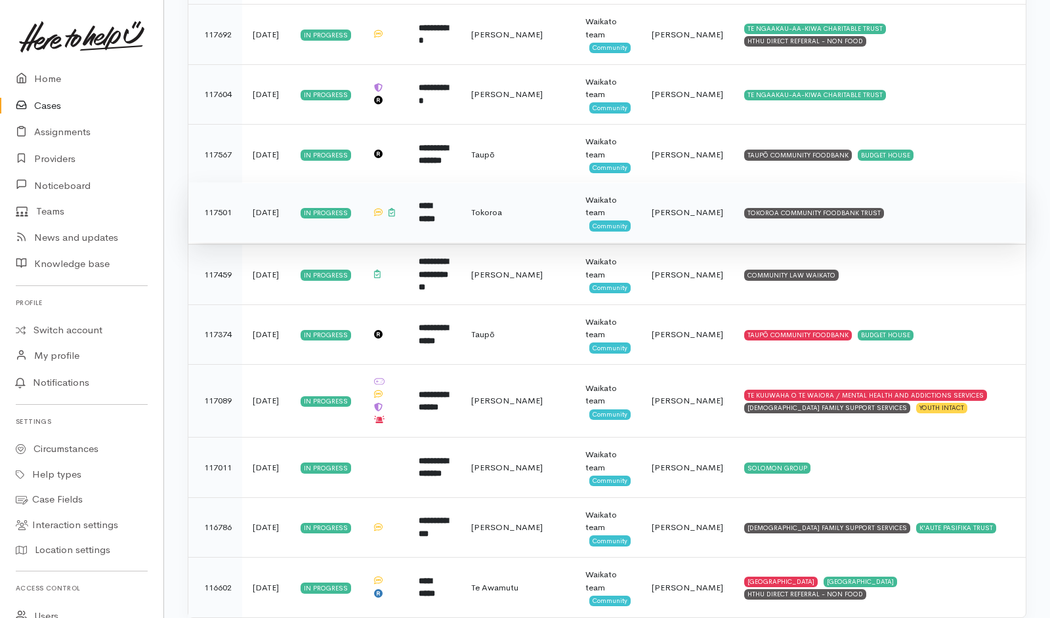
click at [885, 184] on td "TOKOROA COMMUNITY FOODBANK TRUST" at bounding box center [880, 212] width 292 height 60
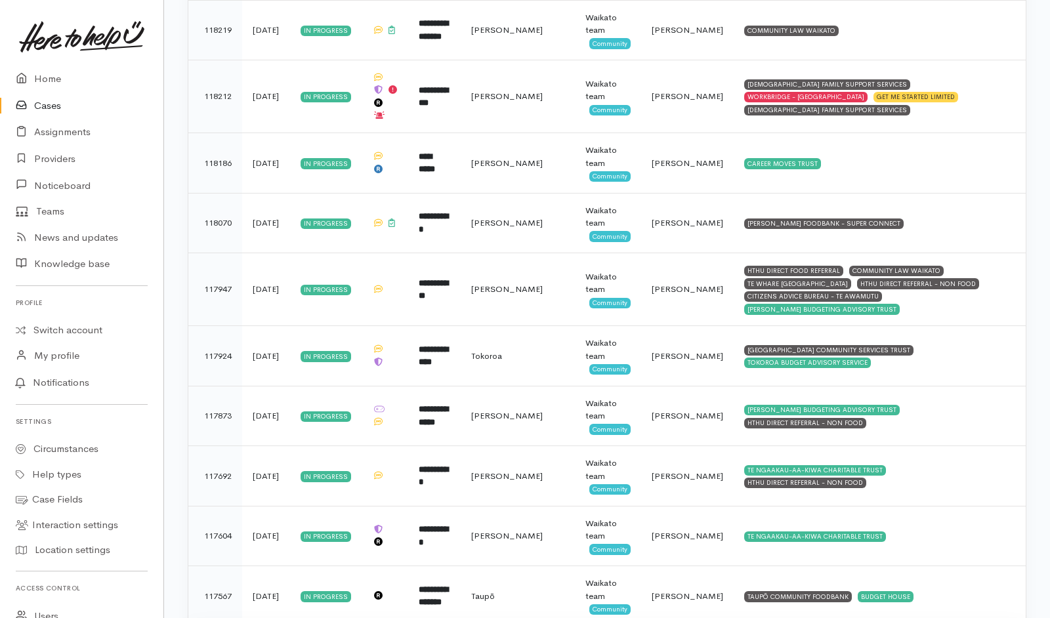
scroll to position [5259, 0]
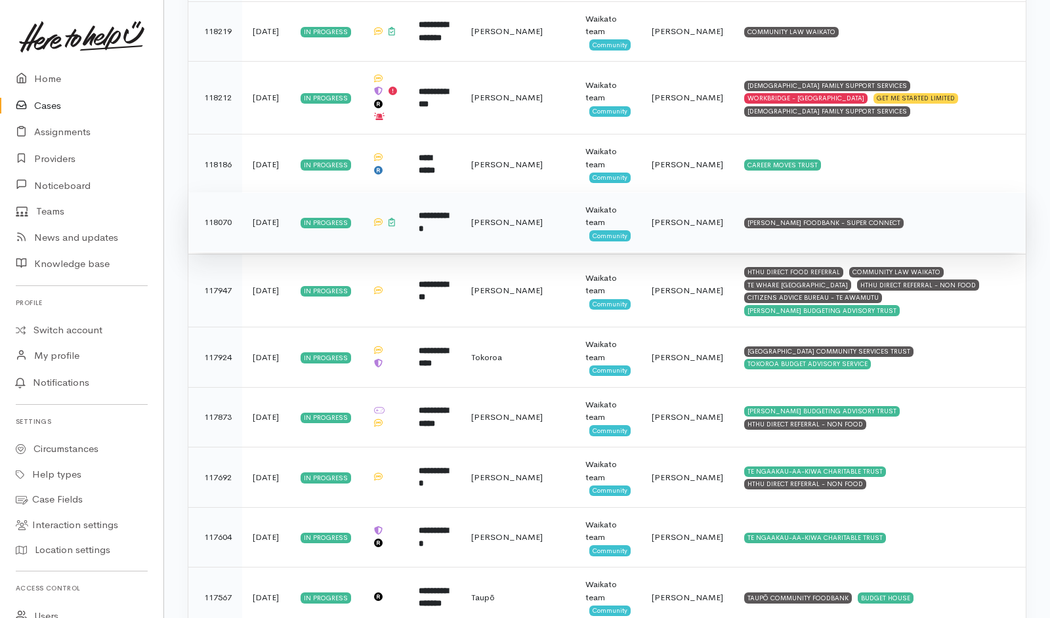
click at [927, 195] on td "HAMILTON FOODBANK - SUPER CONNECT" at bounding box center [880, 222] width 292 height 60
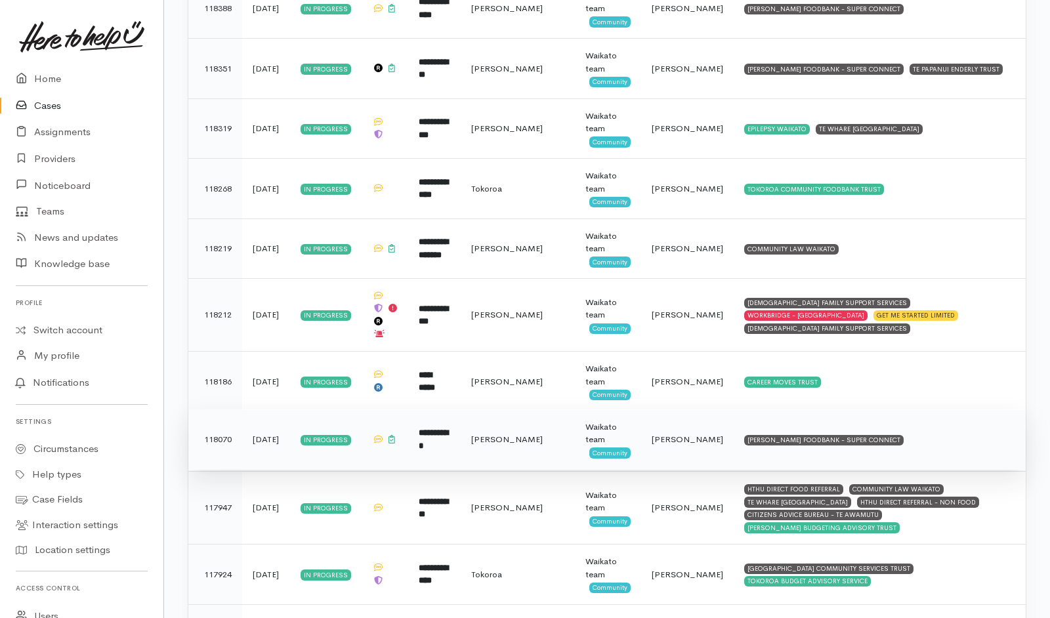
scroll to position [5041, 0]
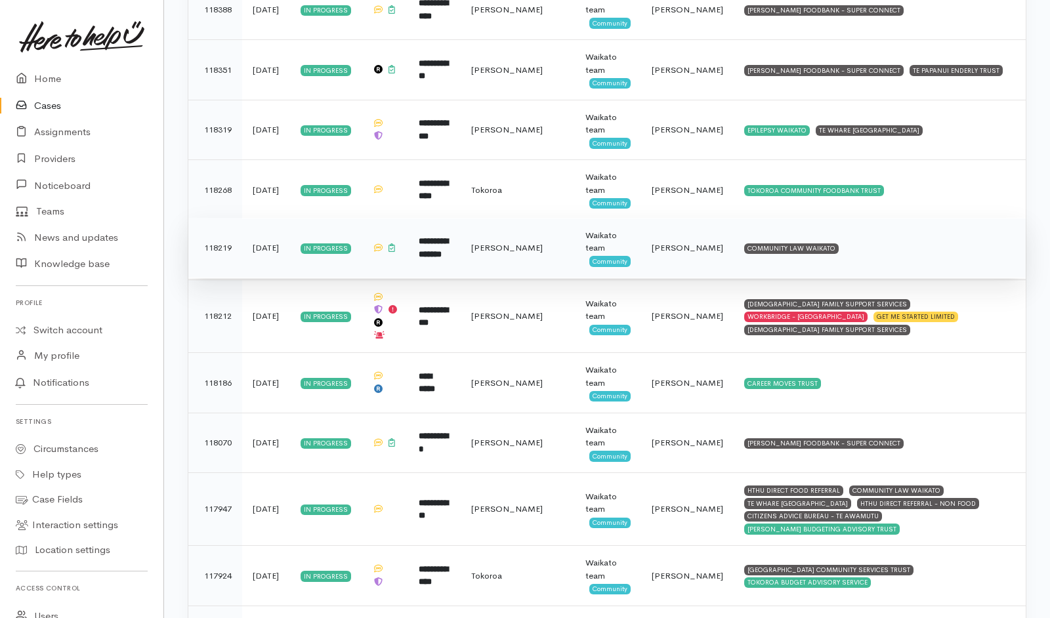
click at [875, 218] on td "COMMUNITY LAW WAIKATO" at bounding box center [880, 248] width 292 height 60
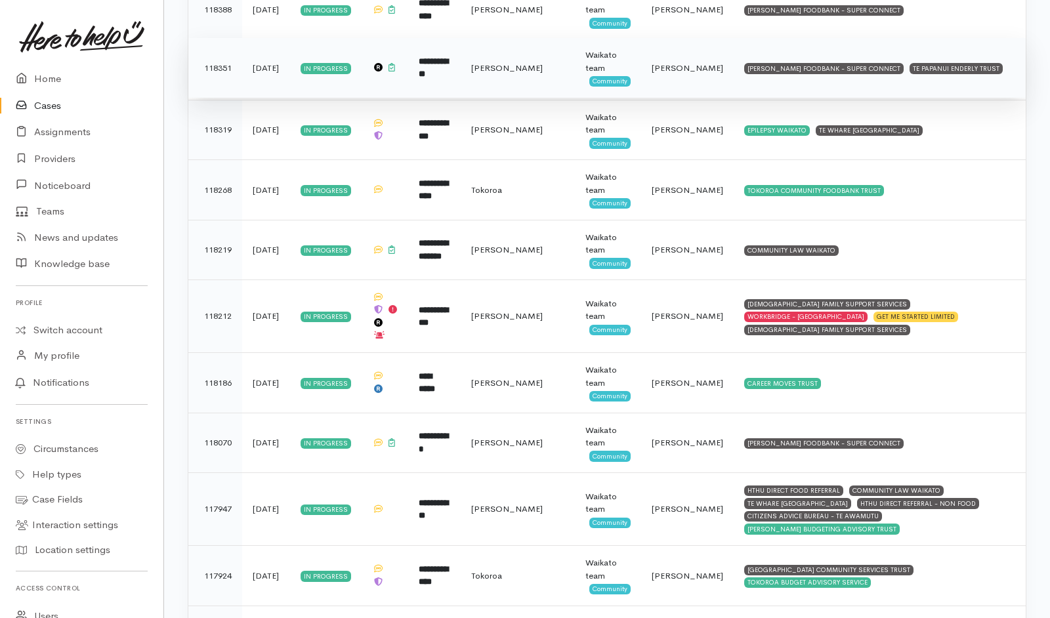
click at [979, 38] on td "HAMILTON FOODBANK - SUPER CONNECT TE PAPANUI ENDERLY TRUST" at bounding box center [880, 68] width 292 height 60
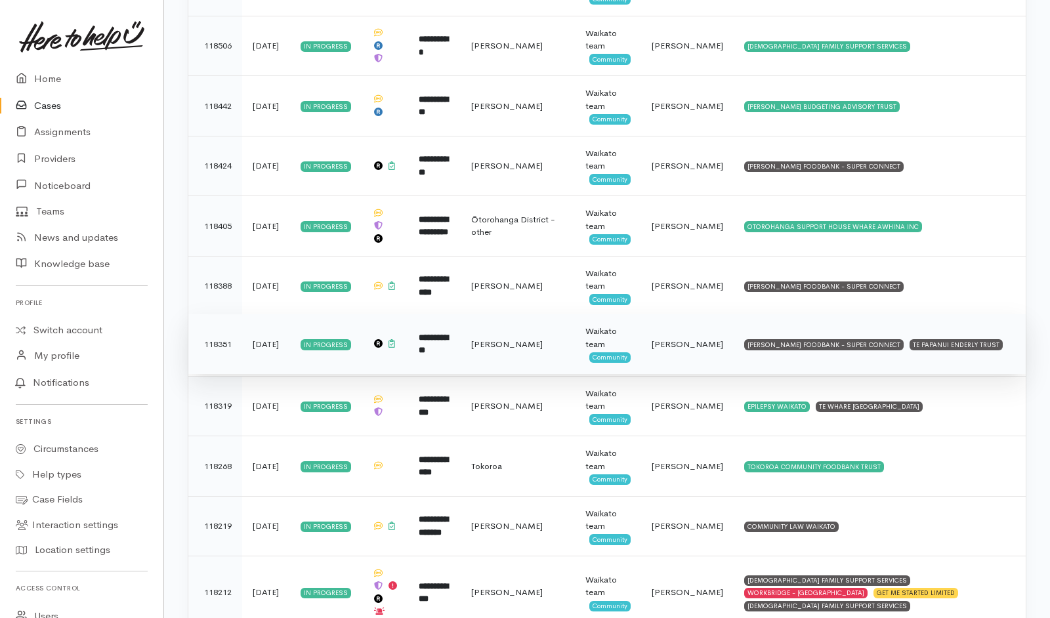
scroll to position [4743, 0]
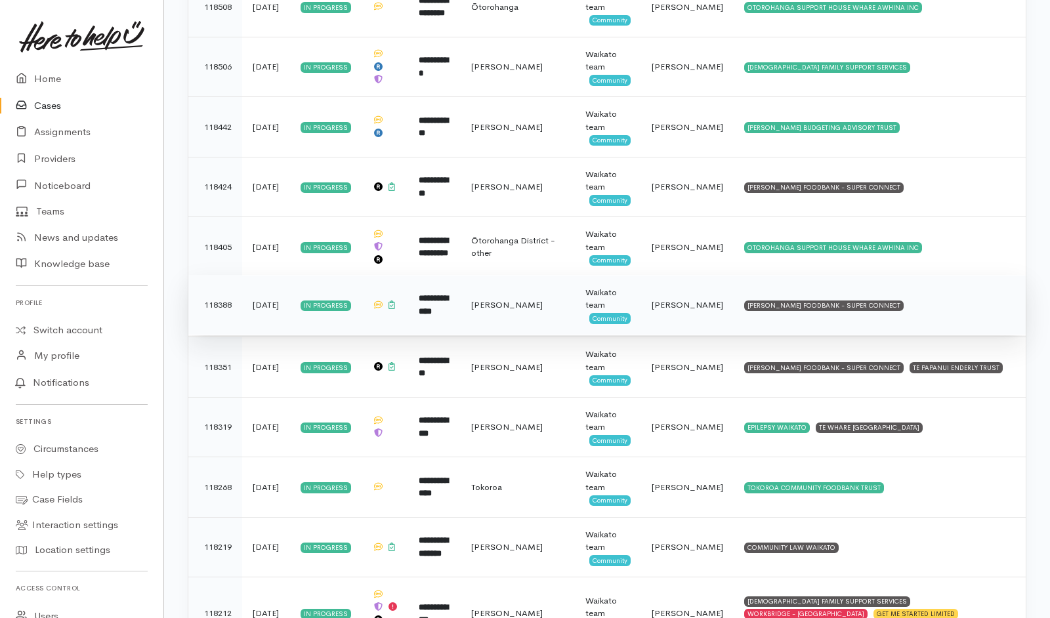
click at [917, 275] on td "HAMILTON FOODBANK - SUPER CONNECT" at bounding box center [880, 305] width 292 height 60
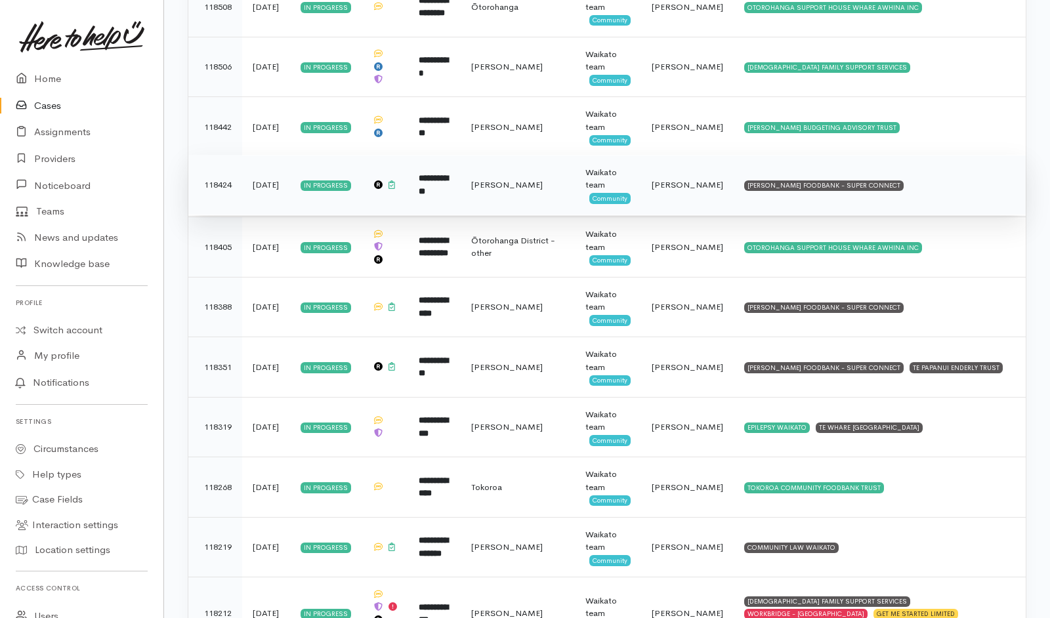
click at [914, 155] on td "HAMILTON FOODBANK - SUPER CONNECT" at bounding box center [880, 185] width 292 height 60
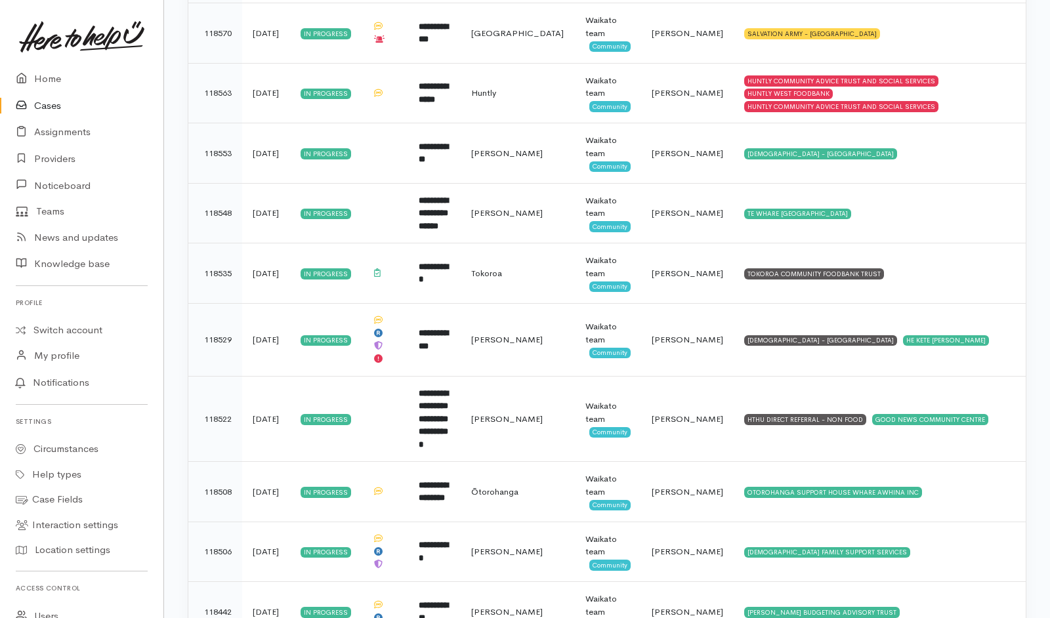
scroll to position [4255, 0]
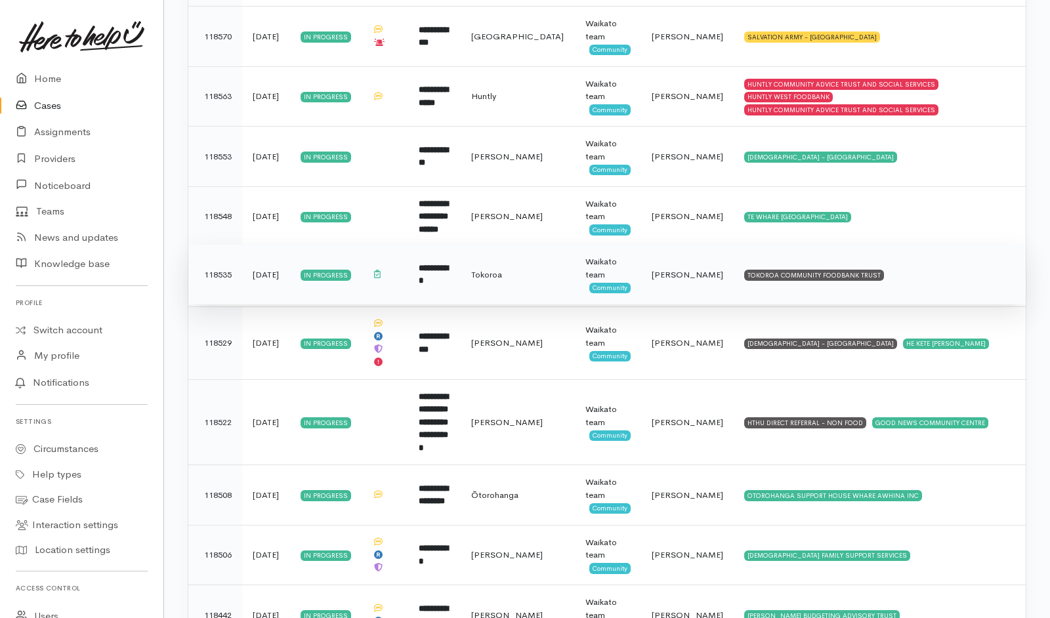
click at [911, 261] on td "TOKOROA COMMUNITY FOODBANK TRUST" at bounding box center [880, 275] width 292 height 60
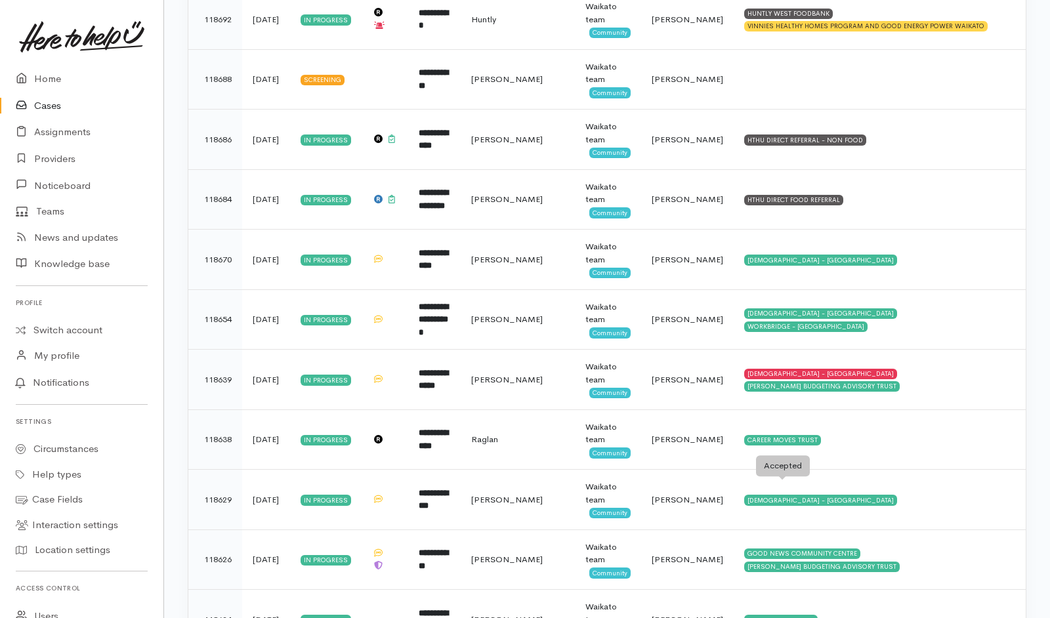
scroll to position [3190, 0]
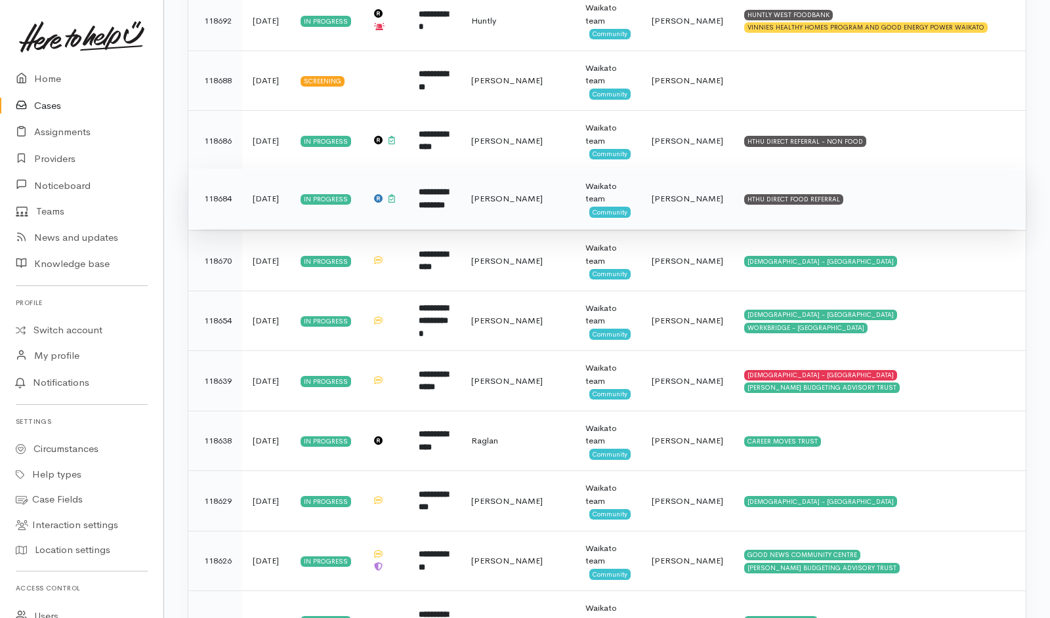
click at [900, 191] on td "HTHU DIRECT FOOD REFERRAL" at bounding box center [880, 199] width 292 height 60
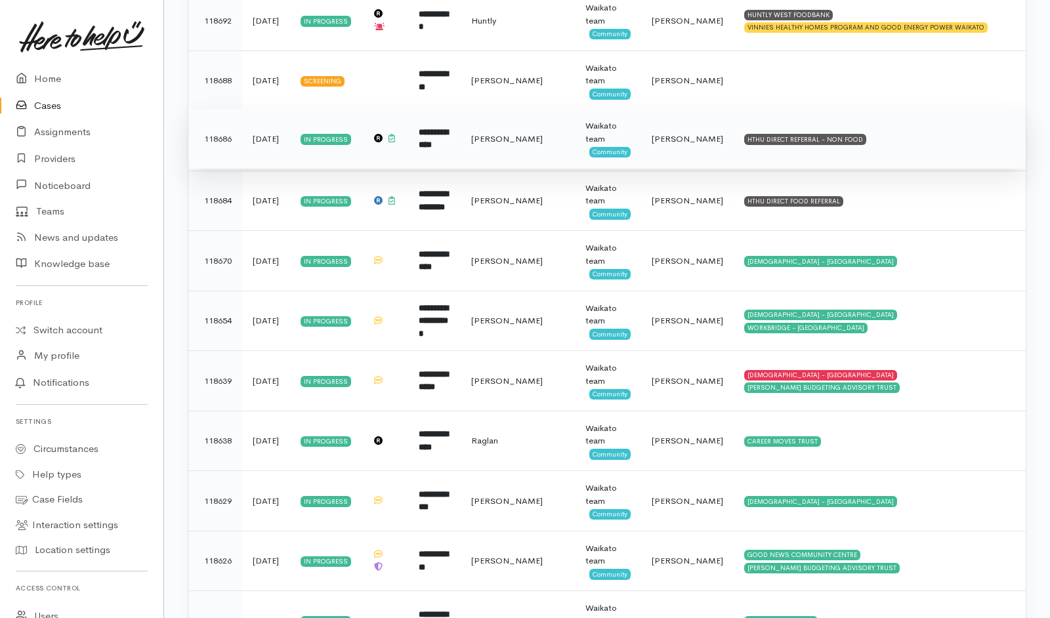
click at [904, 135] on td "HTHU DIRECT REFERRAL - NON FOOD" at bounding box center [880, 139] width 292 height 60
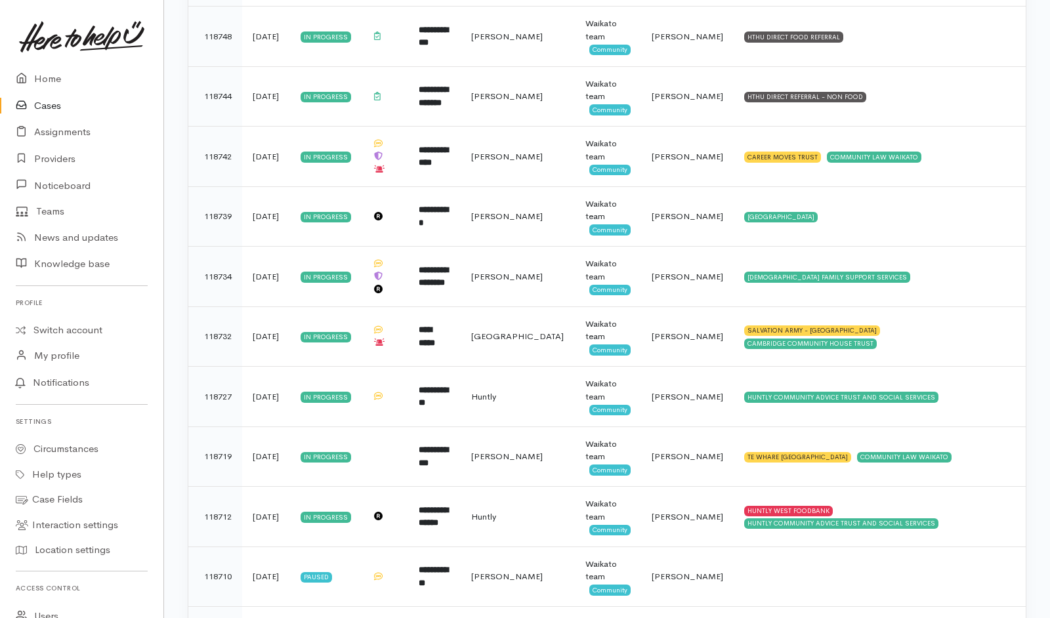
scroll to position [2068, 0]
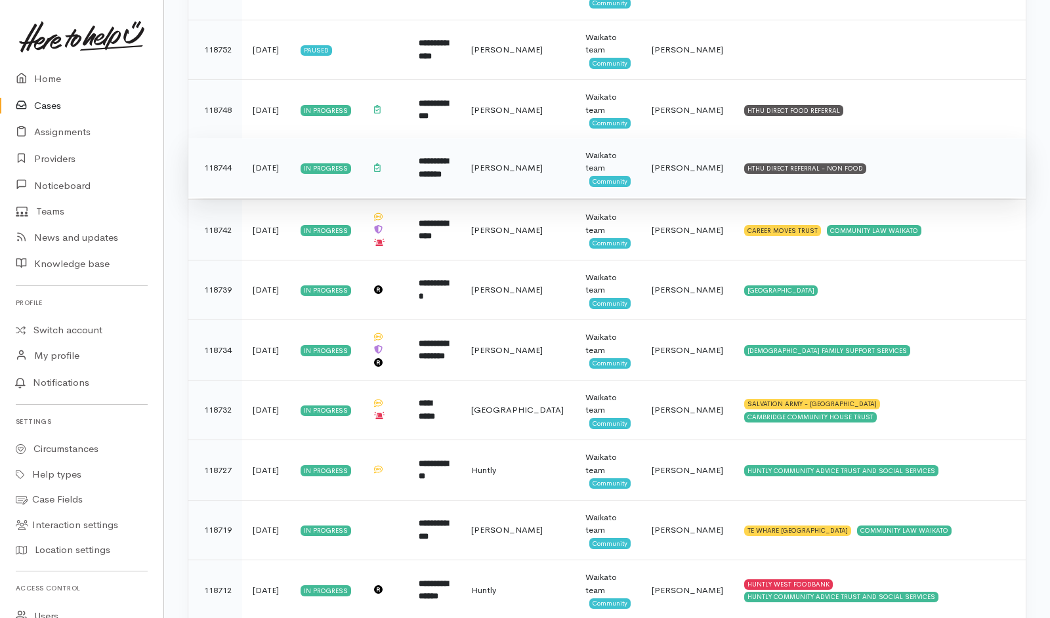
click at [890, 173] on td "HTHU DIRECT REFERRAL - NON FOOD" at bounding box center [880, 168] width 292 height 60
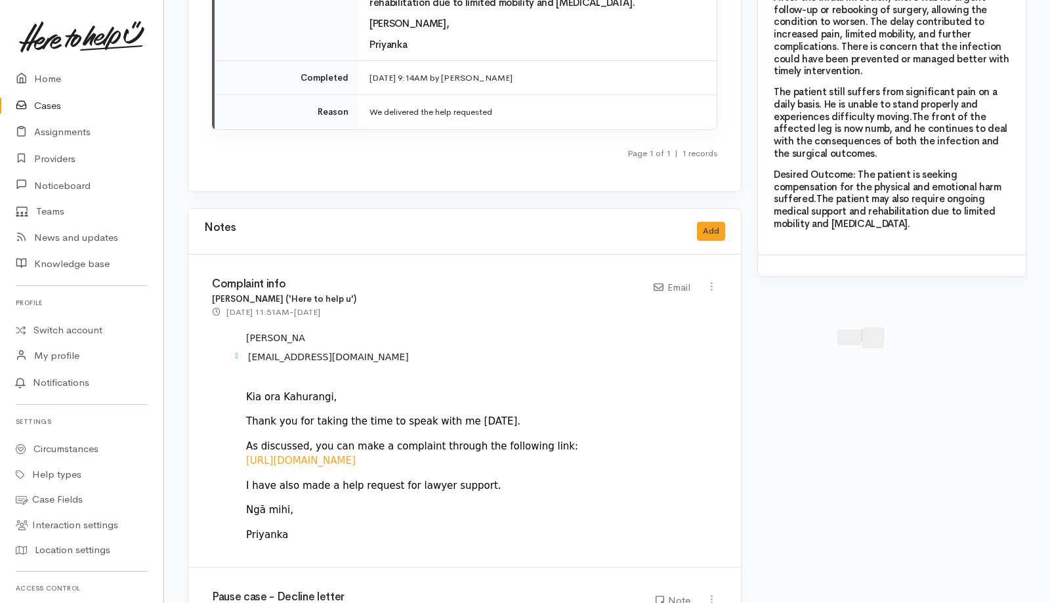
scroll to position [1816, 0]
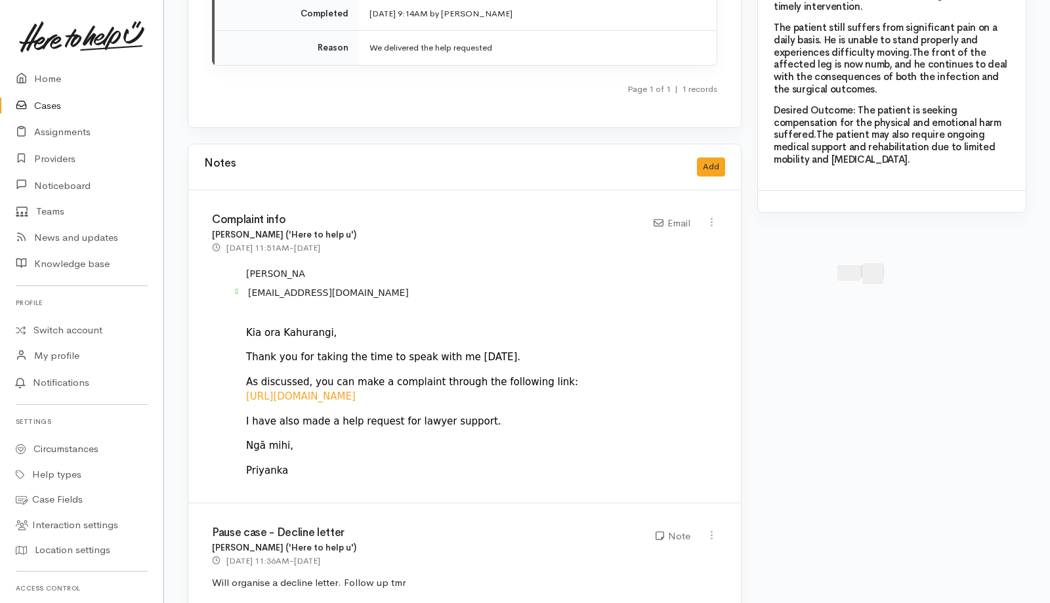
click at [596, 463] on div "Priyanka" at bounding box center [476, 470] width 461 height 15
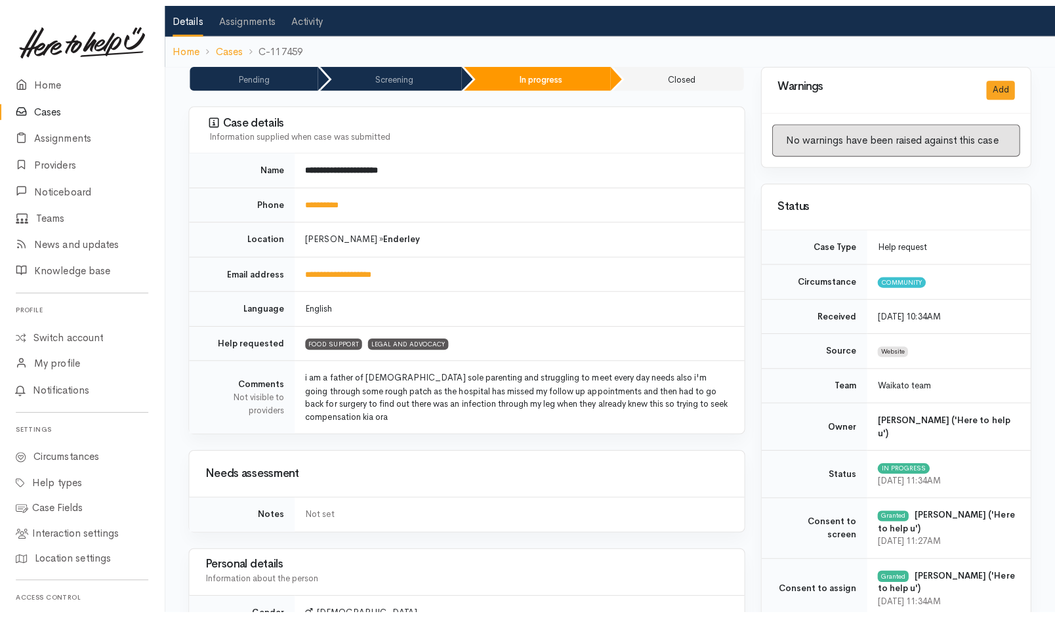
scroll to position [0, 0]
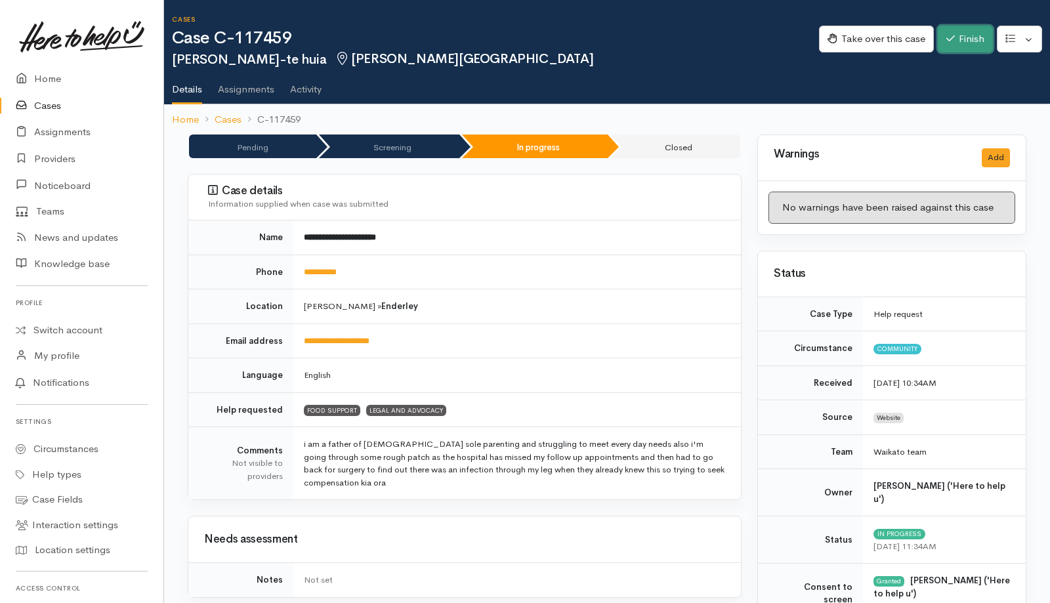
click at [949, 40] on icon "button" at bounding box center [950, 38] width 9 height 10
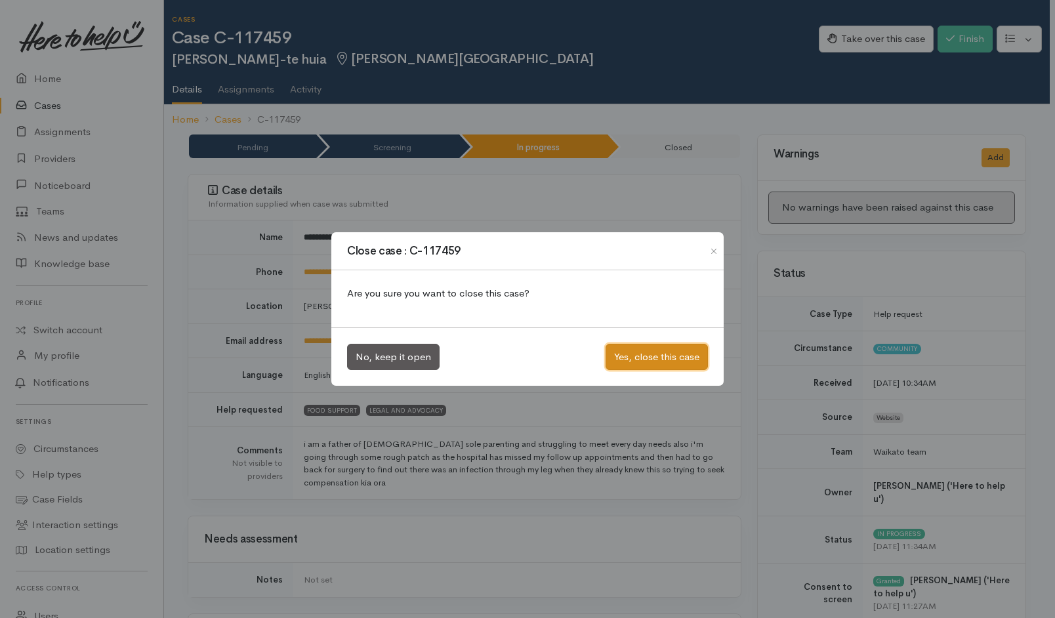
click at [672, 354] on button "Yes, close this case" at bounding box center [657, 357] width 102 height 27
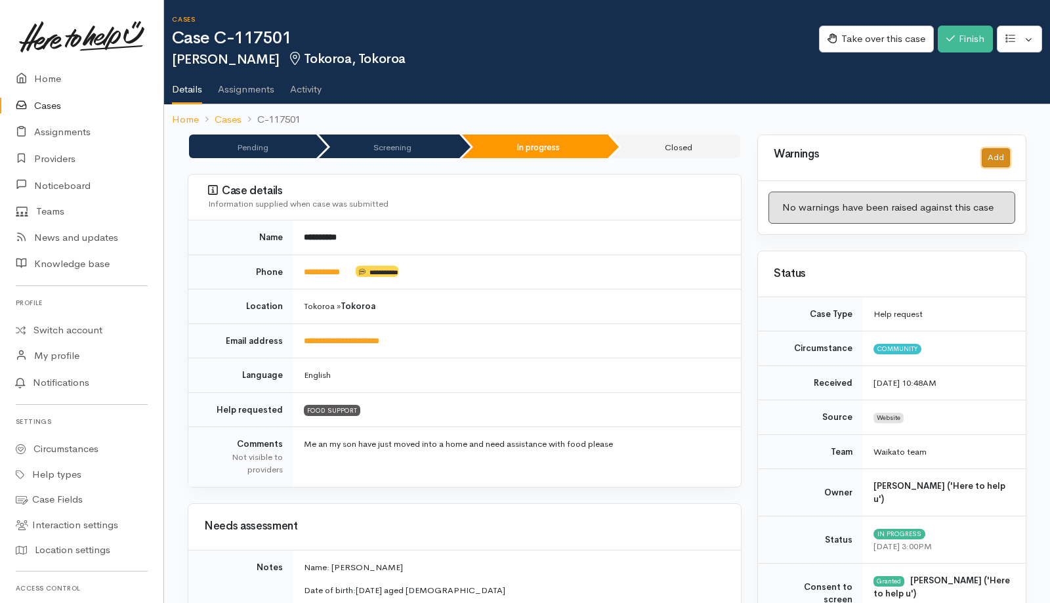
click at [1001, 157] on button "Add" at bounding box center [996, 157] width 28 height 19
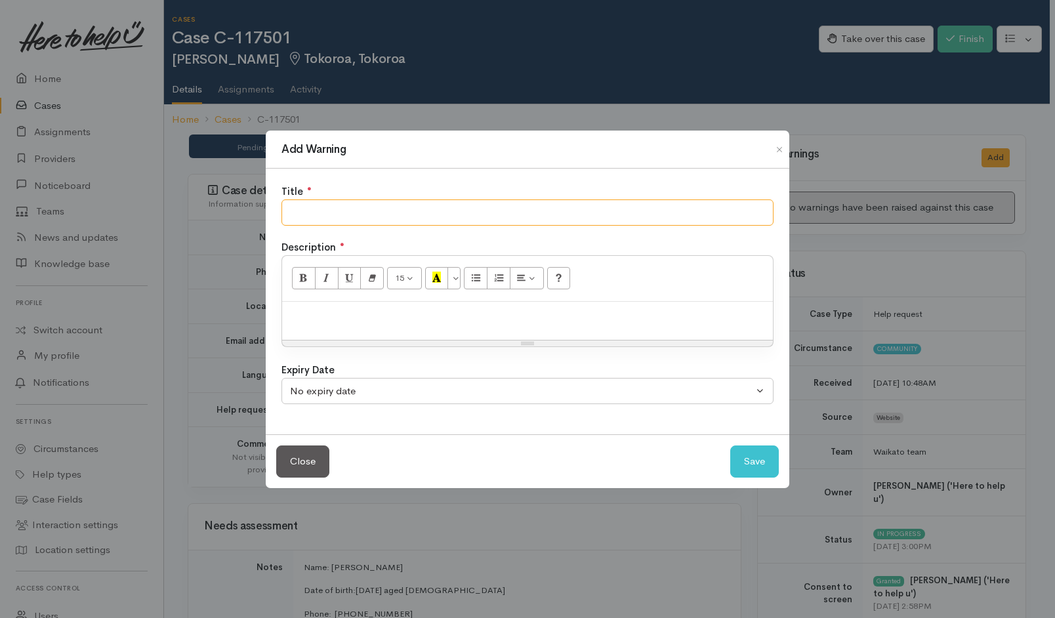
click at [675, 209] on input "text" at bounding box center [527, 212] width 492 height 27
type input "NO SHOW"
click at [740, 457] on button "Save" at bounding box center [754, 462] width 49 height 32
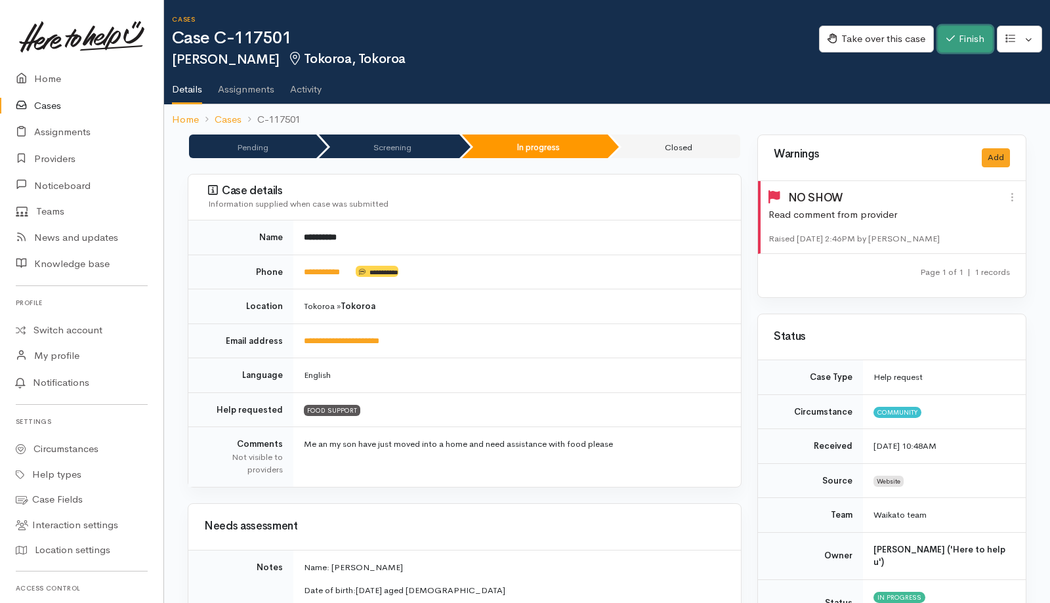
click at [972, 43] on button "Finish" at bounding box center [965, 39] width 55 height 27
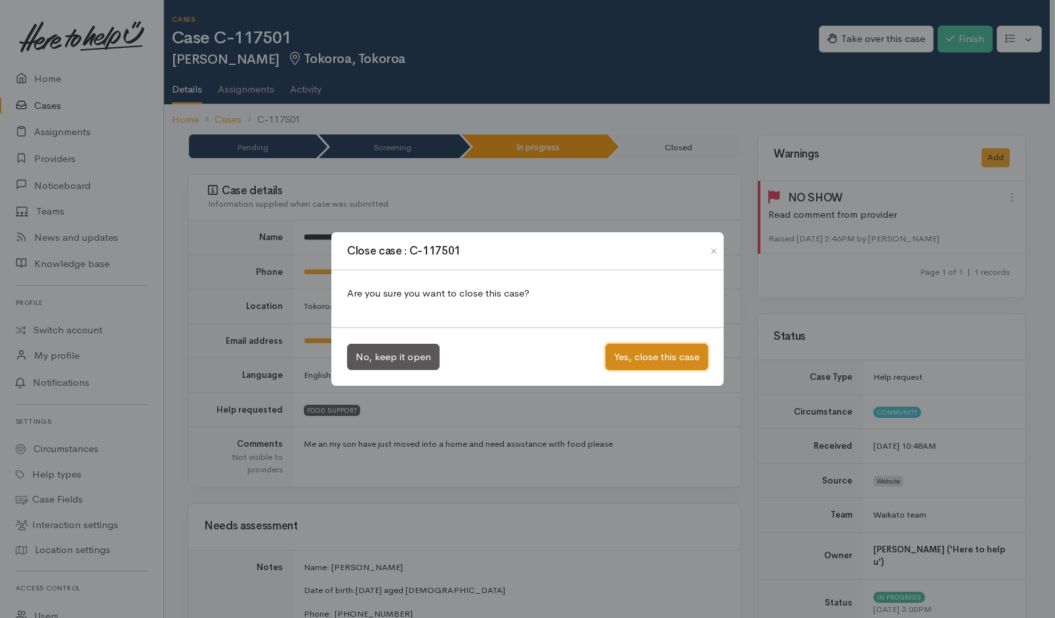
click at [674, 352] on button "Yes, close this case" at bounding box center [657, 357] width 102 height 27
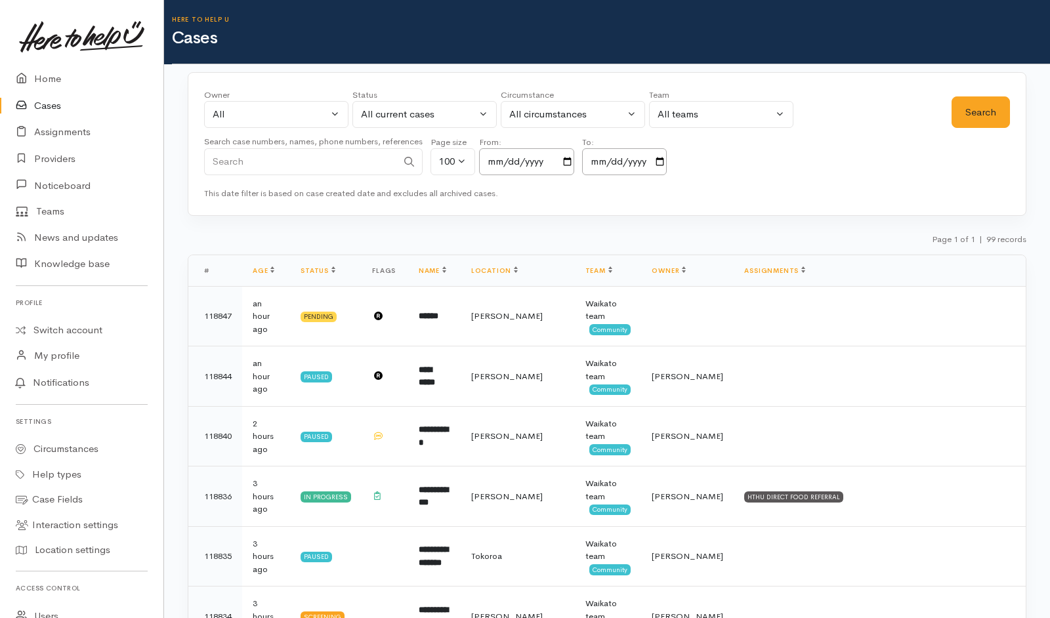
scroll to position [2068, 0]
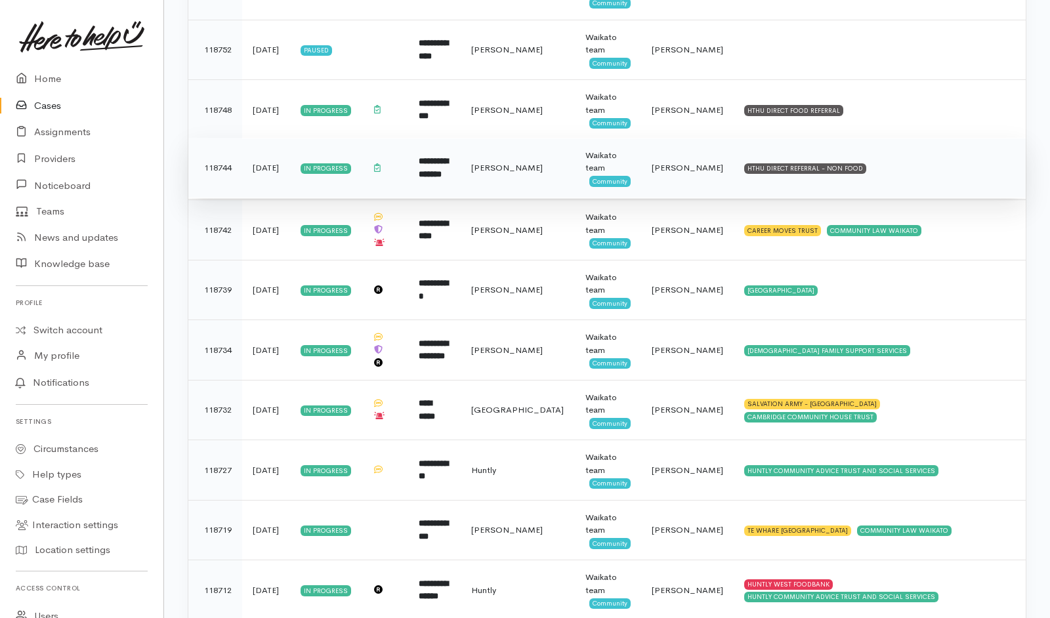
click at [877, 159] on td "HTHU DIRECT REFERRAL - NON FOOD" at bounding box center [880, 168] width 292 height 60
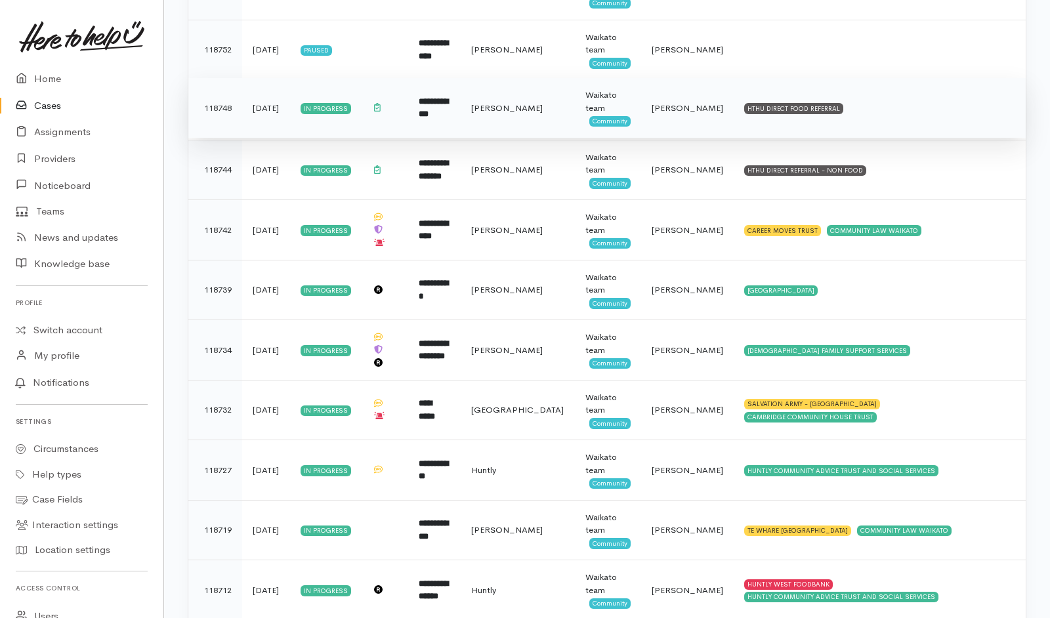
click at [864, 100] on td "HTHU DIRECT FOOD REFERRAL" at bounding box center [880, 108] width 292 height 60
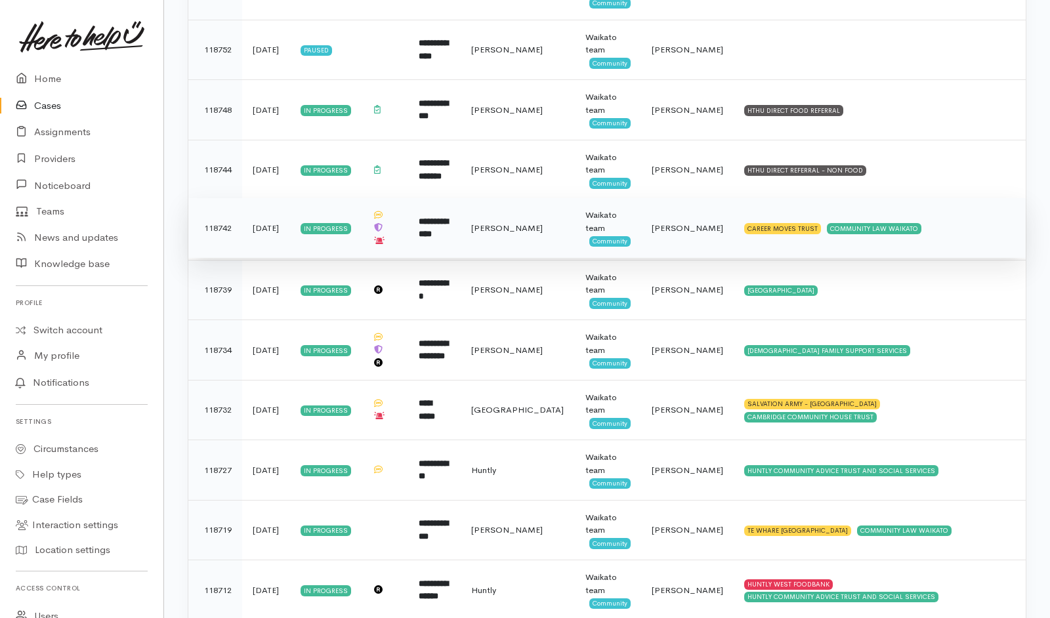
scroll to position [1833, 0]
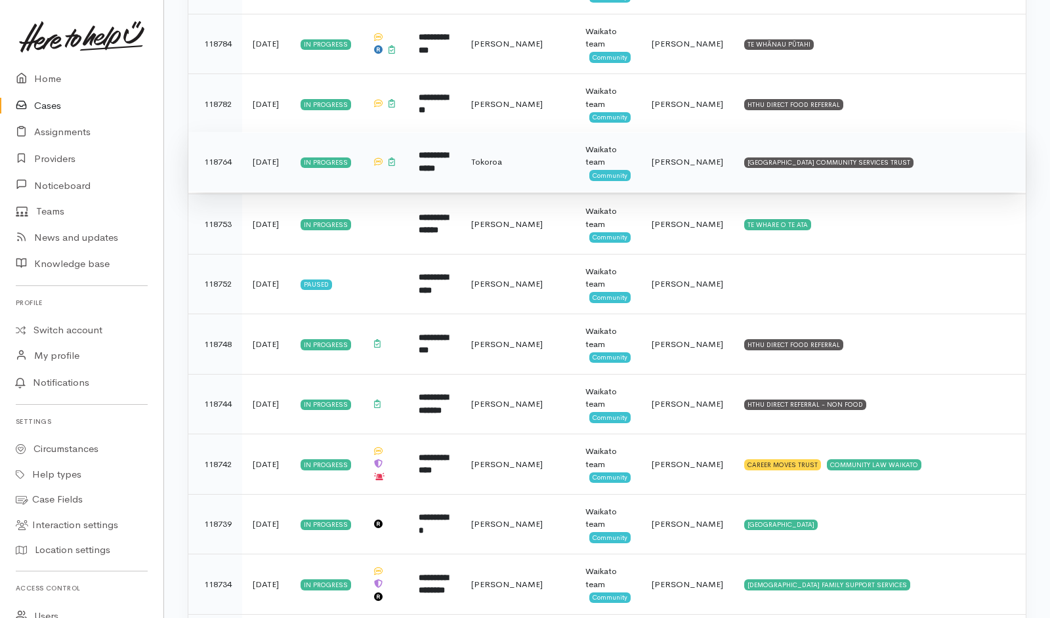
click at [967, 159] on td "SOUTH WAIKATO PACIFIC ISLANDS COMMUNITY SERVICES TRUST" at bounding box center [880, 162] width 292 height 60
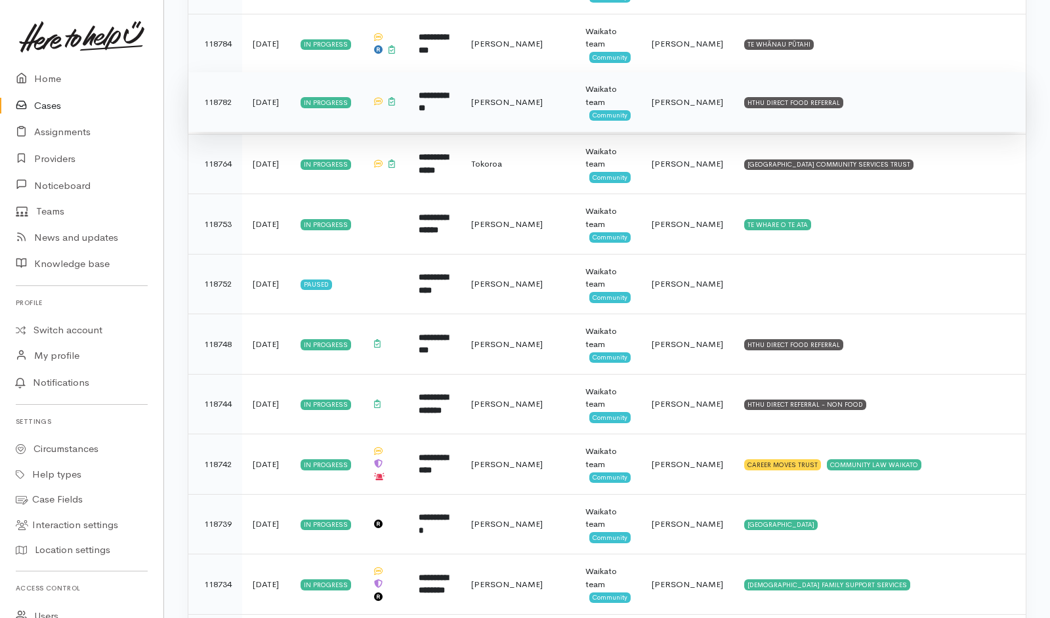
click at [931, 97] on td "HTHU DIRECT FOOD REFERRAL" at bounding box center [880, 102] width 292 height 60
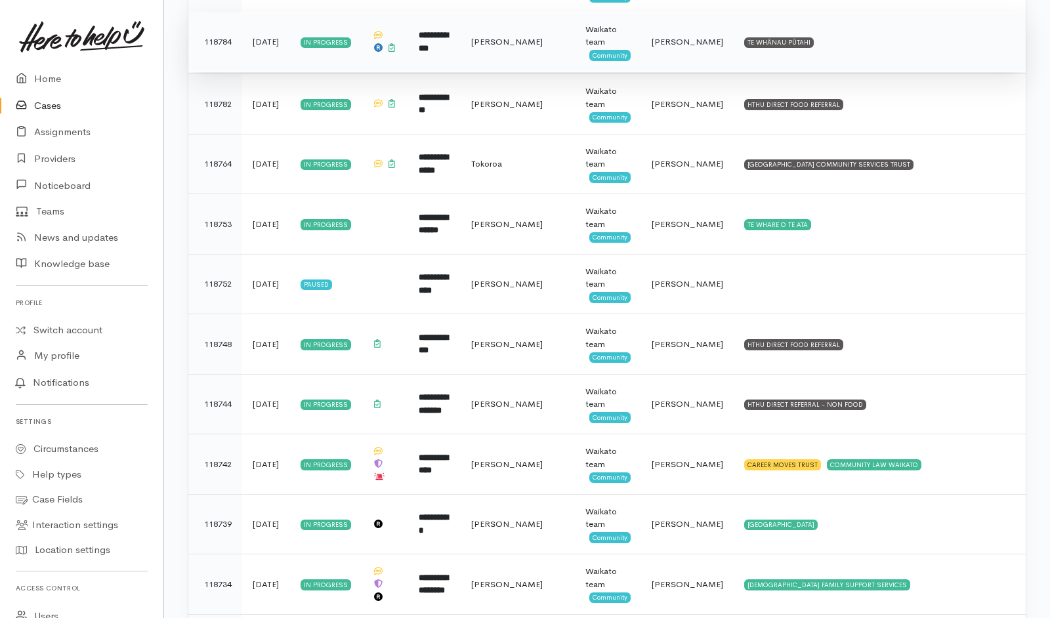
click at [899, 31] on td "TE WHĀNAU PŪTAHI" at bounding box center [880, 42] width 292 height 60
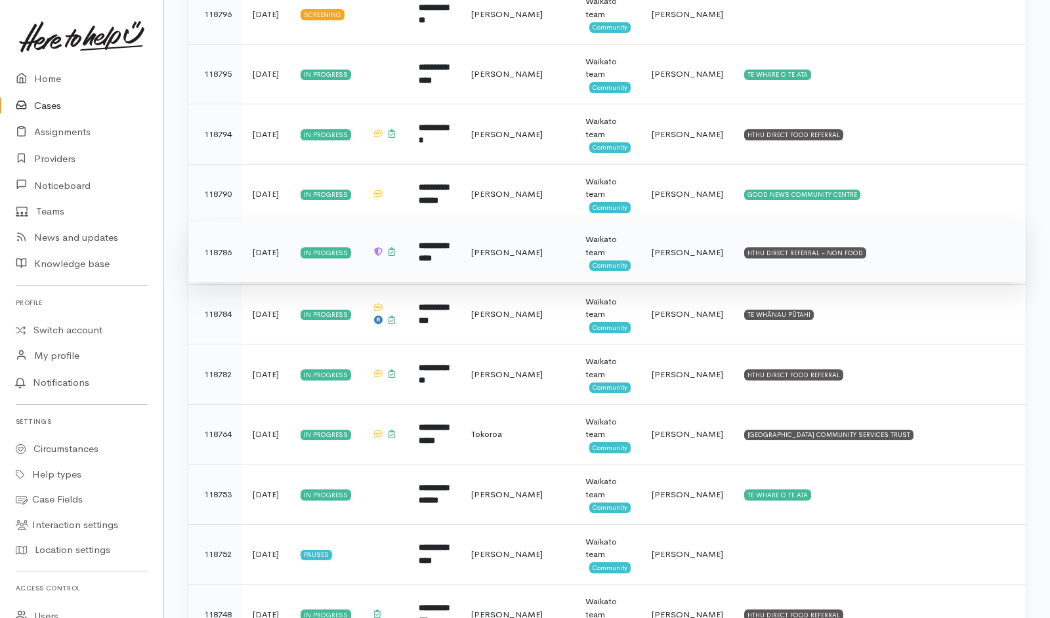
scroll to position [1428, 0]
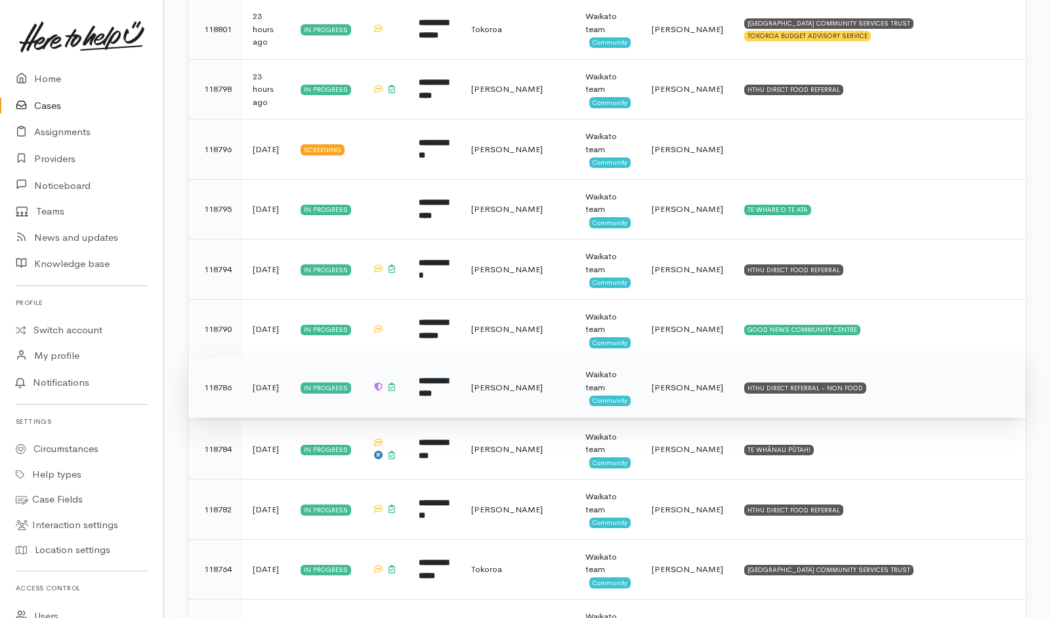
click at [893, 381] on td "HTHU DIRECT REFERRAL - NON FOOD" at bounding box center [880, 388] width 292 height 60
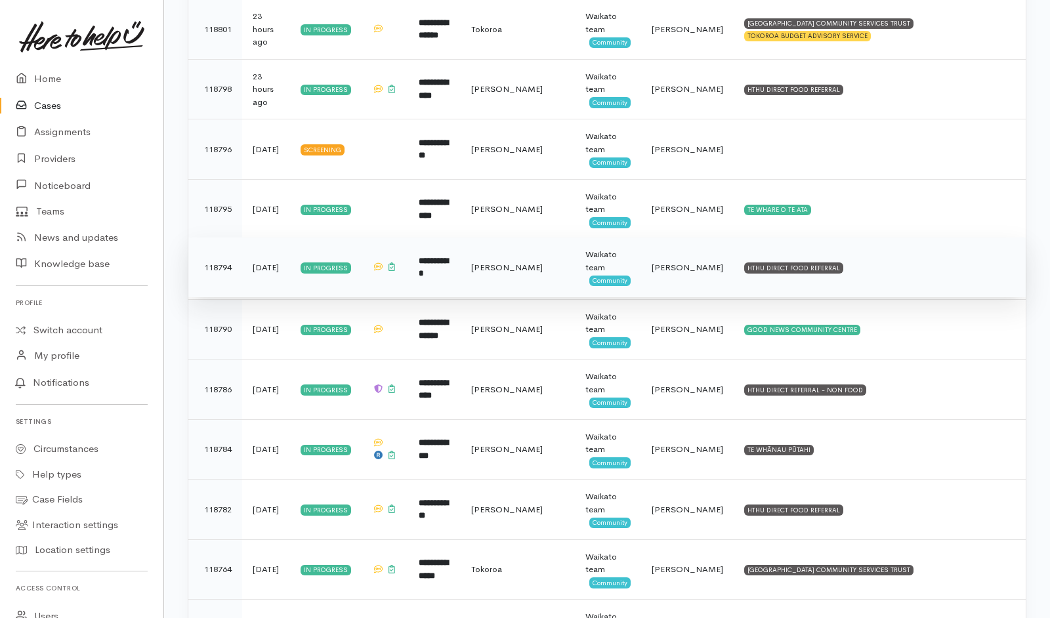
click at [874, 251] on td "HTHU DIRECT FOOD REFERRAL" at bounding box center [880, 268] width 292 height 60
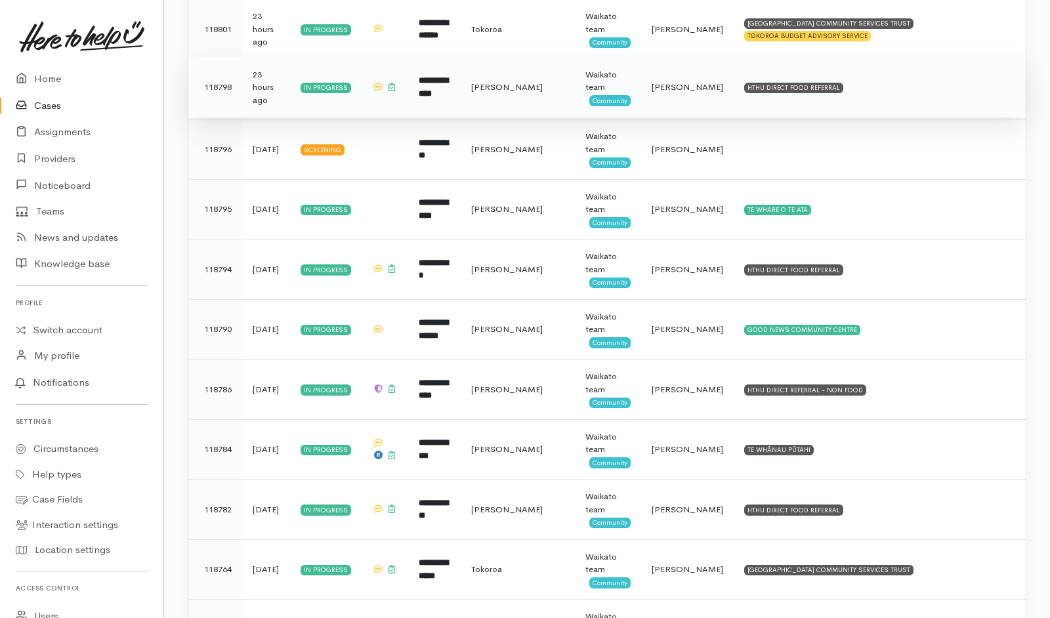
click at [876, 73] on td "HTHU DIRECT FOOD REFERRAL" at bounding box center [880, 87] width 292 height 60
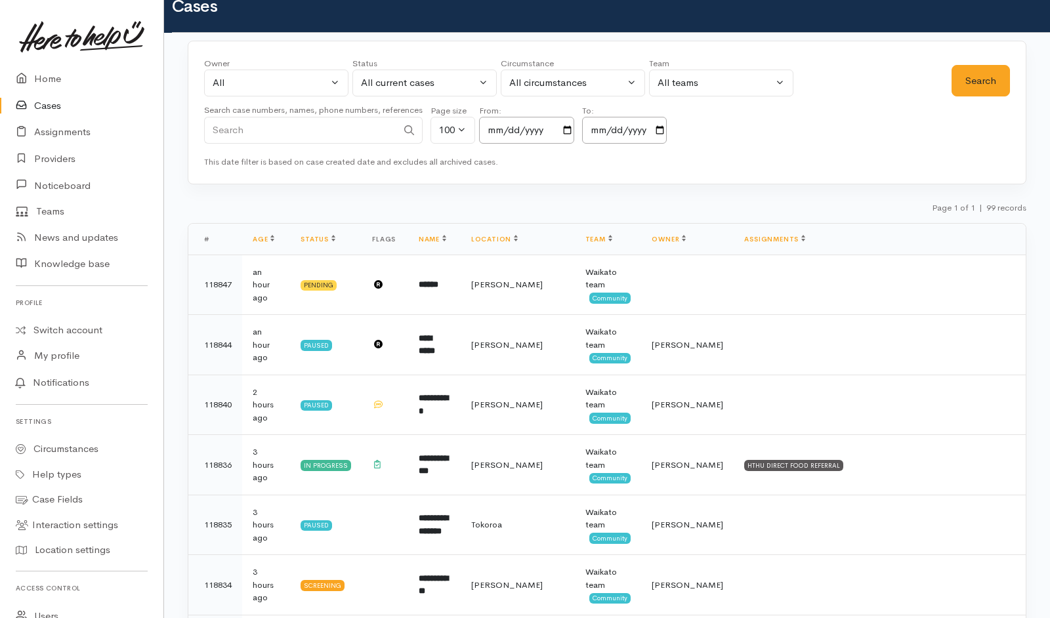
scroll to position [0, 0]
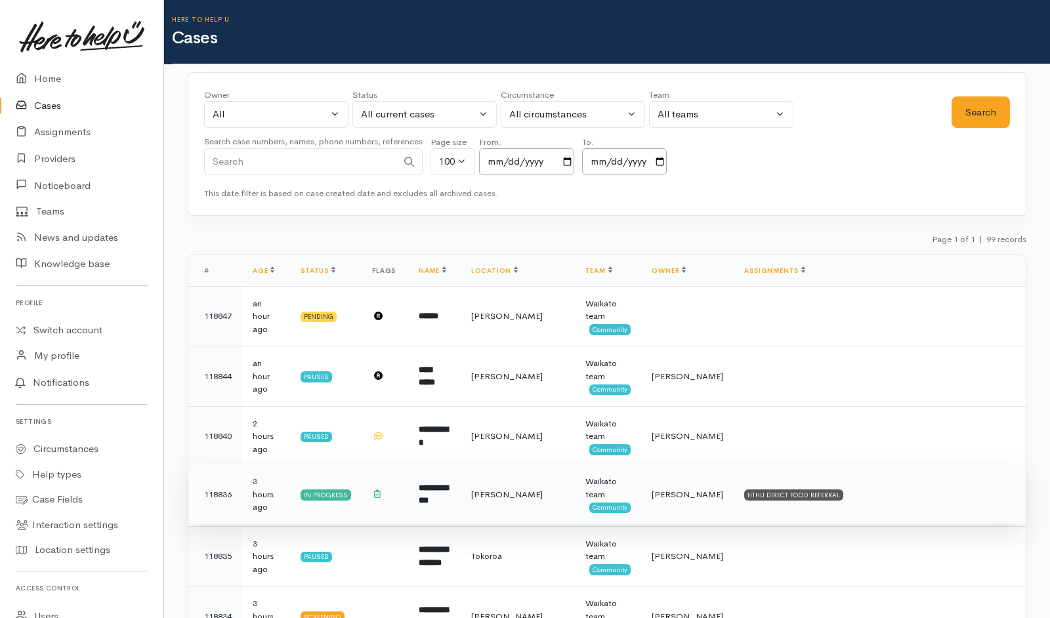
click at [865, 501] on td "HTHU DIRECT FOOD REFERRAL" at bounding box center [880, 495] width 292 height 60
